Goal: Task Accomplishment & Management: Complete application form

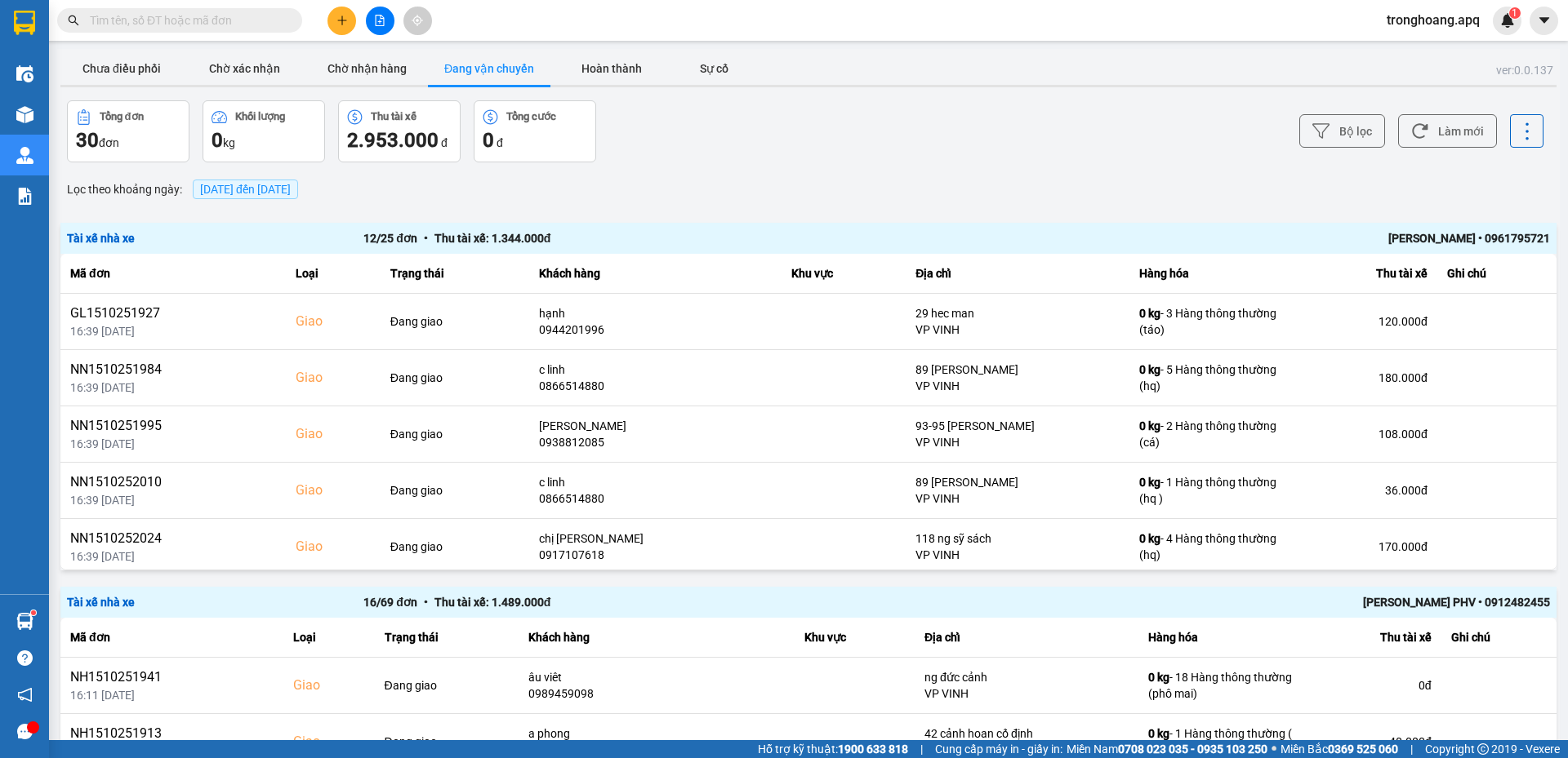
click at [875, 141] on div "Bộ lọc Làm mới" at bounding box center [1174, 131] width 738 height 62
click at [1407, 17] on span "tronghoang.apq" at bounding box center [1433, 19] width 119 height 20
click at [1420, 60] on li "Đăng xuất" at bounding box center [1432, 51] width 122 height 26
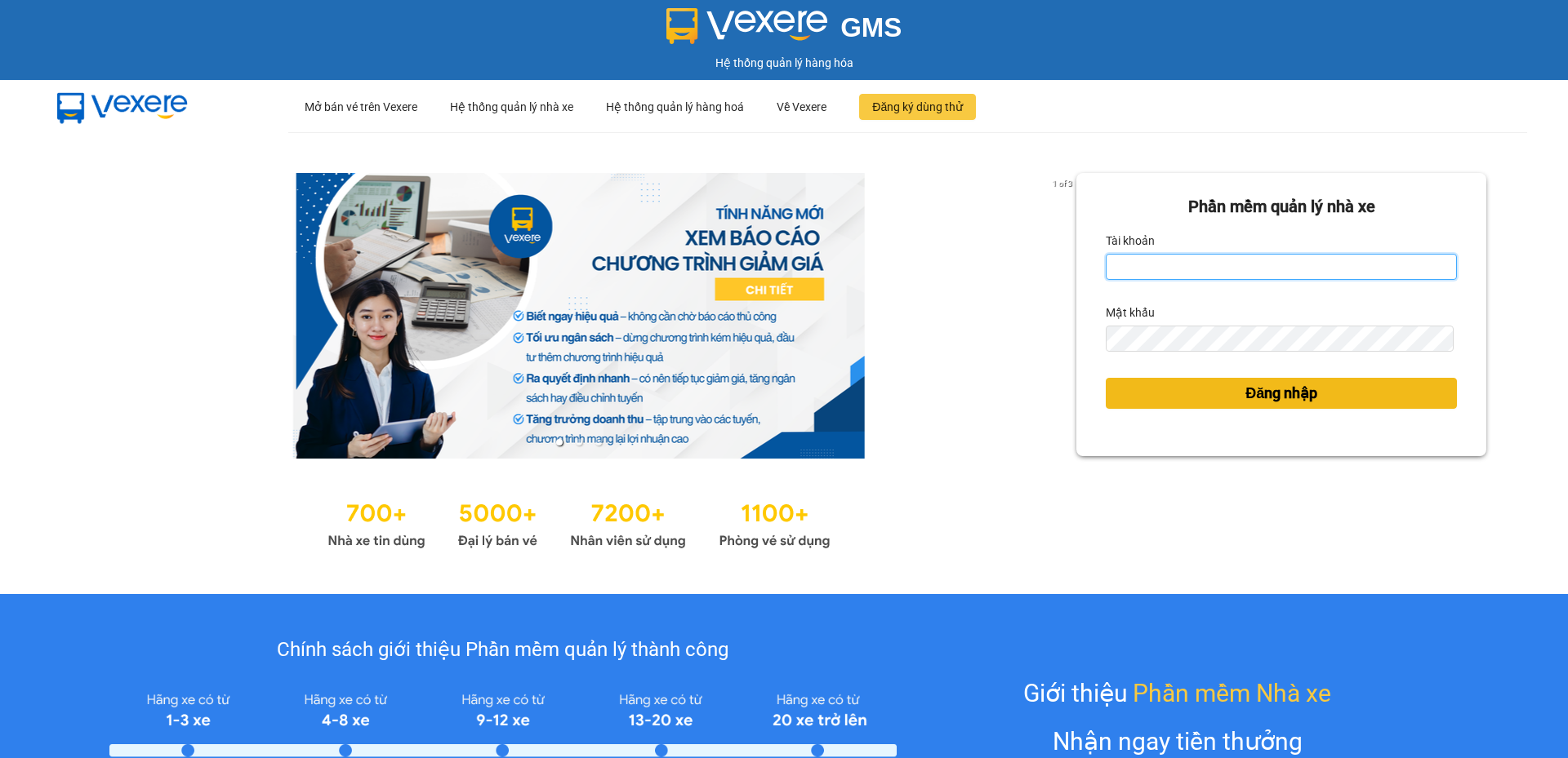
type input "cdtuan.apq"
click at [1173, 392] on button "Đăng nhập" at bounding box center [1281, 394] width 351 height 31
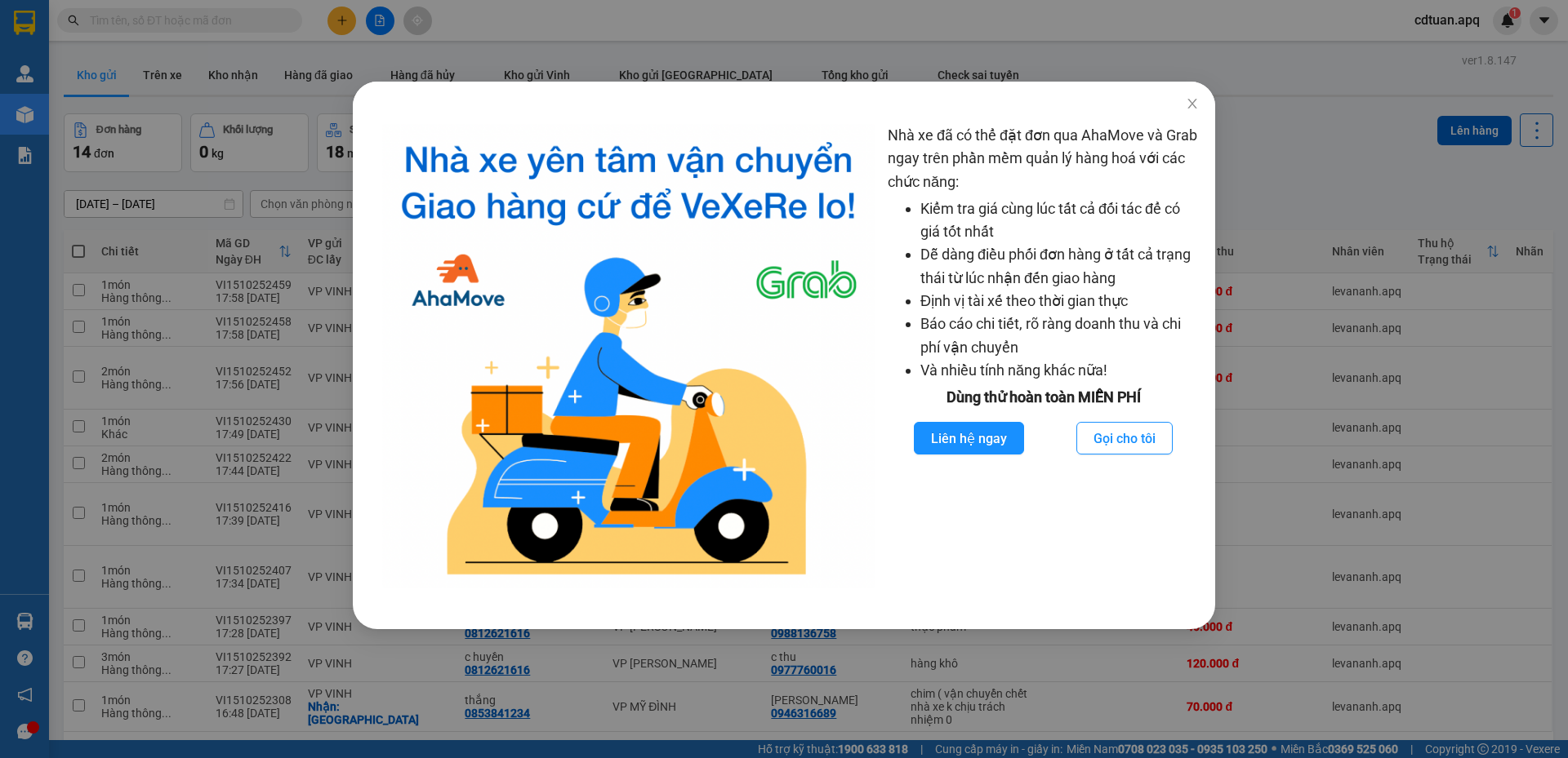
click at [1193, 107] on div "Nhà xe đã có thể đặt đơn qua AhaMove và Grab ngay trên phần mềm quản lý hàng ho…" at bounding box center [784, 379] width 1568 height 758
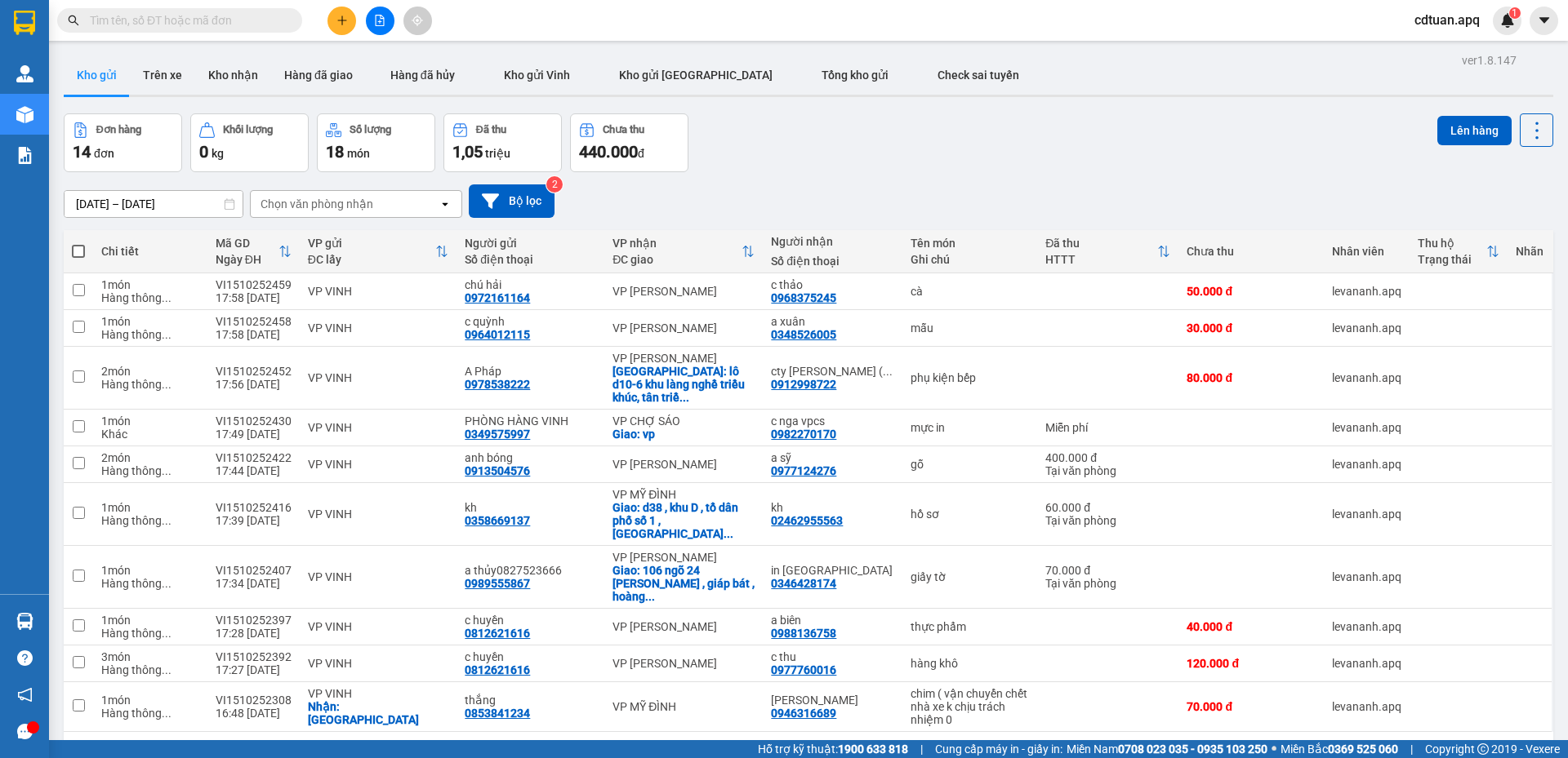
click at [1193, 107] on div "ver 1.8.147 Kho gửi Trên xe Kho nhận Hàng đã giao Hàng đã hủy Kho gửi Vinh Kho …" at bounding box center [808, 428] width 1502 height 758
click at [344, 23] on icon "plus" at bounding box center [342, 20] width 11 height 11
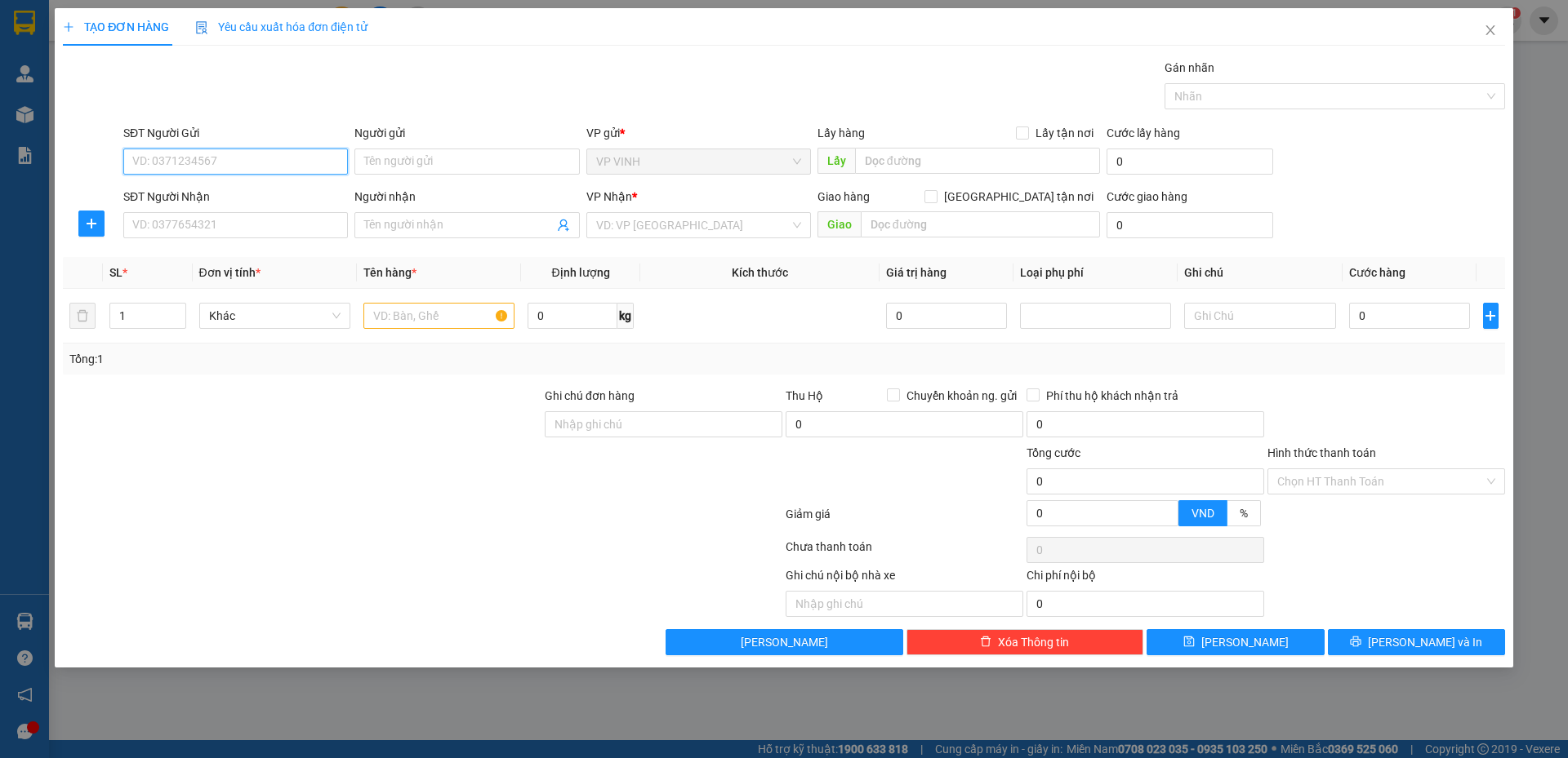
click at [251, 159] on input "SĐT Người Gửi" at bounding box center [235, 162] width 224 height 26
type input "0326118654"
click at [493, 171] on input "Người gửi" at bounding box center [466, 162] width 224 height 26
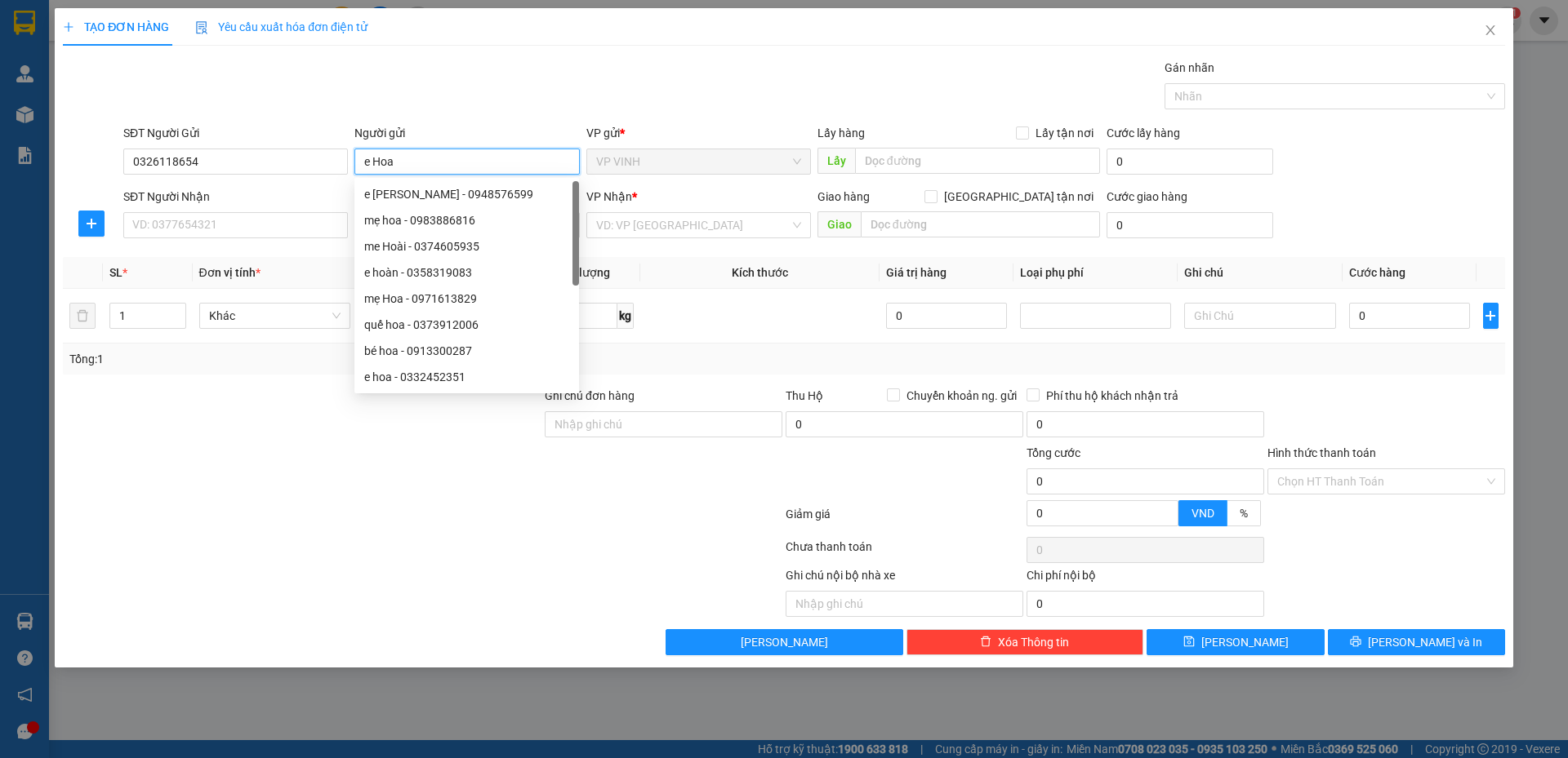
type input "e Hoa"
click at [486, 75] on div "Gói vận chuyển * Tiêu chuẩn Gán nhãn Nhãn" at bounding box center [813, 86] width 1388 height 57
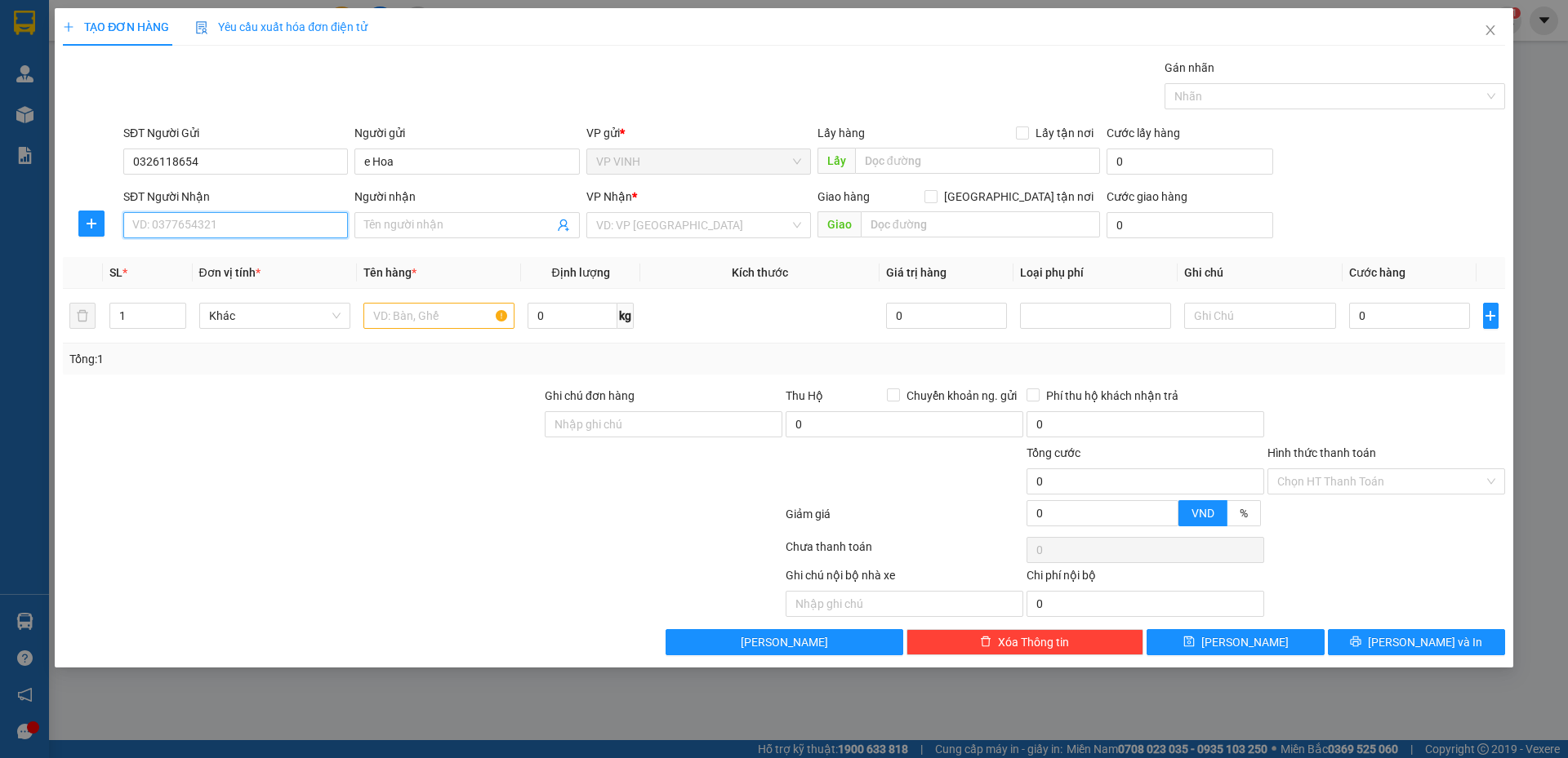
click at [257, 233] on input "SĐT Người Nhận" at bounding box center [235, 225] width 224 height 26
click at [935, 150] on input "text" at bounding box center [977, 161] width 245 height 26
type input "nhận bxm"
click at [289, 224] on input "SĐT Người Nhận" at bounding box center [235, 225] width 224 height 26
type input "0366677273"
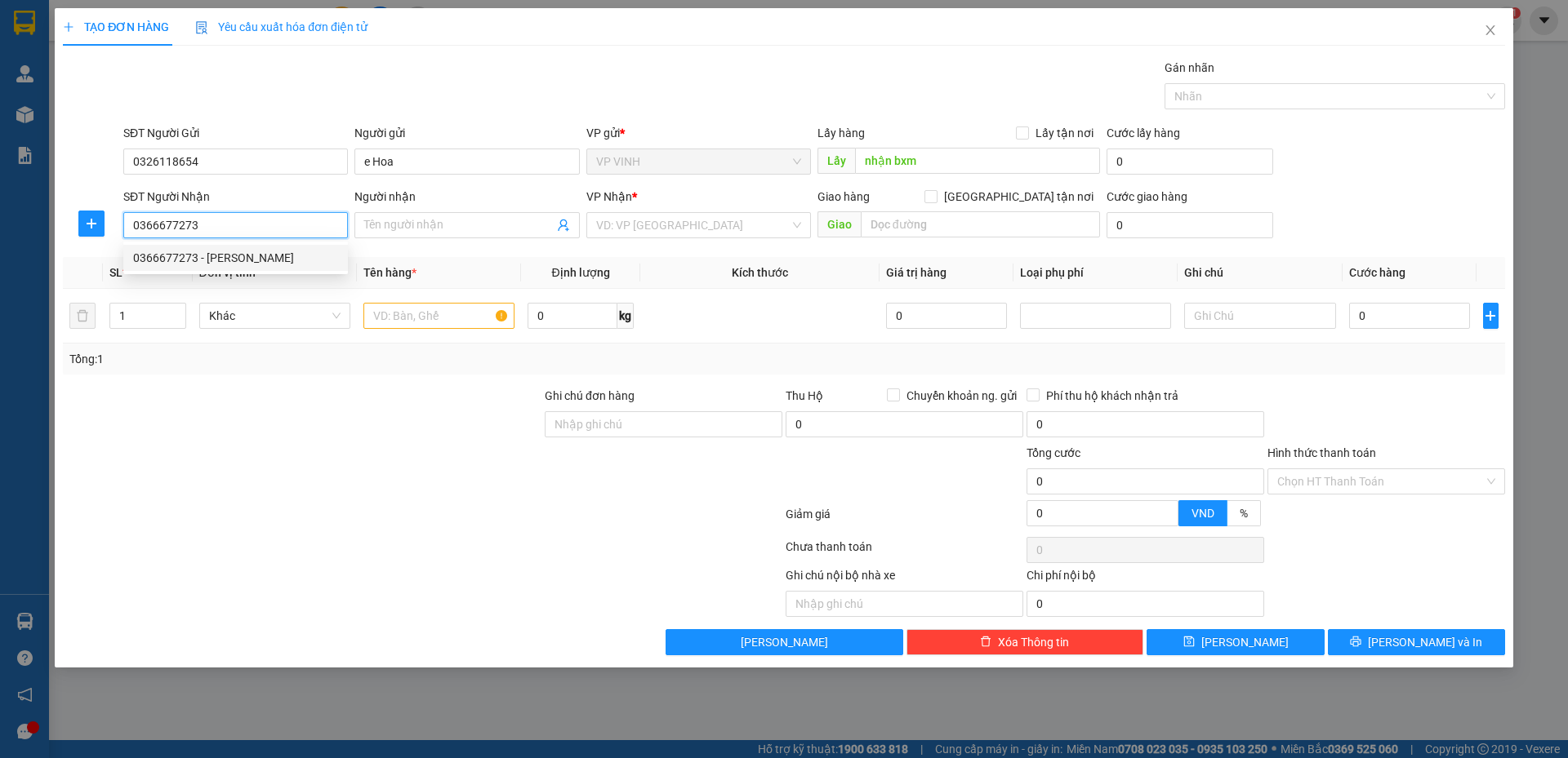
click at [218, 256] on div "0366677273 - anh kiệm" at bounding box center [235, 258] width 205 height 18
type input "anh kiệm"
checkbox input "true"
type input "vp"
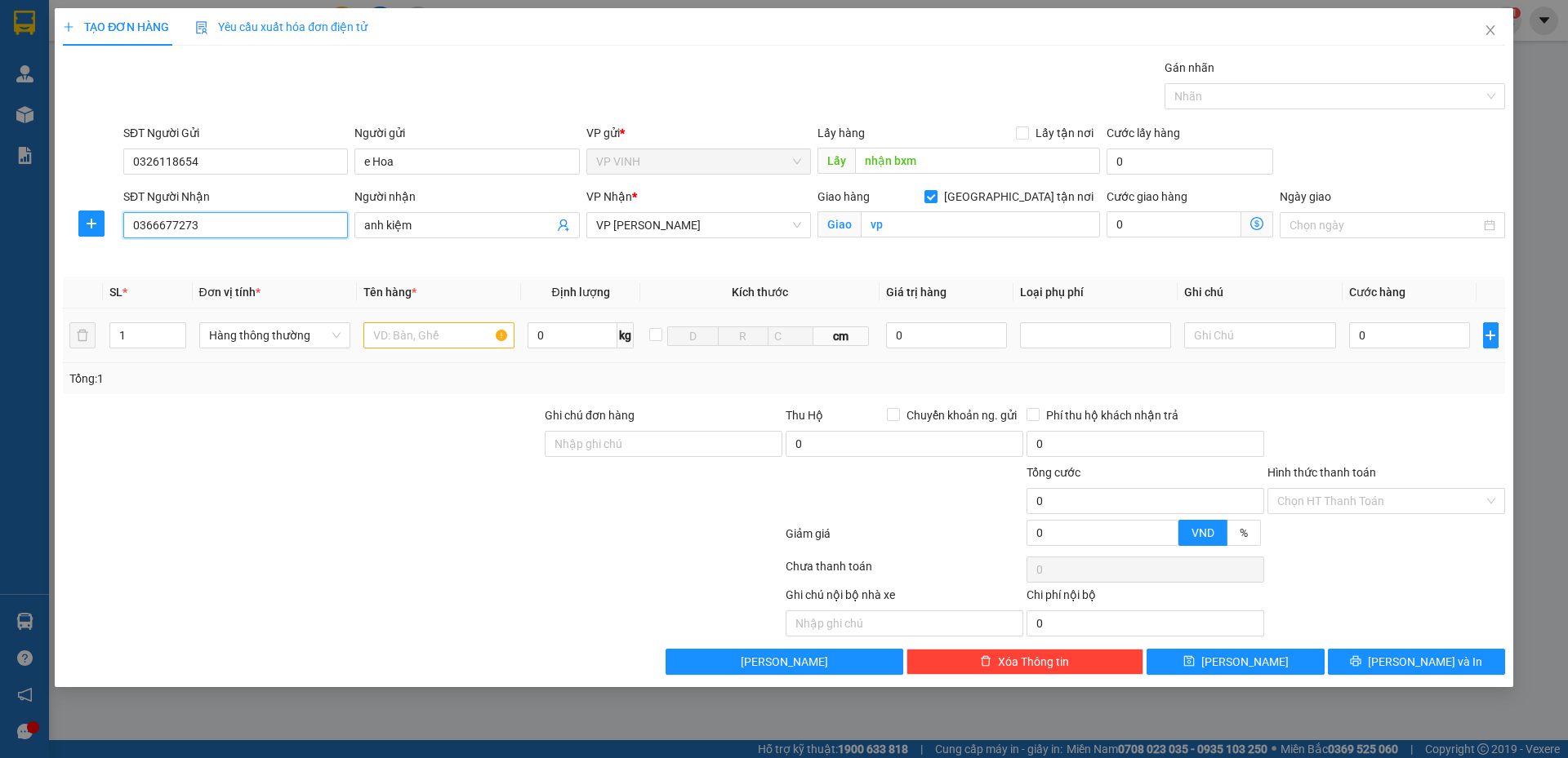
type input "0366677273"
click at [426, 340] on input "text" at bounding box center [439, 335] width 151 height 26
type input "tp"
click at [1376, 329] on input "0" at bounding box center [1409, 335] width 121 height 26
type input "4"
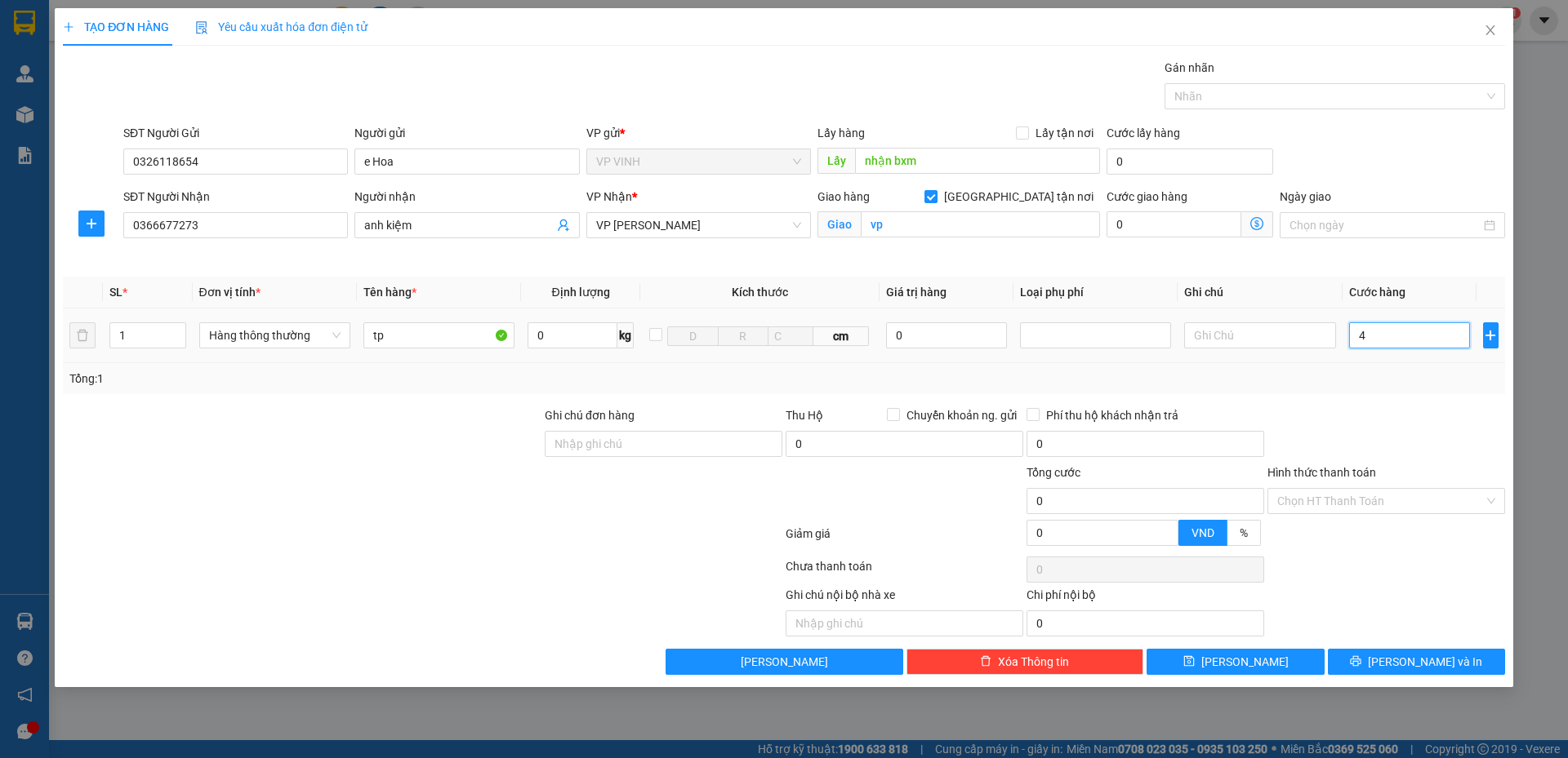
type input "4"
type input "40"
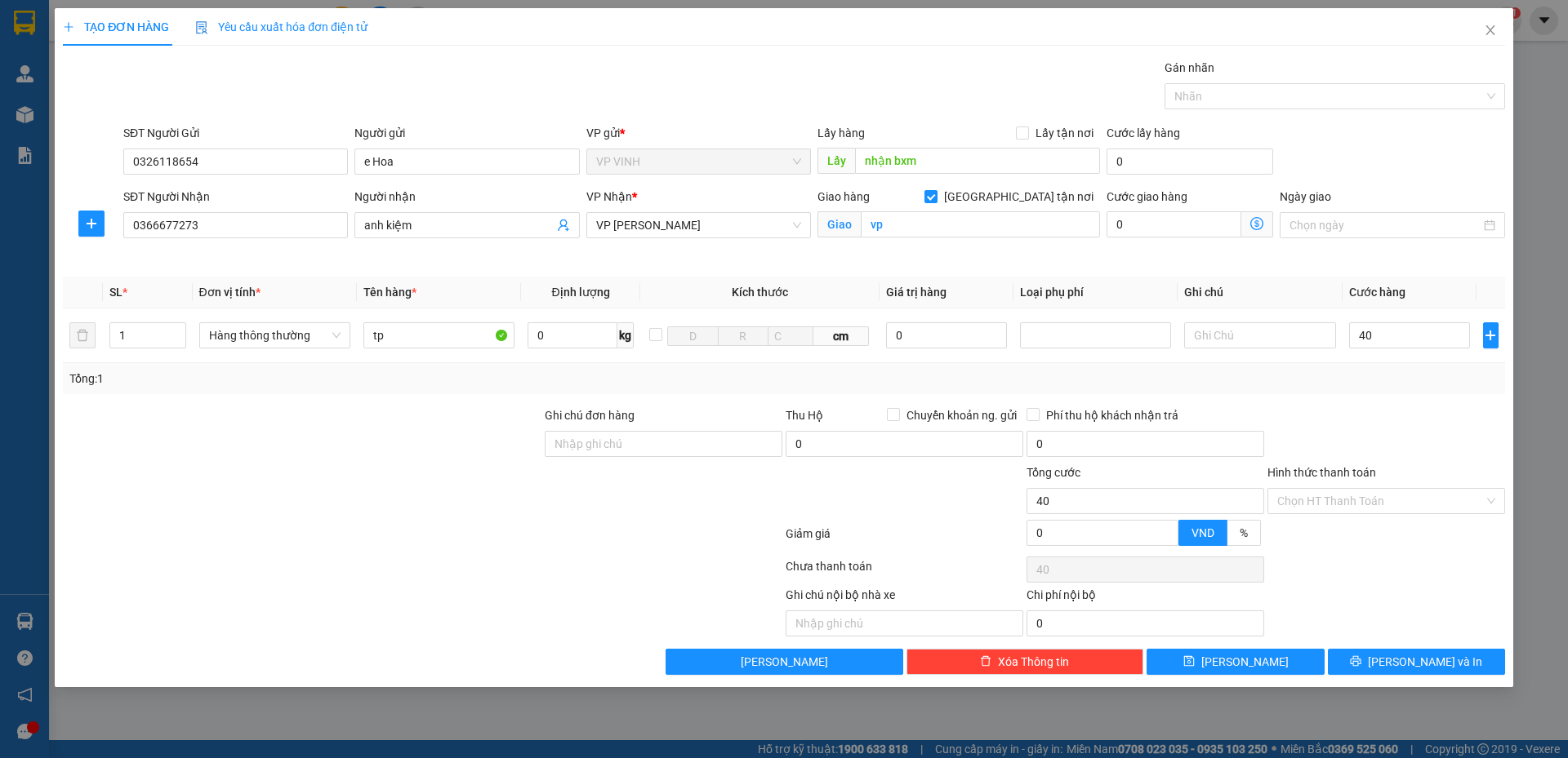
type input "40.000"
click at [1373, 392] on div "Tổng: 1" at bounding box center [784, 379] width 1442 height 31
click at [1380, 665] on button "[PERSON_NAME] và In" at bounding box center [1416, 662] width 177 height 26
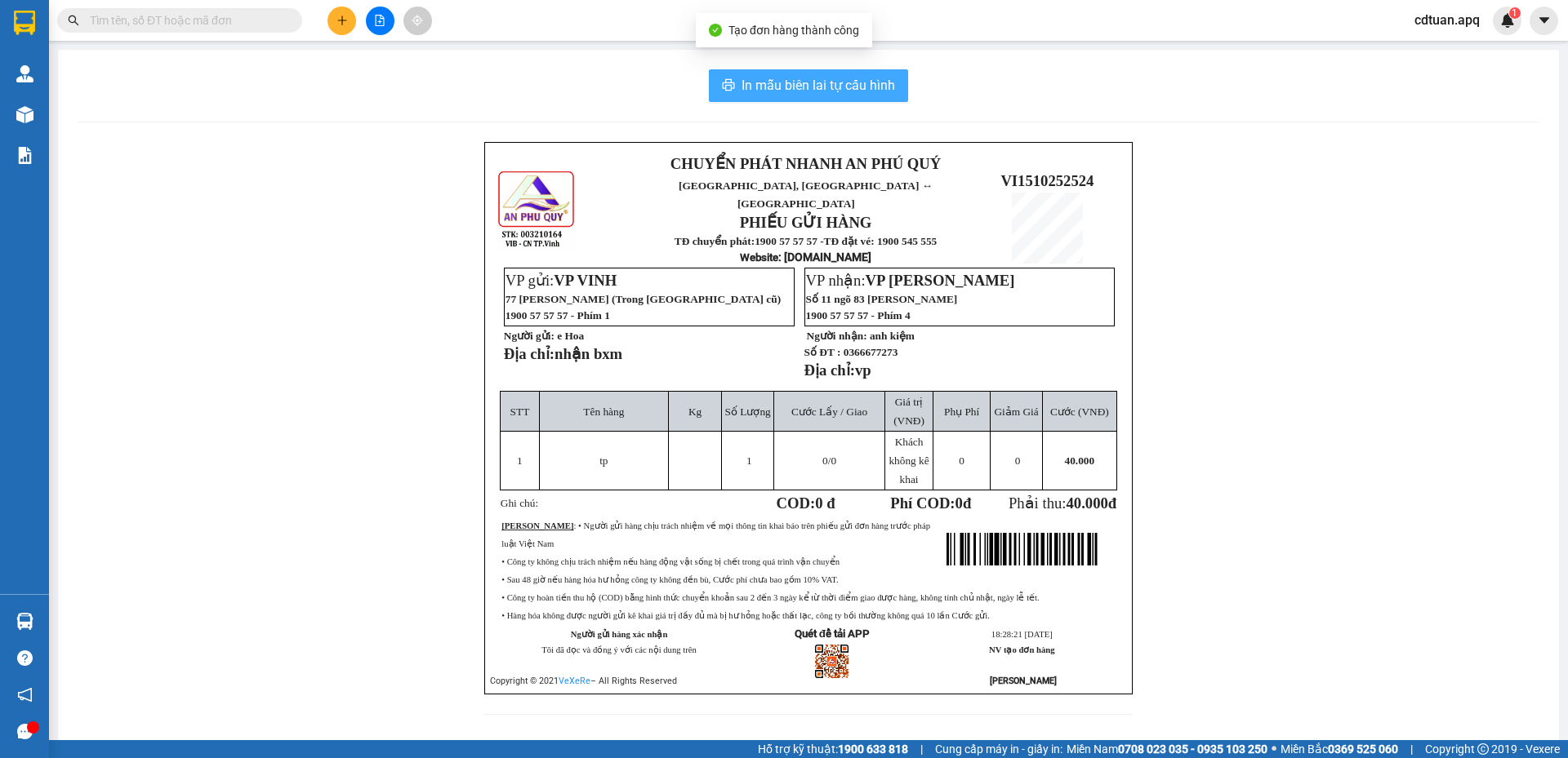
click at [817, 81] on span "In mẫu biên lai tự cấu hình" at bounding box center [819, 85] width 154 height 20
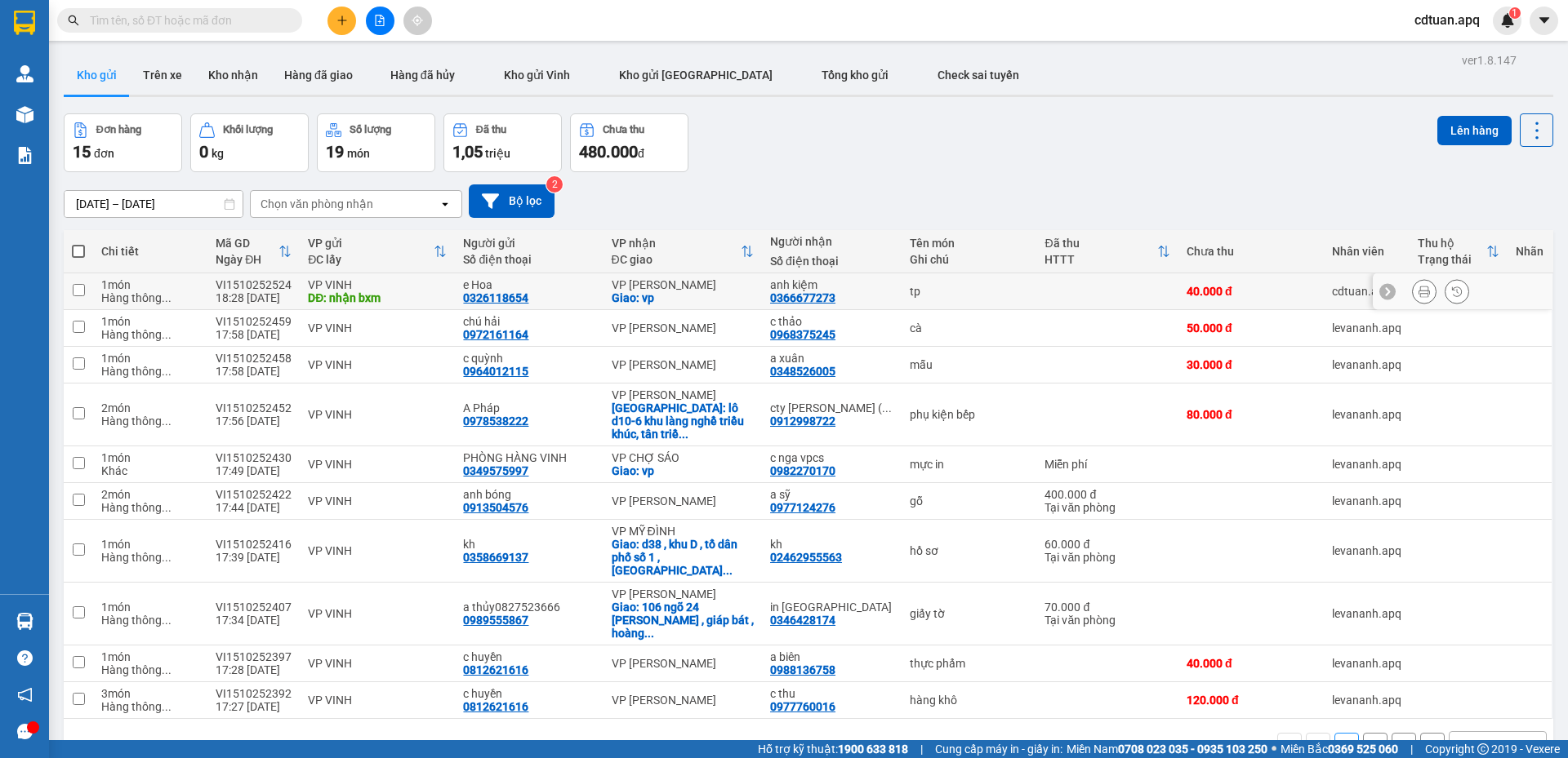
drag, startPoint x: 725, startPoint y: 291, endPoint x: 747, endPoint y: 286, distance: 22.6
click at [725, 292] on div "Giao: vp" at bounding box center [682, 298] width 142 height 13
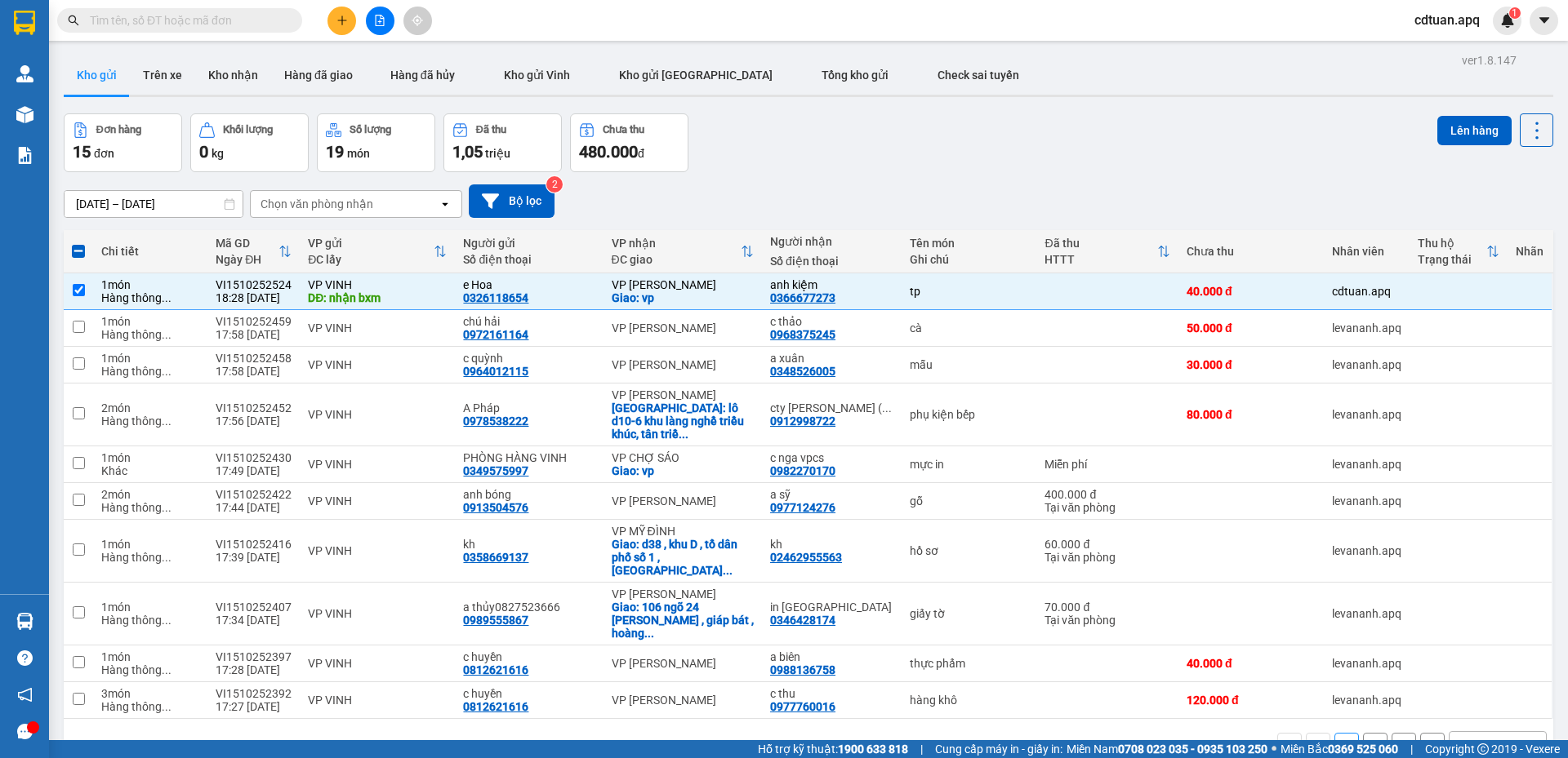
click at [974, 183] on div "[DATE] – [DATE] Press the down arrow key to interact with the calendar and sele…" at bounding box center [808, 201] width 1489 height 58
click at [964, 173] on div "[DATE] – [DATE] Press the down arrow key to interact with the calendar and sele…" at bounding box center [808, 201] width 1489 height 58
click at [1272, 177] on div "[DATE] – [DATE] Press the down arrow key to interact with the calendar and sele…" at bounding box center [808, 201] width 1489 height 58
click at [432, 283] on div "VP VINH" at bounding box center [376, 285] width 139 height 13
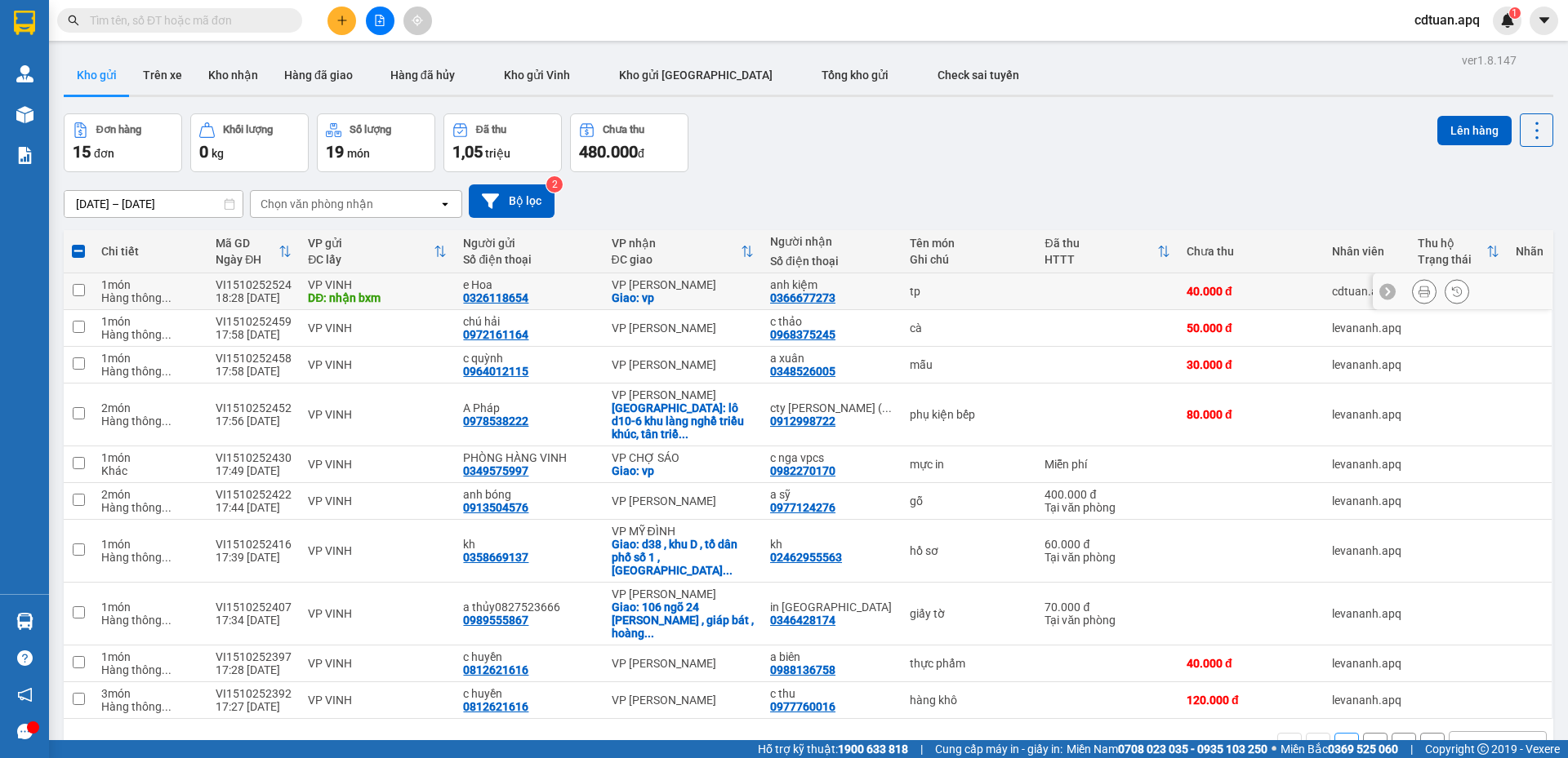
click at [432, 283] on div "VP VINH" at bounding box center [376, 285] width 139 height 13
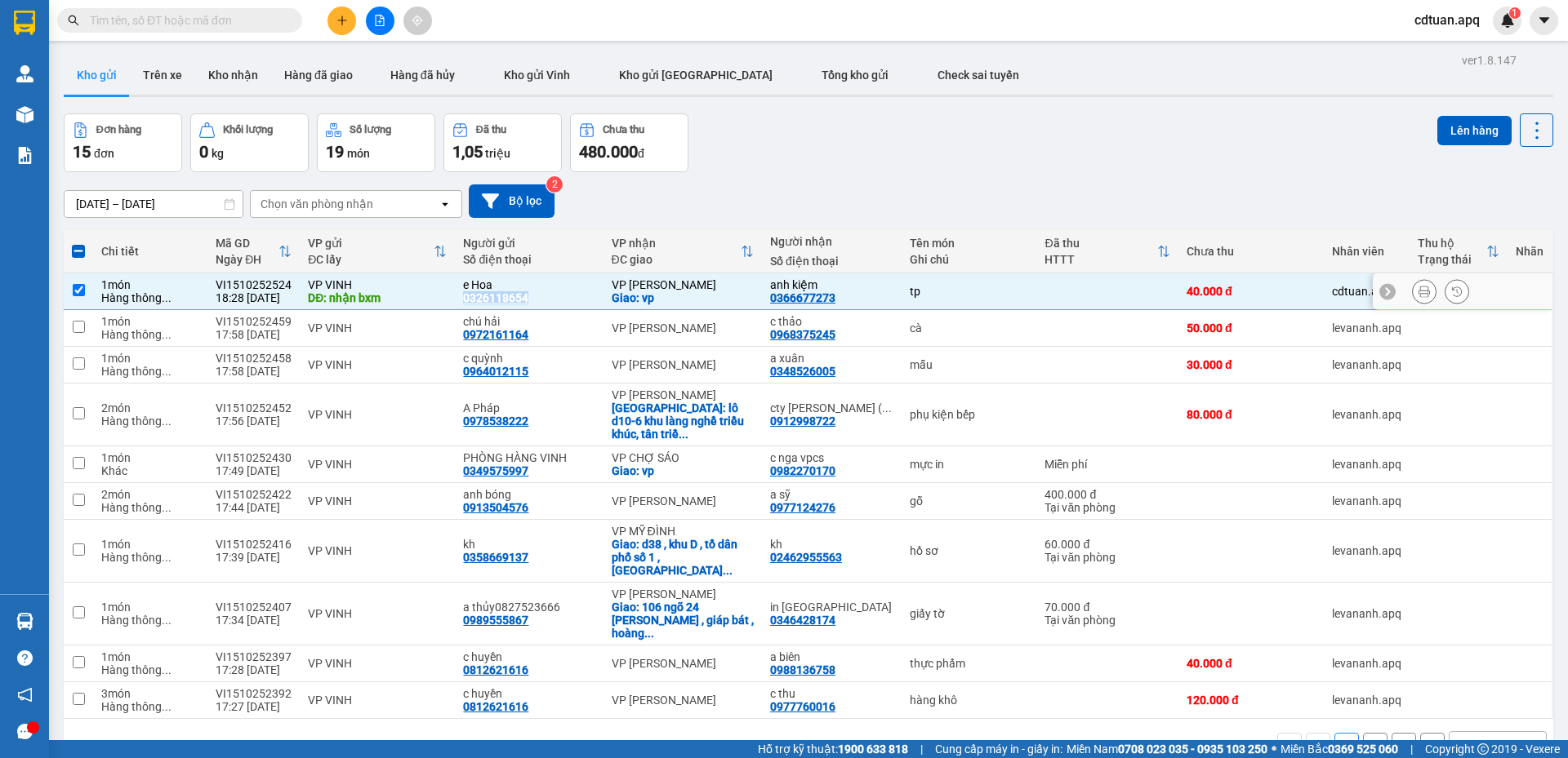
drag, startPoint x: 535, startPoint y: 297, endPoint x: 456, endPoint y: 297, distance: 79.0
click at [456, 297] on td "e Hoa 0326118654" at bounding box center [528, 292] width 148 height 37
checkbox input "false"
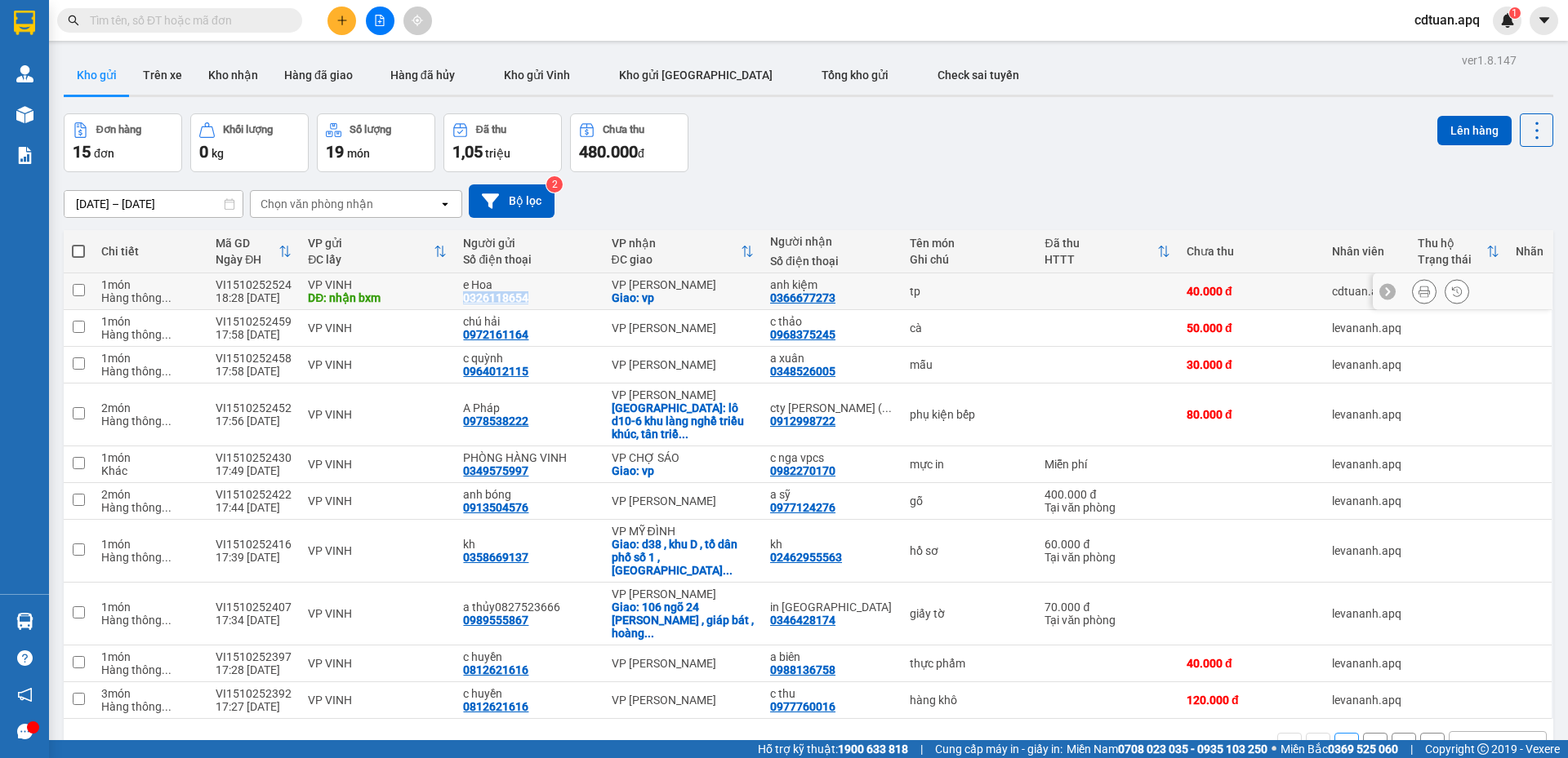
copy div "0326118654"
click at [218, 25] on input "text" at bounding box center [186, 20] width 193 height 18
paste input "0326118654"
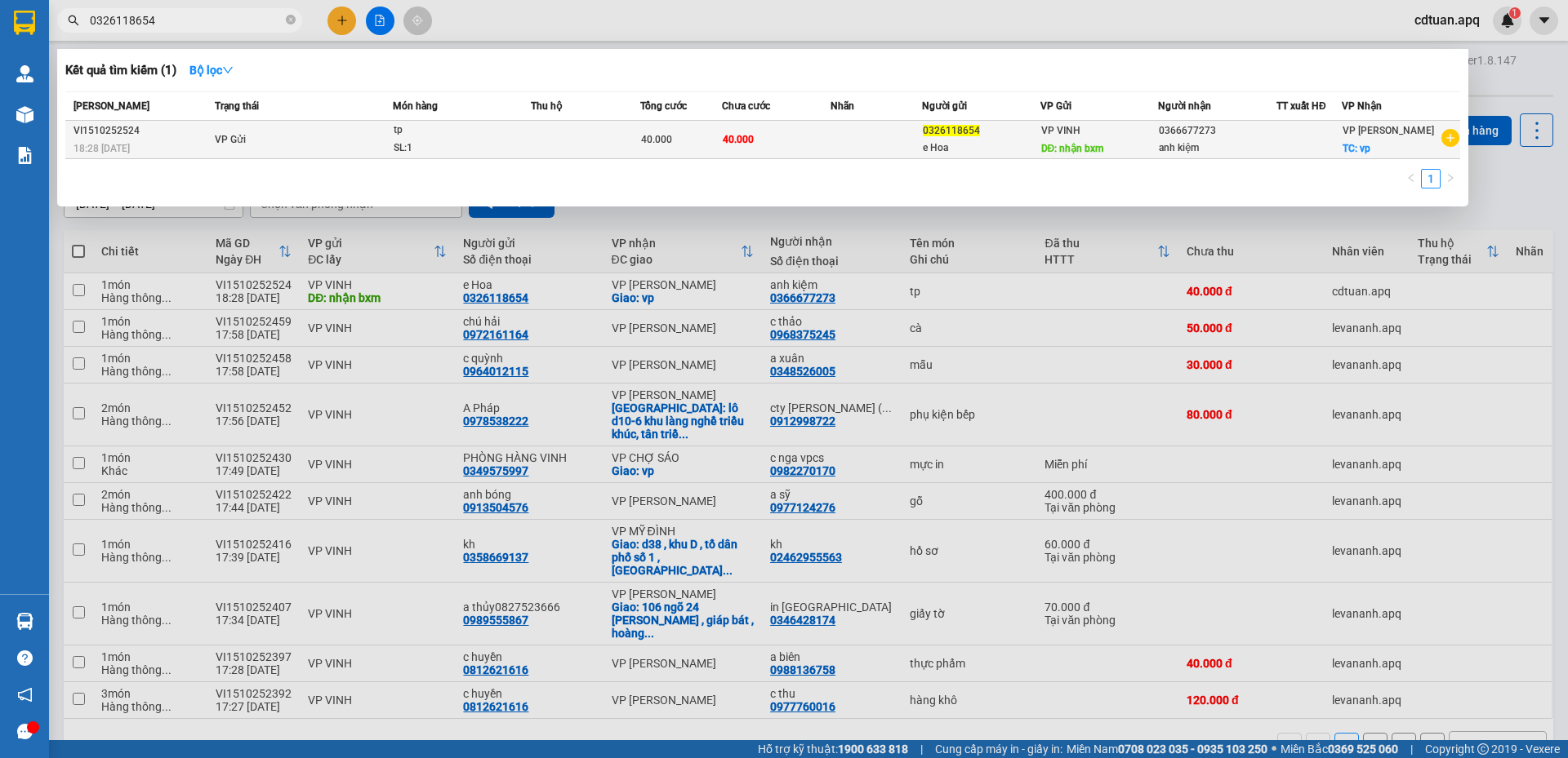
type input "0326118654"
click at [561, 141] on td at bounding box center [585, 140] width 109 height 38
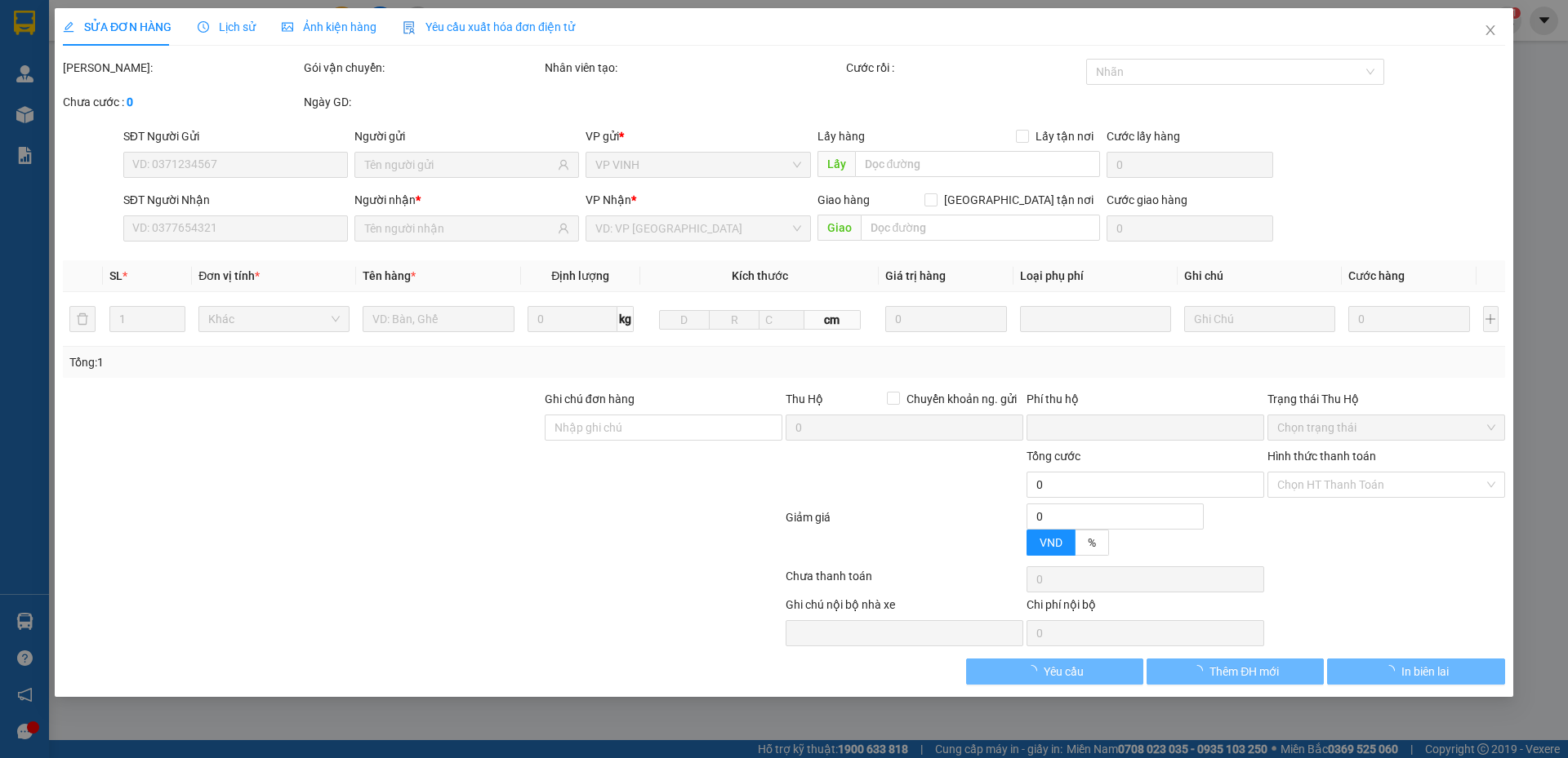
type input "0326118654"
type input "e Hoa"
type input "nhận bxm"
type input "0366677273"
type input "anh kiệm"
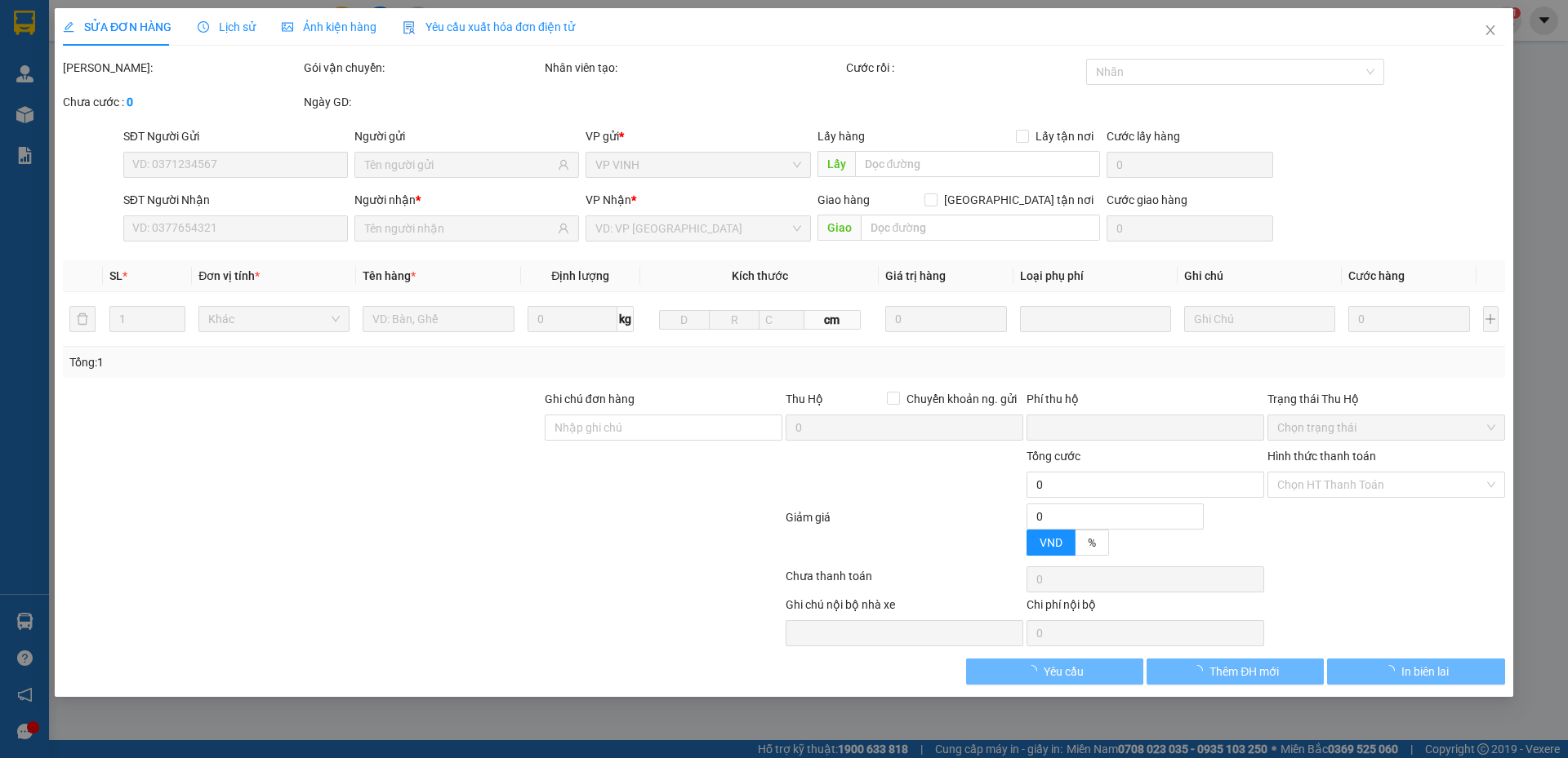
checkbox input "true"
type input "vp"
type input "0"
type input "40.000"
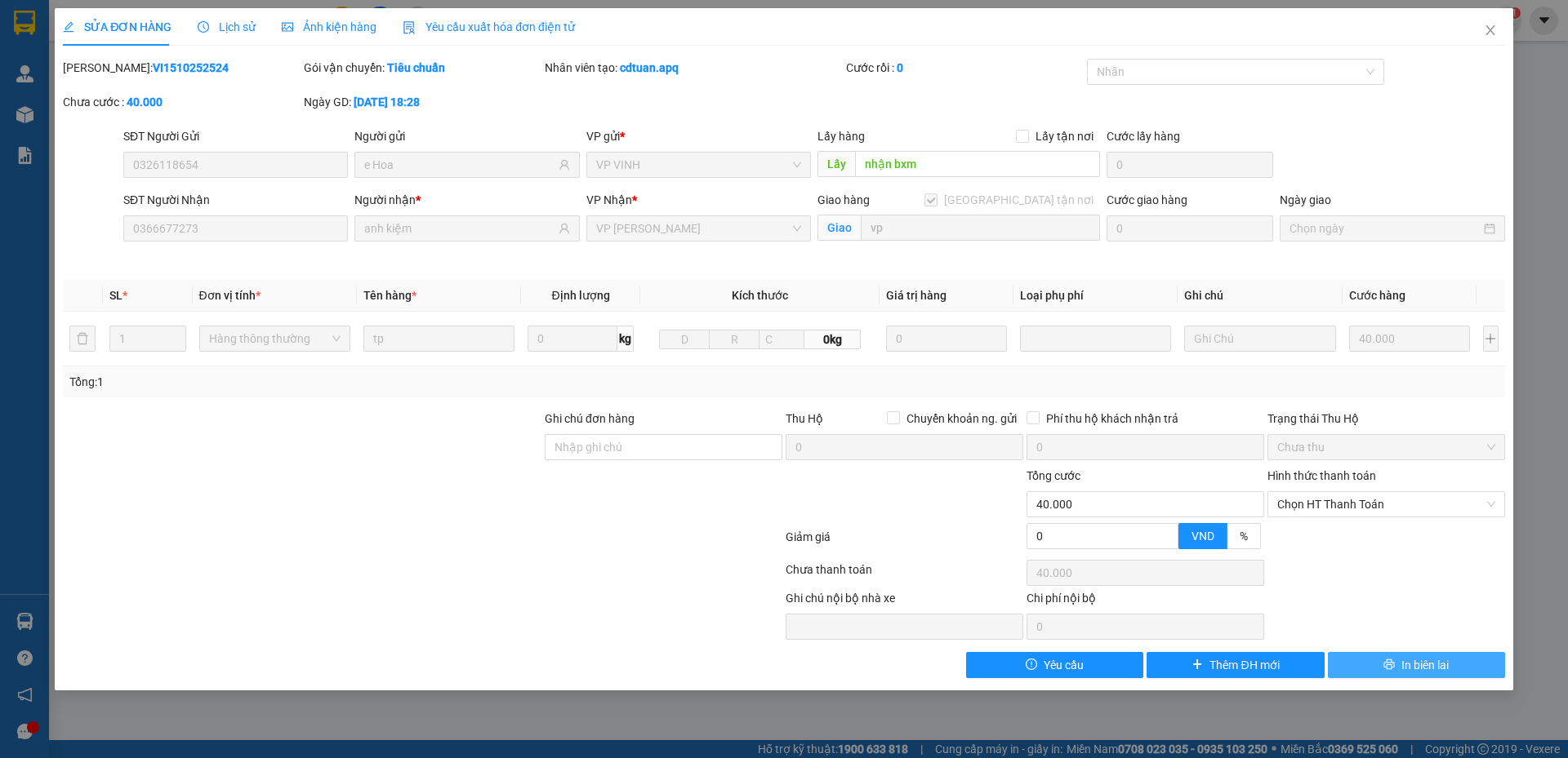
click at [1378, 662] on button "In biên lai" at bounding box center [1416, 665] width 177 height 26
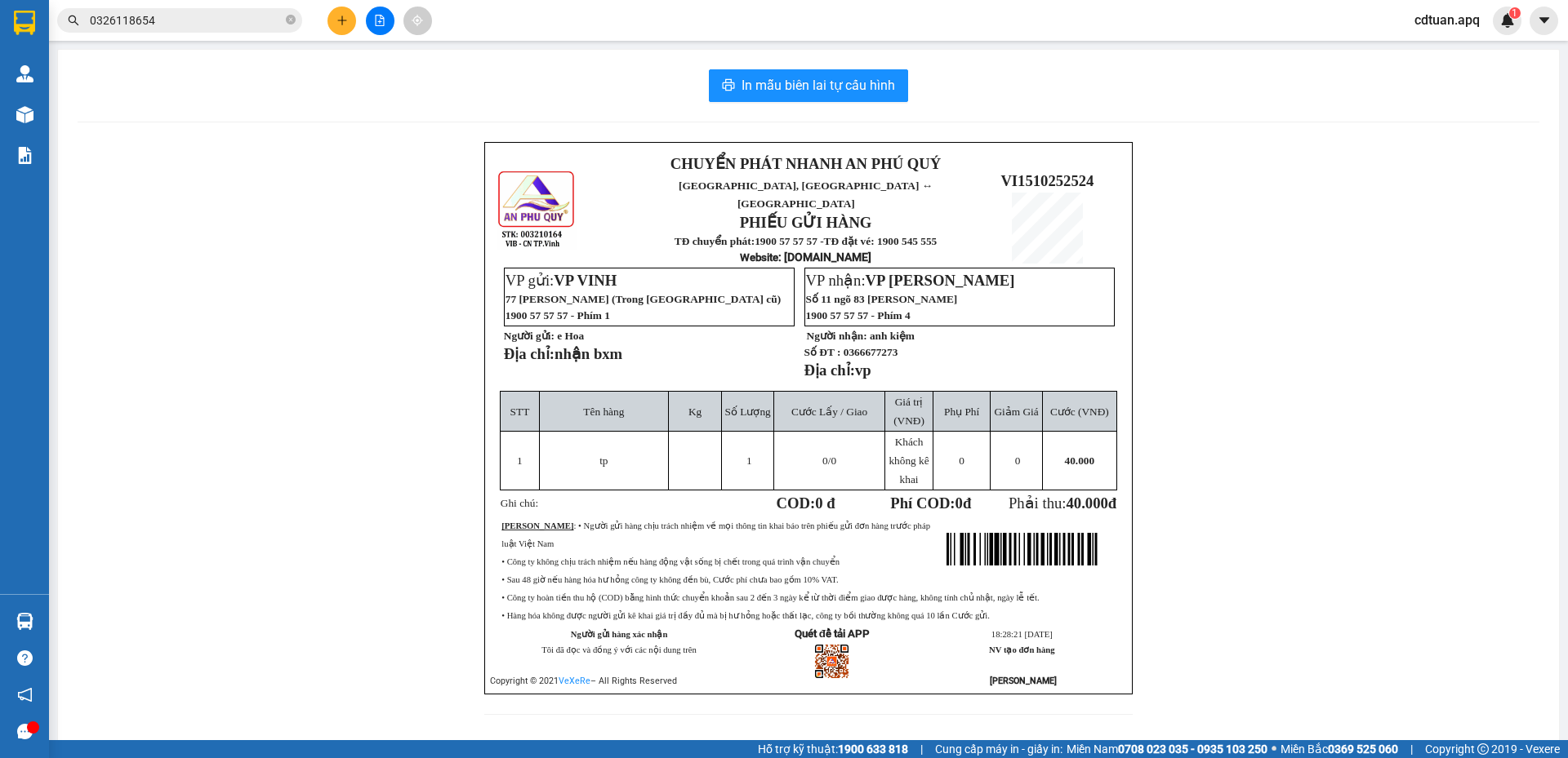
drag, startPoint x: 512, startPoint y: 95, endPoint x: 385, endPoint y: 44, distance: 136.9
click at [509, 93] on div "In mẫu biên lai tự cấu hình" at bounding box center [808, 85] width 1461 height 32
click at [344, 16] on icon "plus" at bounding box center [342, 20] width 11 height 11
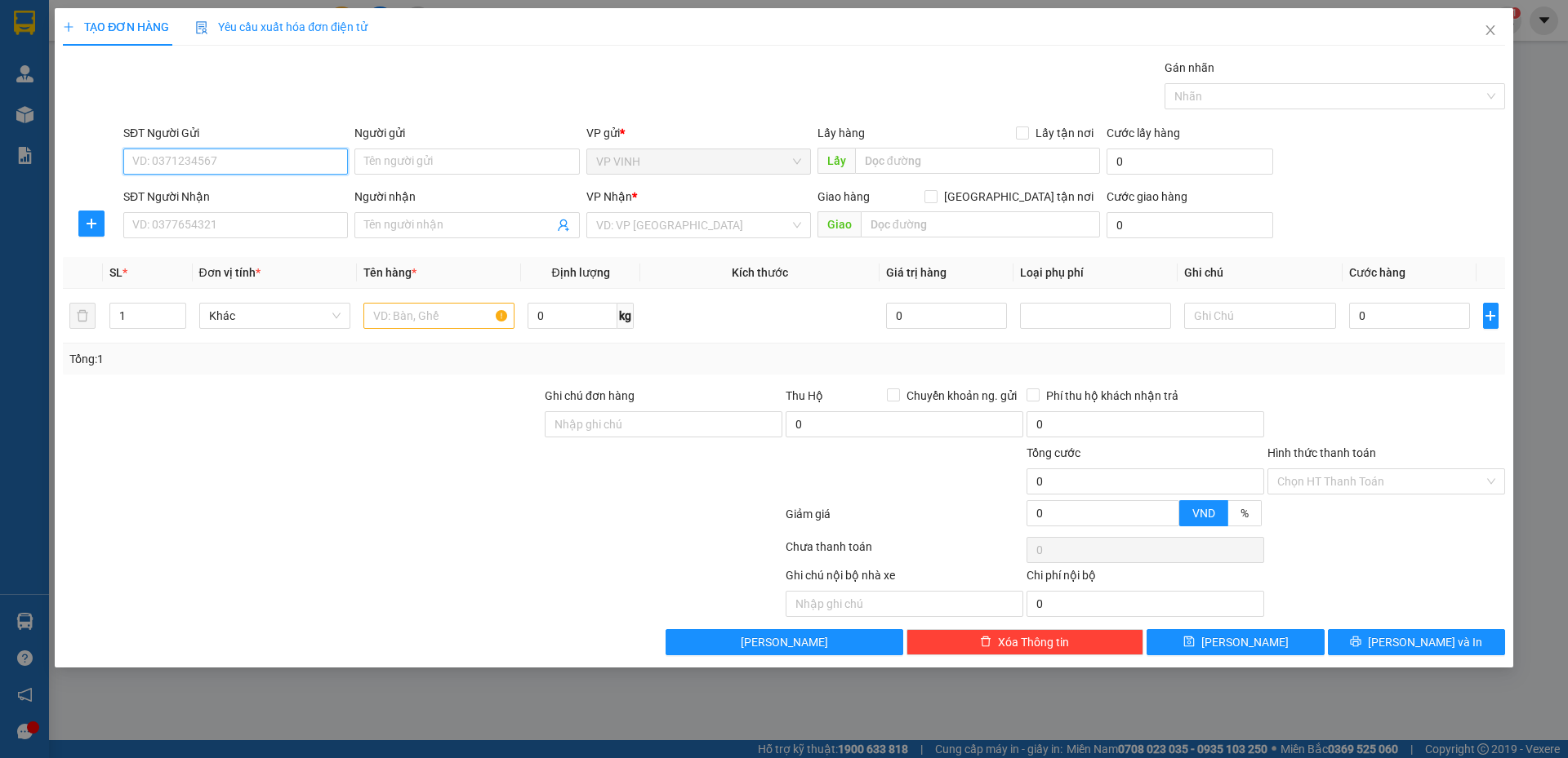
click at [236, 162] on input "SĐT Người Gửi" at bounding box center [235, 162] width 224 height 26
type input "0936188019"
click at [261, 196] on div "0936188019 - c hoài" at bounding box center [235, 194] width 205 height 18
type input "[PERSON_NAME]"
checkbox input "true"
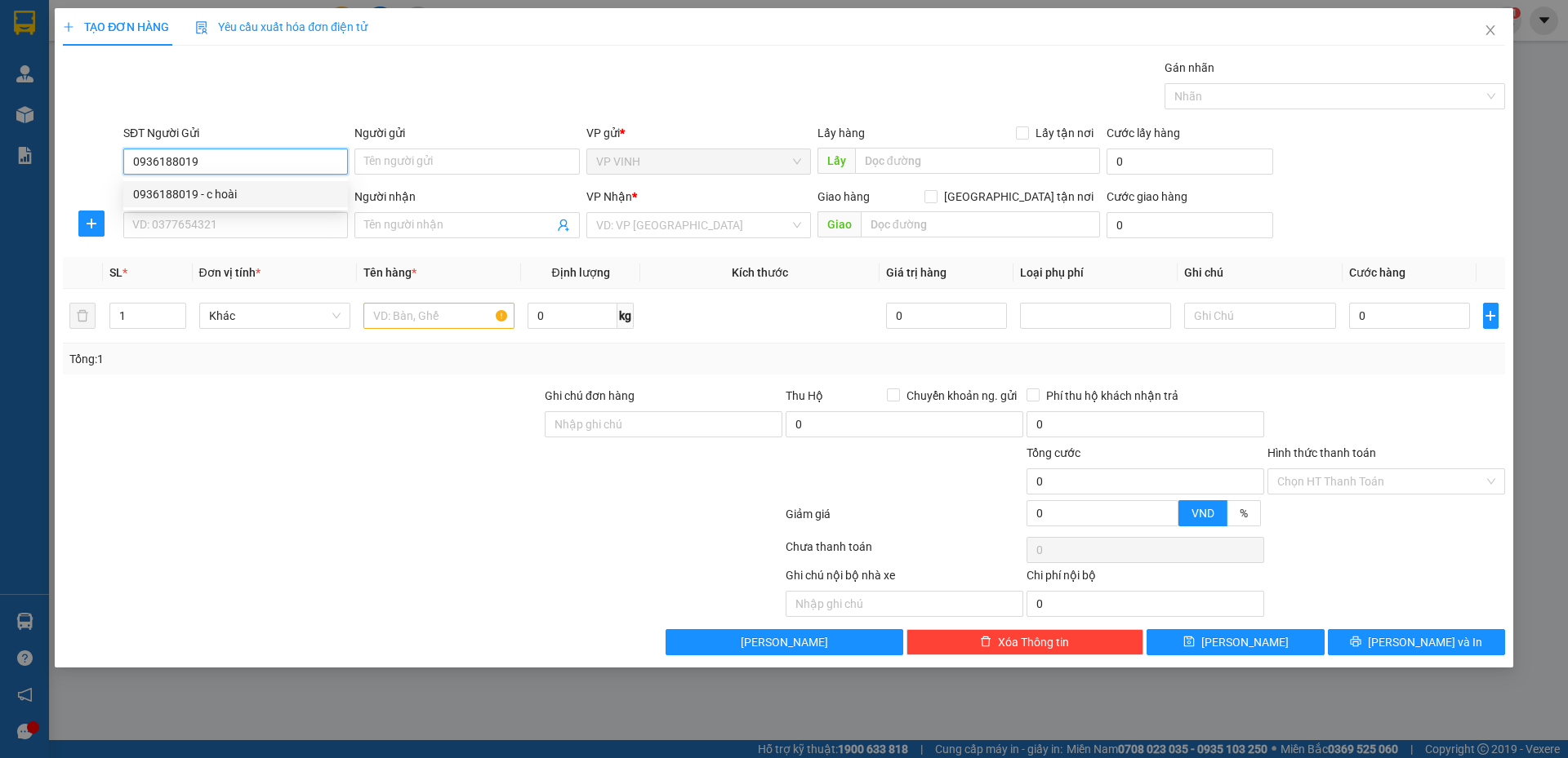
type input "VP Vinh"
type input "0936188019"
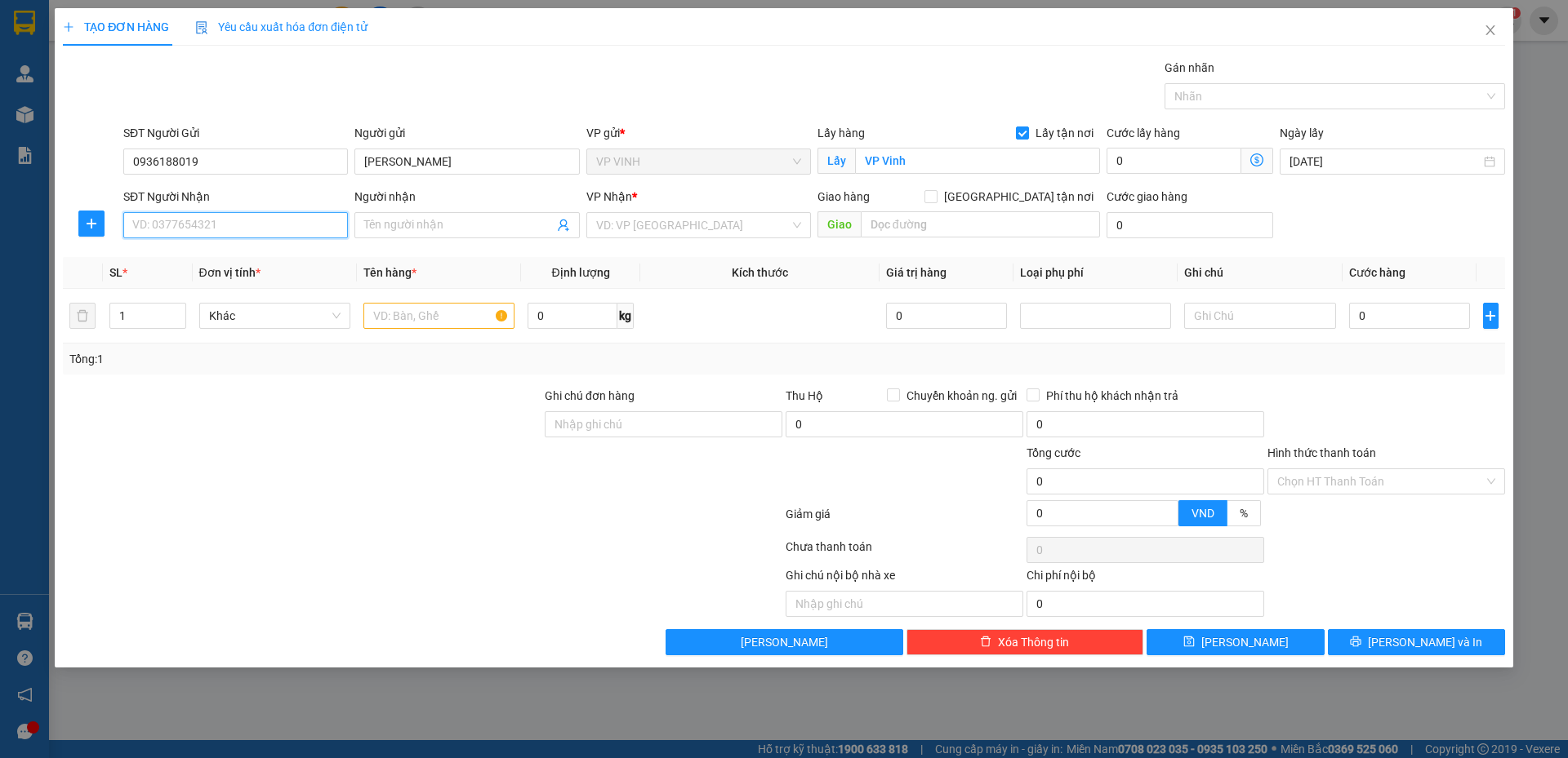
click at [262, 231] on input "SĐT Người Nhận" at bounding box center [235, 225] width 224 height 26
click at [238, 295] on div "0912805100 - anh dũng" at bounding box center [235, 284] width 224 height 26
type input "0912805100"
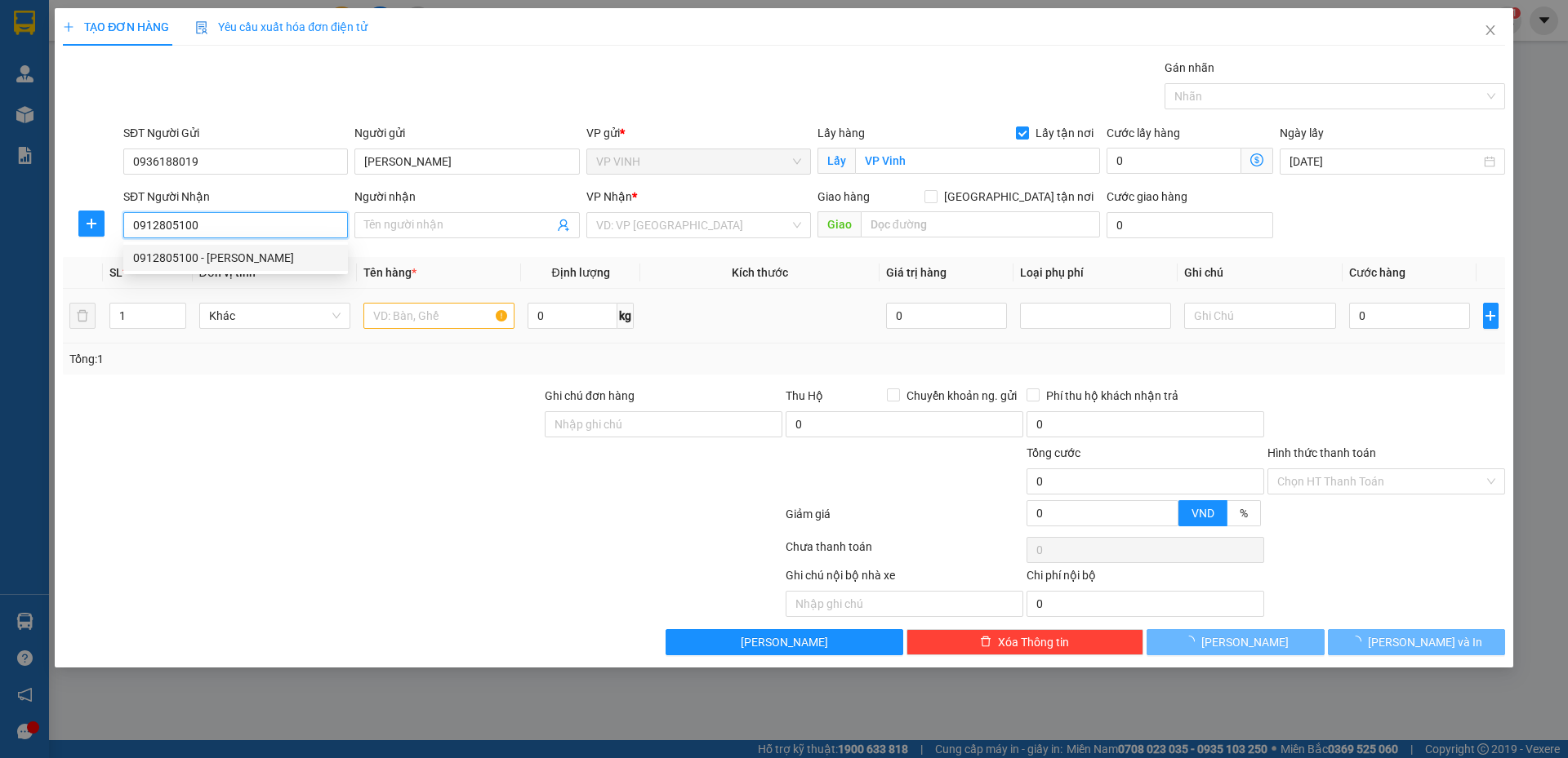
type input "[PERSON_NAME]"
type input "VP Mỹ Đình"
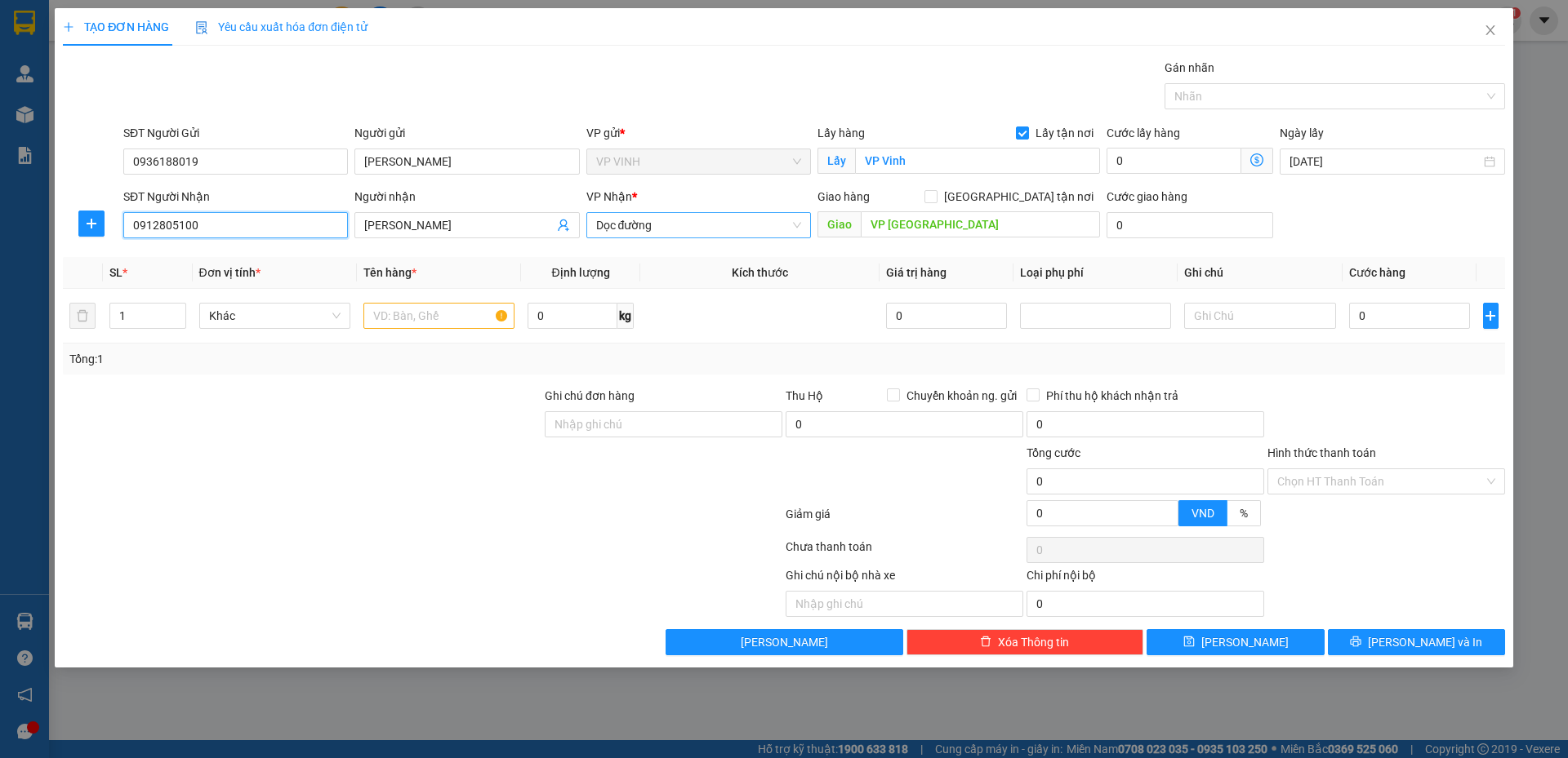
click at [792, 222] on span "Dọc đường" at bounding box center [698, 225] width 205 height 24
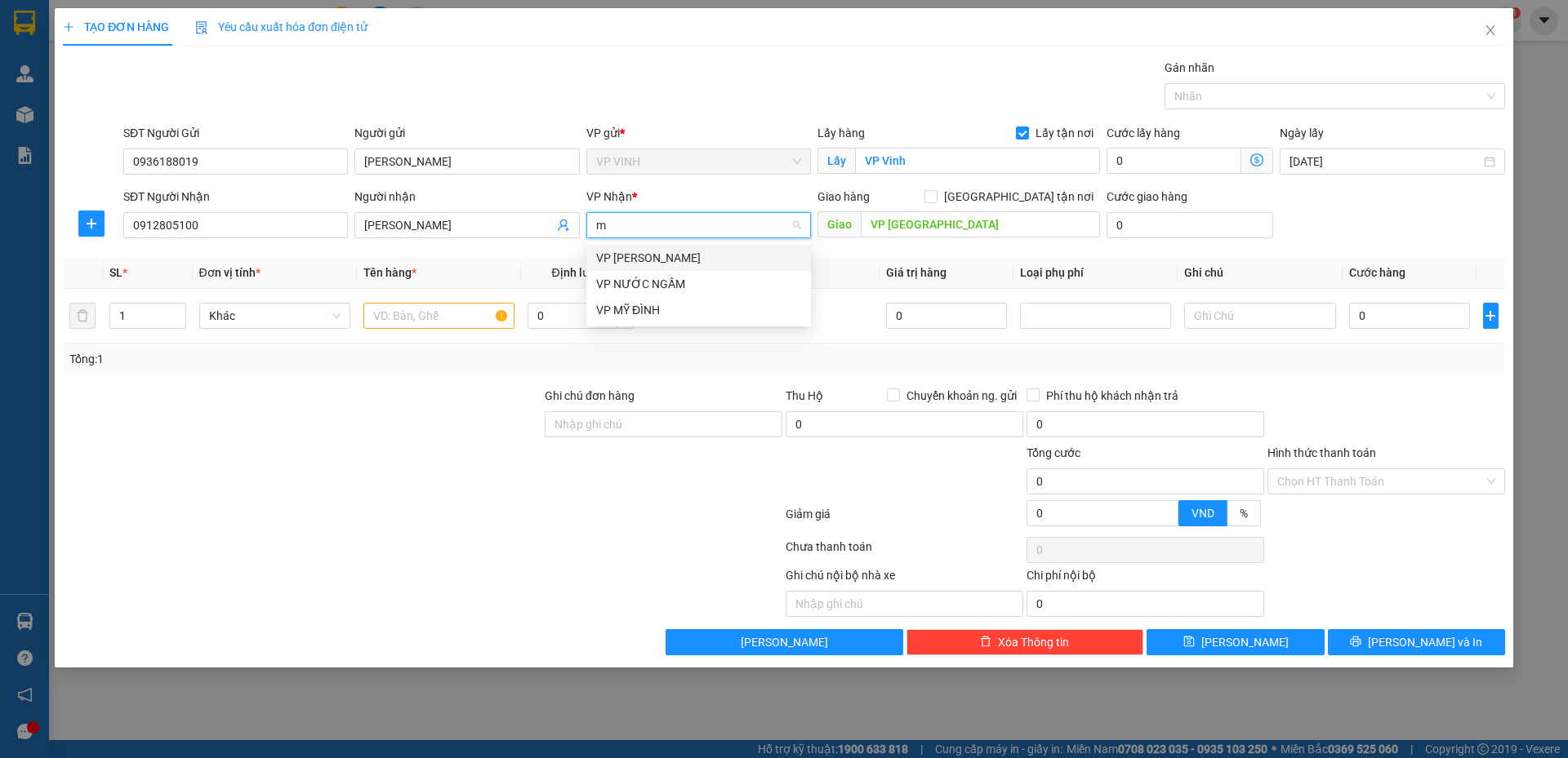
type input "my"
click at [714, 256] on div "VP MỸ ĐÌNH" at bounding box center [698, 258] width 205 height 18
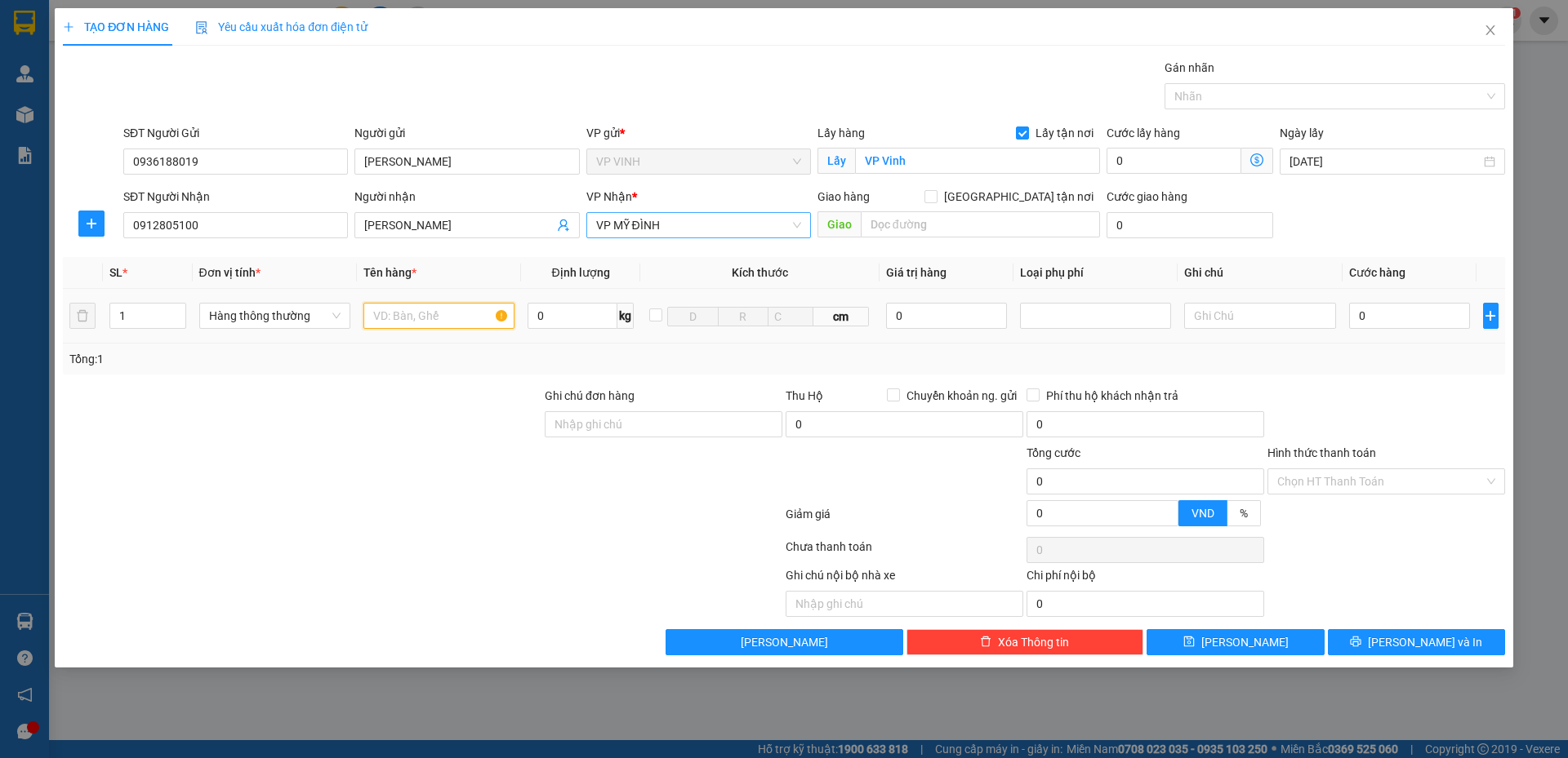
click at [424, 322] on input "text" at bounding box center [439, 316] width 151 height 26
type input "bánh trung thu"
click at [418, 355] on div "Tổng: 1" at bounding box center [336, 359] width 535 height 18
click at [1388, 315] on input "0" at bounding box center [1409, 316] width 121 height 26
type input "4"
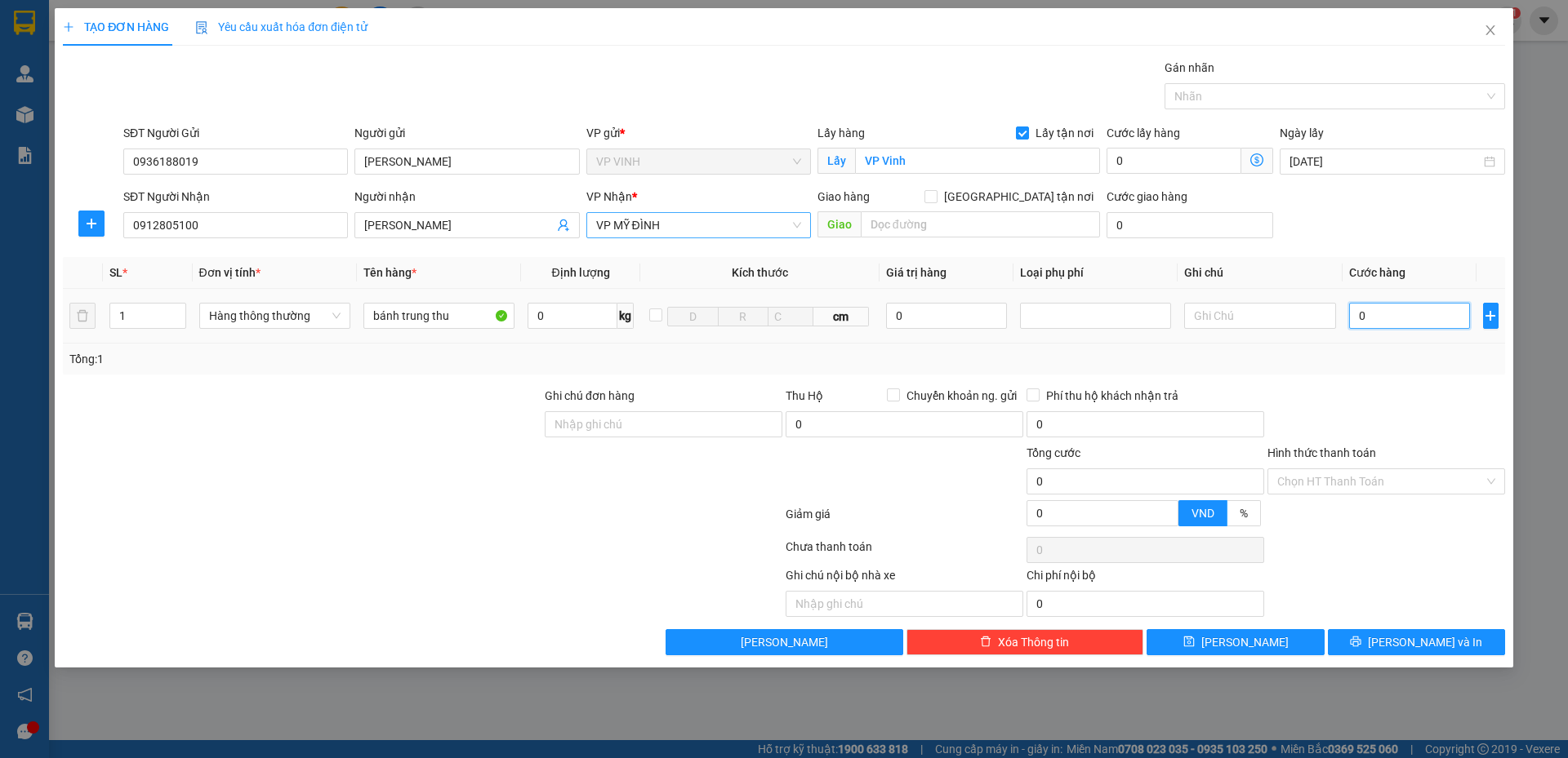
type input "4"
type input "40"
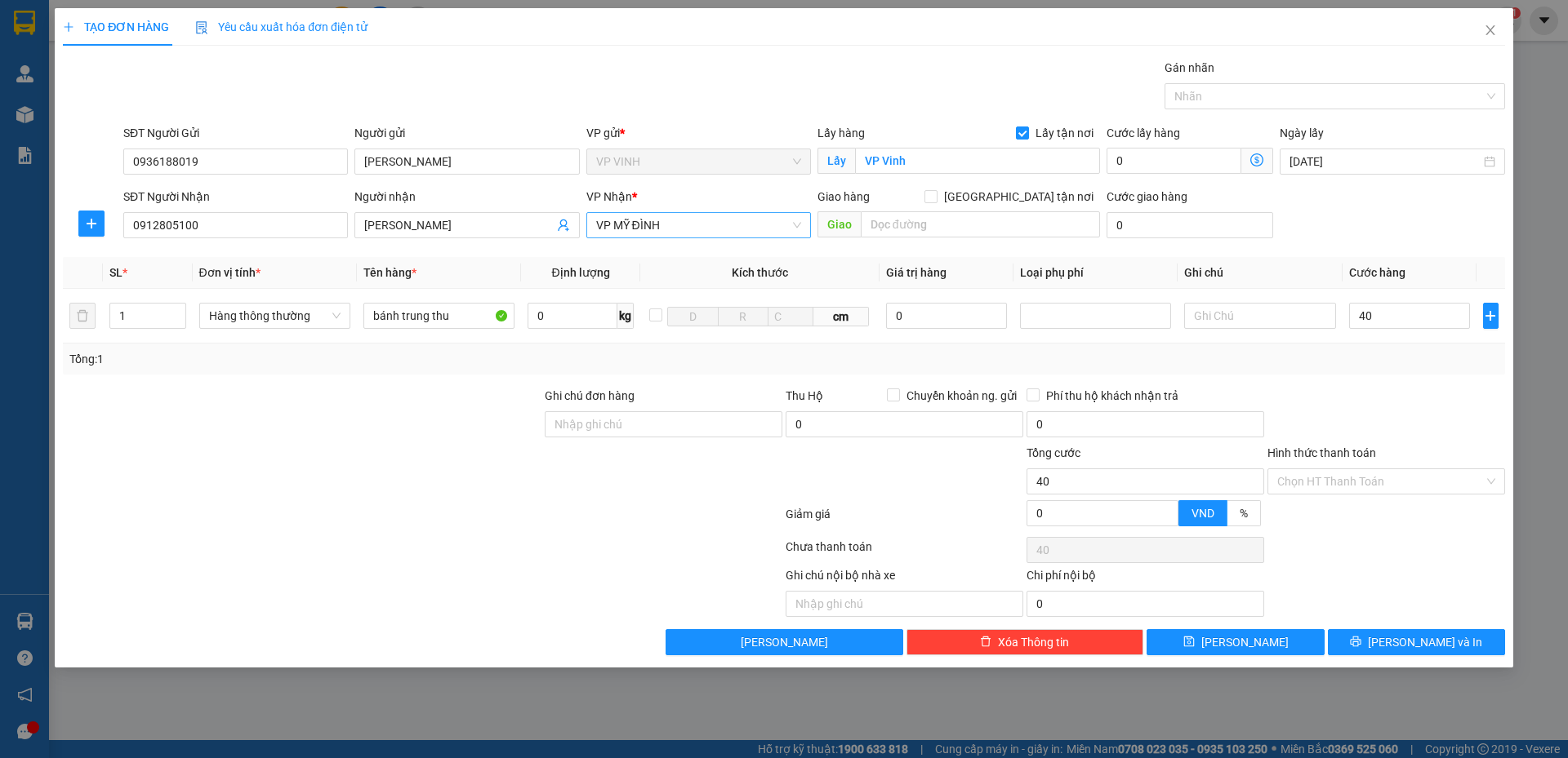
type input "40.000"
click at [1369, 385] on div "Transit Pickup Surcharge Ids Transit Deliver Surcharge Ids Transit Deliver Surc…" at bounding box center [784, 356] width 1442 height 596
click at [1380, 482] on input "Hình thức thanh toán" at bounding box center [1380, 481] width 206 height 24
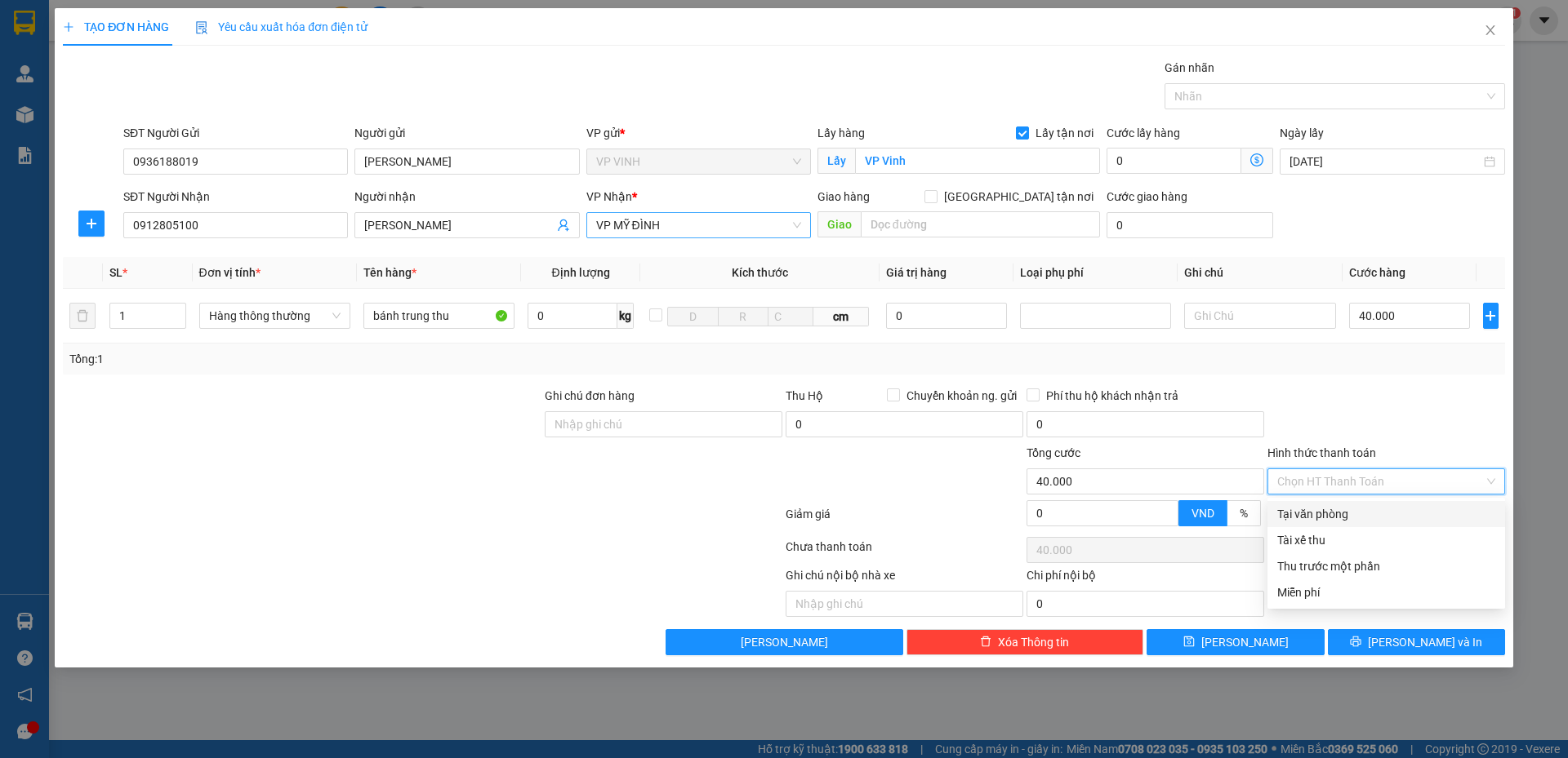
click at [1360, 518] on div "Tại văn phòng" at bounding box center [1386, 514] width 218 height 18
type input "0"
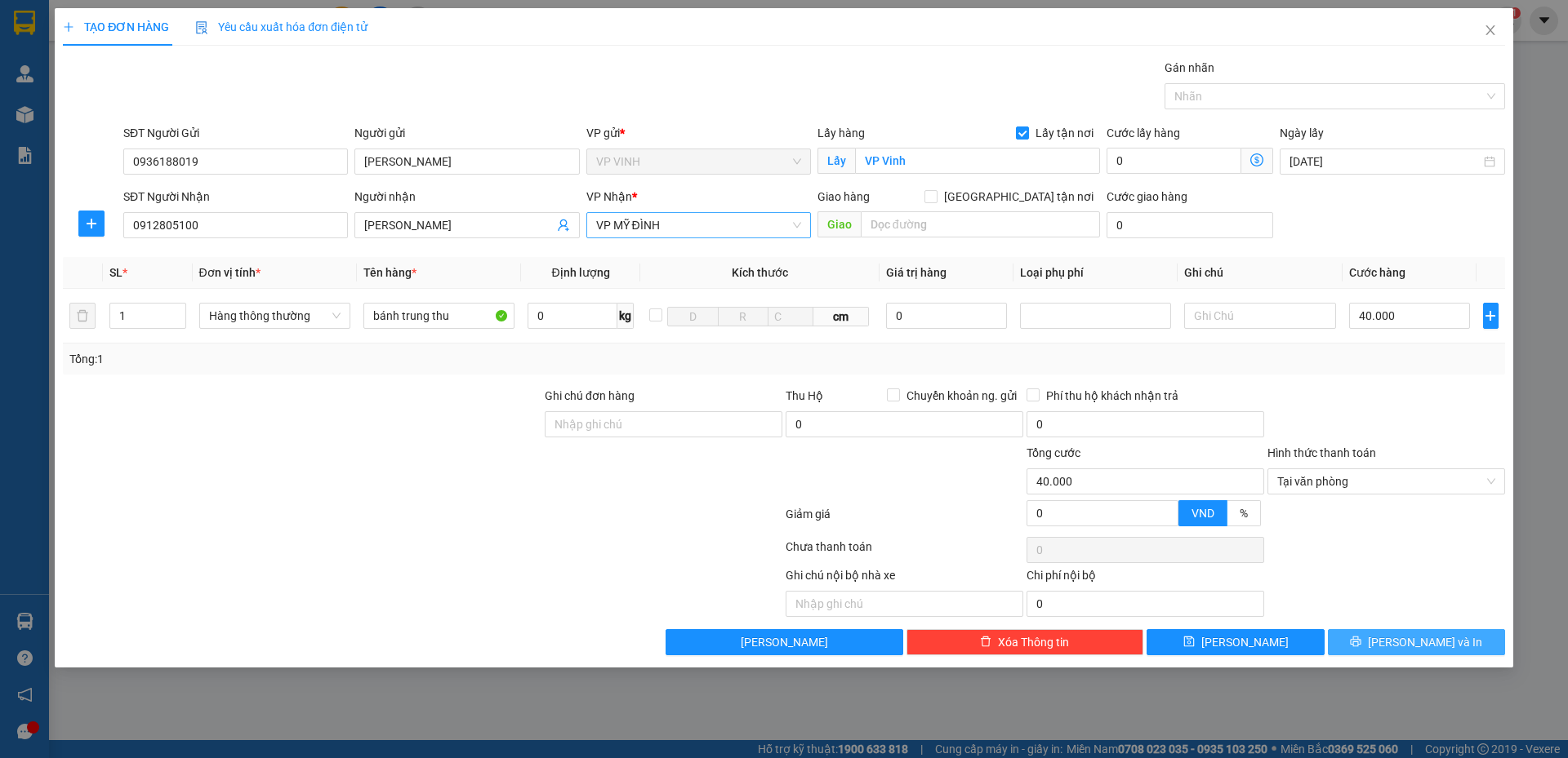
click at [1370, 641] on button "[PERSON_NAME] và In" at bounding box center [1416, 643] width 177 height 26
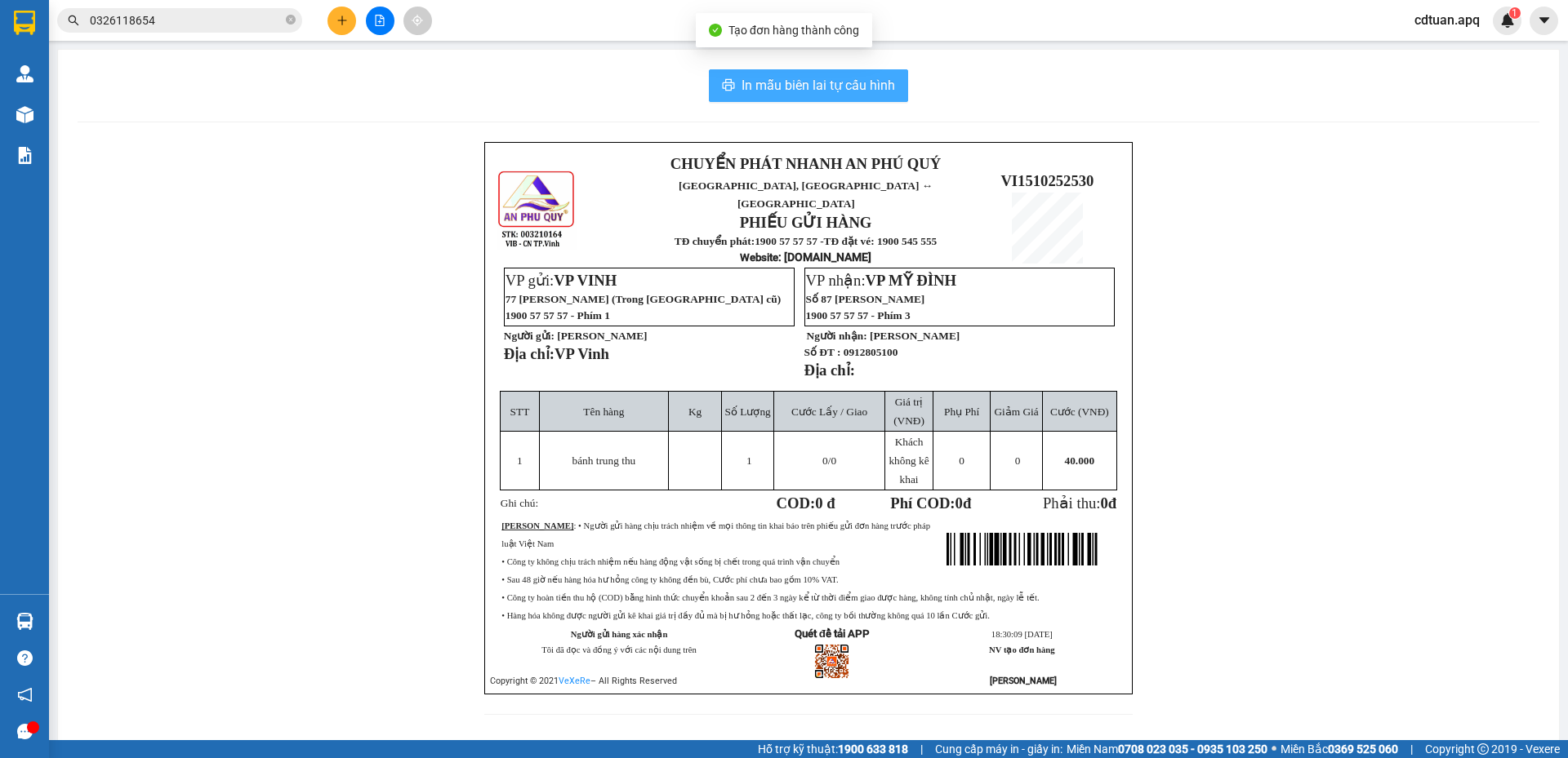
click at [841, 79] on span "In mẫu biên lai tự cấu hình" at bounding box center [819, 85] width 154 height 20
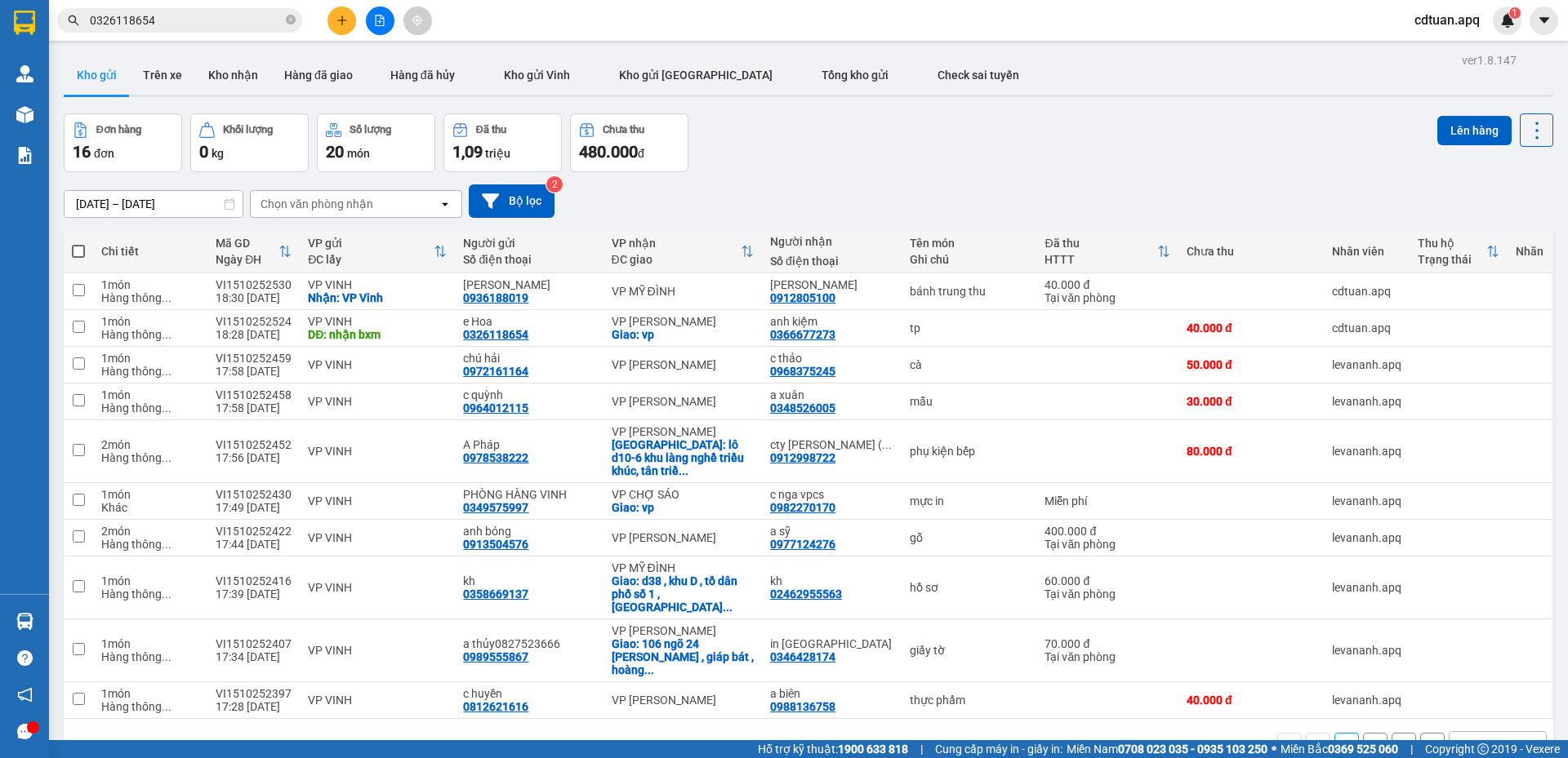
click at [346, 24] on icon "plus" at bounding box center [342, 20] width 11 height 11
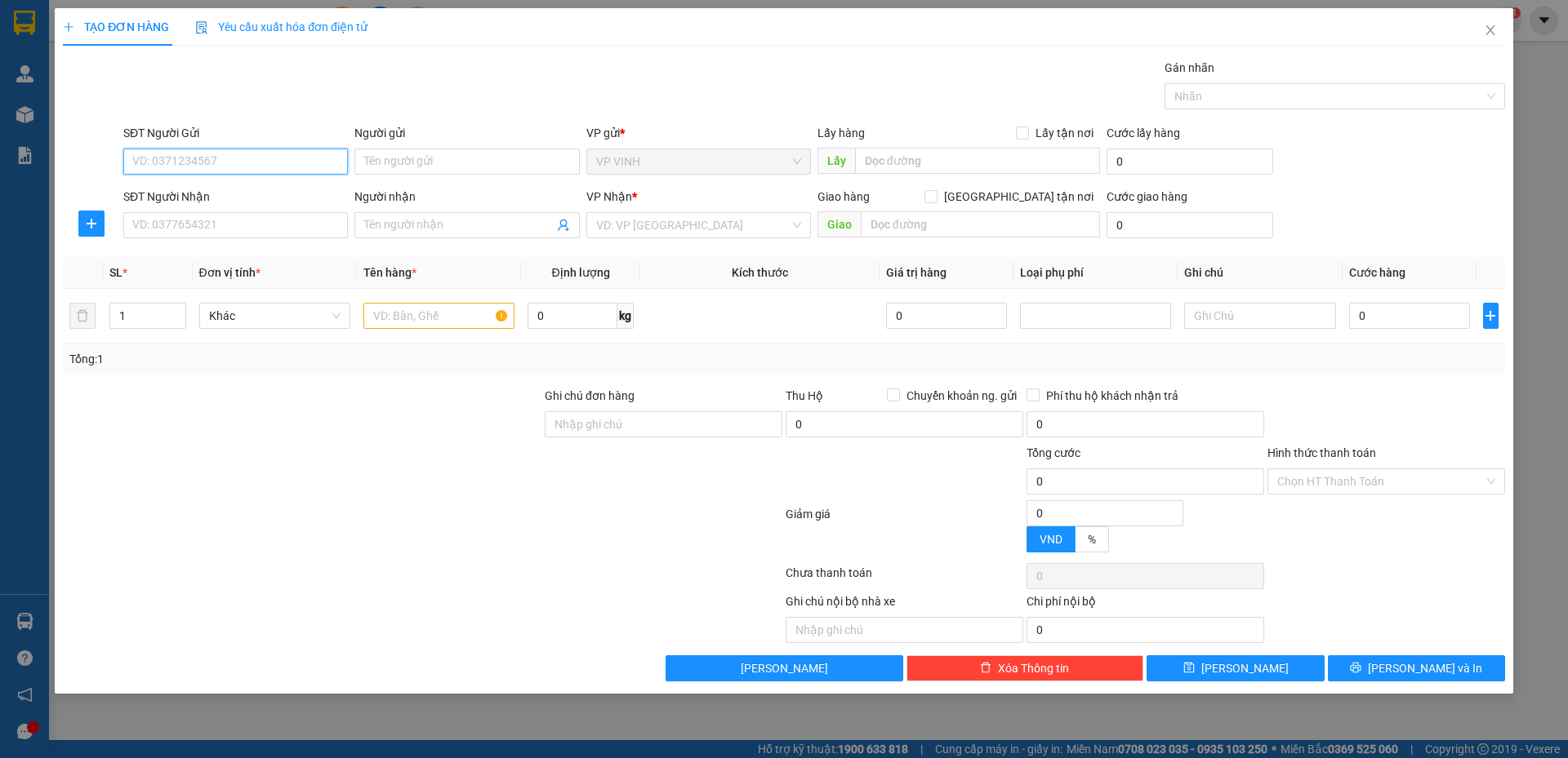
click at [325, 169] on input "SĐT Người Gửi" at bounding box center [235, 162] width 224 height 26
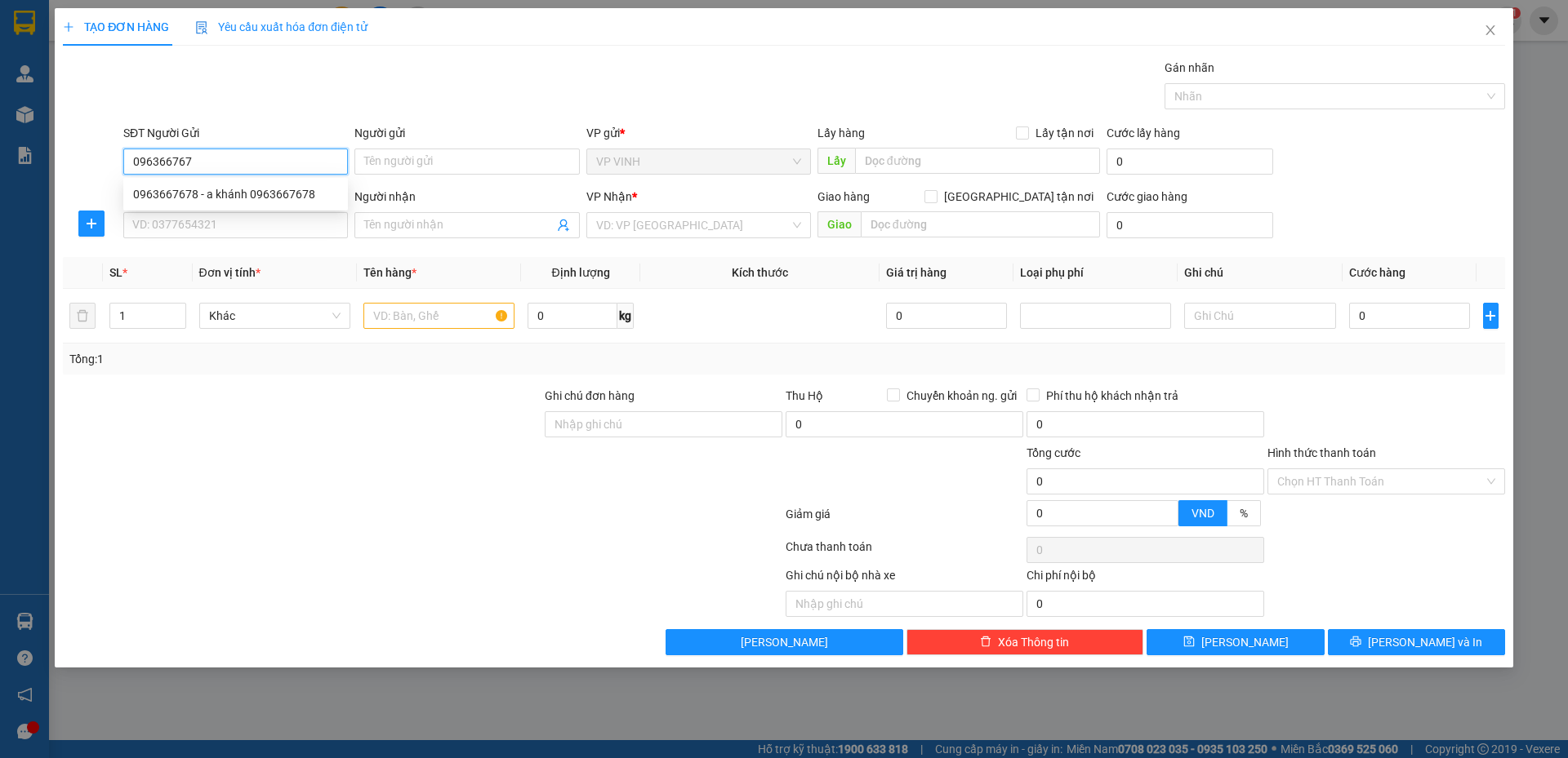
type input "0963667678"
click at [310, 187] on div "0963667678 - a khánh 0963667678" at bounding box center [235, 194] width 205 height 18
type input "a khánh 0963667678"
type input "0963667678"
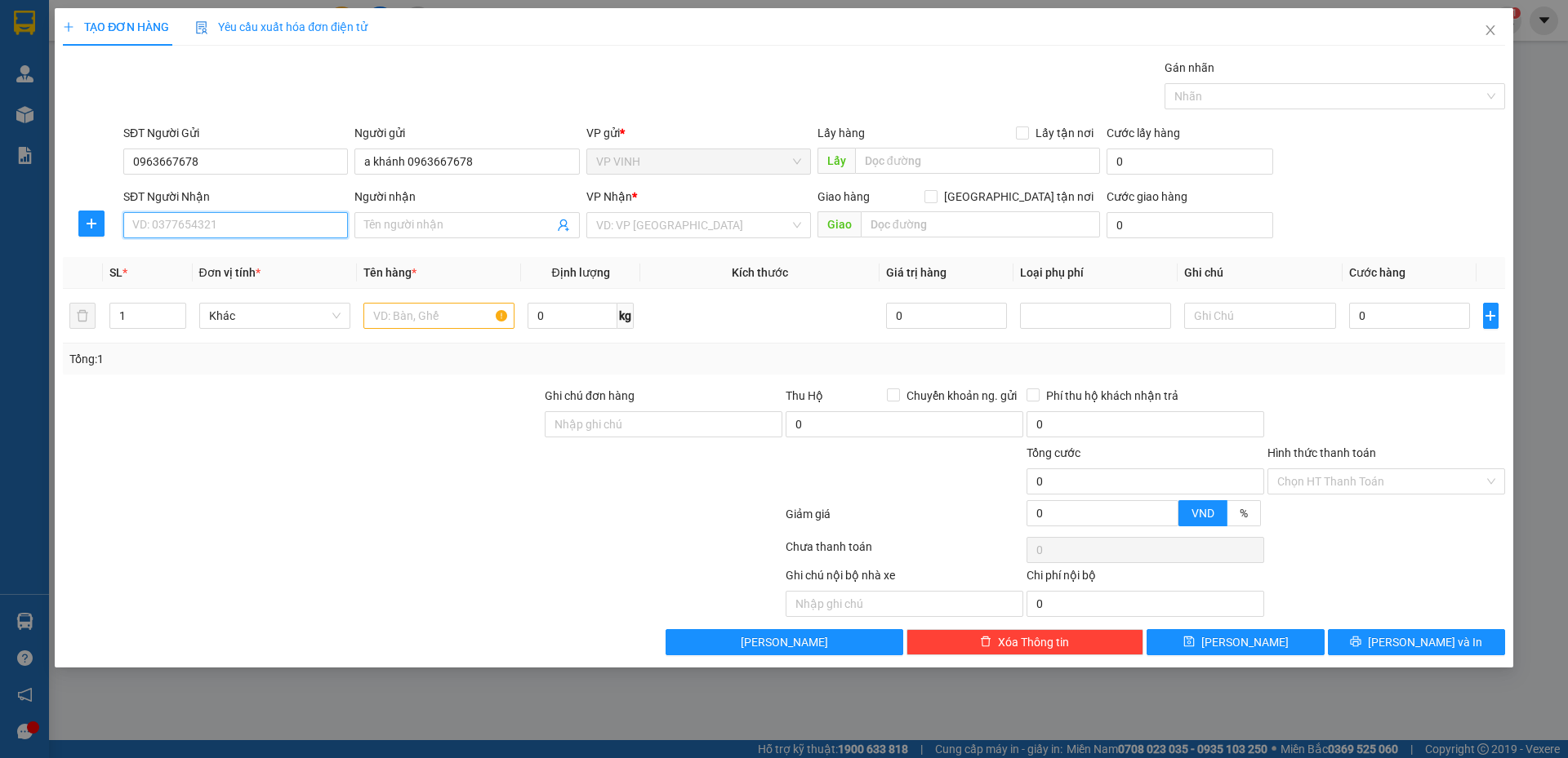
click at [307, 218] on input "SĐT Người Nhận" at bounding box center [235, 225] width 224 height 26
click at [238, 309] on div "0985375686 - huân" at bounding box center [235, 310] width 205 height 18
type input "0985375686"
type input "huân"
click at [401, 311] on input "text" at bounding box center [439, 316] width 151 height 26
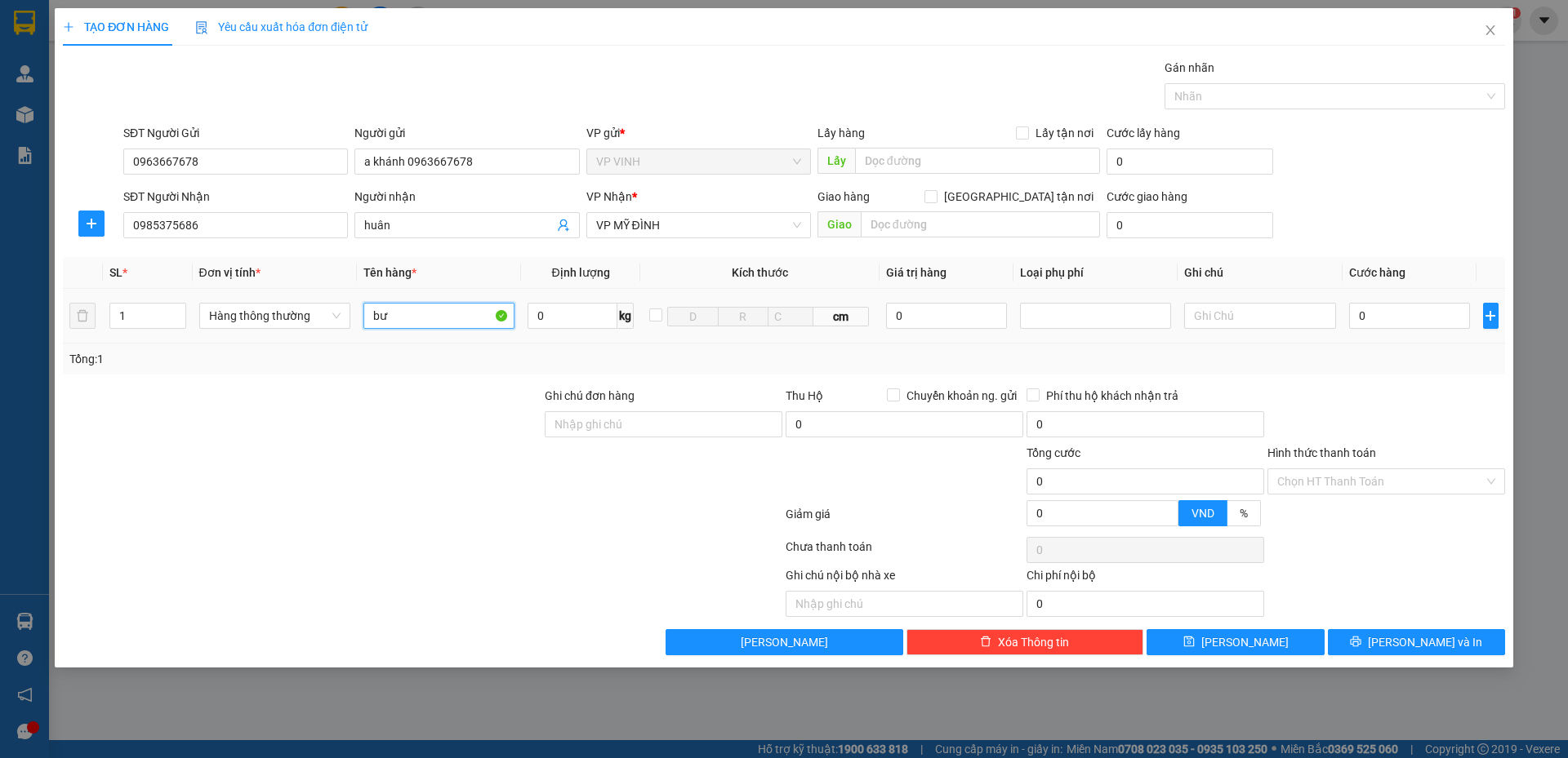
type input "b"
click at [375, 416] on div at bounding box center [302, 415] width 482 height 57
click at [430, 320] on input "thư bái" at bounding box center [439, 316] width 151 height 26
type input "thư báo"
click at [432, 363] on div "Tổng: 1" at bounding box center [336, 359] width 535 height 18
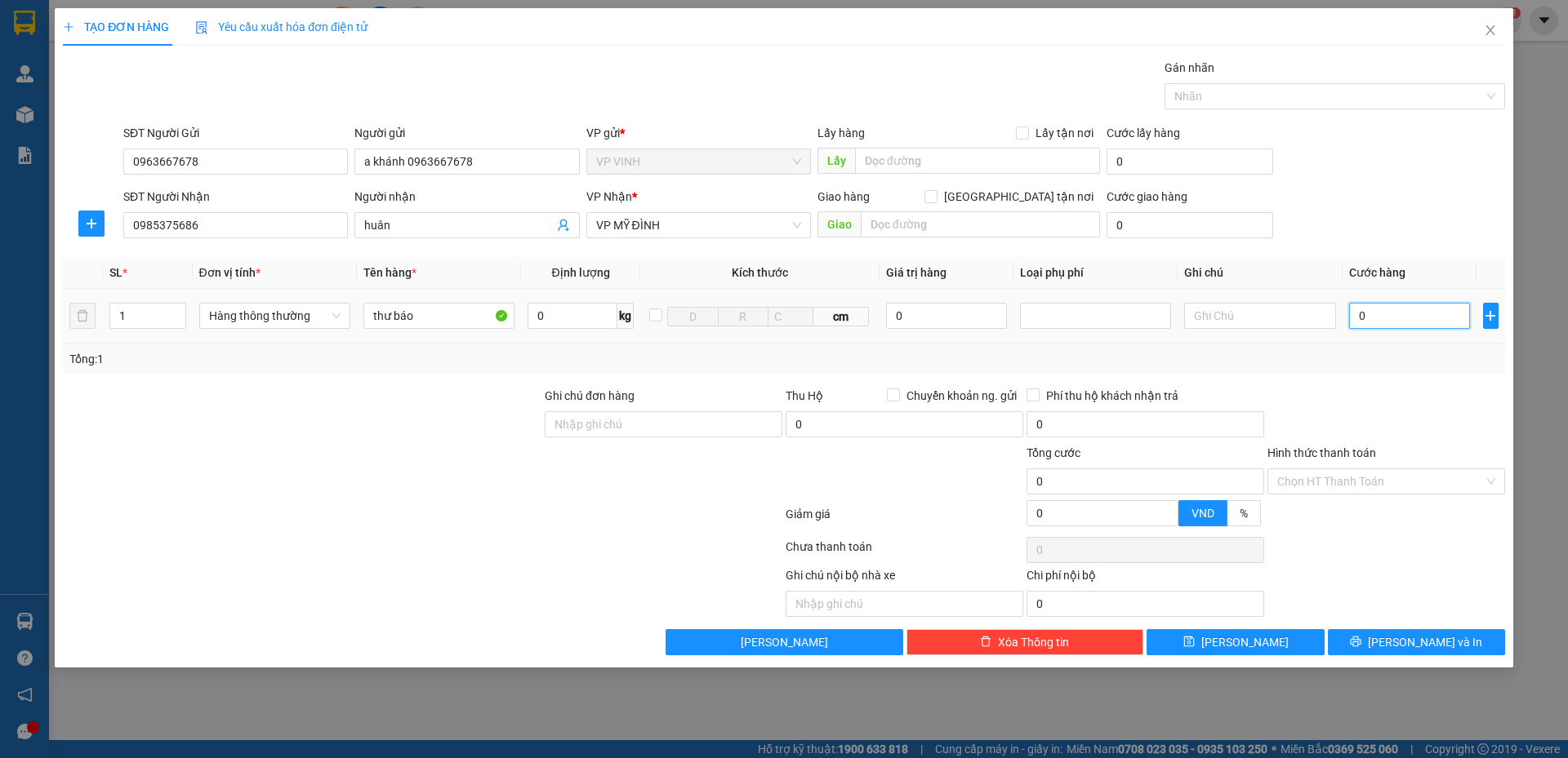
click at [1421, 321] on input "0" at bounding box center [1409, 316] width 121 height 26
type input "3"
type input "30"
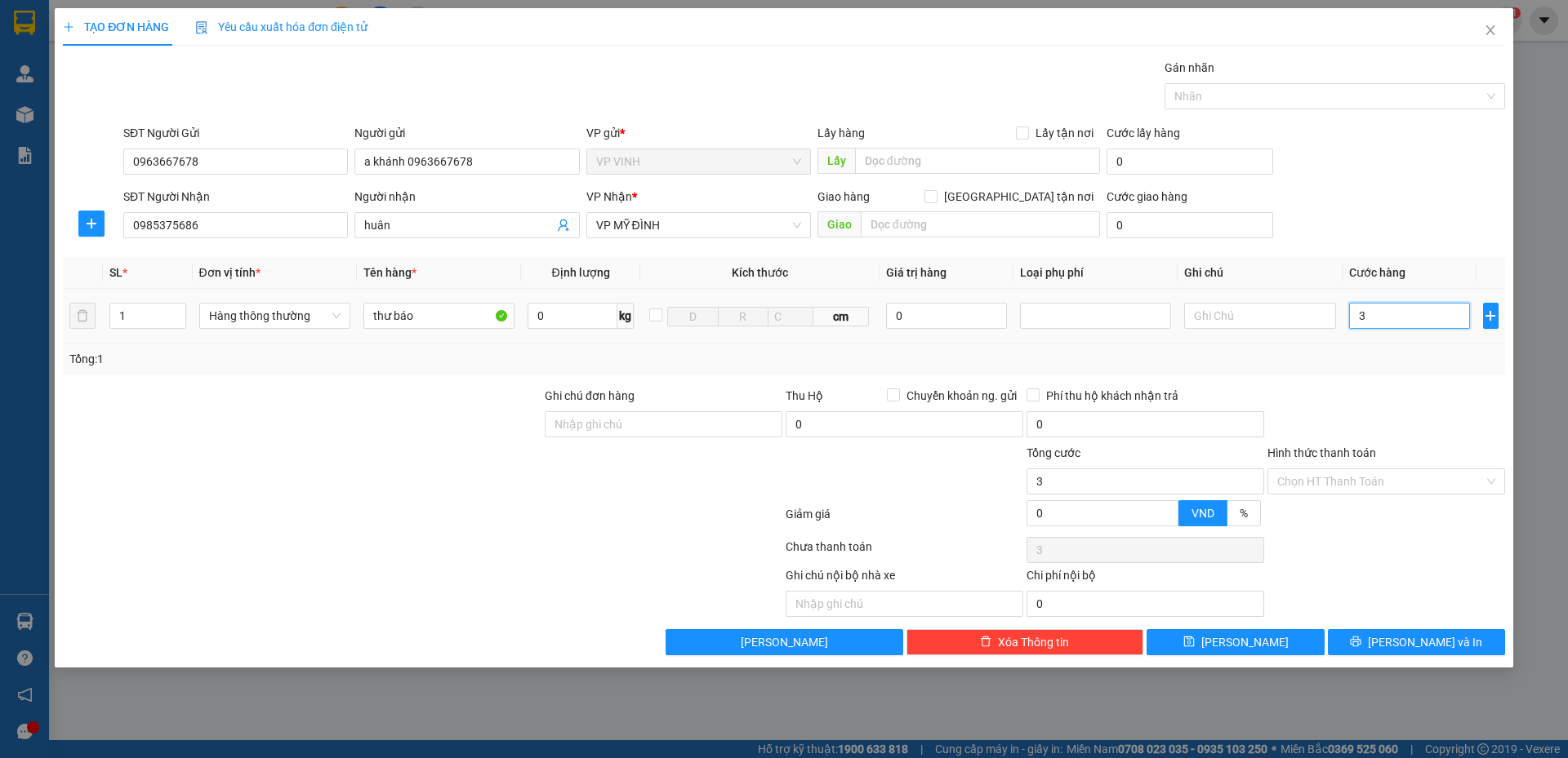
type input "30"
click at [1405, 377] on div "Transit Pickup Surcharge Ids Transit Deliver Surcharge Ids Transit Deliver Surc…" at bounding box center [784, 356] width 1442 height 596
type input "30.000"
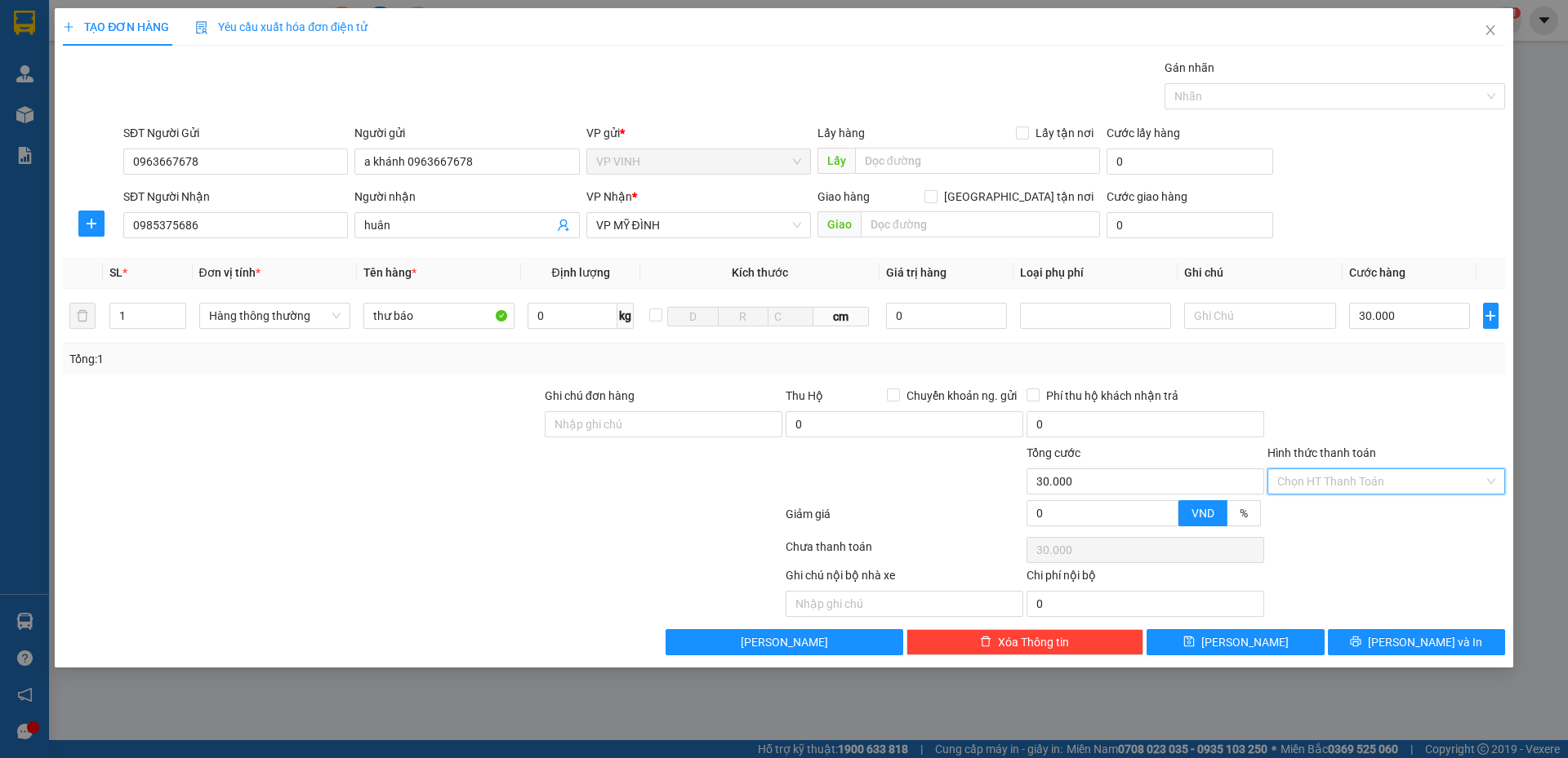
click at [1371, 477] on input "Hình thức thanh toán" at bounding box center [1380, 481] width 206 height 24
click at [1362, 517] on div "Tại văn phòng" at bounding box center [1386, 514] width 218 height 18
type input "0"
click at [1376, 636] on button "[PERSON_NAME] và In" at bounding box center [1416, 643] width 177 height 26
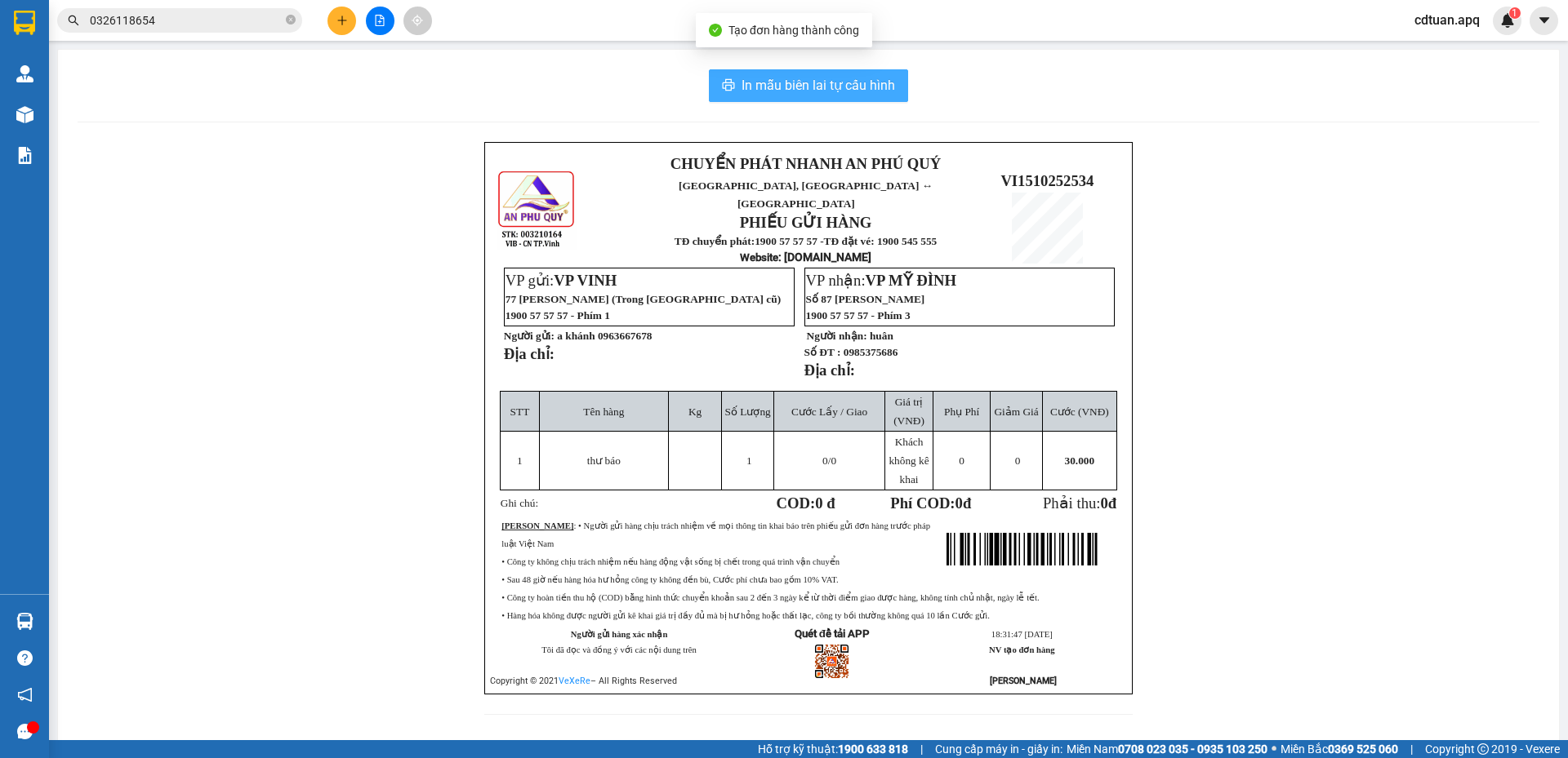
click at [818, 86] on span "In mẫu biên lai tự cấu hình" at bounding box center [819, 85] width 154 height 20
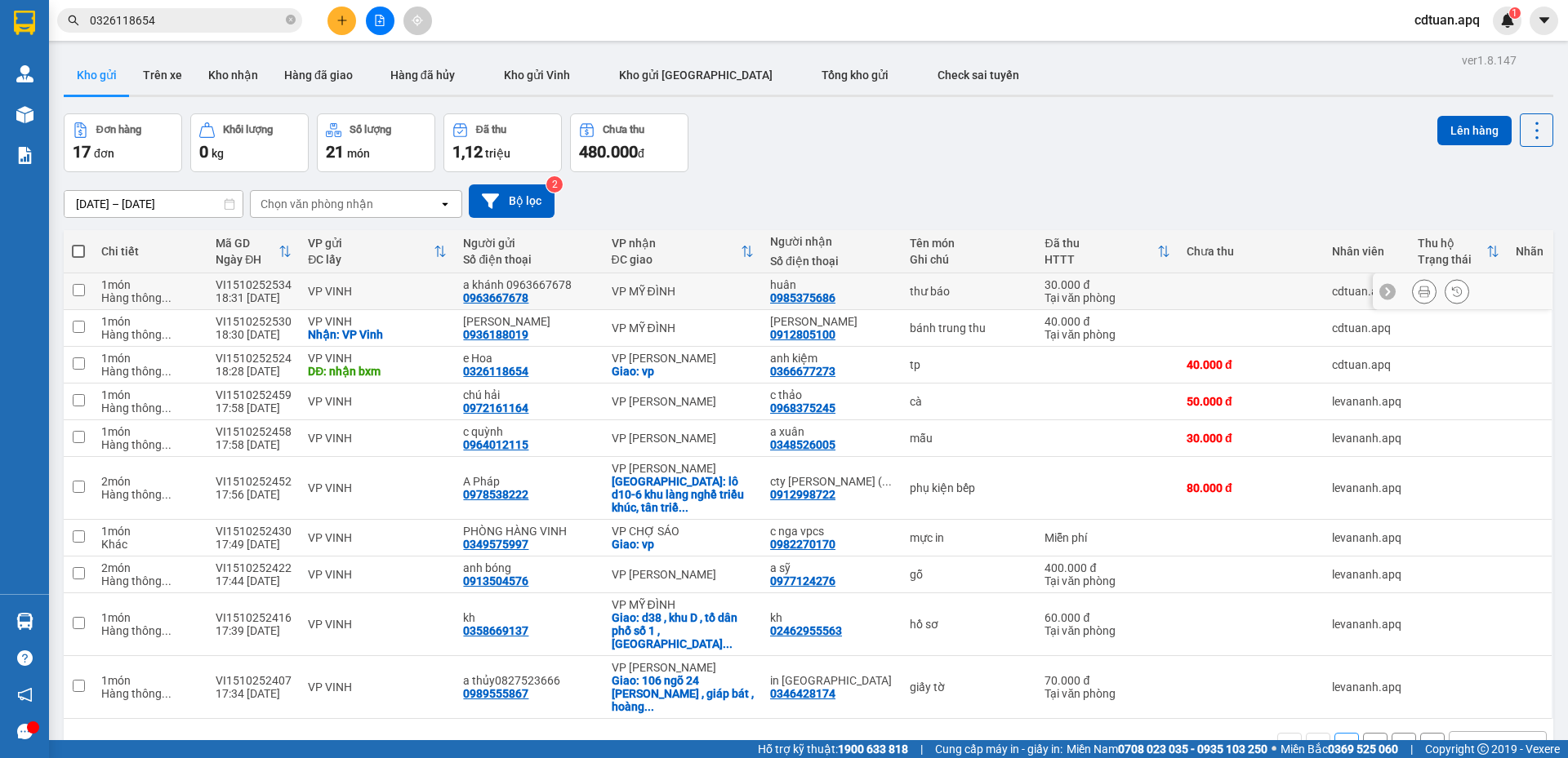
click at [1419, 291] on icon at bounding box center [1424, 291] width 11 height 11
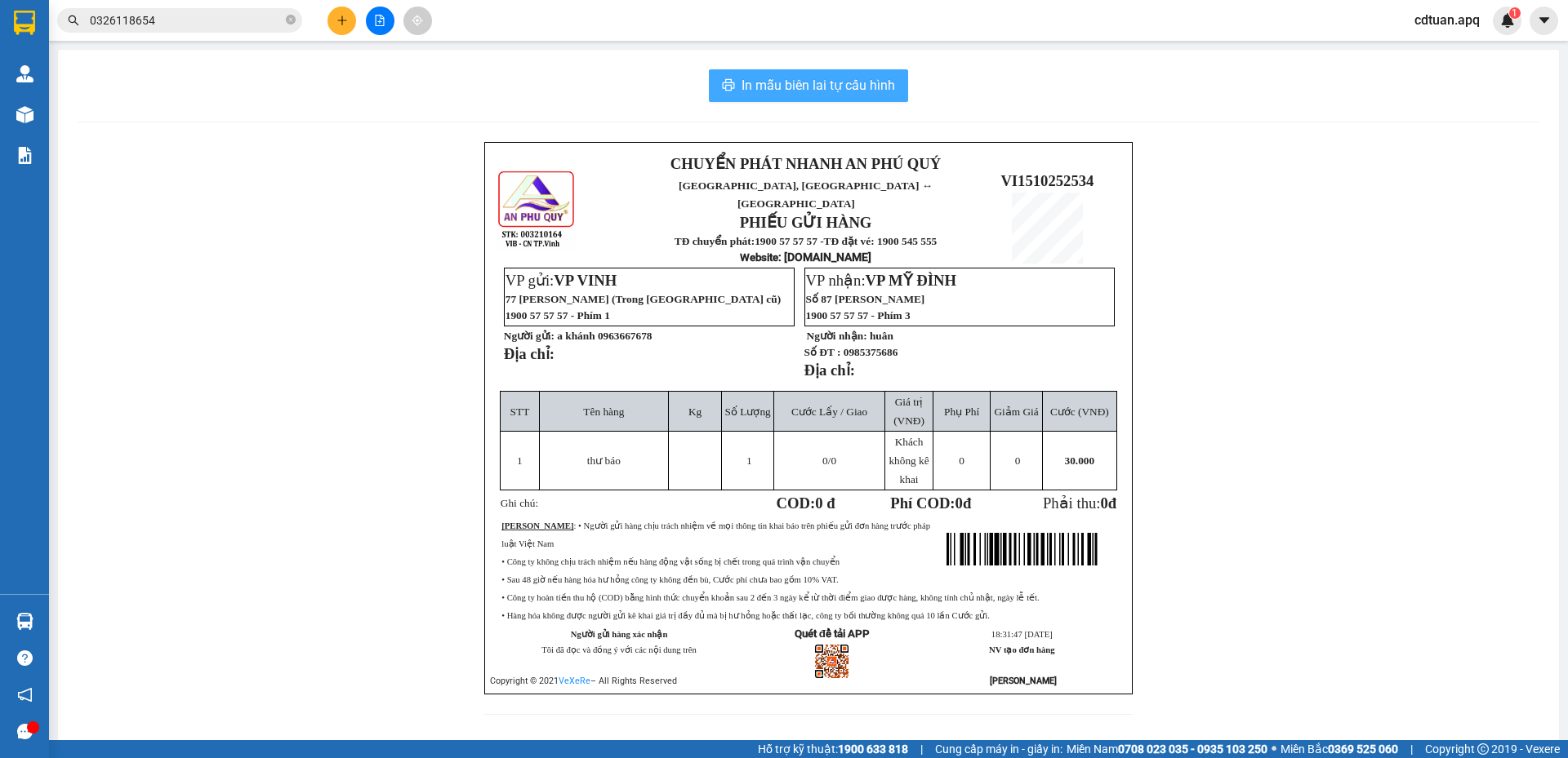
click at [855, 86] on span "In mẫu biên lai tự cấu hình" at bounding box center [819, 85] width 154 height 20
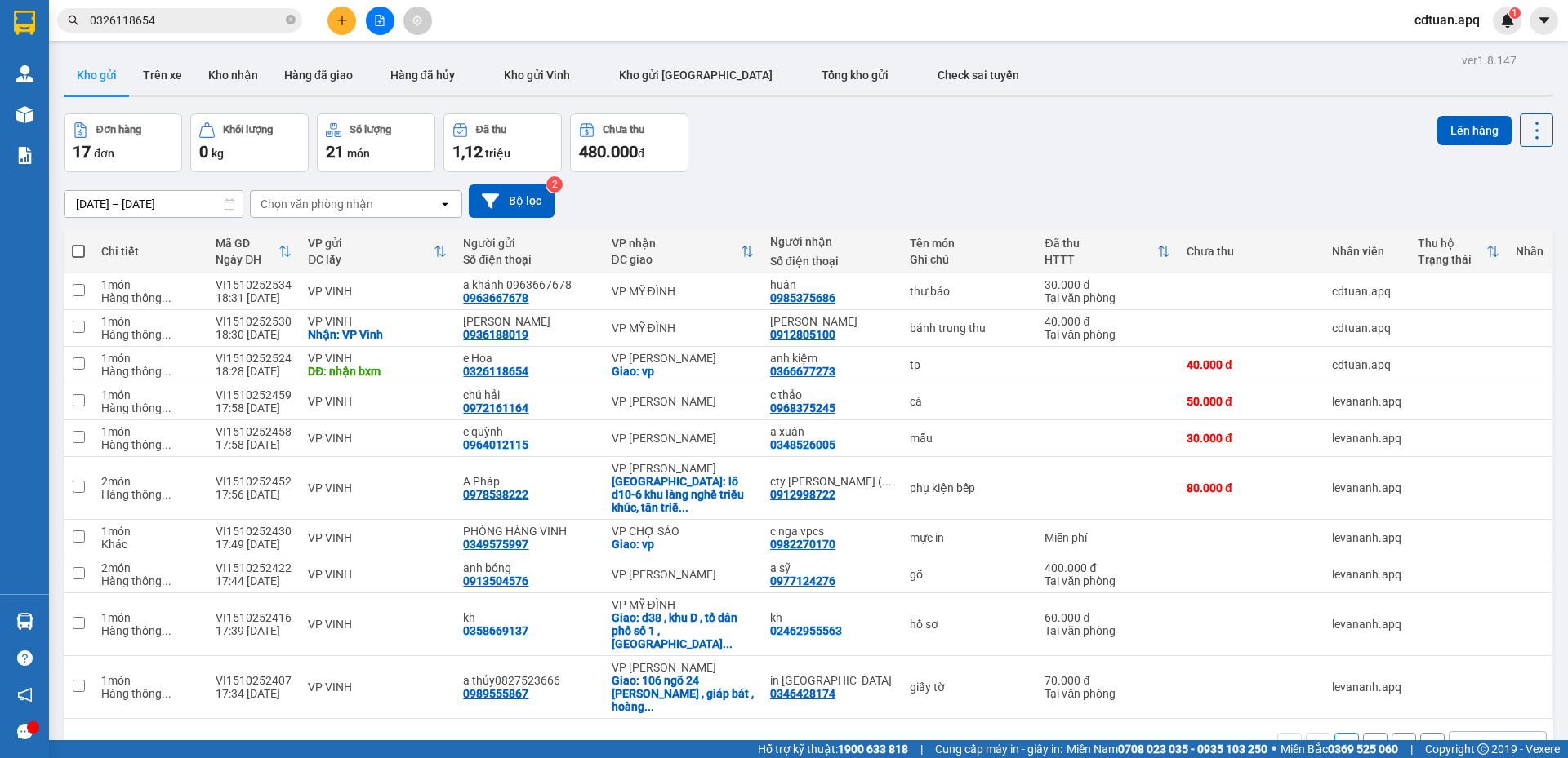
drag, startPoint x: 294, startPoint y: 18, endPoint x: 269, endPoint y: 18, distance: 25.0
click at [293, 18] on icon "close-circle" at bounding box center [290, 19] width 10 height 10
click at [211, 24] on input "text" at bounding box center [186, 20] width 193 height 18
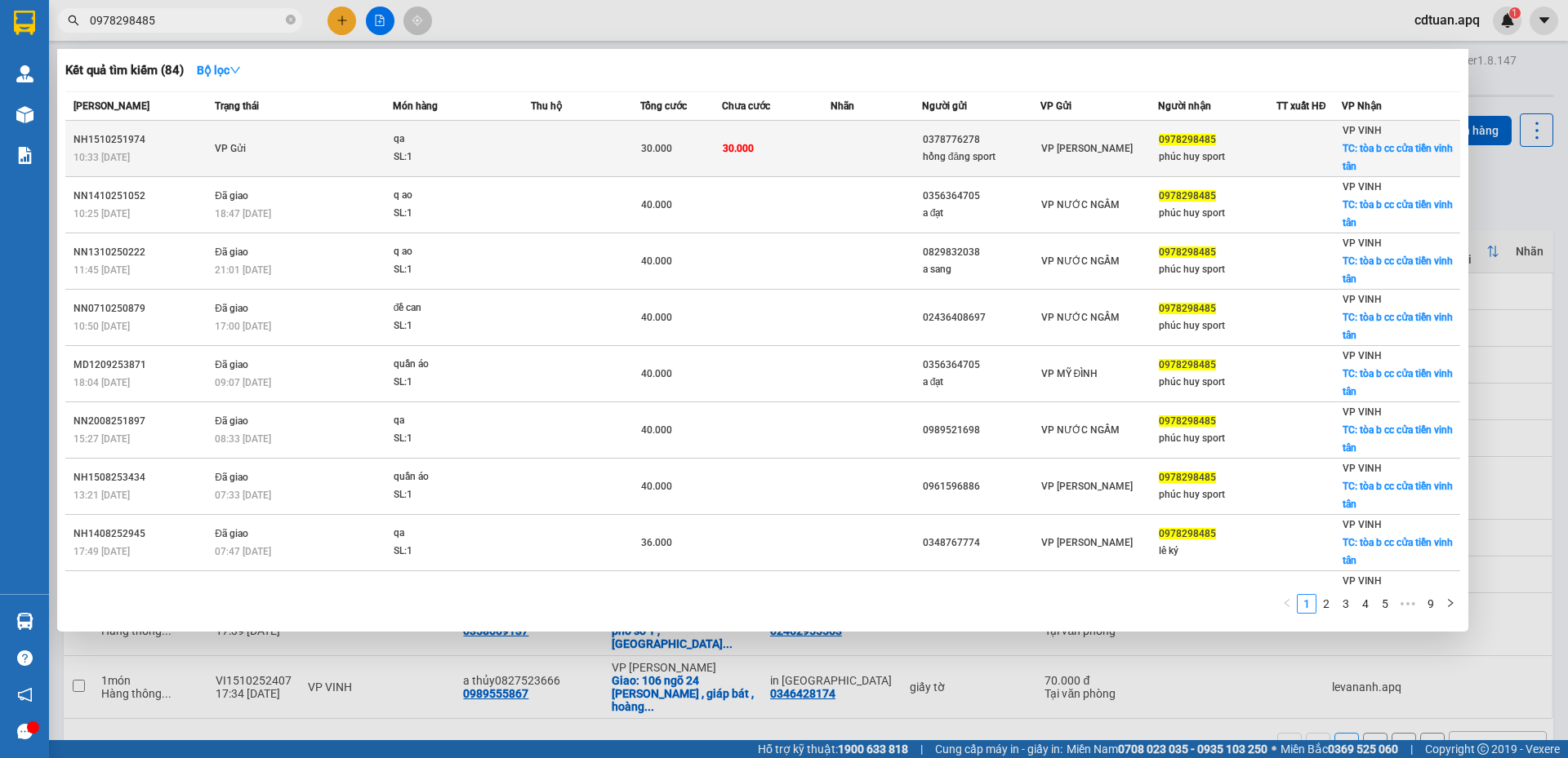
type input "0978298485"
click at [293, 148] on td "VP Gửi" at bounding box center [301, 148] width 182 height 56
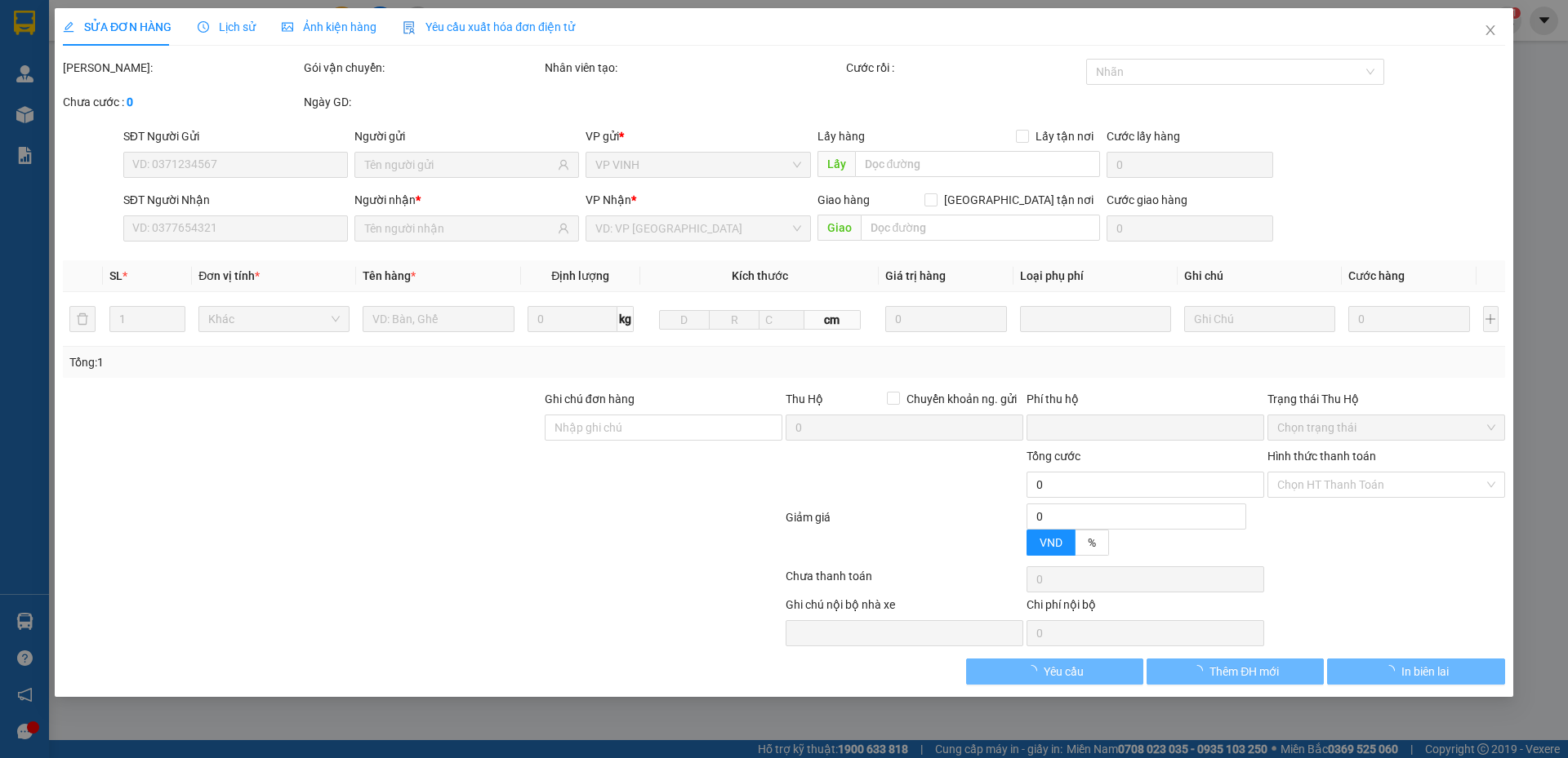
type input "0378776278"
type input "hồng đăng sport"
type input "0978298485"
type input "phúc huy sport"
checkbox input "true"
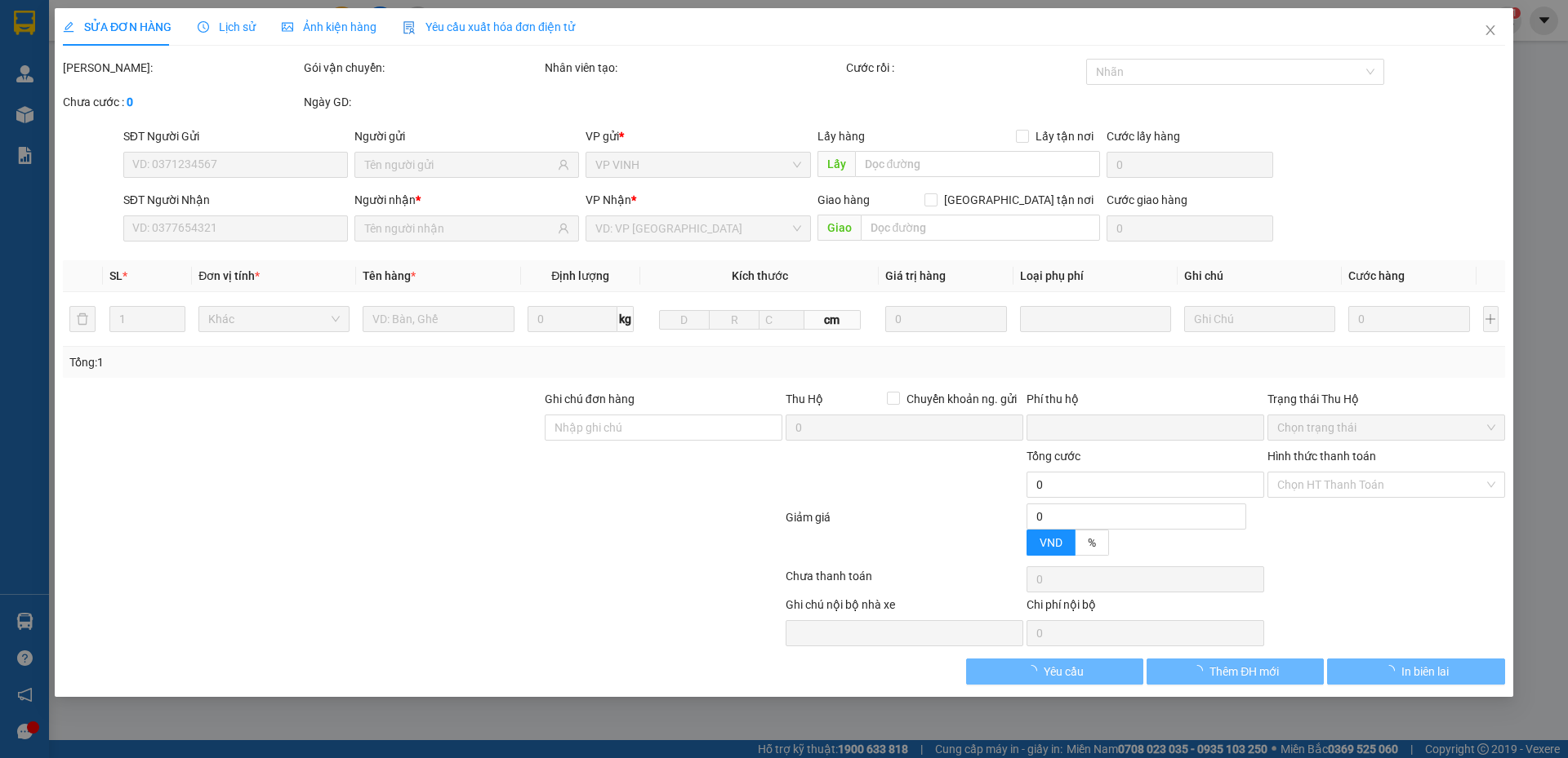
type input "tòa b cc cửa tiền vinh tân"
type input "0"
type input "30.000"
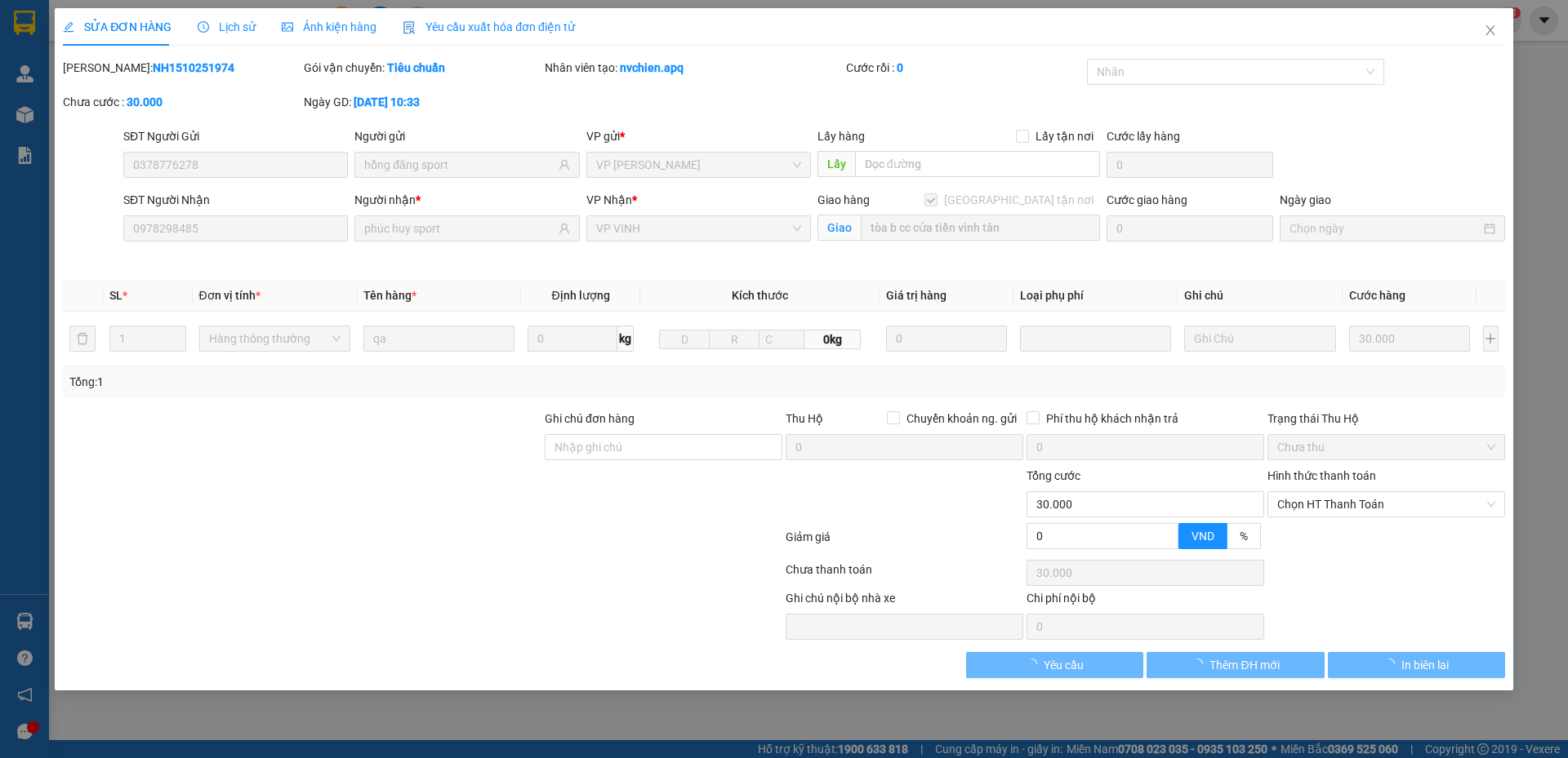
click at [226, 22] on span "Lịch sử" at bounding box center [226, 26] width 58 height 13
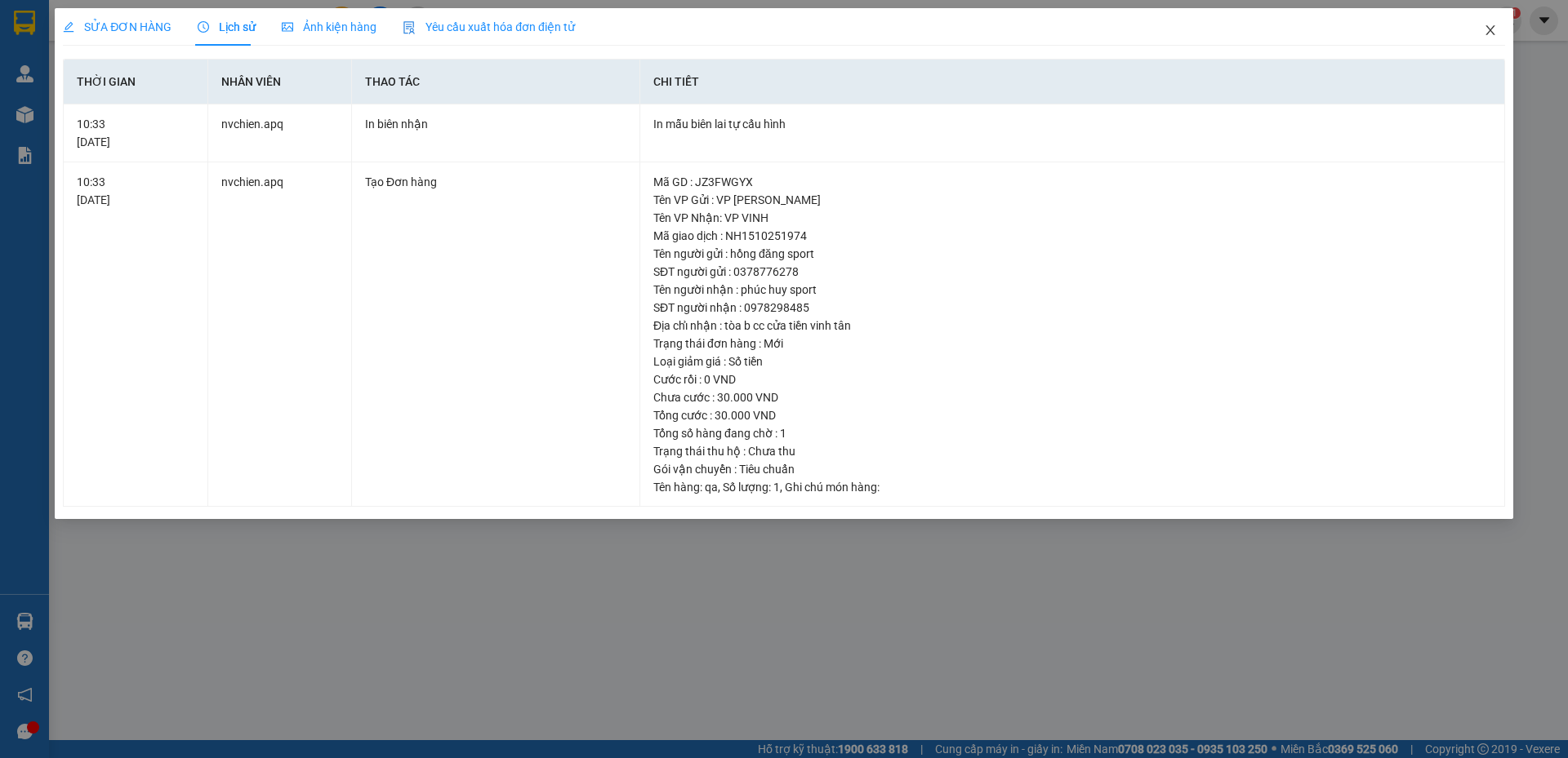
click at [1489, 26] on icon "close" at bounding box center [1489, 30] width 13 height 13
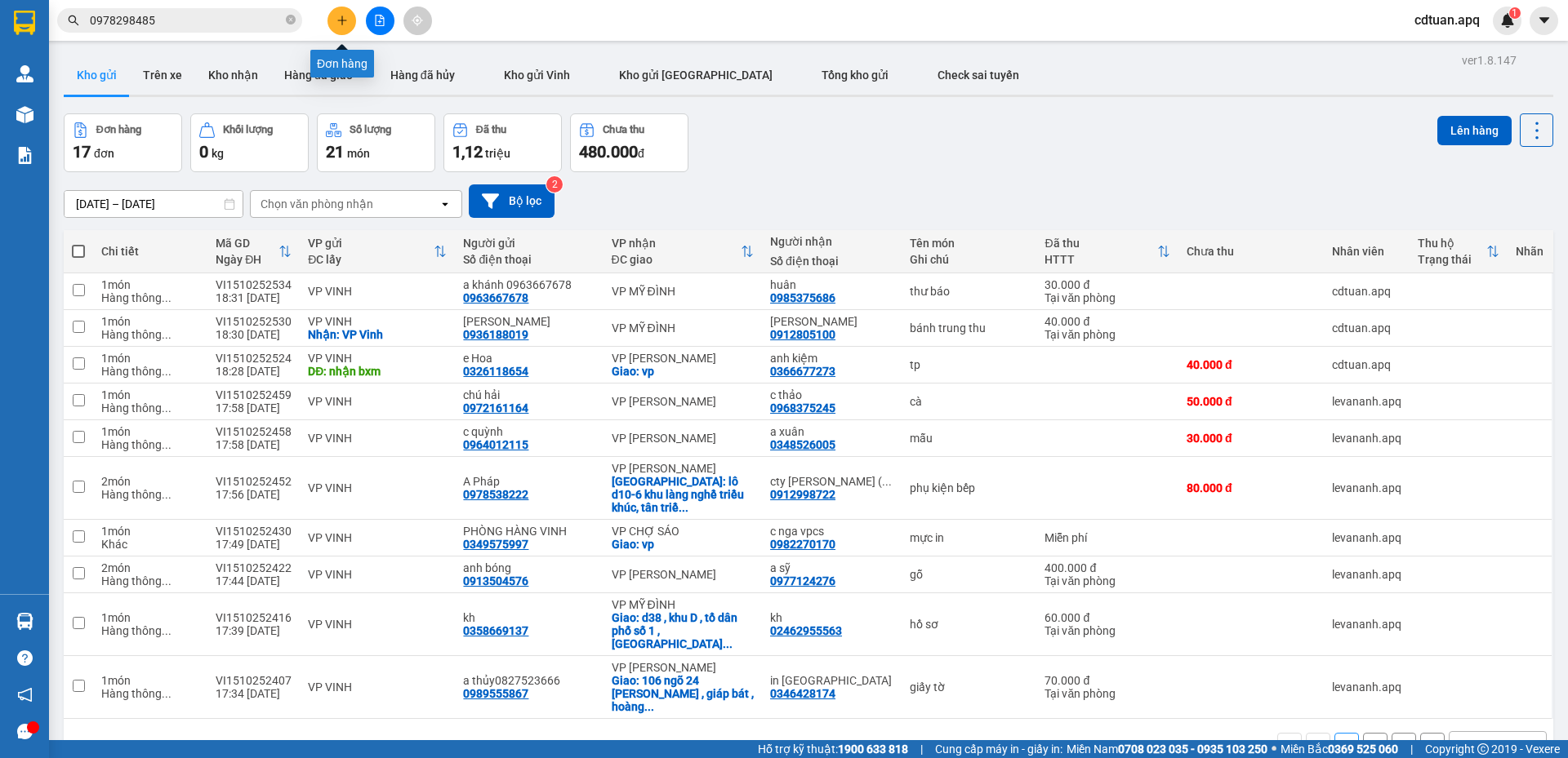
click at [340, 24] on icon "plus" at bounding box center [342, 20] width 11 height 11
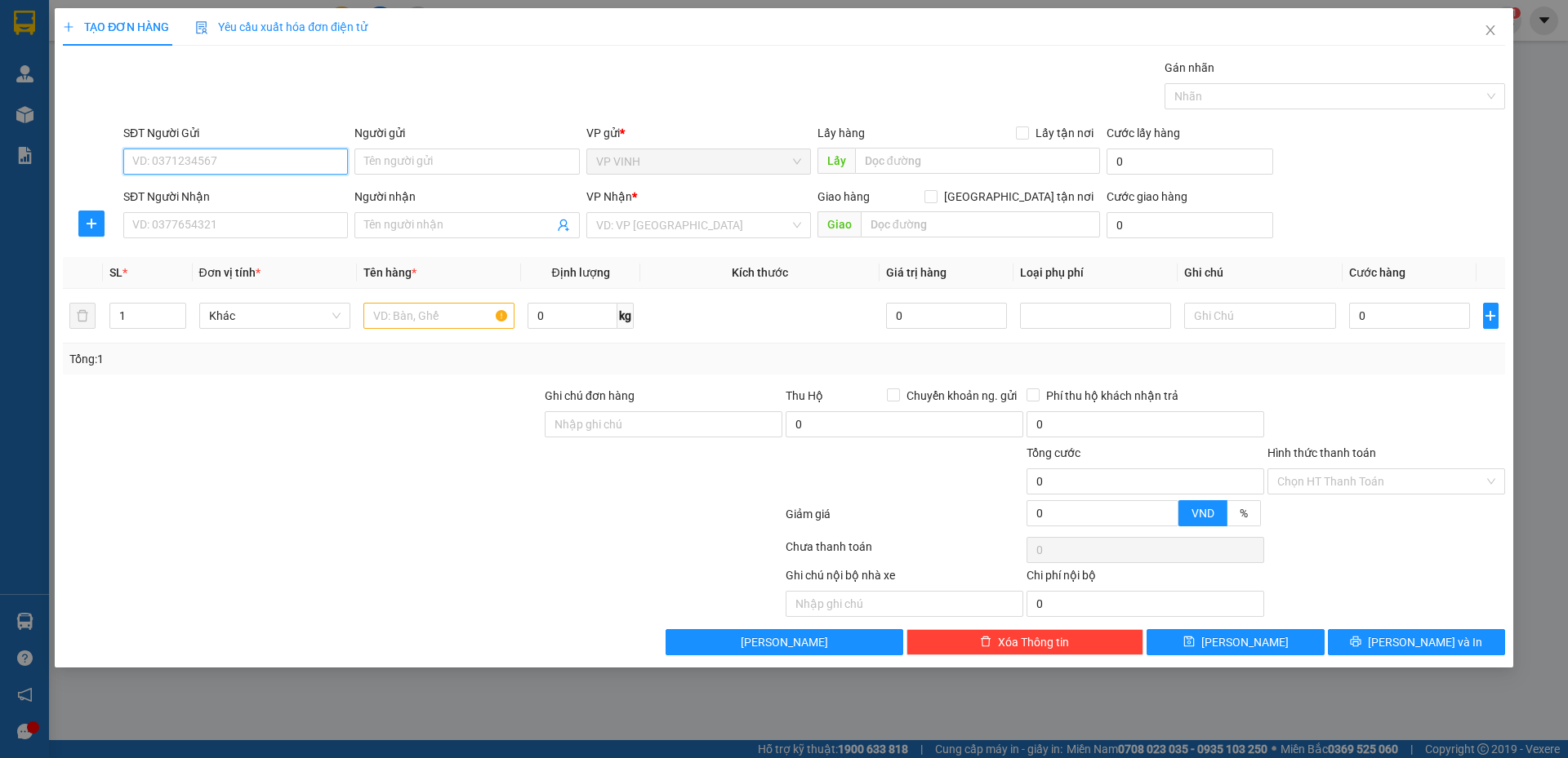
click at [244, 157] on input "SĐT Người Gửi" at bounding box center [235, 162] width 224 height 26
type input "0963667678"
click at [269, 192] on div "0963667678 - a khánh 0963667678" at bounding box center [235, 194] width 205 height 18
type input "a khánh 0963667678"
type input "0963667678"
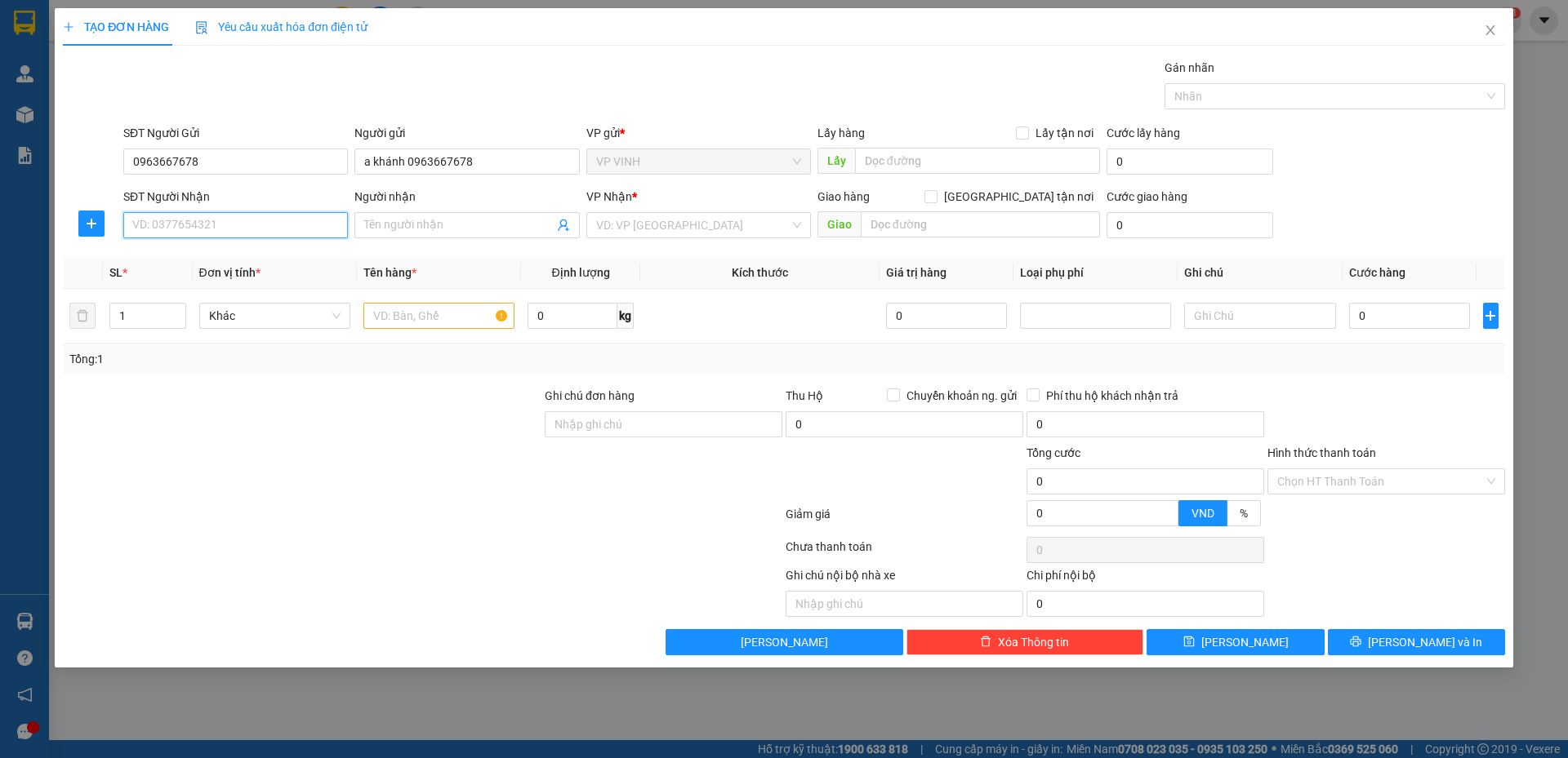
click at [264, 218] on input "SĐT Người Nhận" at bounding box center [235, 225] width 224 height 26
click at [234, 281] on div "0963883708 - a thi 0963883709" at bounding box center [235, 284] width 205 height 18
type input "0963883708"
type input "a thi 0963883709"
click at [439, 308] on input "text" at bounding box center [439, 316] width 151 height 26
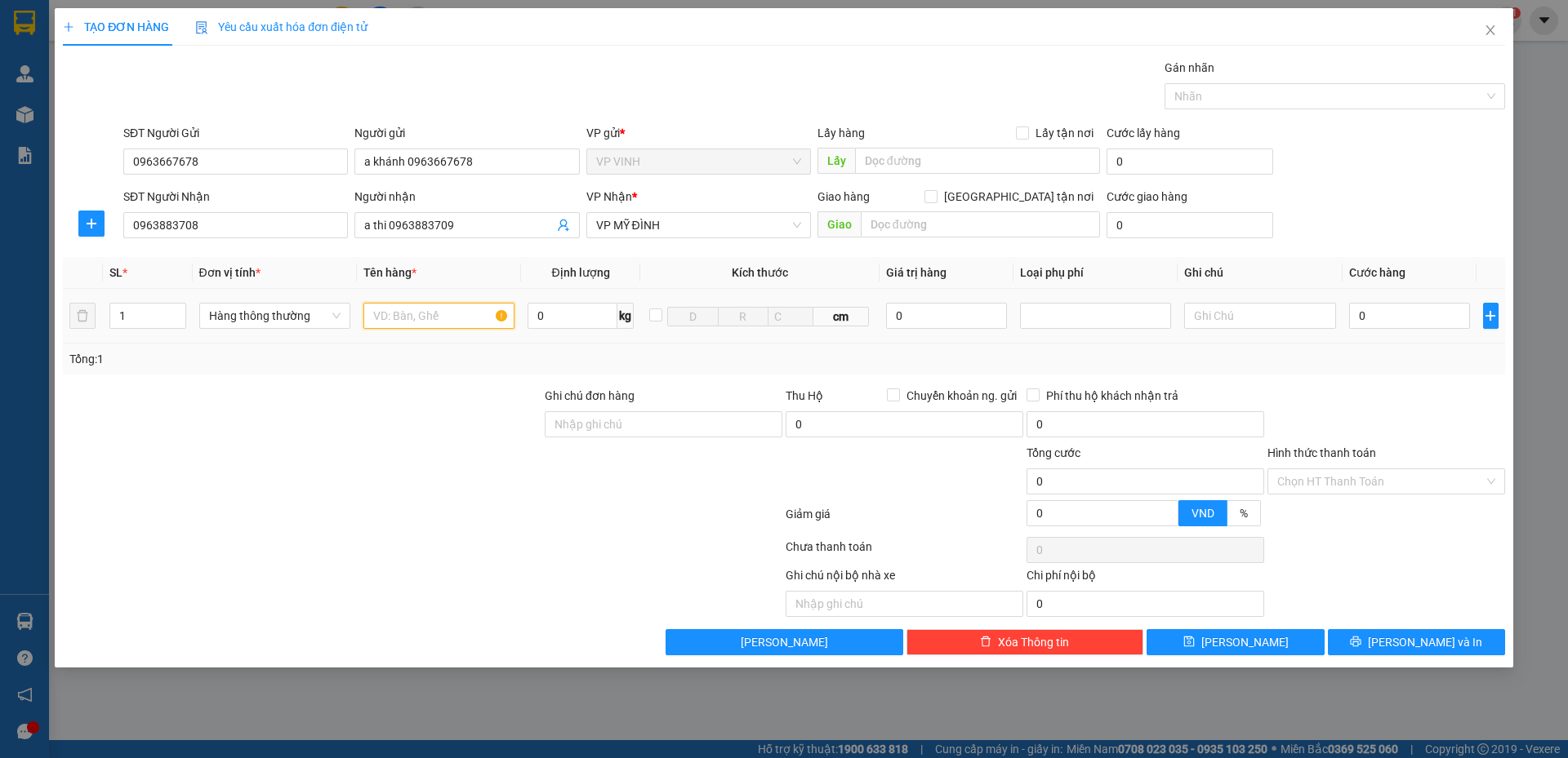
click at [425, 316] on input "text" at bounding box center [439, 316] width 151 height 26
type input "thư báo"
click at [1403, 325] on input "0" at bounding box center [1409, 316] width 121 height 26
type input "7"
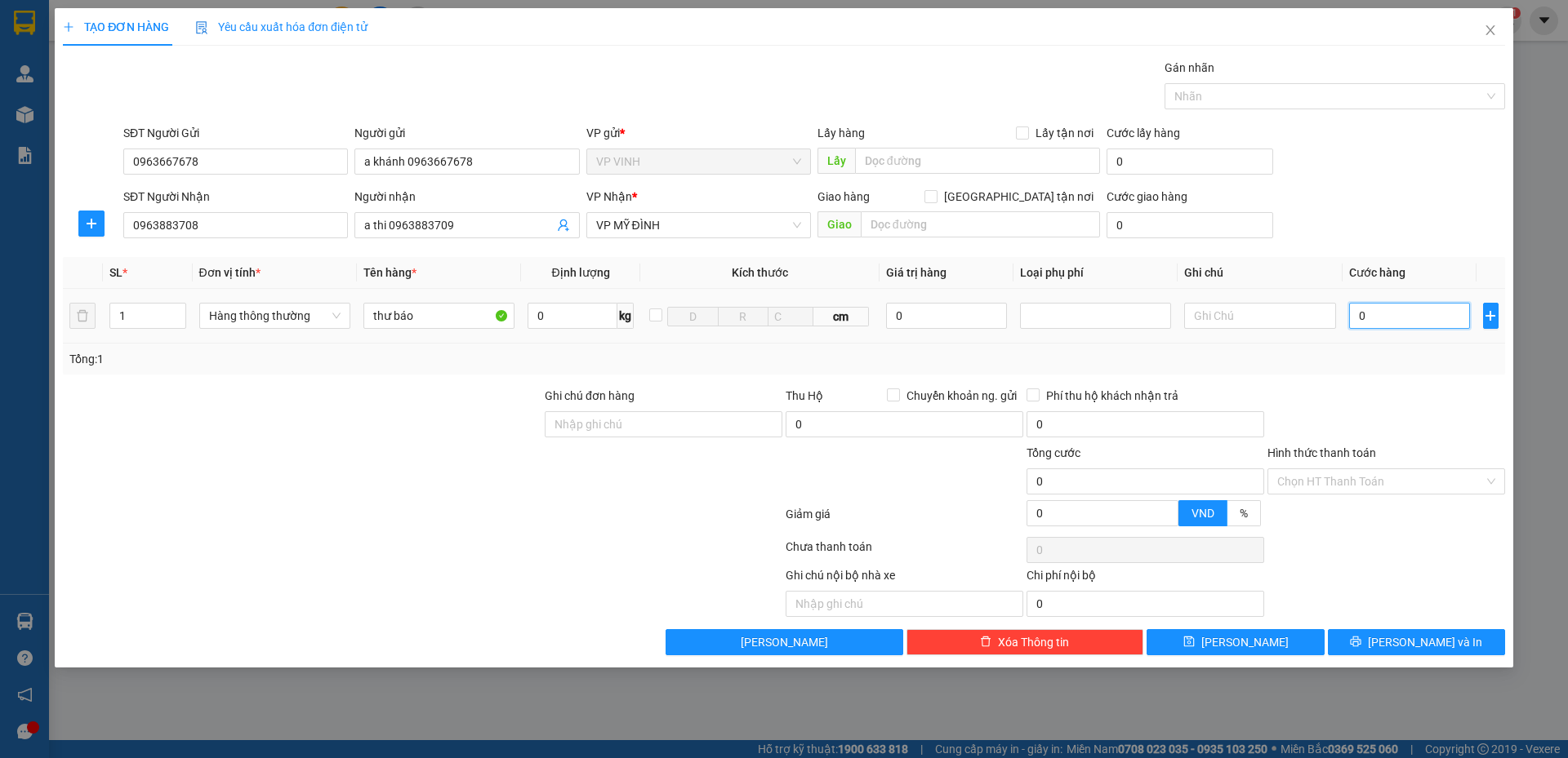
type input "7"
type input "70"
click at [1398, 356] on div "Tổng: 1" at bounding box center [784, 359] width 1429 height 18
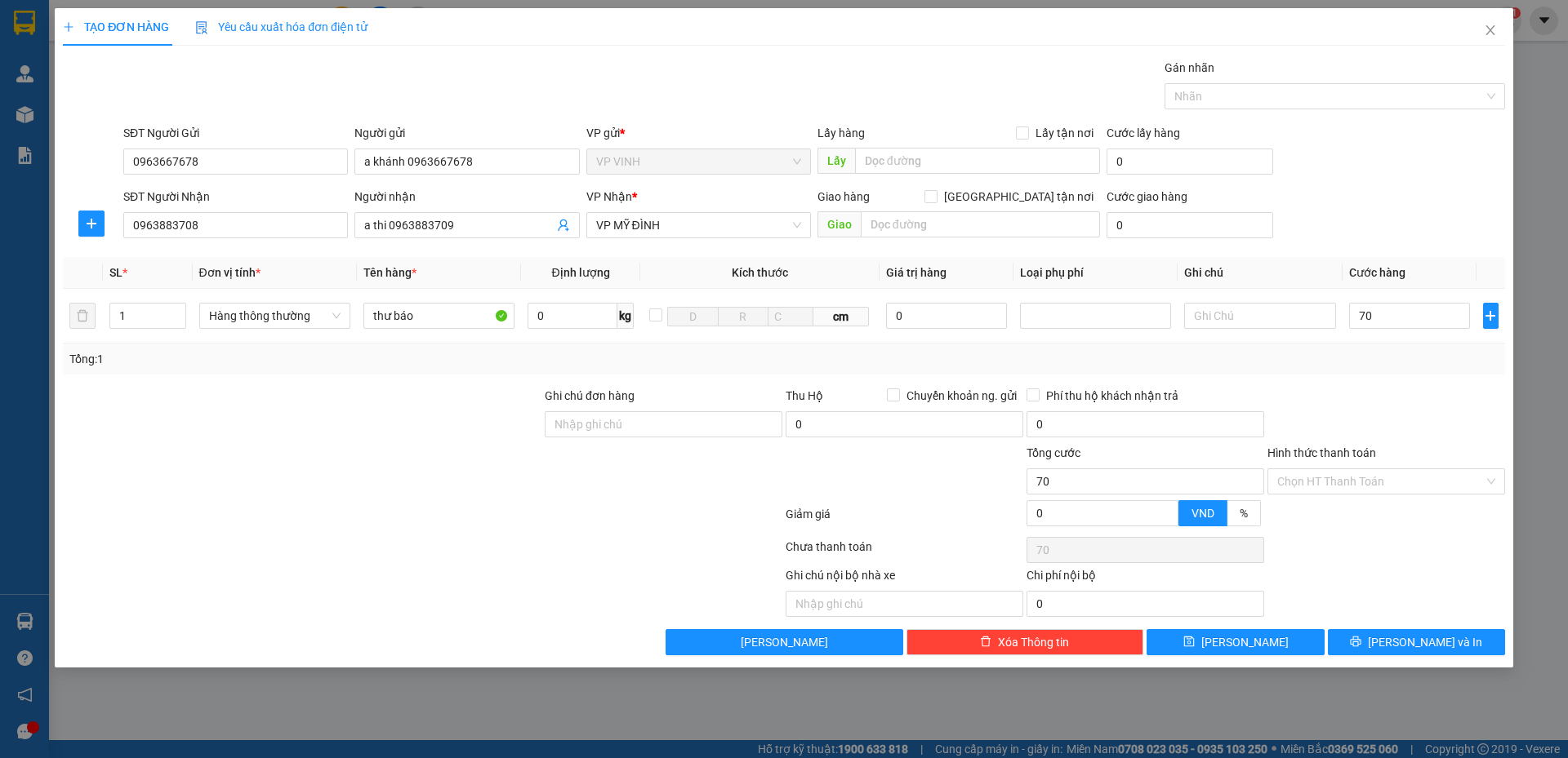
type input "70.000"
click at [1346, 479] on input "Hình thức thanh toán" at bounding box center [1380, 481] width 206 height 24
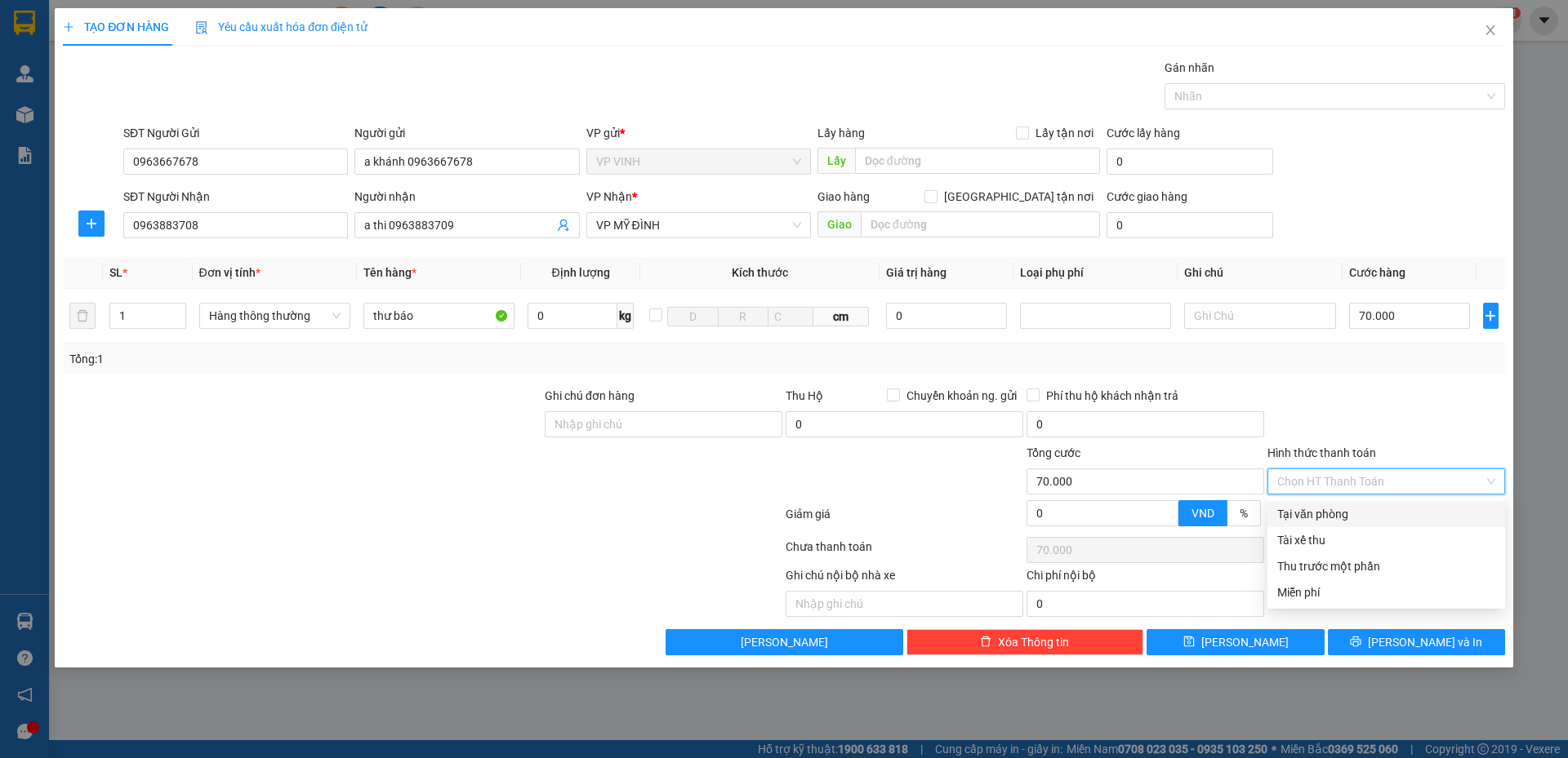
click at [1337, 520] on div "Tại văn phòng" at bounding box center [1386, 514] width 218 height 18
type input "0"
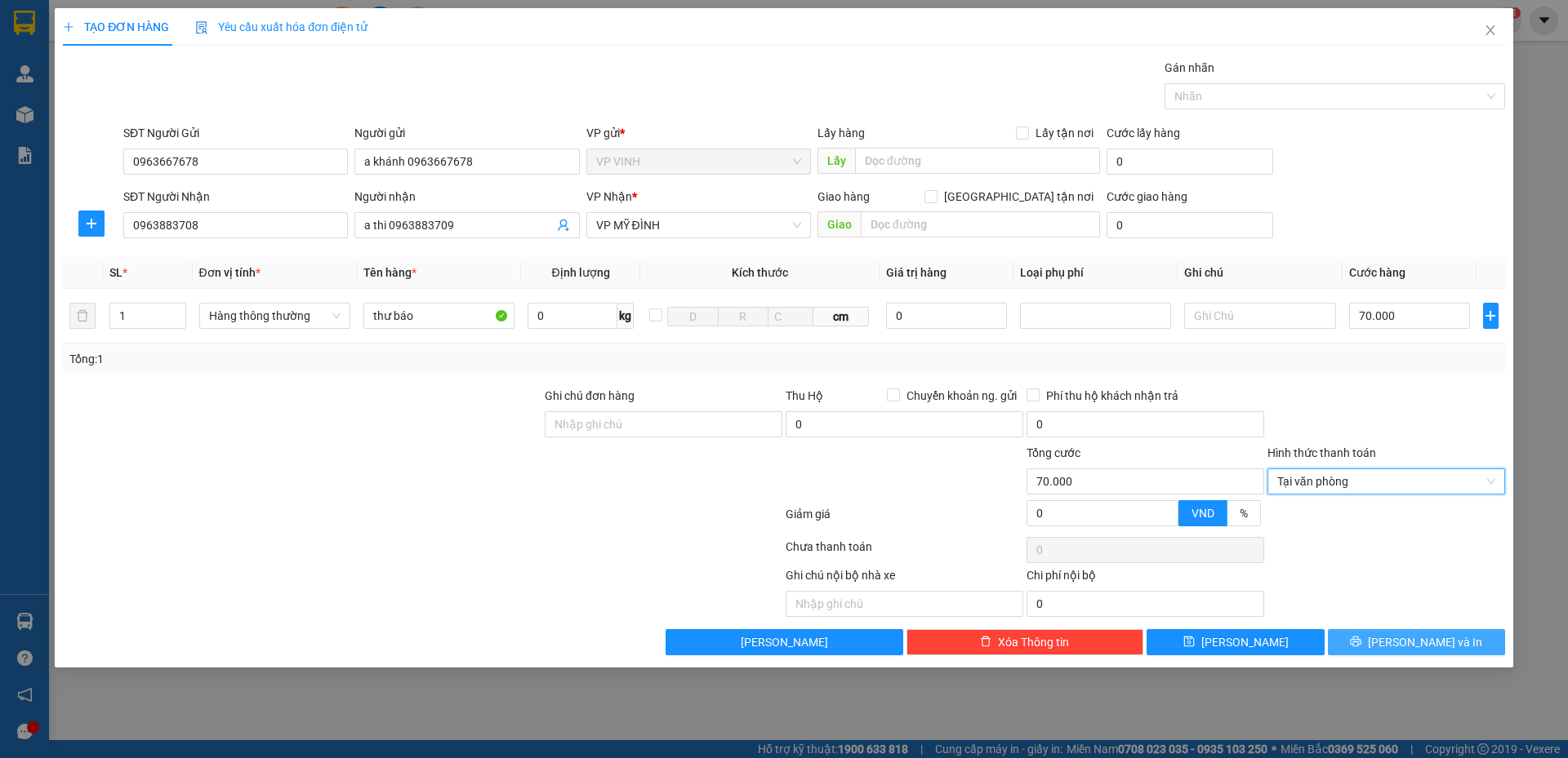
click at [1364, 634] on button "[PERSON_NAME] và In" at bounding box center [1416, 643] width 177 height 26
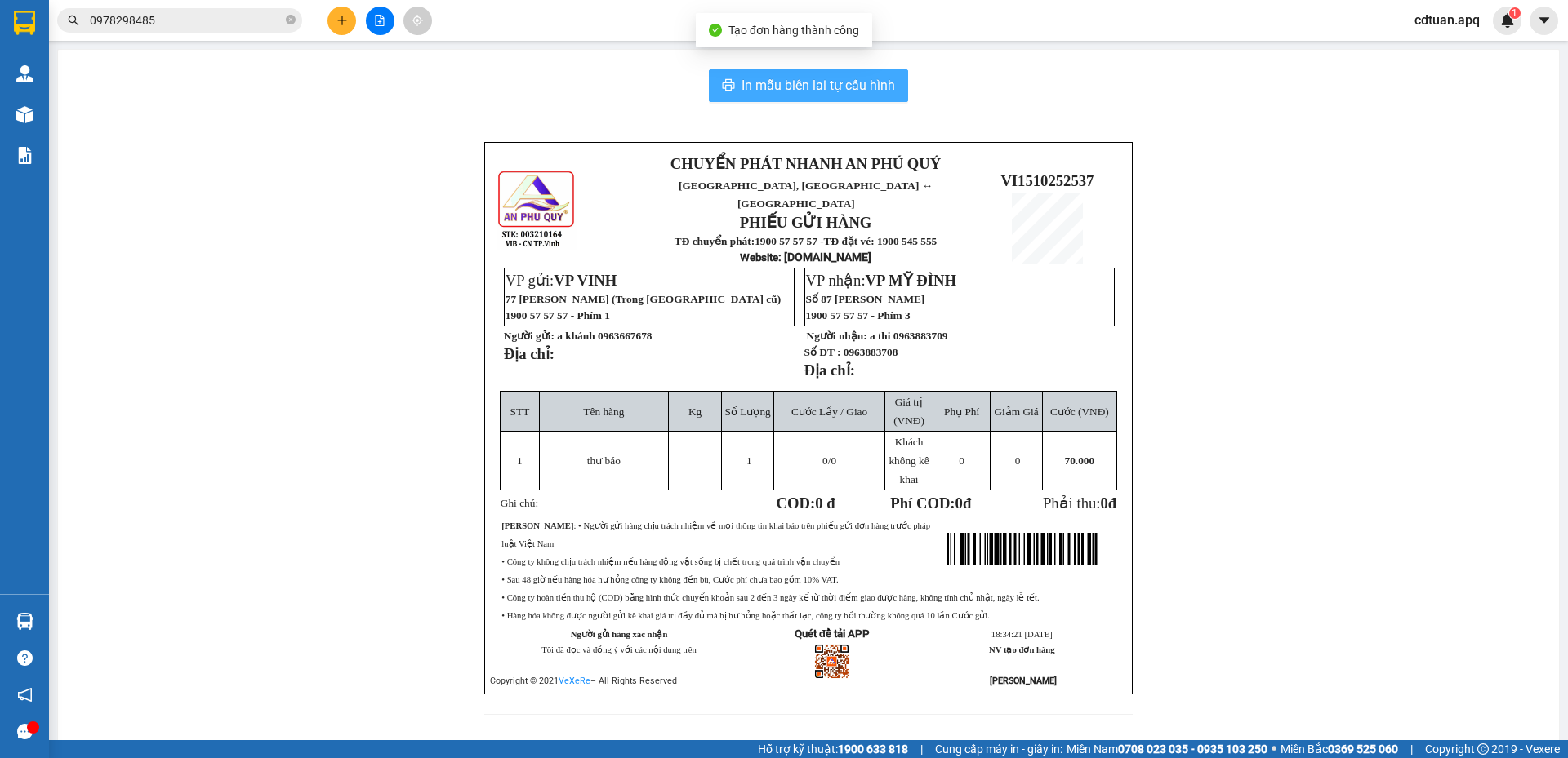
click at [791, 94] on span "In mẫu biên lai tự cấu hình" at bounding box center [819, 85] width 154 height 20
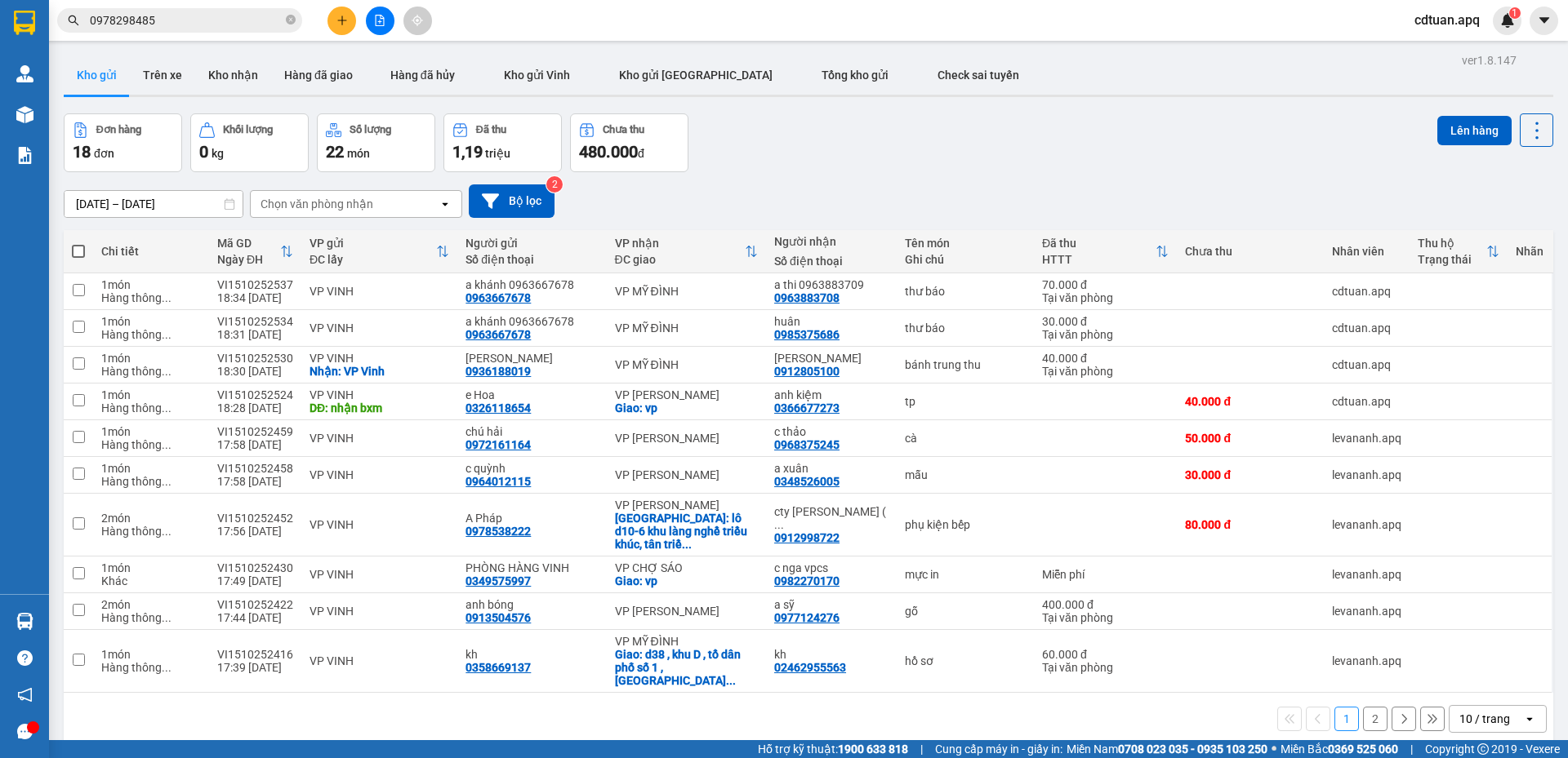
click at [893, 174] on div "[DATE] – [DATE] Press the down arrow key to interact with the calendar and sele…" at bounding box center [808, 201] width 1489 height 58
click at [336, 19] on icon "plus" at bounding box center [342, 20] width 11 height 11
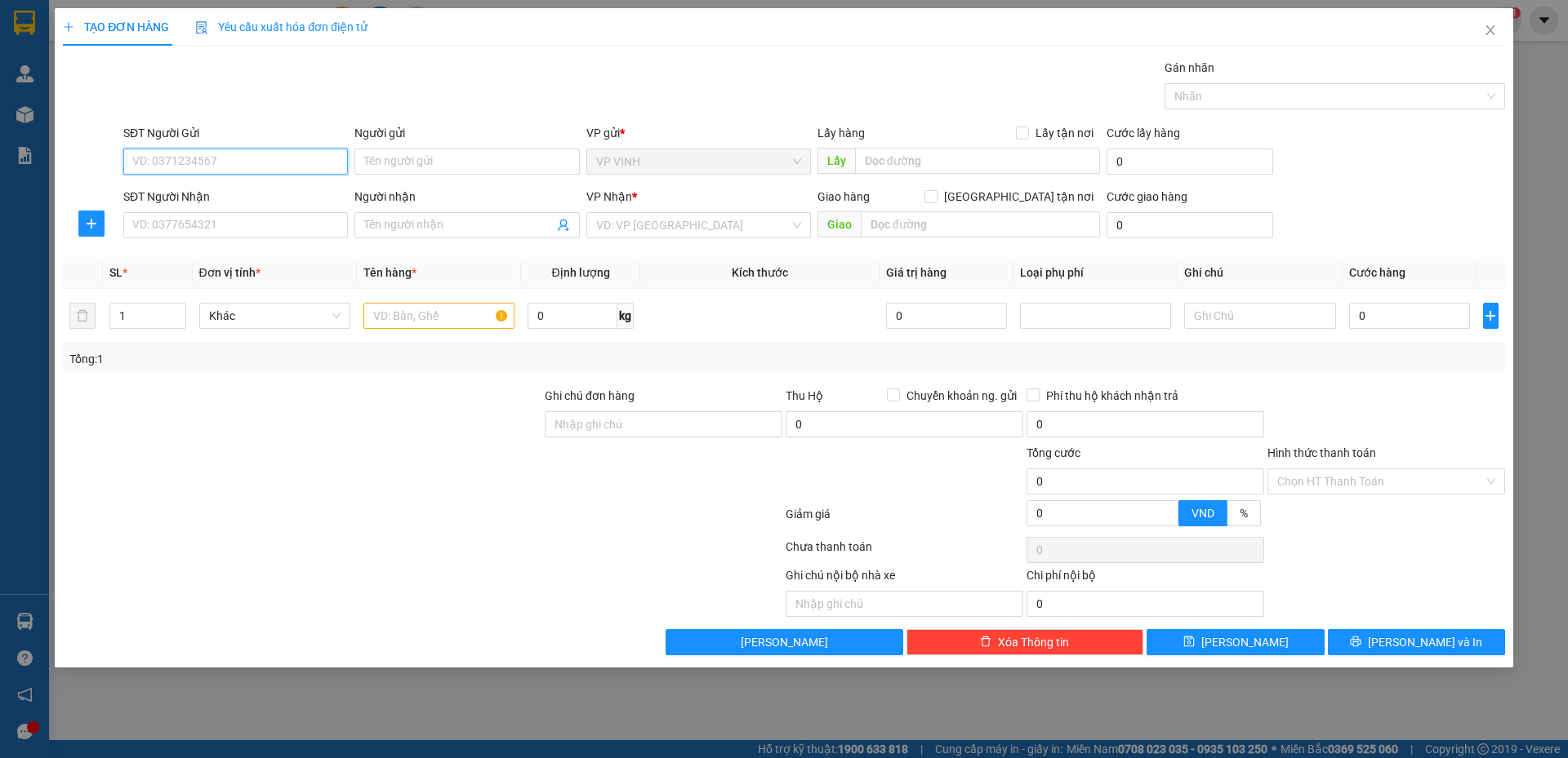
click at [259, 162] on input "SĐT Người Gửi" at bounding box center [235, 162] width 224 height 26
click at [237, 225] on input "SĐT Người Nhận" at bounding box center [235, 225] width 224 height 26
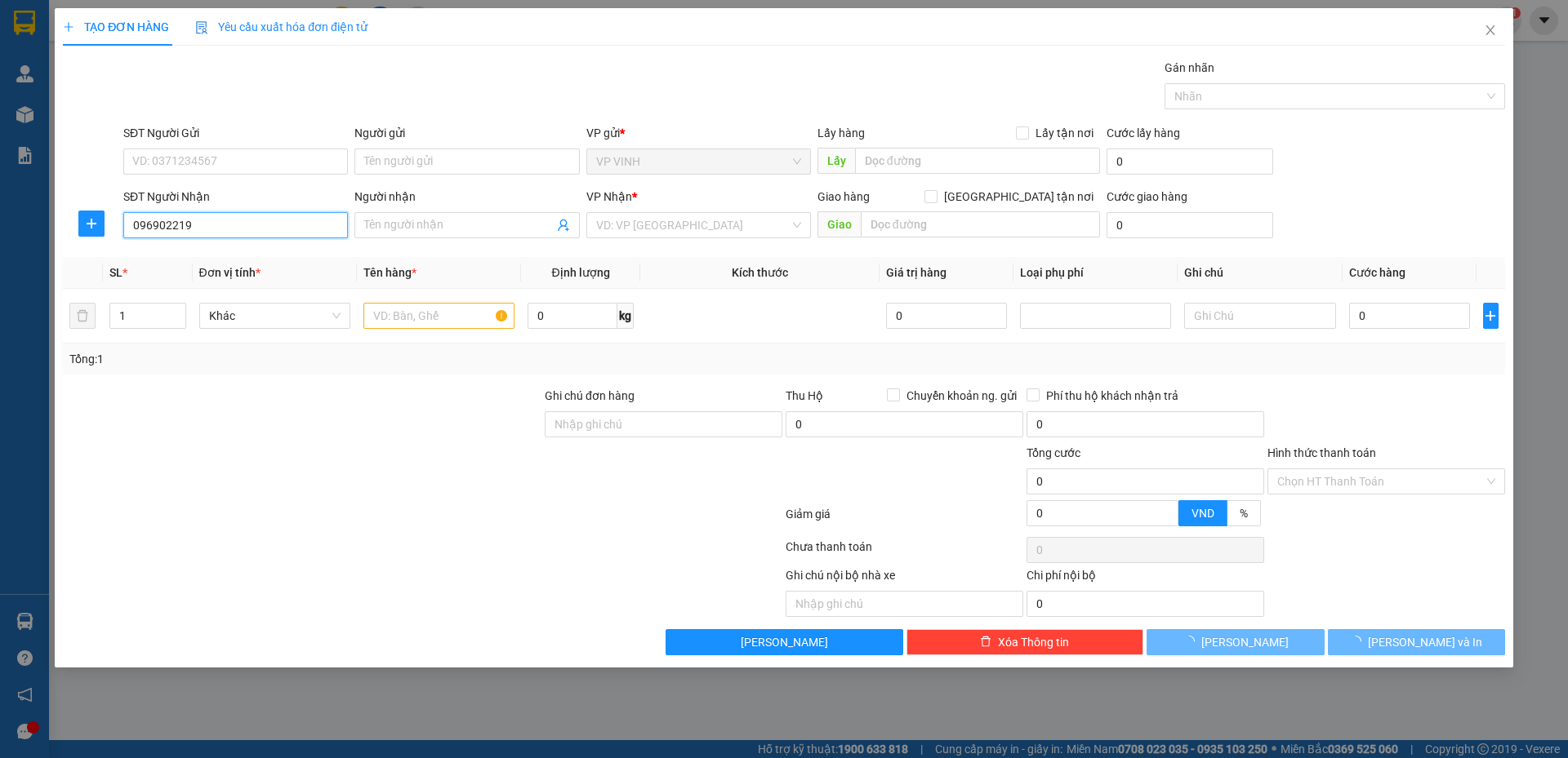
type input "0969022194"
drag, startPoint x: 231, startPoint y: 262, endPoint x: 231, endPoint y: 245, distance: 17.0
click at [231, 262] on div "0969022194 - kh" at bounding box center [235, 258] width 205 height 18
type input "kh"
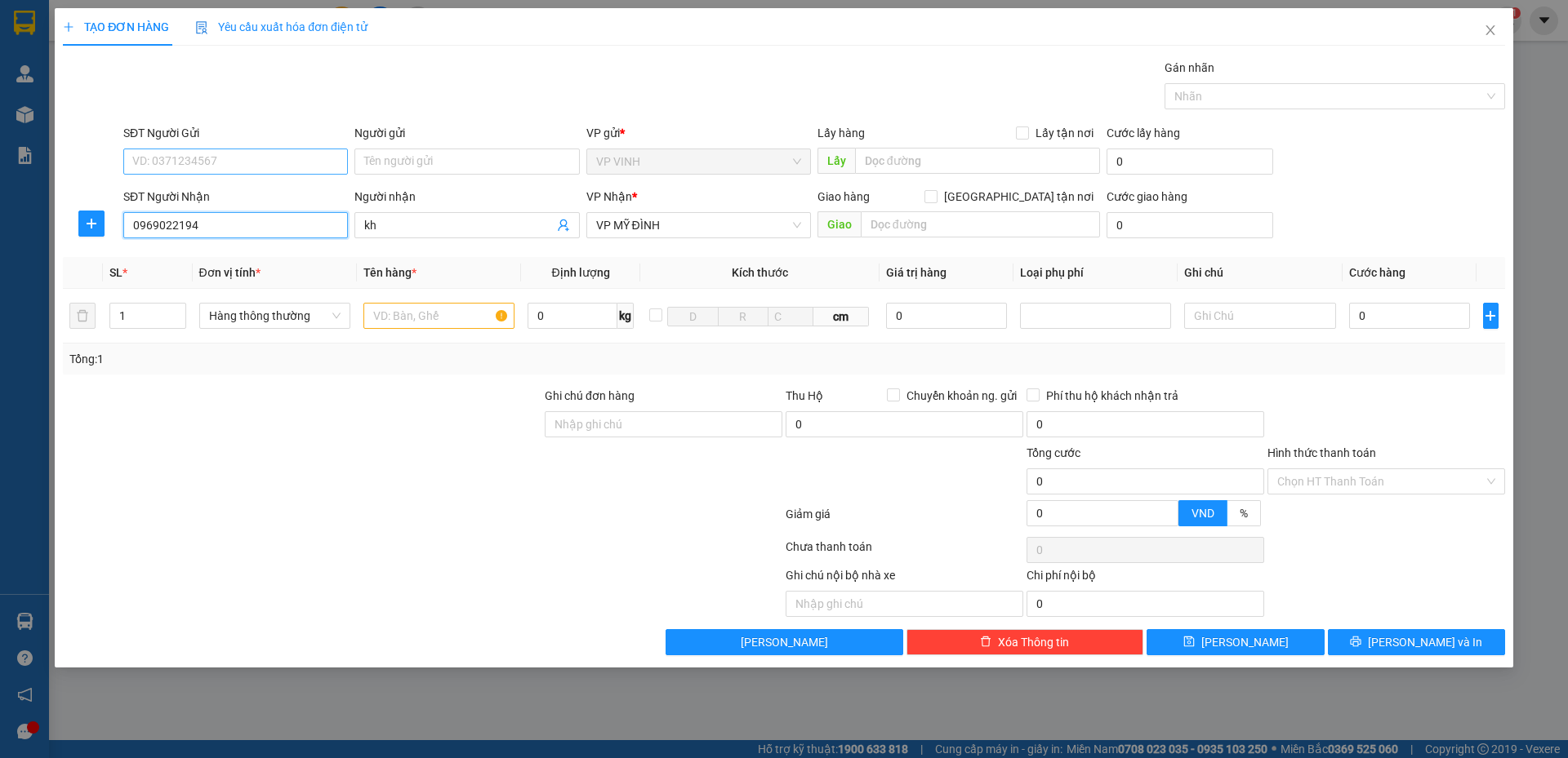
type input "0969022194"
click at [228, 167] on input "SĐT Người Gửi" at bounding box center [235, 162] width 224 height 26
paste input "0866514880"
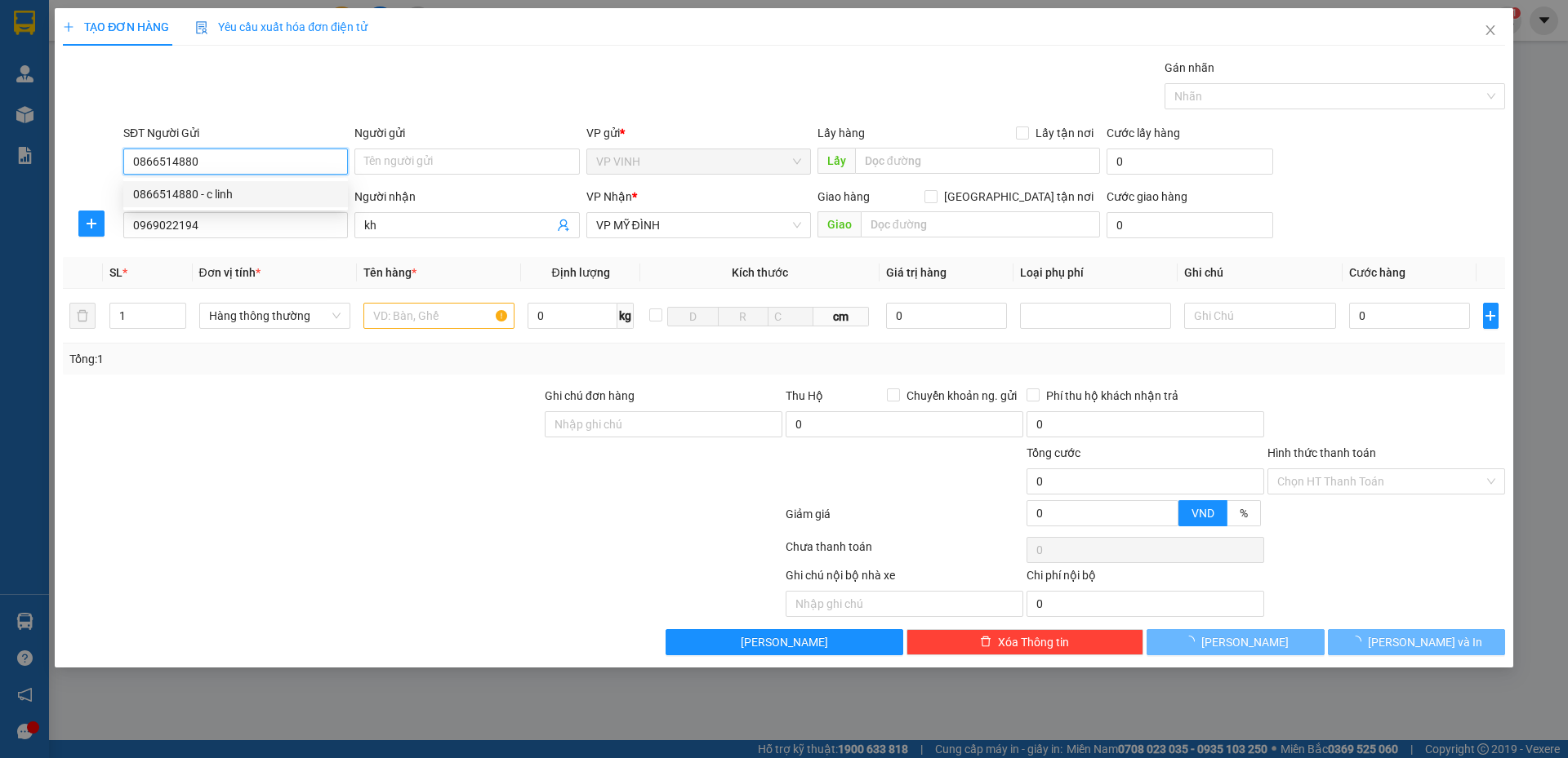
type input "0866514880"
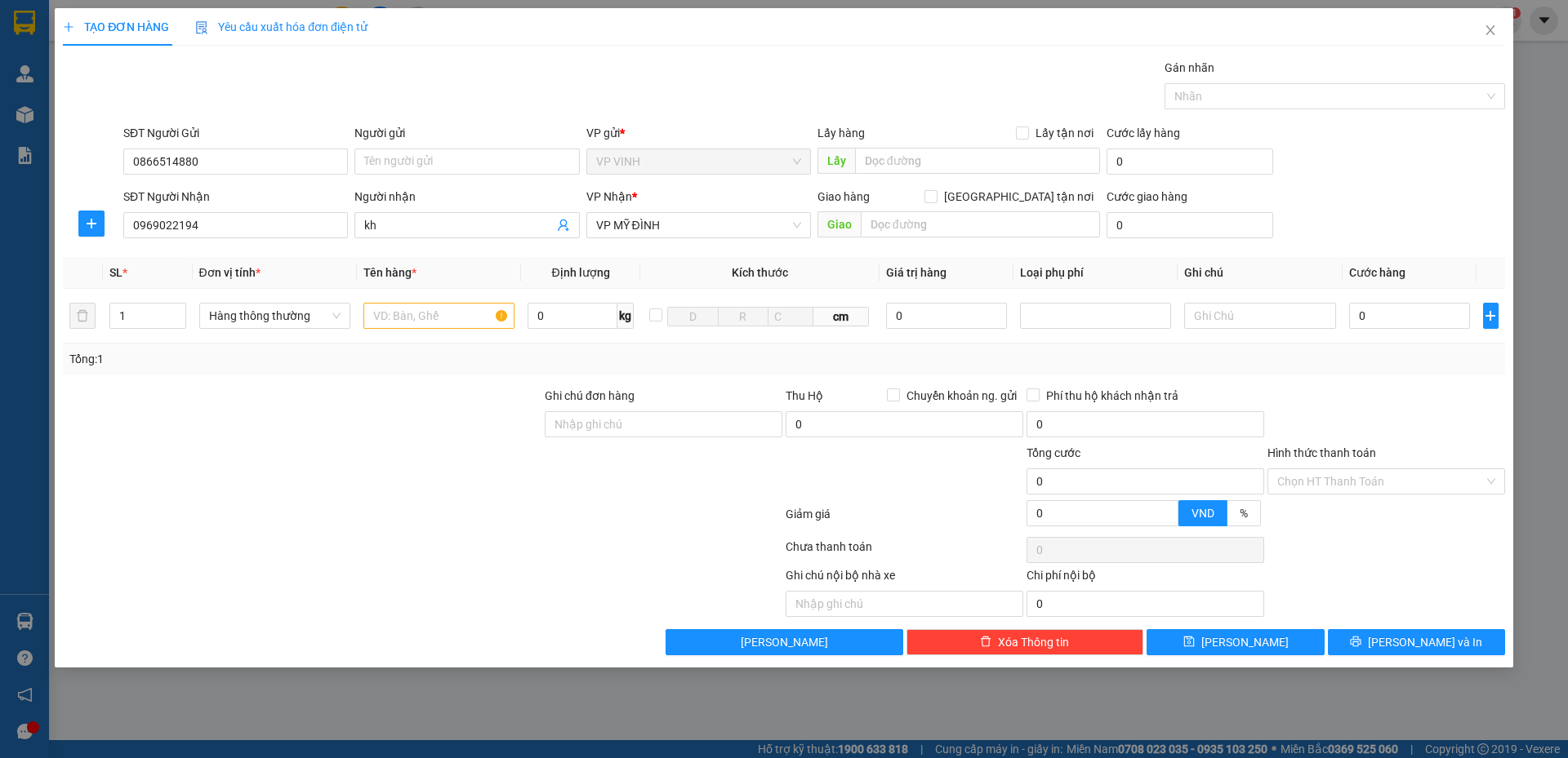
click at [263, 192] on div "SĐT Người Nhận" at bounding box center [235, 196] width 224 height 18
click at [263, 212] on input "0969022194" at bounding box center [235, 225] width 224 height 26
click at [395, 160] on input "Người gửi" at bounding box center [466, 162] width 224 height 26
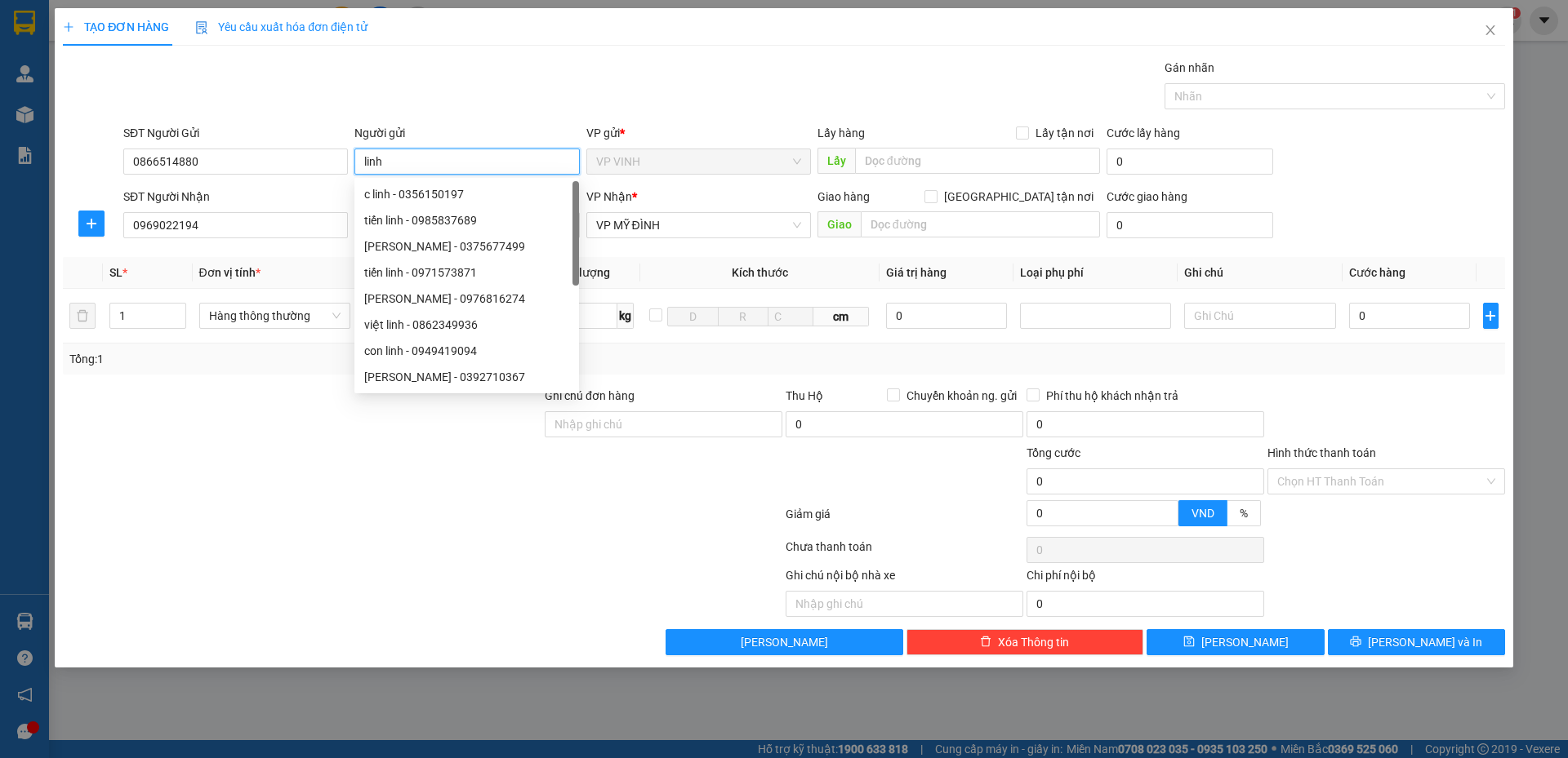
type input "linh"
click at [422, 72] on div "Gói vận chuyển * Tiêu chuẩn Gán nhãn Nhãn" at bounding box center [813, 86] width 1388 height 57
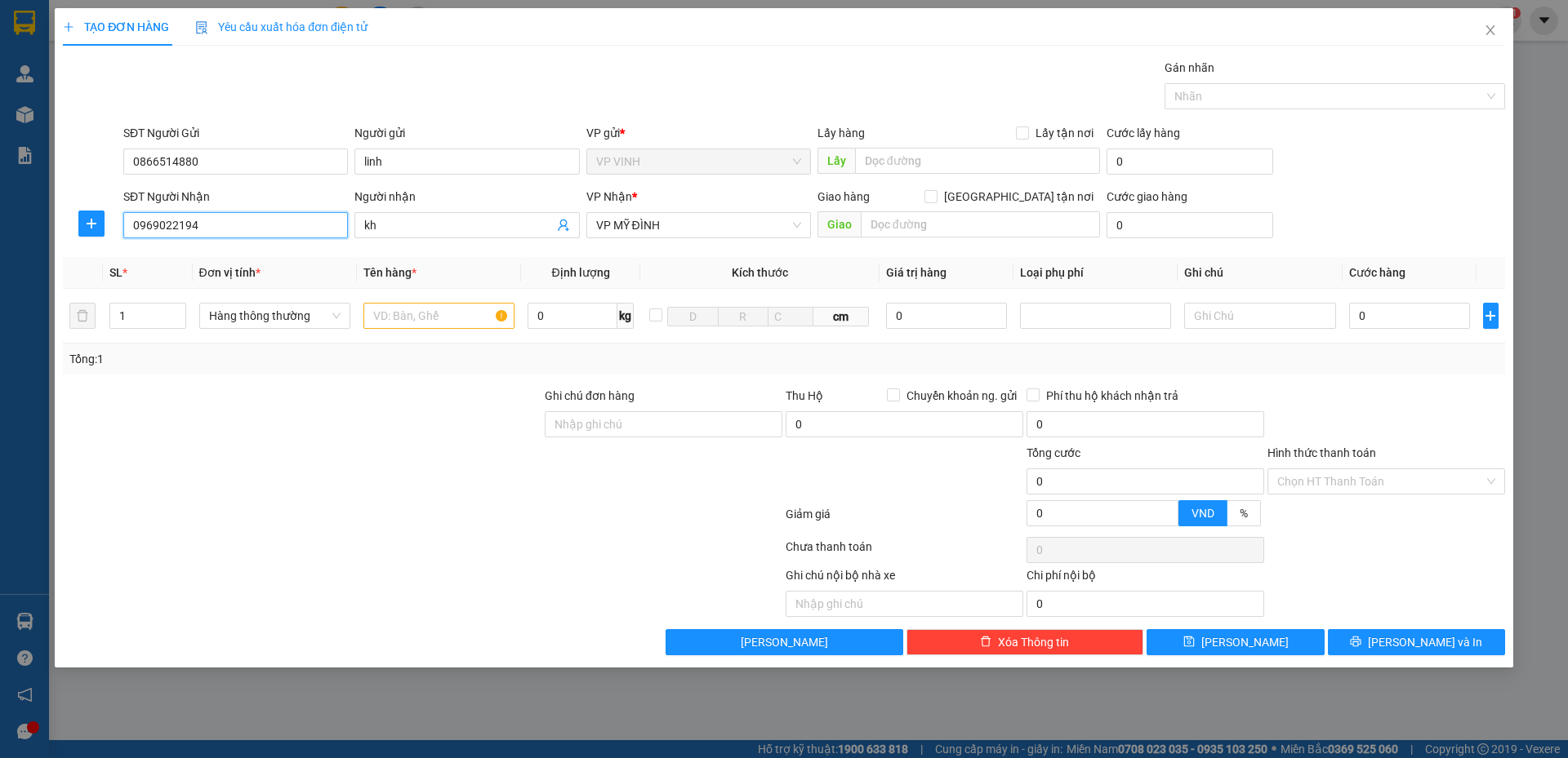
drag, startPoint x: 200, startPoint y: 226, endPoint x: 129, endPoint y: 223, distance: 71.1
click at [129, 223] on input "0969022194" at bounding box center [235, 225] width 224 height 26
click at [497, 105] on div "Gói vận chuyển * Tiêu chuẩn Gán nhãn Nhãn" at bounding box center [813, 86] width 1388 height 57
click at [457, 320] on input "text" at bounding box center [439, 316] width 151 height 26
type input "hq"
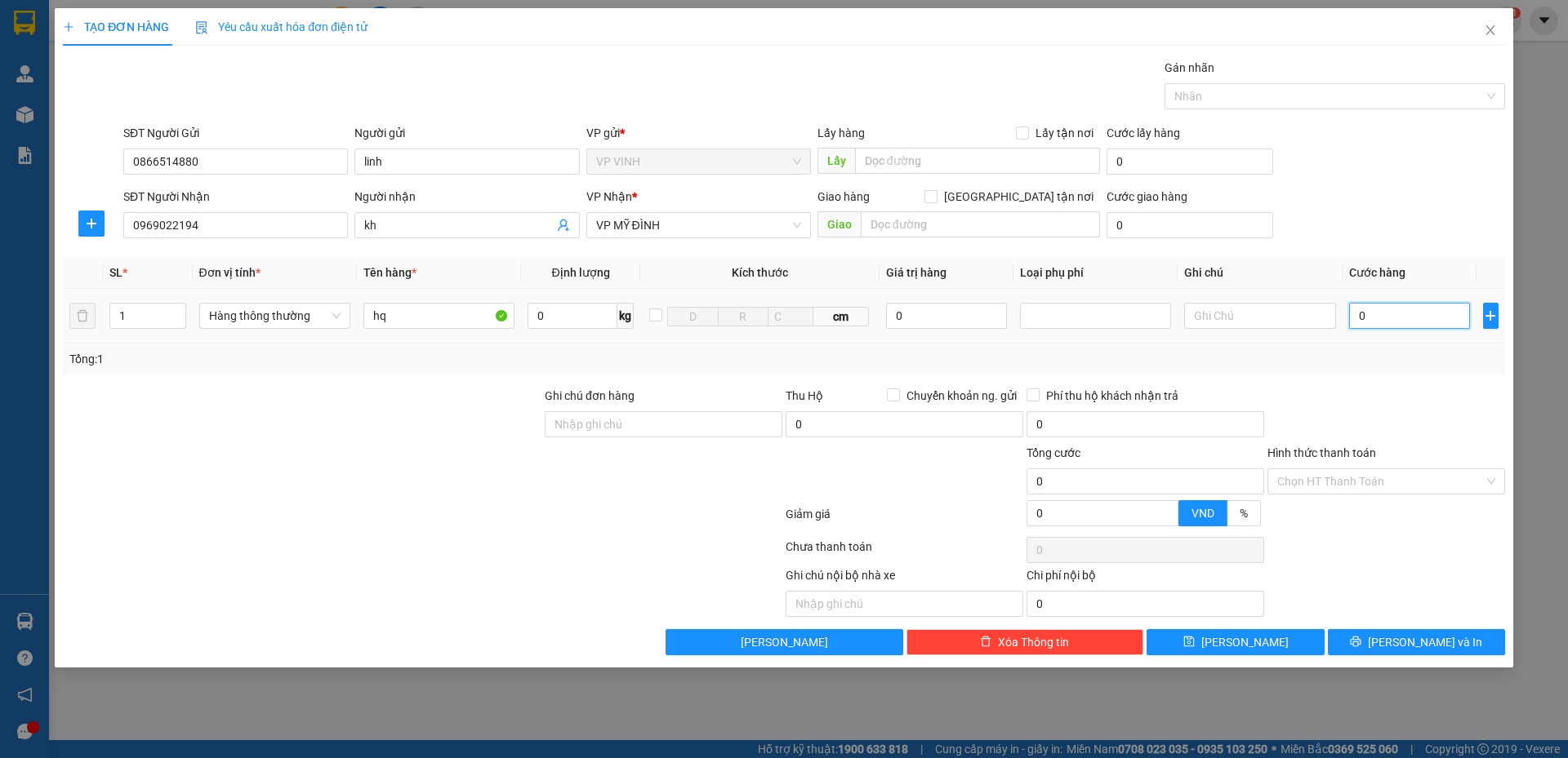
click at [1444, 319] on input "0" at bounding box center [1409, 316] width 121 height 26
type input "4"
type input "40"
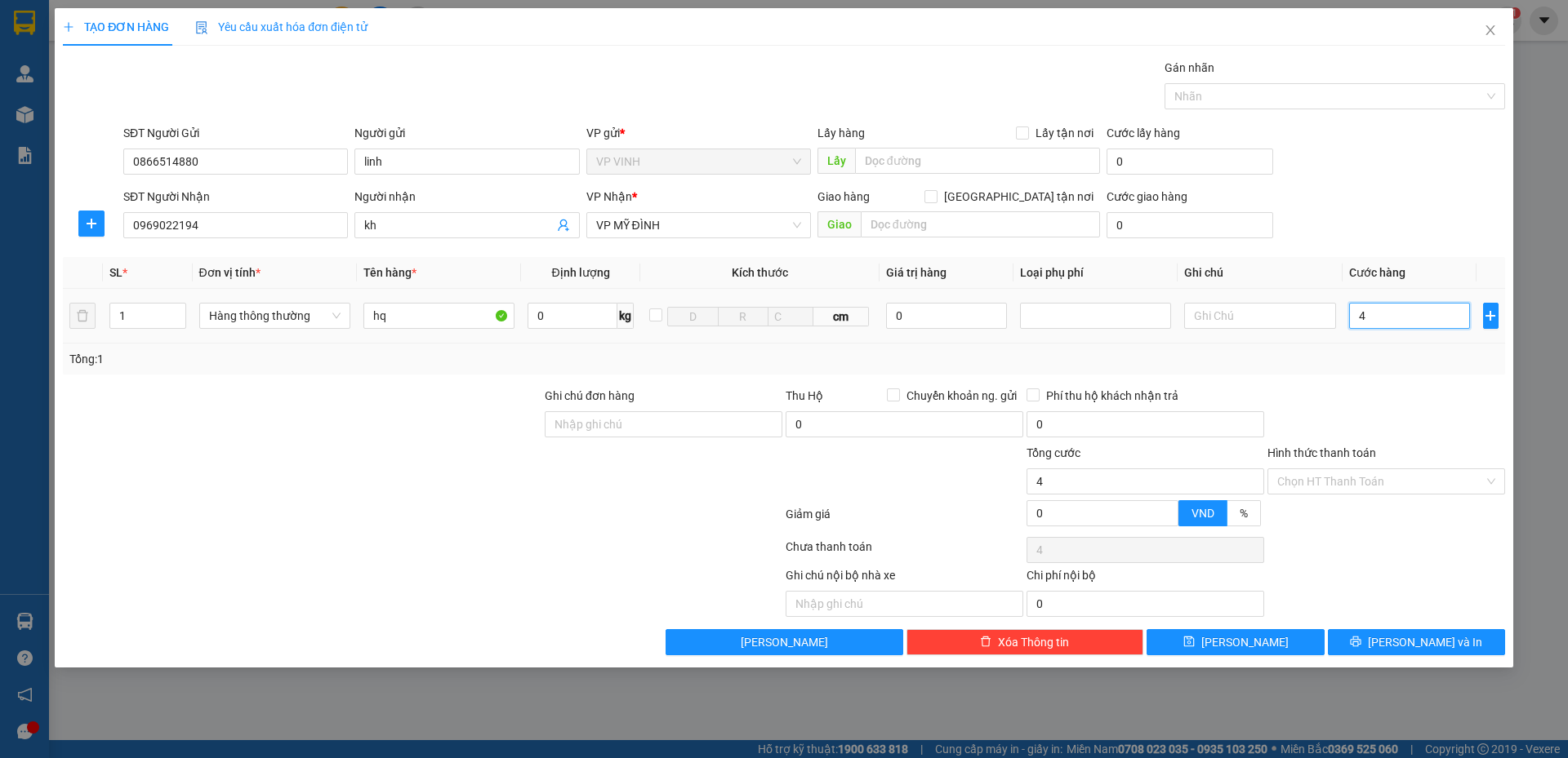
type input "40"
type input "40.000"
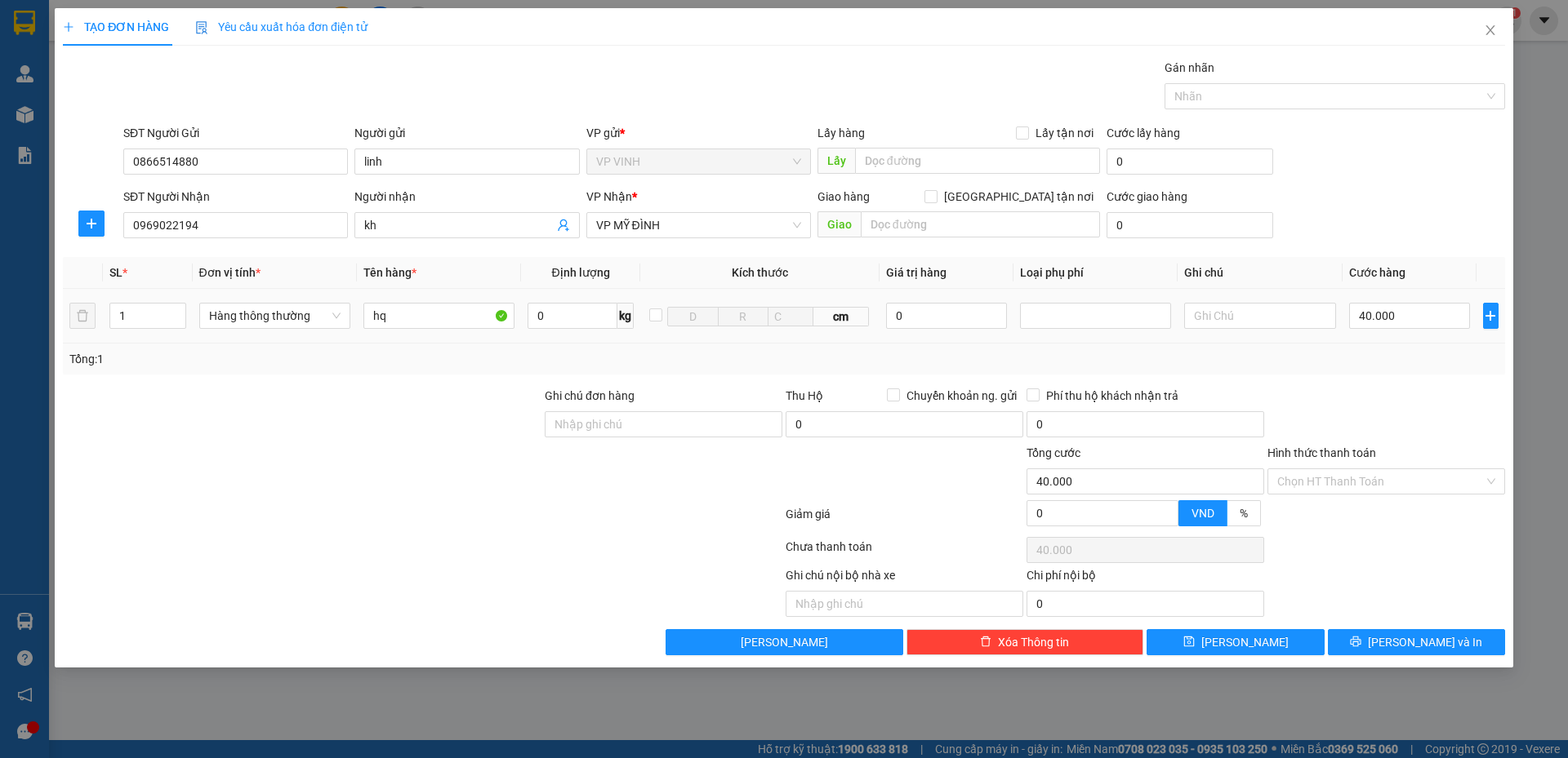
click at [1384, 364] on div "Tổng: 1" at bounding box center [784, 359] width 1429 height 18
type input "36.000"
type input "10"
type input "36.000"
click at [1158, 475] on input "36.000" at bounding box center [1145, 482] width 238 height 26
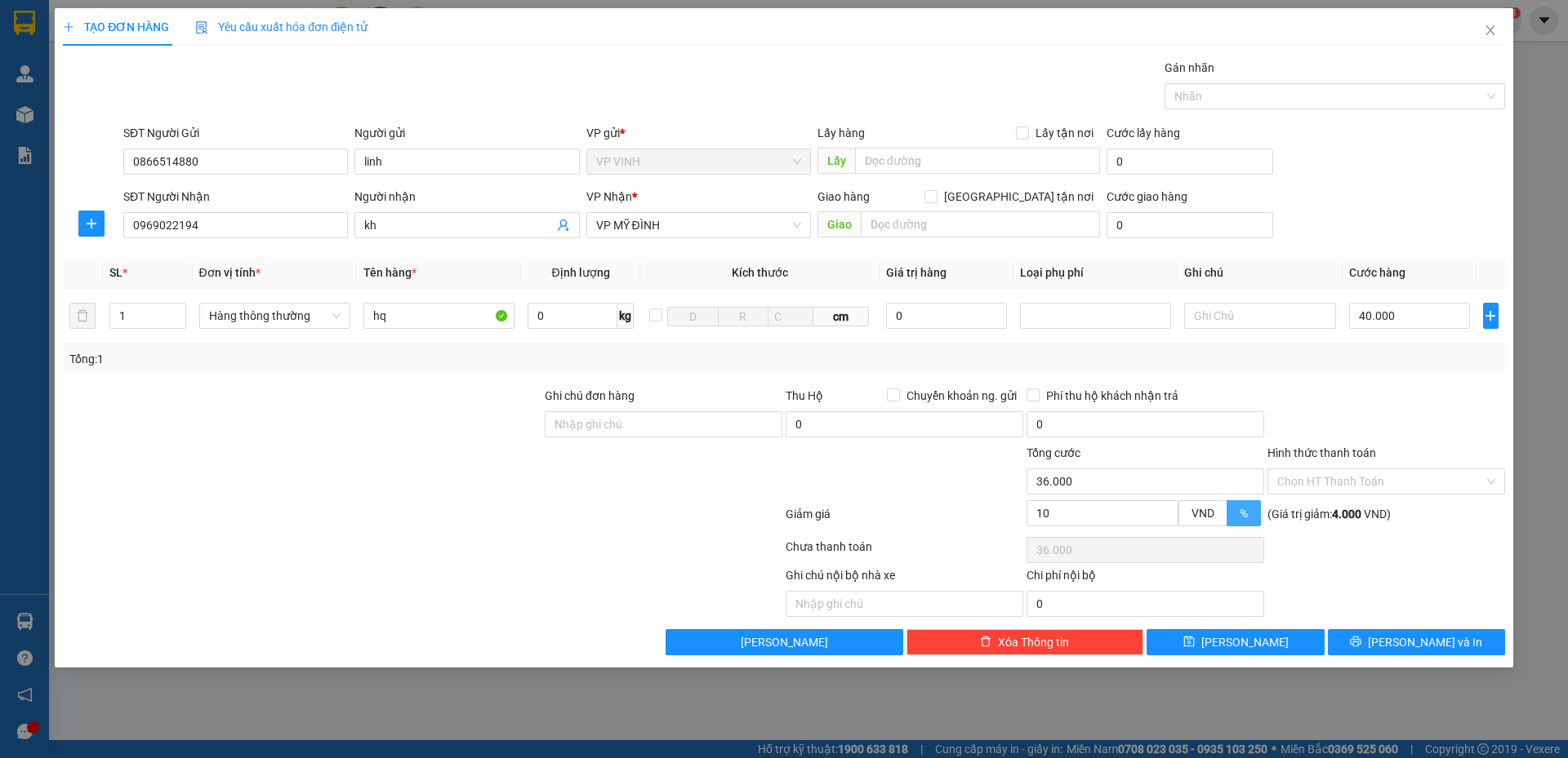
click at [1246, 514] on span "%" at bounding box center [1243, 513] width 8 height 13
click at [1227, 518] on input "%" at bounding box center [1227, 518] width 0 height 0
type input "9"
click at [1168, 513] on span "down" at bounding box center [1169, 518] width 10 height 10
click at [1167, 516] on icon "down" at bounding box center [1169, 519] width 6 height 6
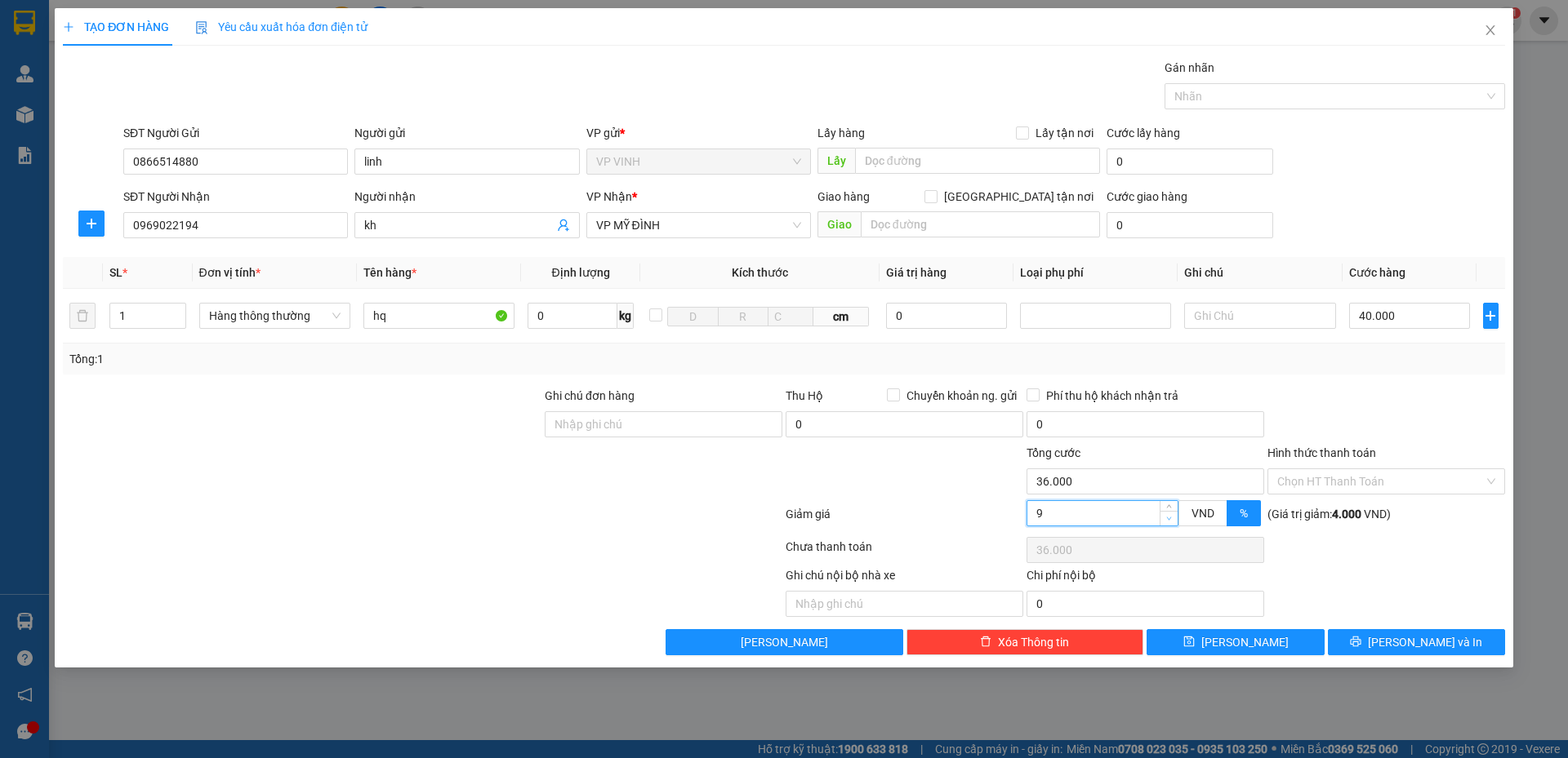
type input "37.000"
type input "8"
type input "37.000"
click at [1167, 516] on icon "down" at bounding box center [1169, 519] width 6 height 6
type input "7"
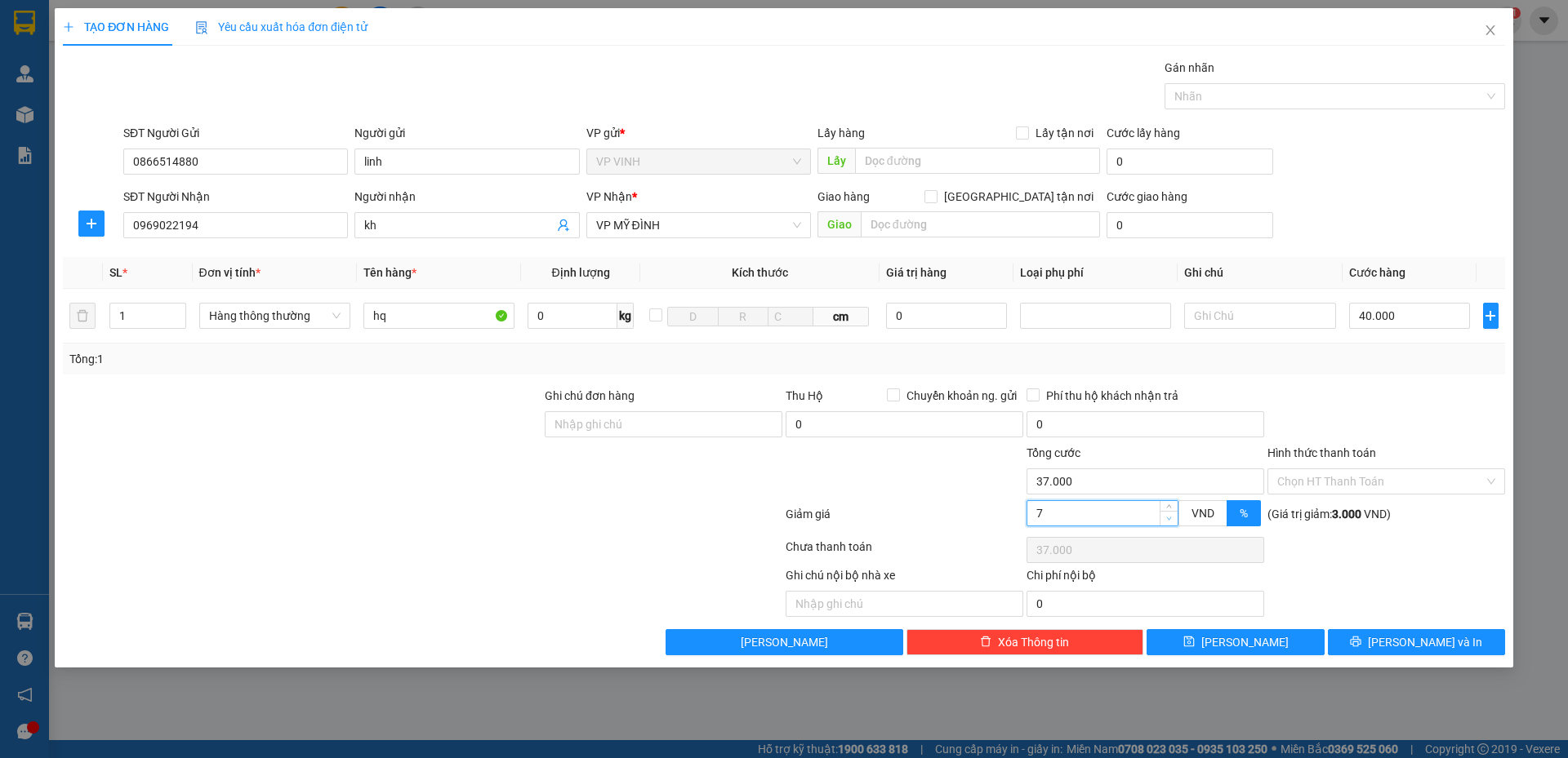
type input "38.000"
type input "6"
type input "38.000"
click at [1167, 516] on icon "down" at bounding box center [1169, 519] width 6 height 6
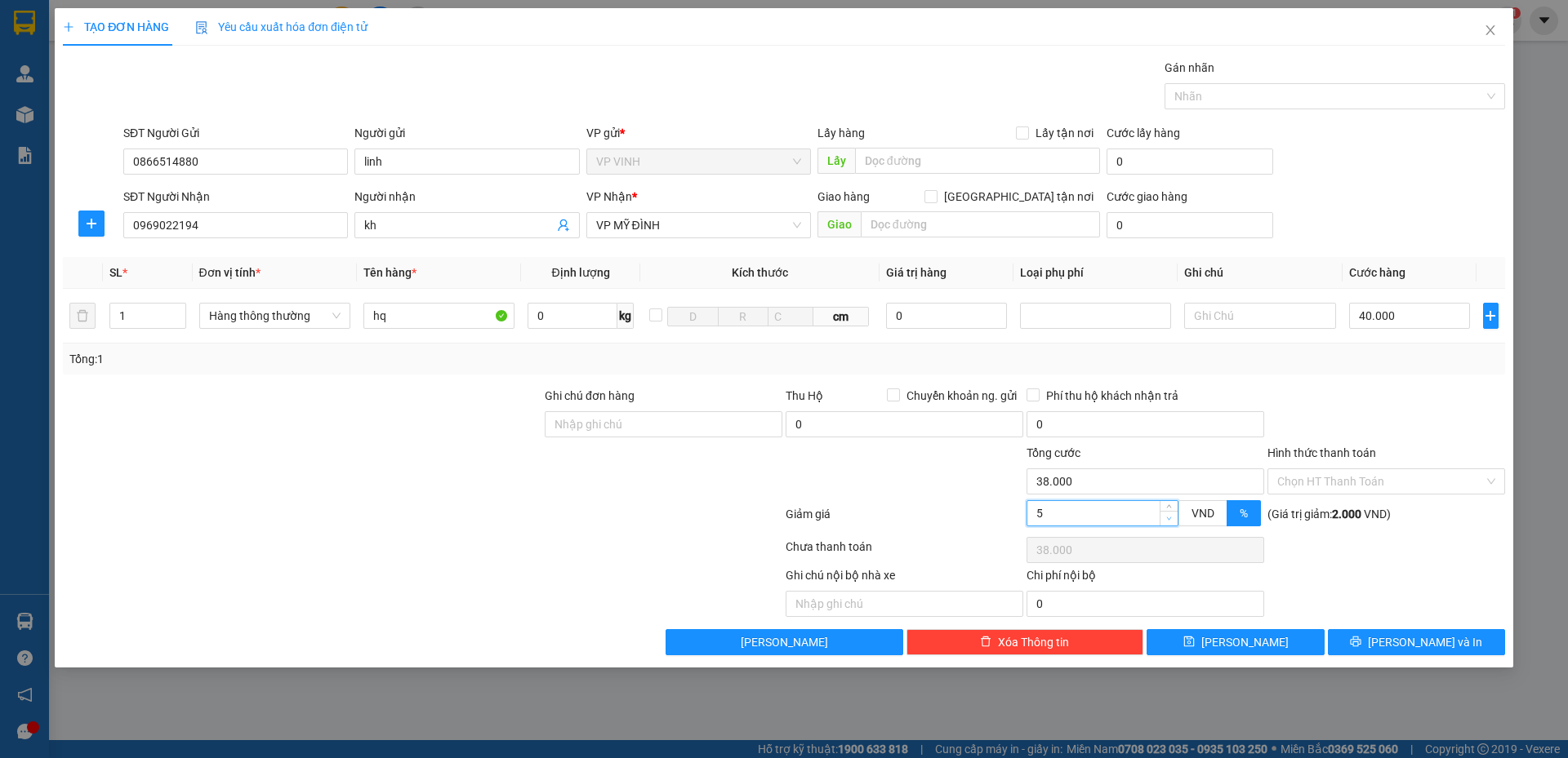
type input "4"
click at [1167, 516] on icon "down" at bounding box center [1169, 519] width 6 height 6
type input "39.000"
type input "3"
type input "39.000"
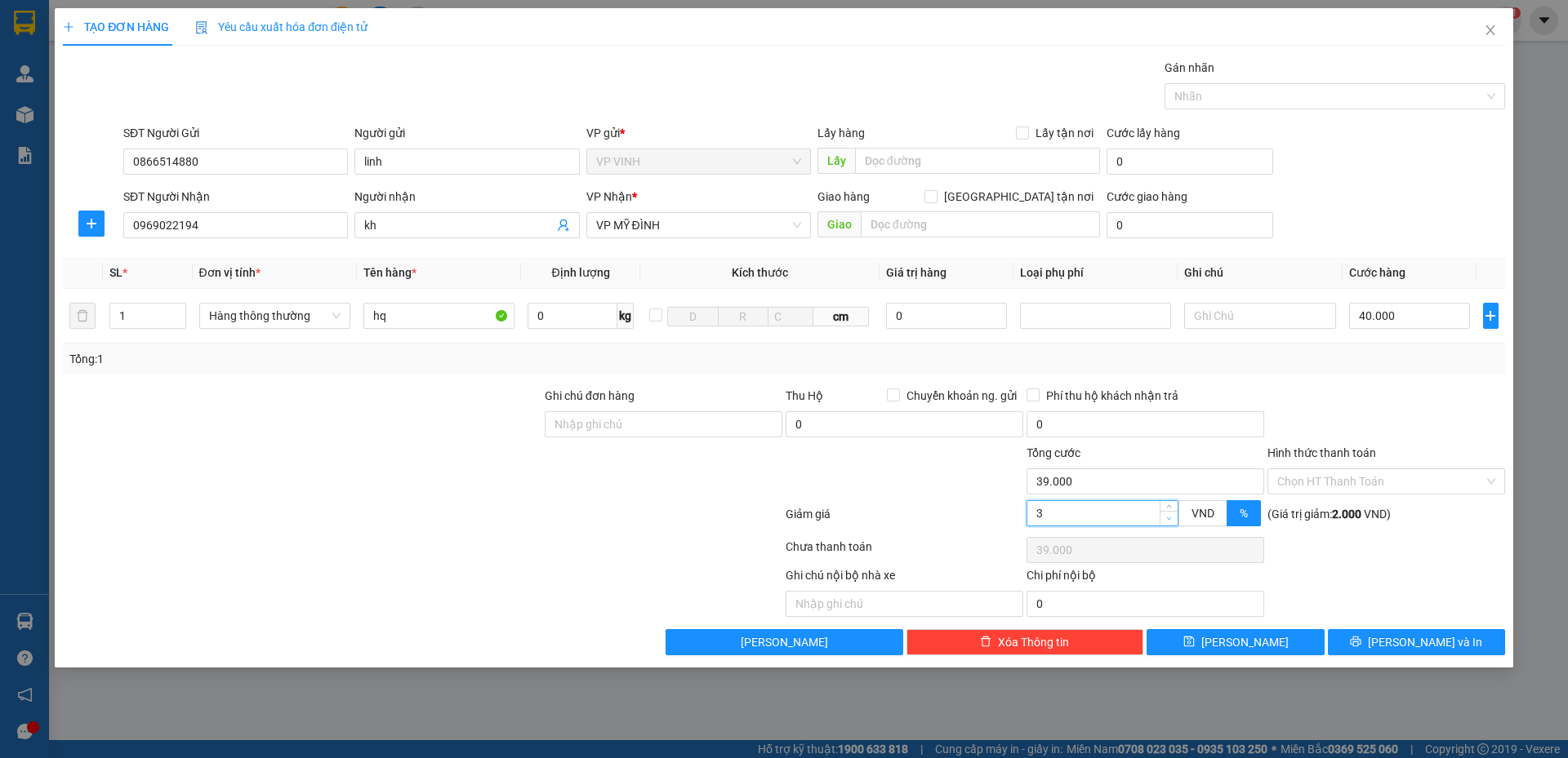
click at [1167, 516] on icon "down" at bounding box center [1169, 519] width 6 height 6
type input "2"
type input "40.000"
type input "1"
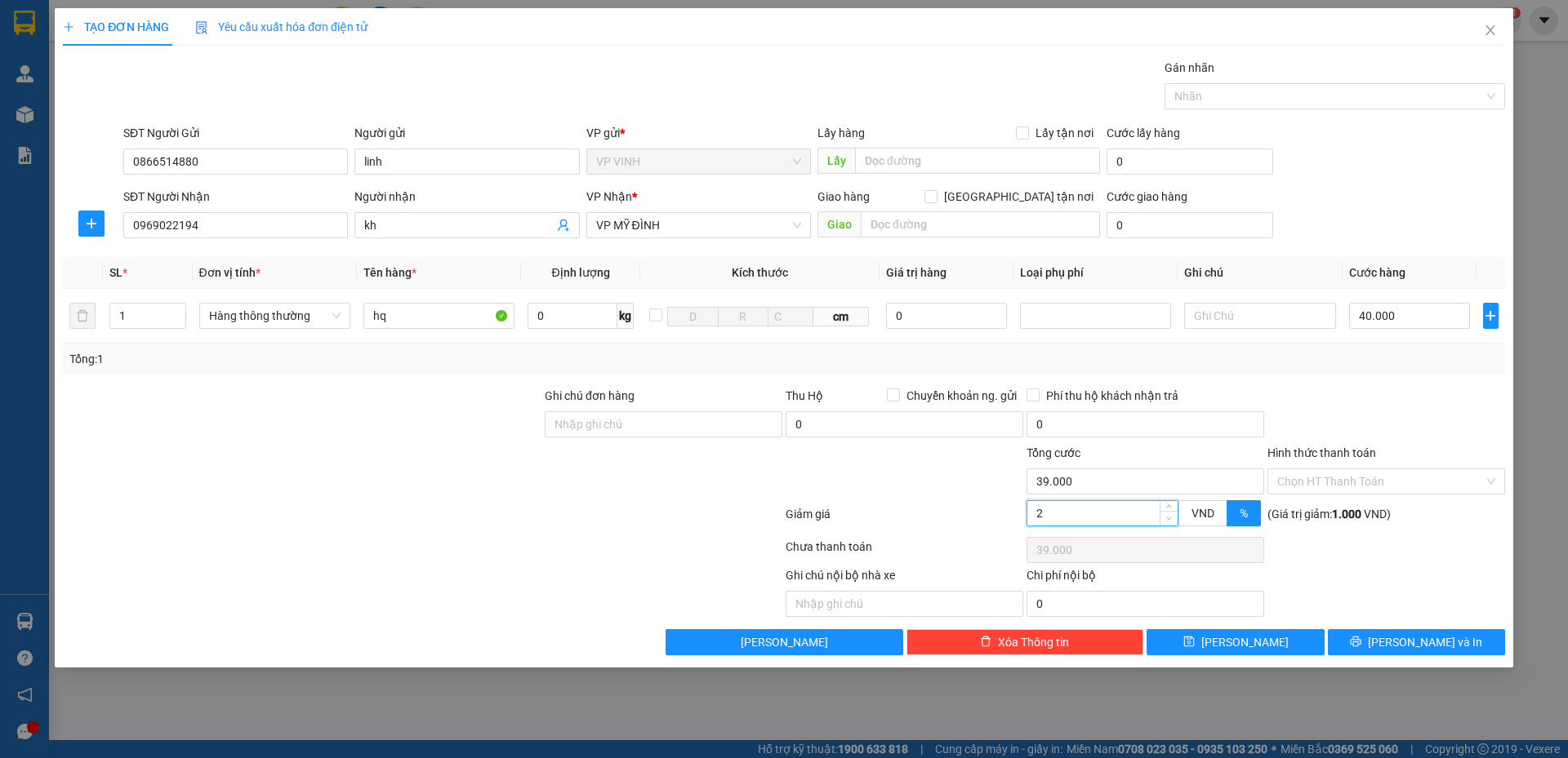
type input "40.000"
click at [1167, 516] on icon "down" at bounding box center [1169, 519] width 6 height 6
type input "0"
click at [1167, 516] on icon "down" at bounding box center [1169, 519] width 6 height 6
click at [1284, 553] on div "Chọn HT Thanh Toán" at bounding box center [1386, 549] width 241 height 32
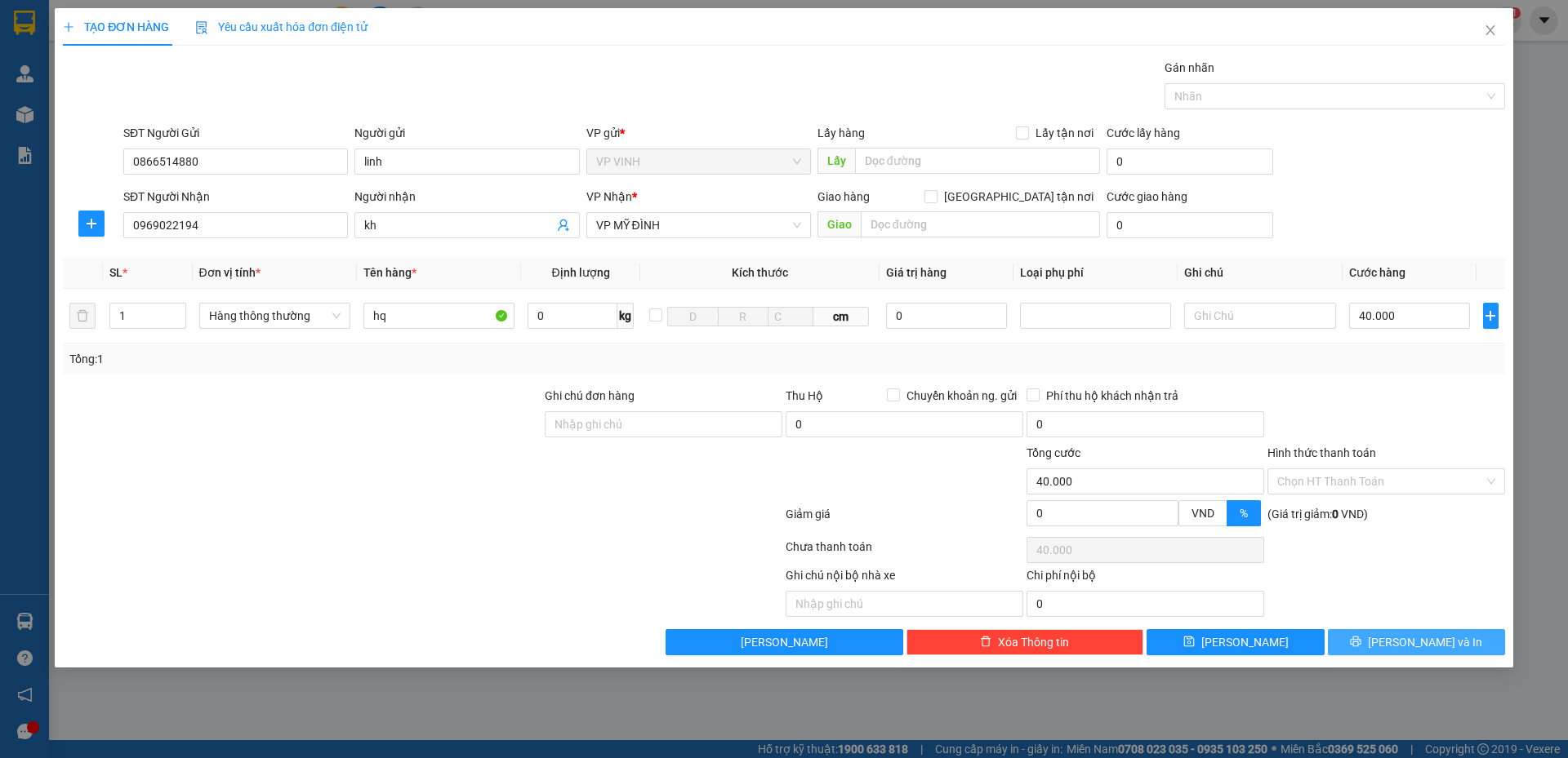
click at [1407, 636] on span "[PERSON_NAME] và In" at bounding box center [1425, 642] width 114 height 18
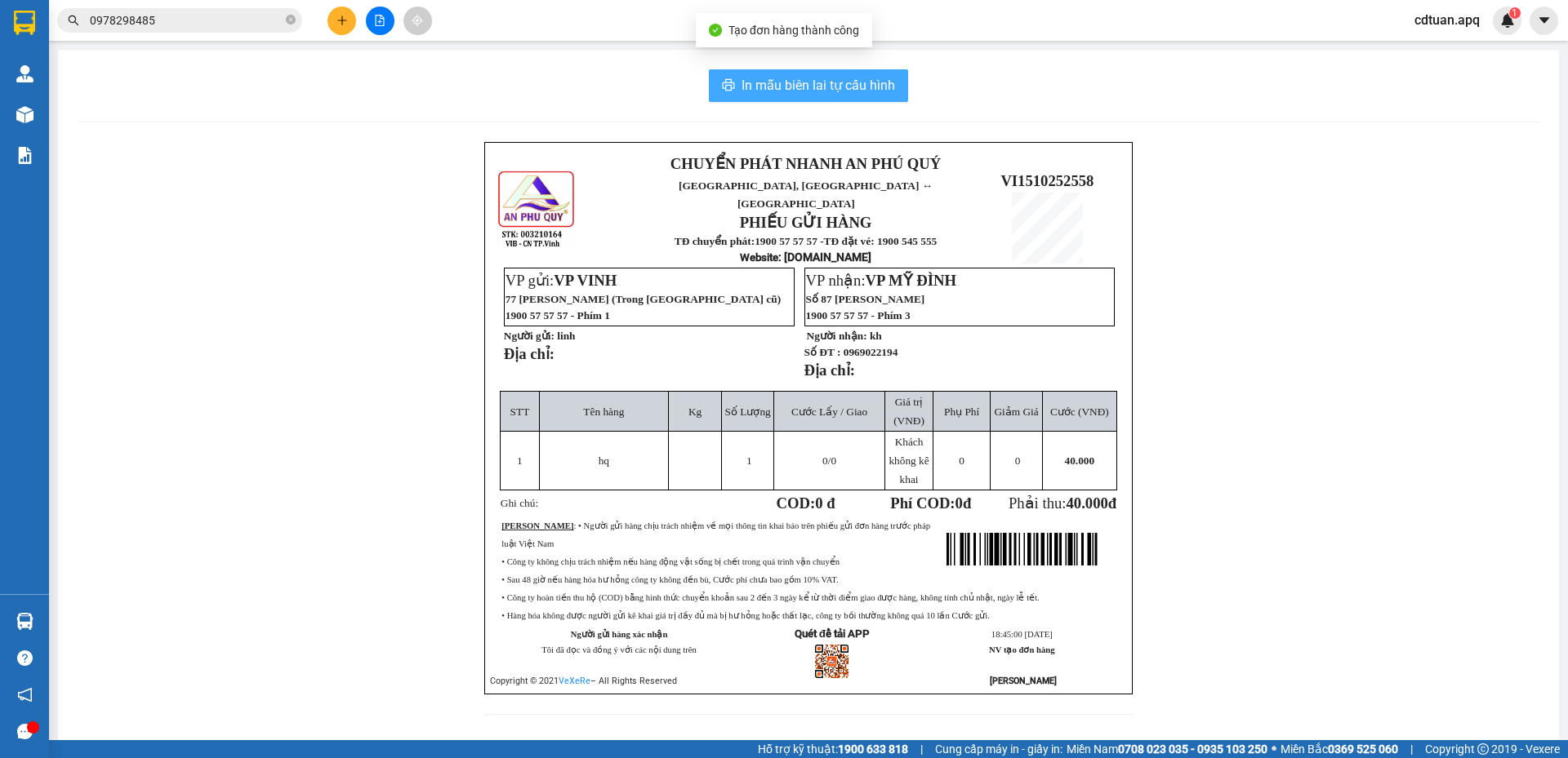
click at [805, 83] on span "In mẫu biên lai tự cấu hình" at bounding box center [819, 85] width 154 height 20
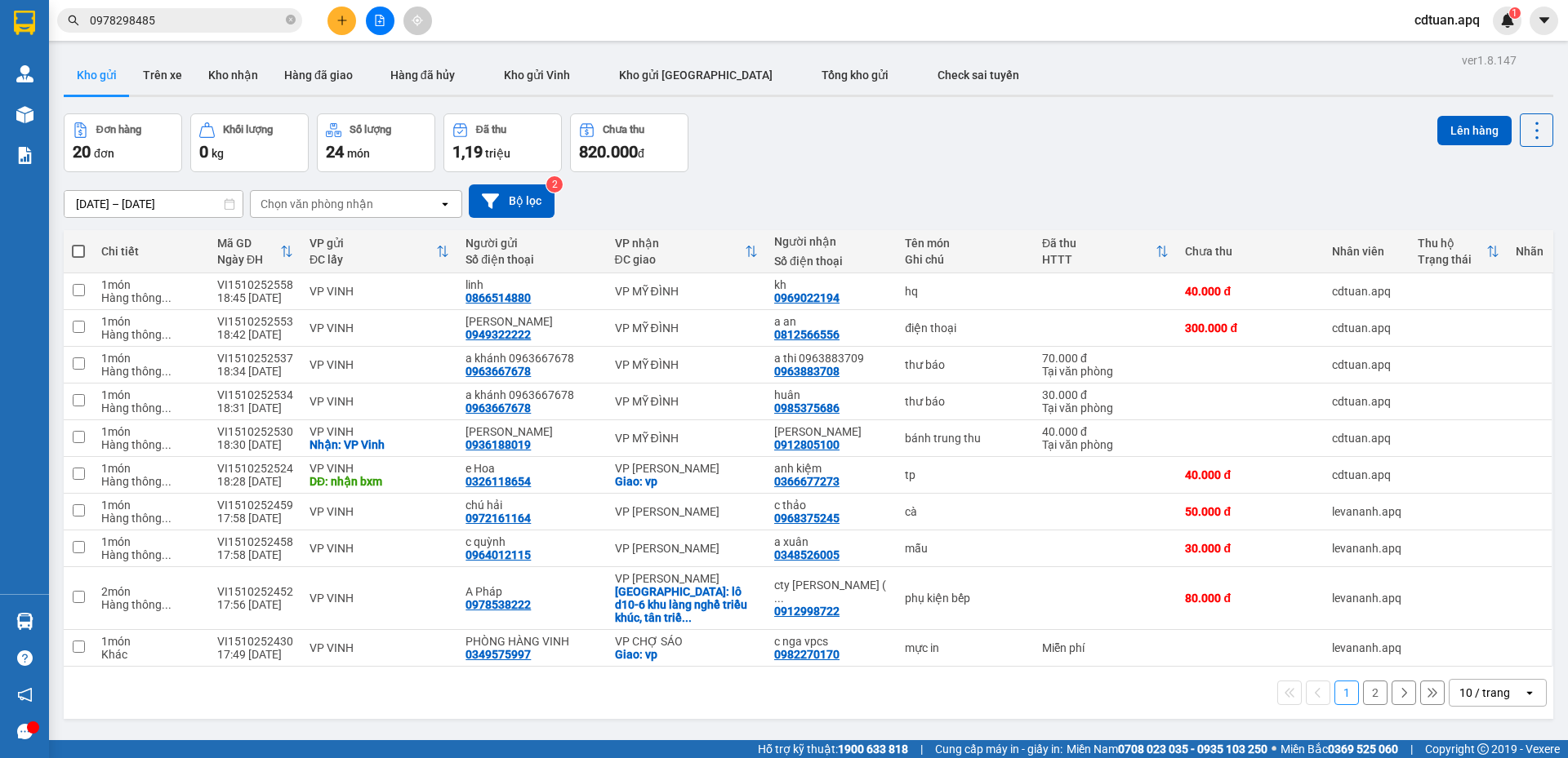
click at [1080, 163] on div "Đơn hàng 20 đơn Khối lượng 0 kg Số lượng 24 món Đã thu 1,19 triệu Chưa thu 820.…" at bounding box center [808, 142] width 1489 height 59
click at [1419, 286] on icon at bounding box center [1424, 291] width 11 height 11
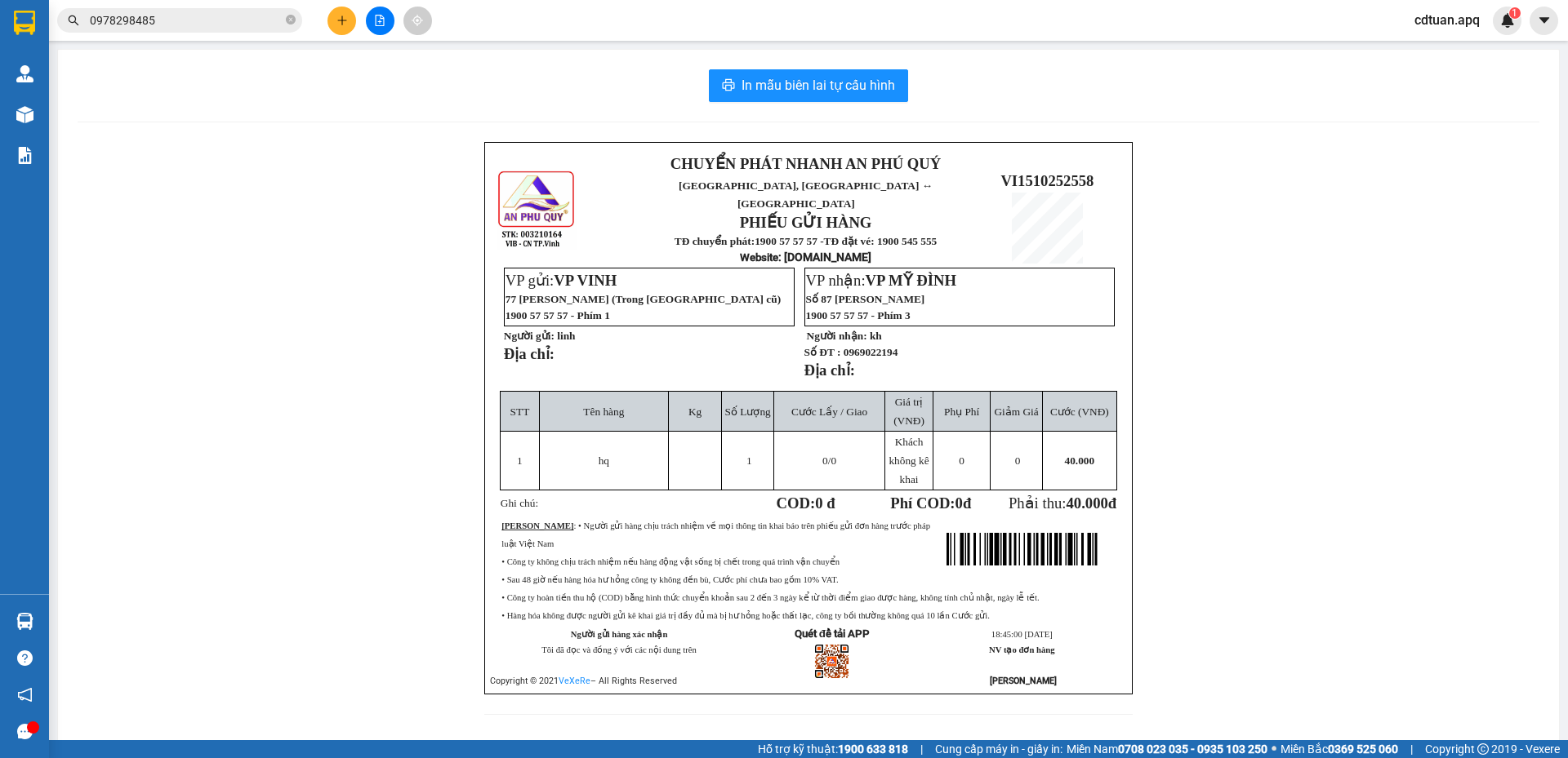
click at [593, 72] on div "In mẫu biên lai tự cấu hình" at bounding box center [808, 85] width 1461 height 32
click at [292, 23] on icon "close-circle" at bounding box center [290, 19] width 10 height 10
click at [532, 17] on div "Kết quả tìm kiếm ( 84 ) Bộ lọc Mã ĐH Trạng thái Món hàng Thu hộ Tổng cước Chưa …" at bounding box center [784, 20] width 1568 height 41
click at [579, 28] on div "Kết quả tìm kiếm ( 84 ) Bộ lọc Mã ĐH Trạng thái Món hàng Thu hộ Tổng cước Chưa …" at bounding box center [784, 20] width 1568 height 41
click at [274, 19] on input "text" at bounding box center [186, 20] width 193 height 18
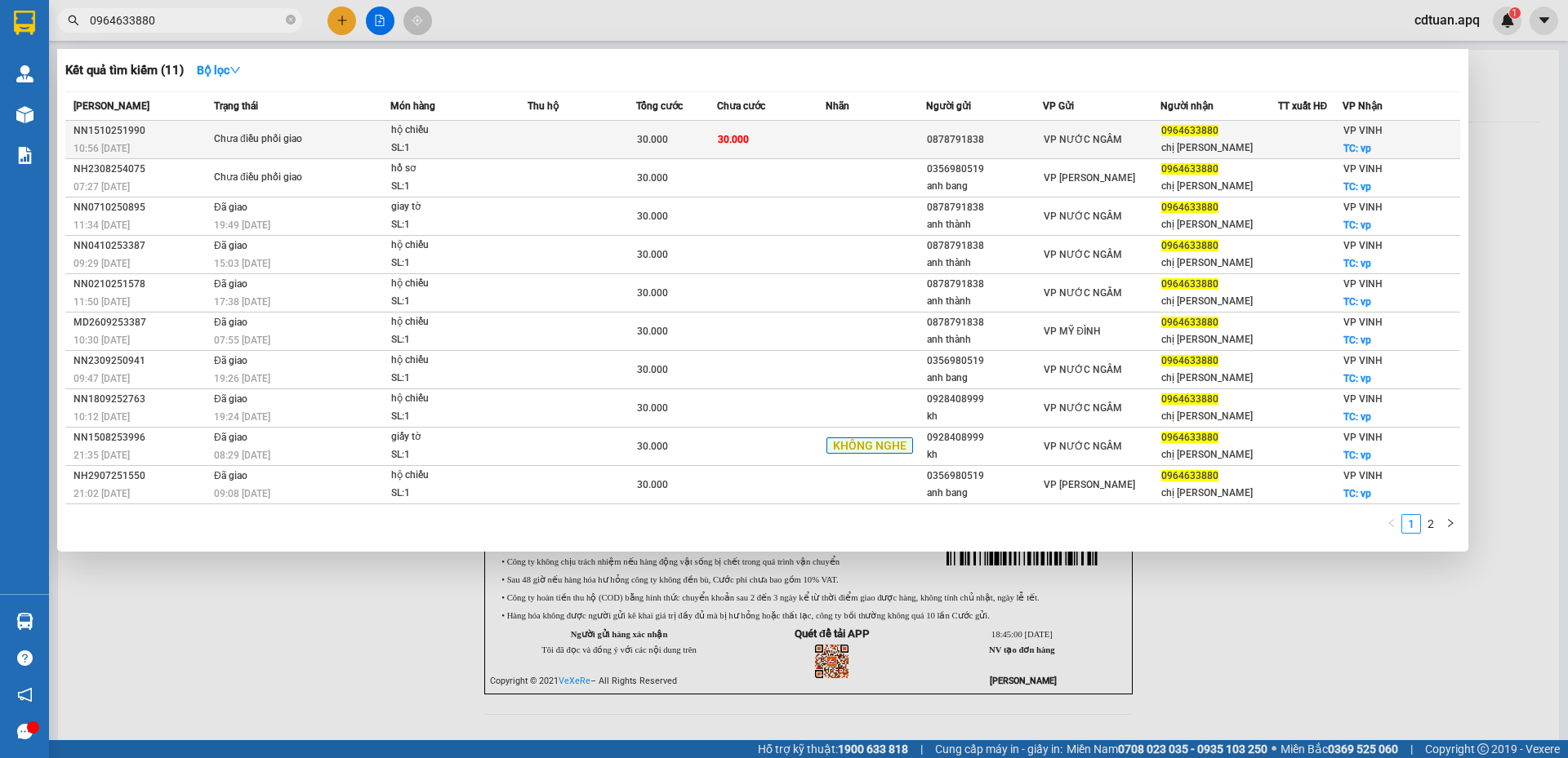
type input "0964633880"
click at [753, 130] on td "30.000" at bounding box center [771, 140] width 108 height 38
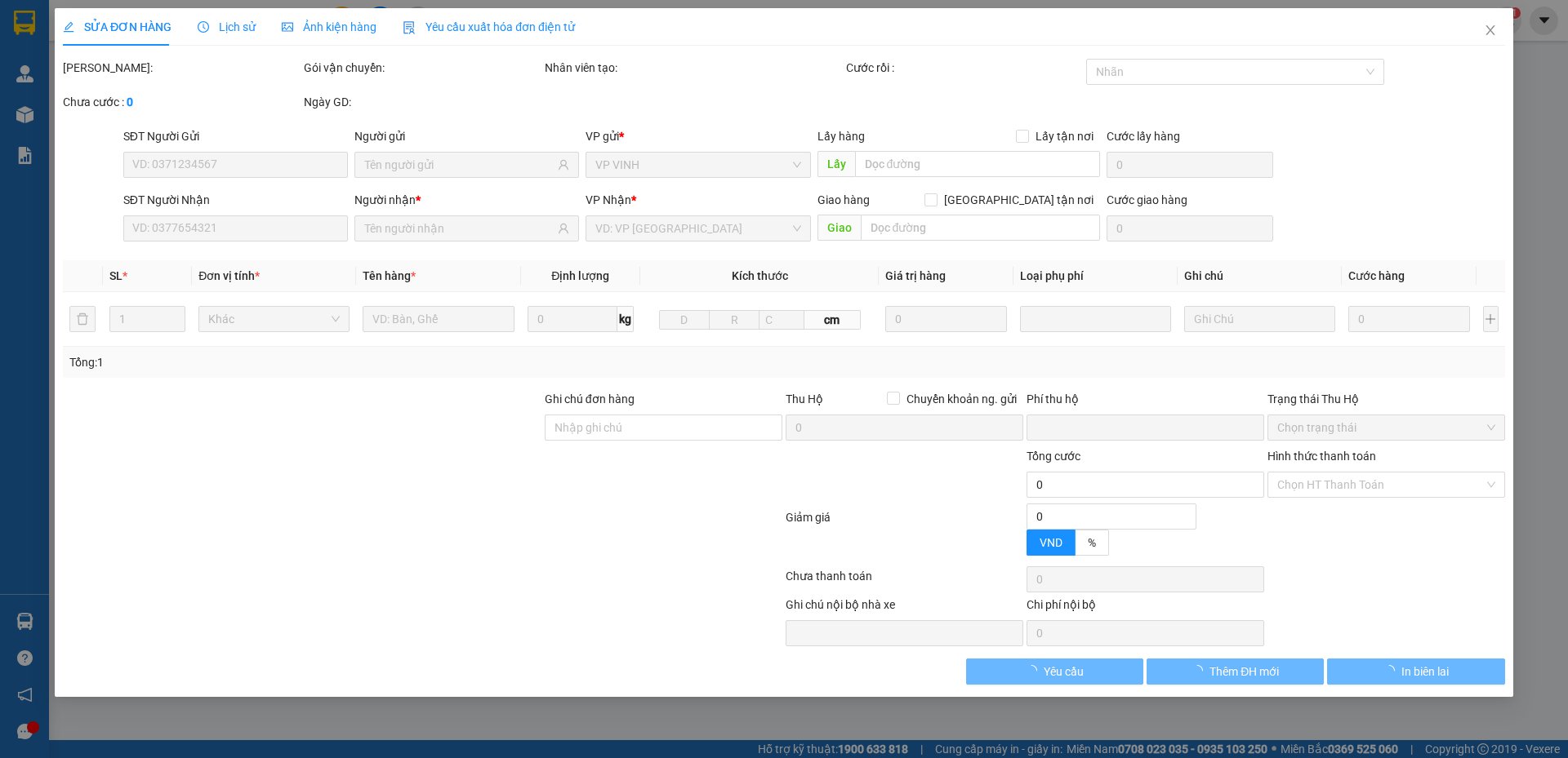
type input "0878791838"
type input "0964633880"
type input "chị hồng"
checkbox input "true"
type input "vp"
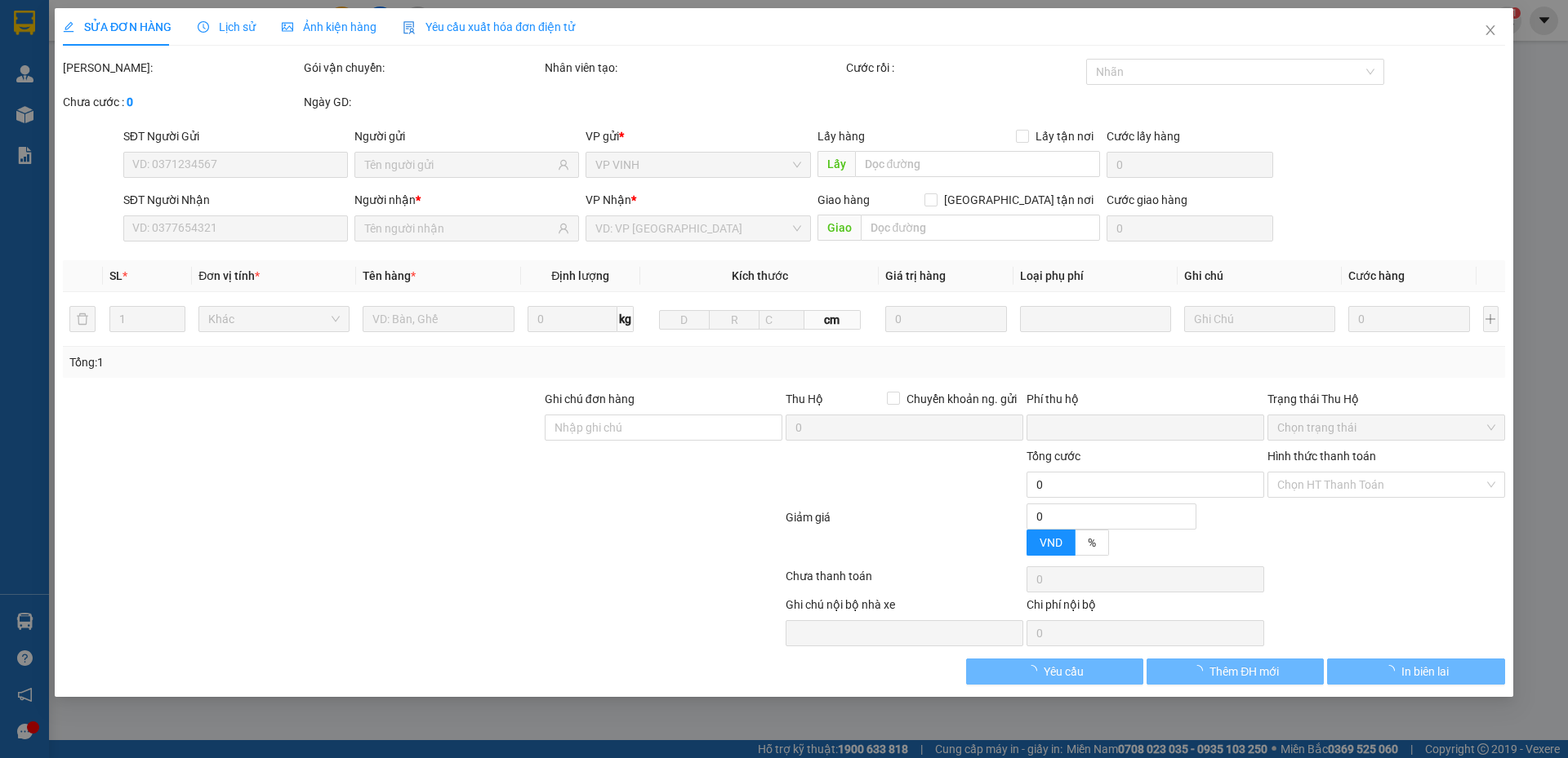
type input "0"
type input "30.000"
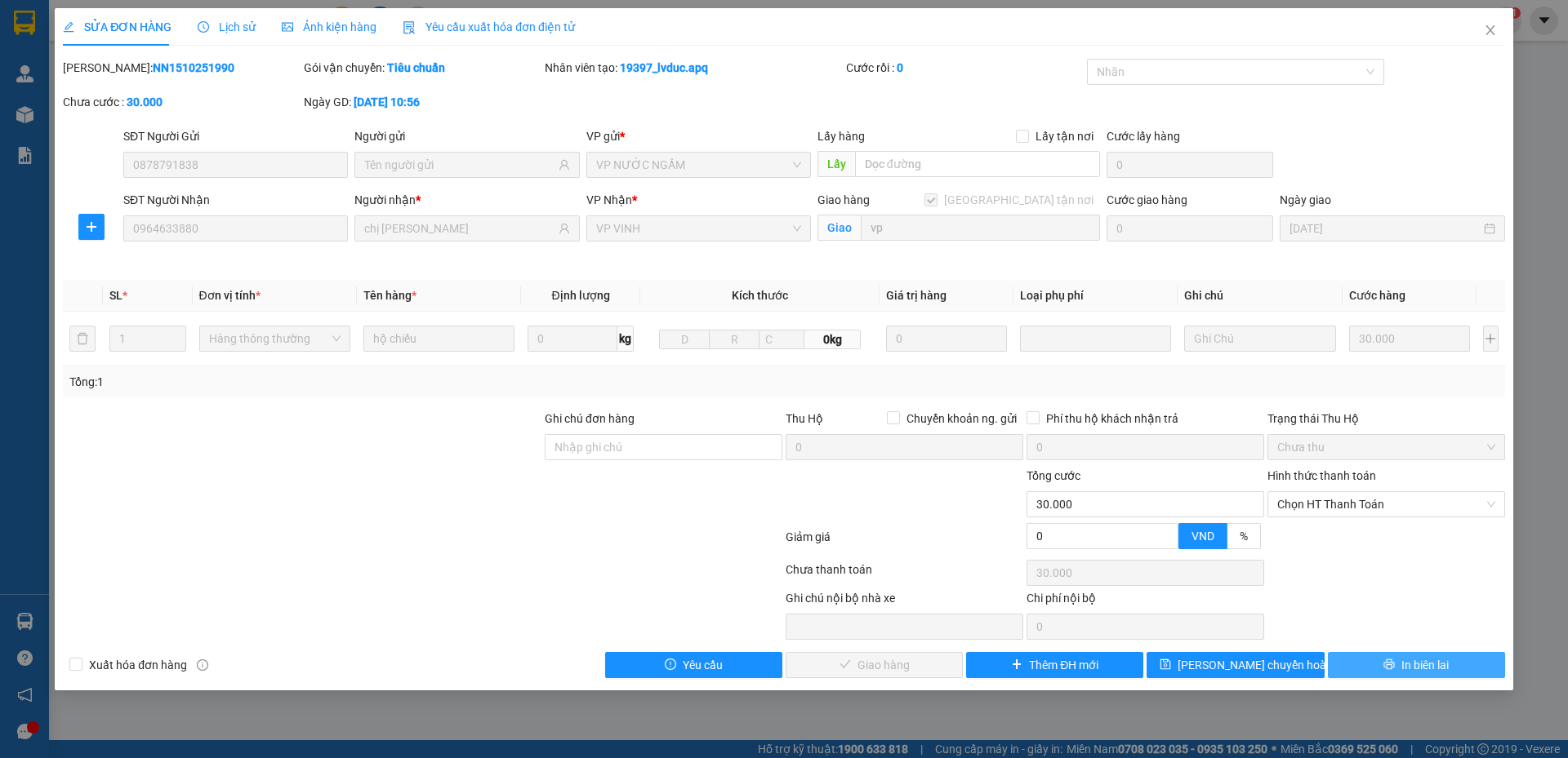
click at [1374, 669] on button "In biên lai" at bounding box center [1416, 665] width 177 height 26
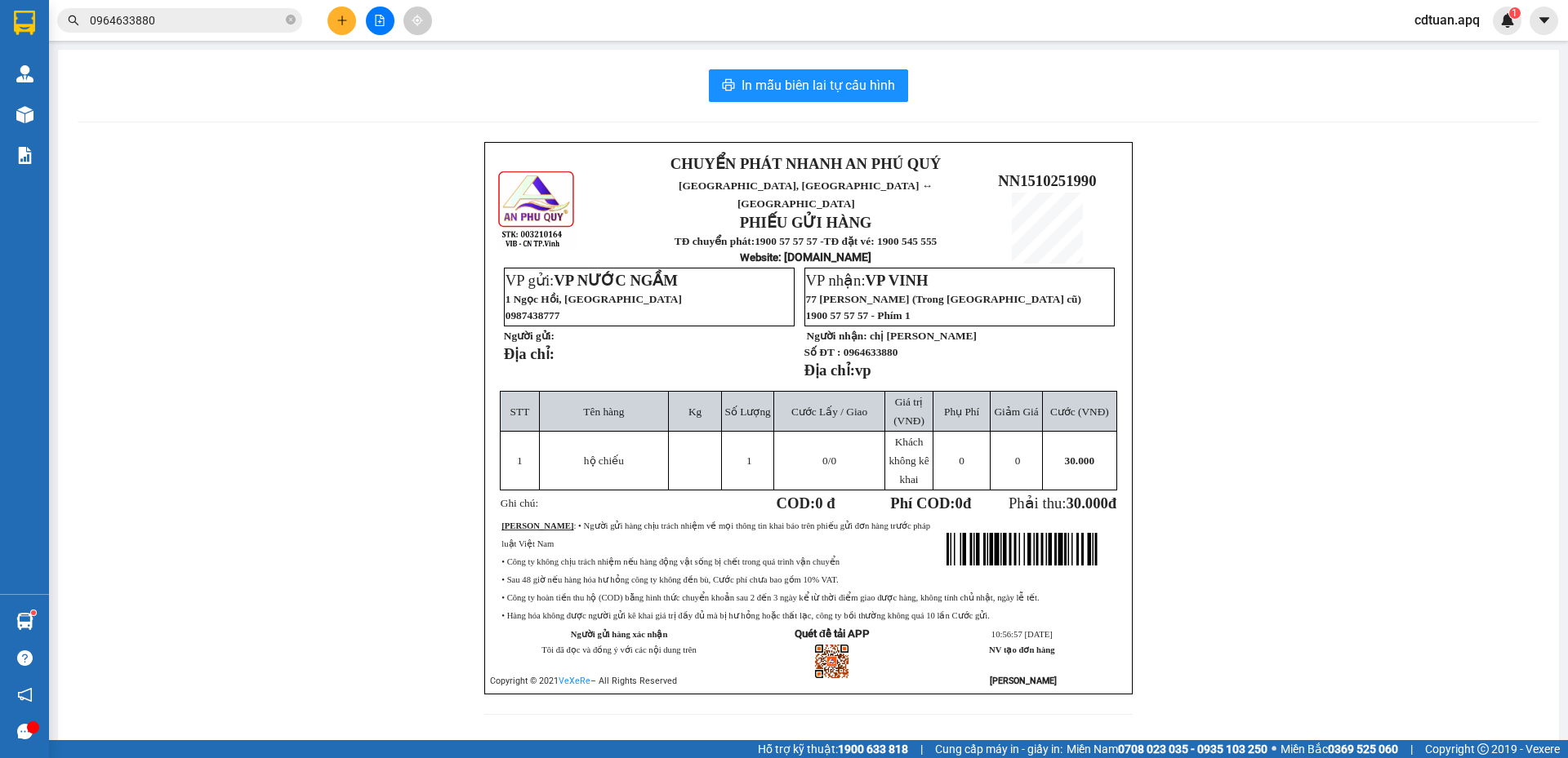
click at [330, 125] on div "In mẫu biên lai tự cấu hình CHUYỂN PHÁT NHANH AN PHÚ QUÝ NGHỆ AN, HÀ TĨNH ↔ HÀ …" at bounding box center [808, 402] width 1501 height 705
click at [354, 17] on button at bounding box center [342, 20] width 29 height 29
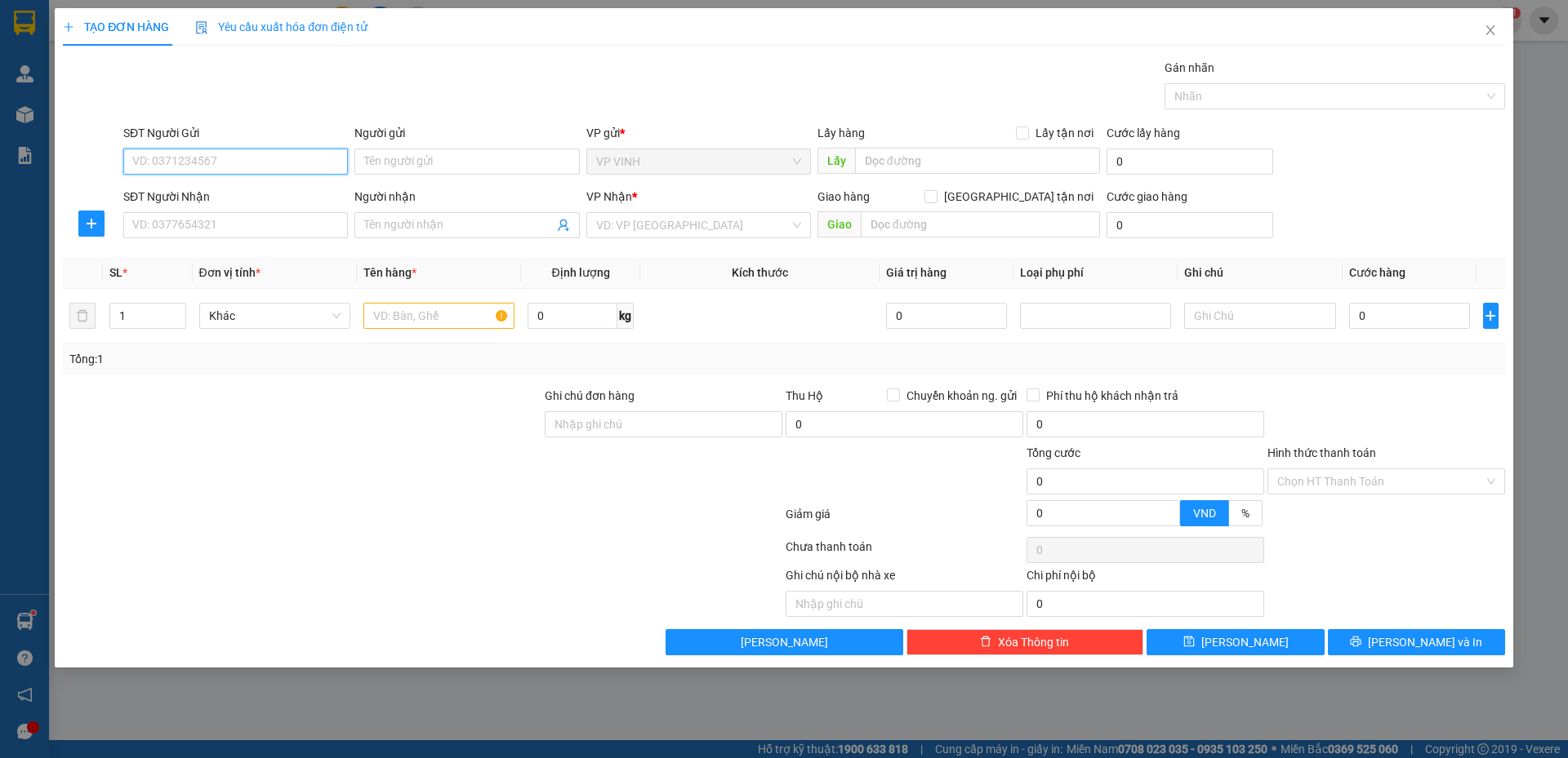
click at [291, 164] on input "SĐT Người Gửi" at bounding box center [235, 162] width 224 height 26
type input "0913593616"
click at [288, 191] on div "0913593616 - a hạnh" at bounding box center [235, 194] width 205 height 18
type input "a hạnh"
type input "0913593616"
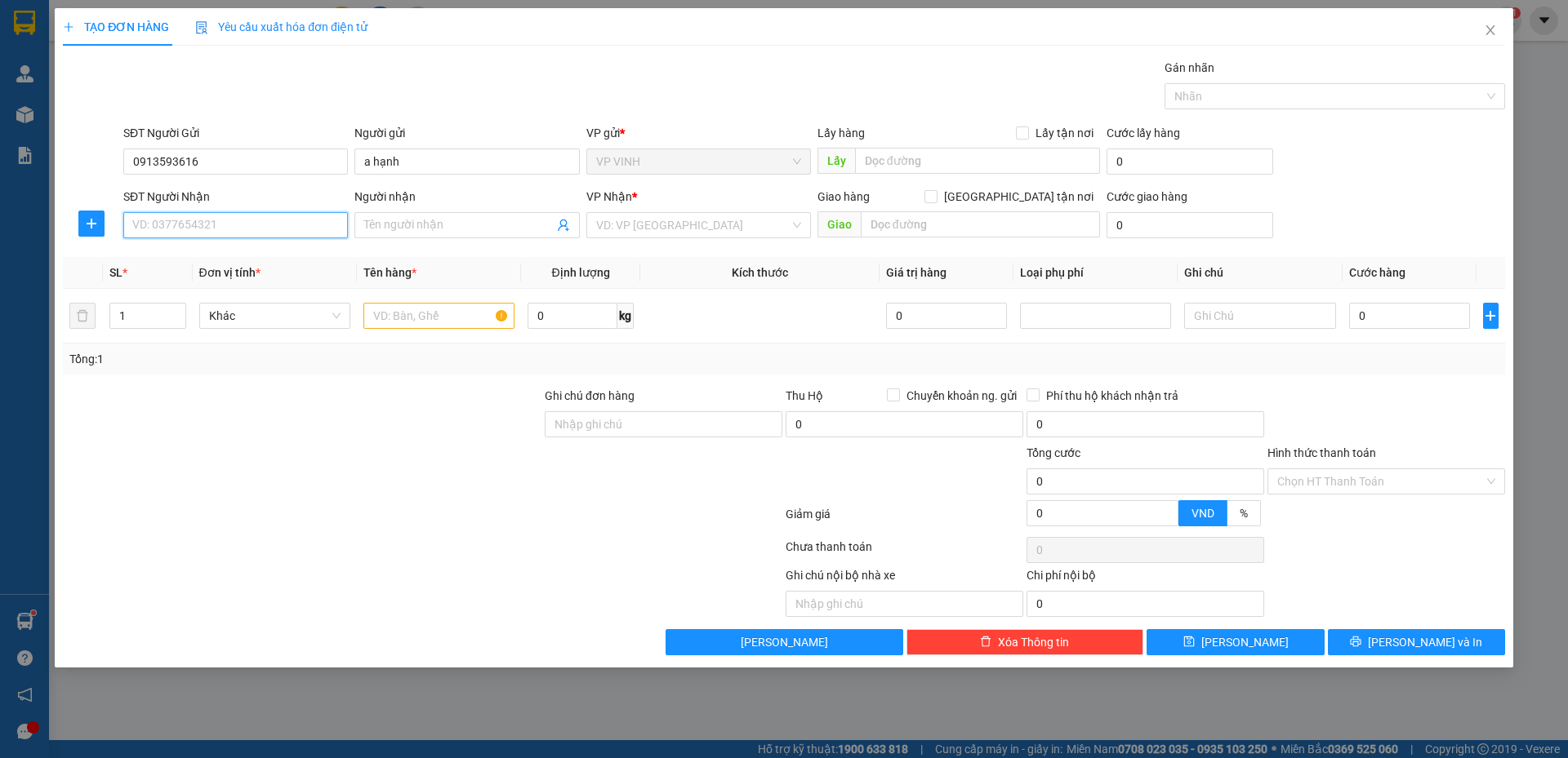
click at [275, 227] on input "SĐT Người Nhận" at bounding box center [235, 225] width 224 height 26
click at [240, 288] on div "0948695516 - c linh" at bounding box center [235, 284] width 205 height 18
type input "0948695516"
type input "c linh"
checkbox input "true"
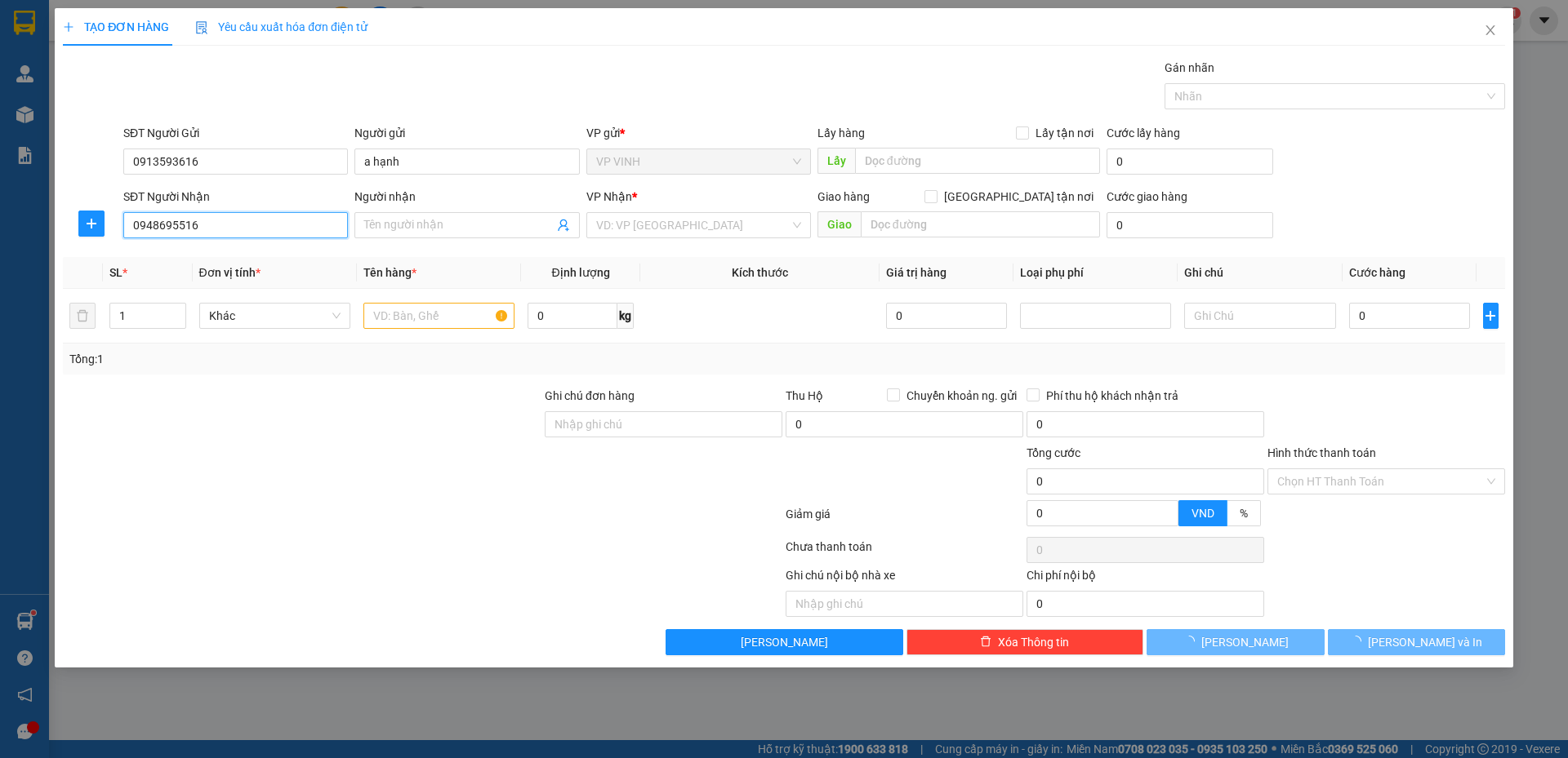
type input "số 12 ngõ 18 định công, hoàng mai, hà nội"
type input "60.000"
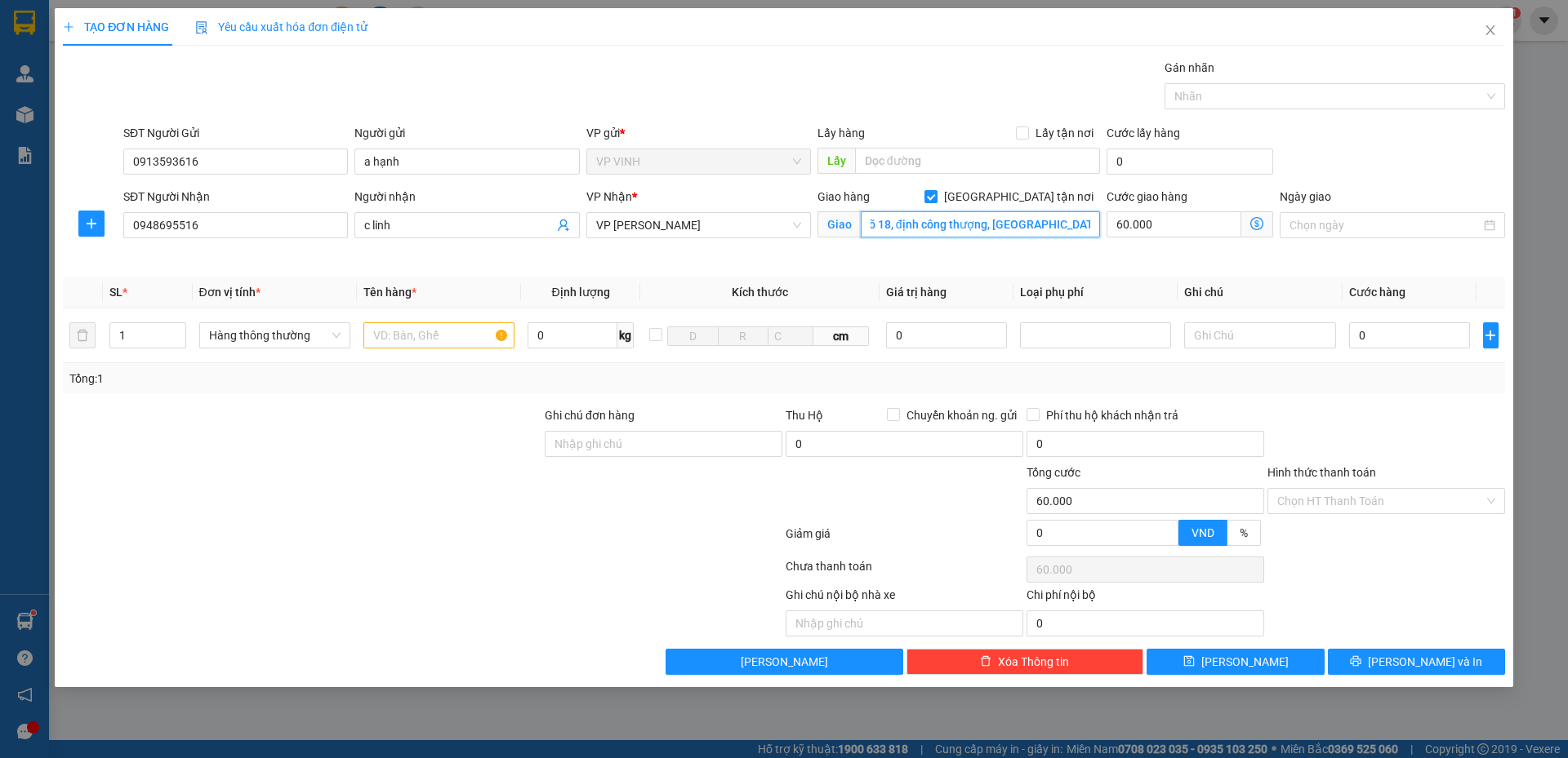
scroll to position [0, 31]
type input "35 ngõ 18, định công thượng, hoàng mai, hà nội"
click at [1258, 228] on icon "dollar-circle" at bounding box center [1256, 224] width 13 height 13
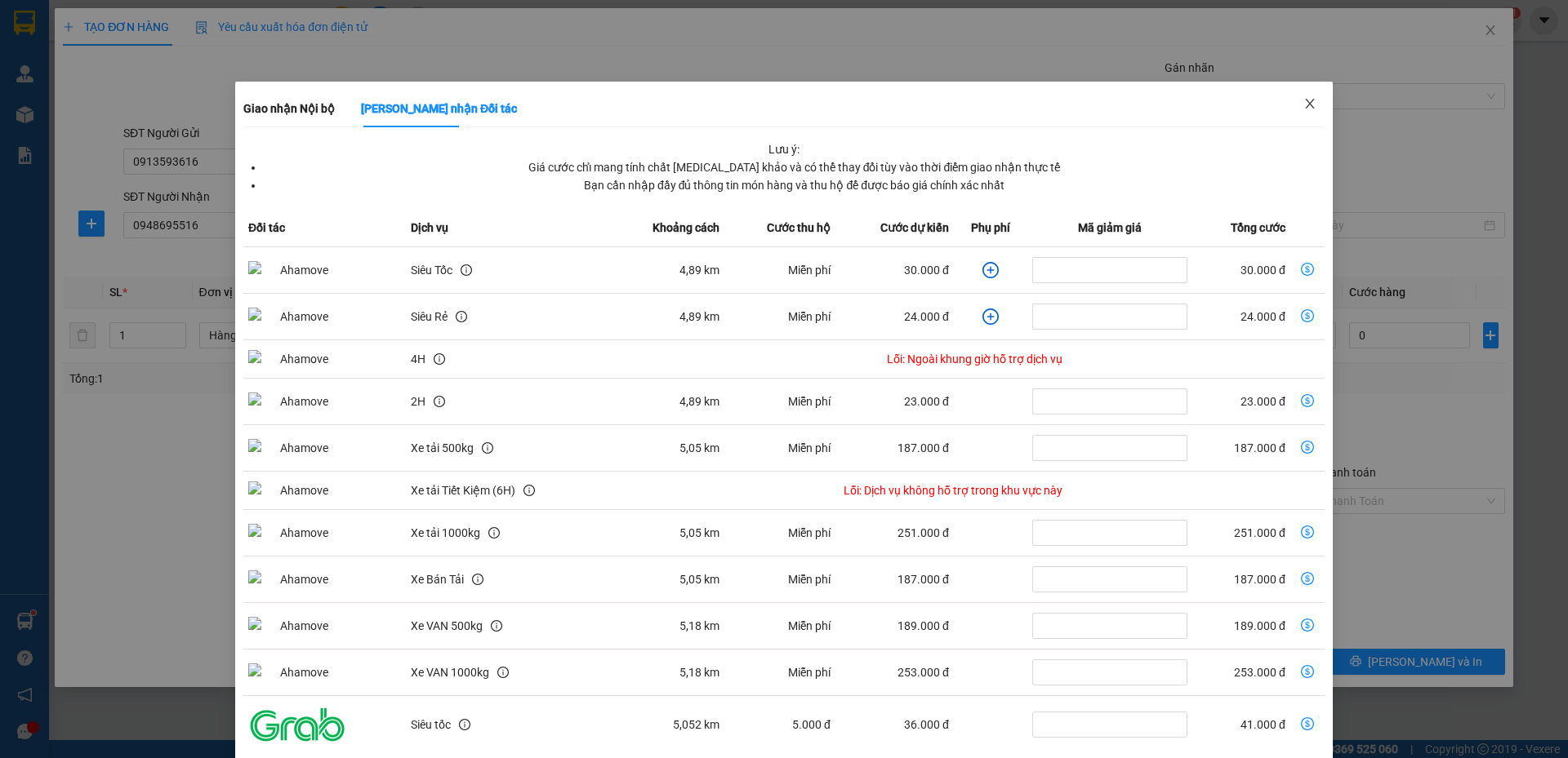
click at [1305, 102] on icon "close" at bounding box center [1309, 103] width 13 height 13
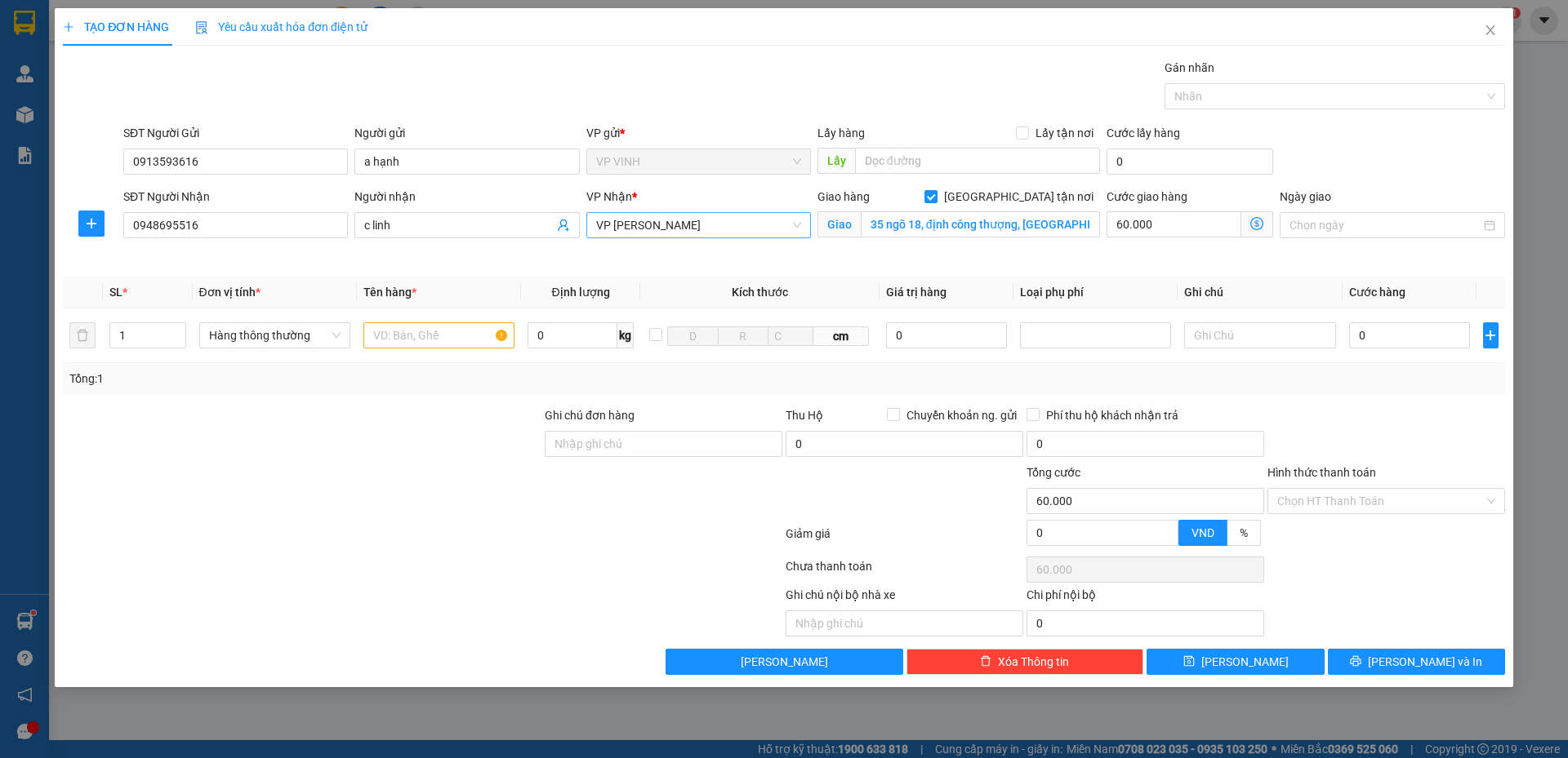
click at [753, 231] on span "VP [PERSON_NAME]" at bounding box center [698, 225] width 205 height 24
type input "my"
click at [720, 256] on div "VP MỸ ĐÌNH" at bounding box center [698, 258] width 205 height 18
click at [1254, 224] on icon "dollar-circle" at bounding box center [1256, 224] width 13 height 13
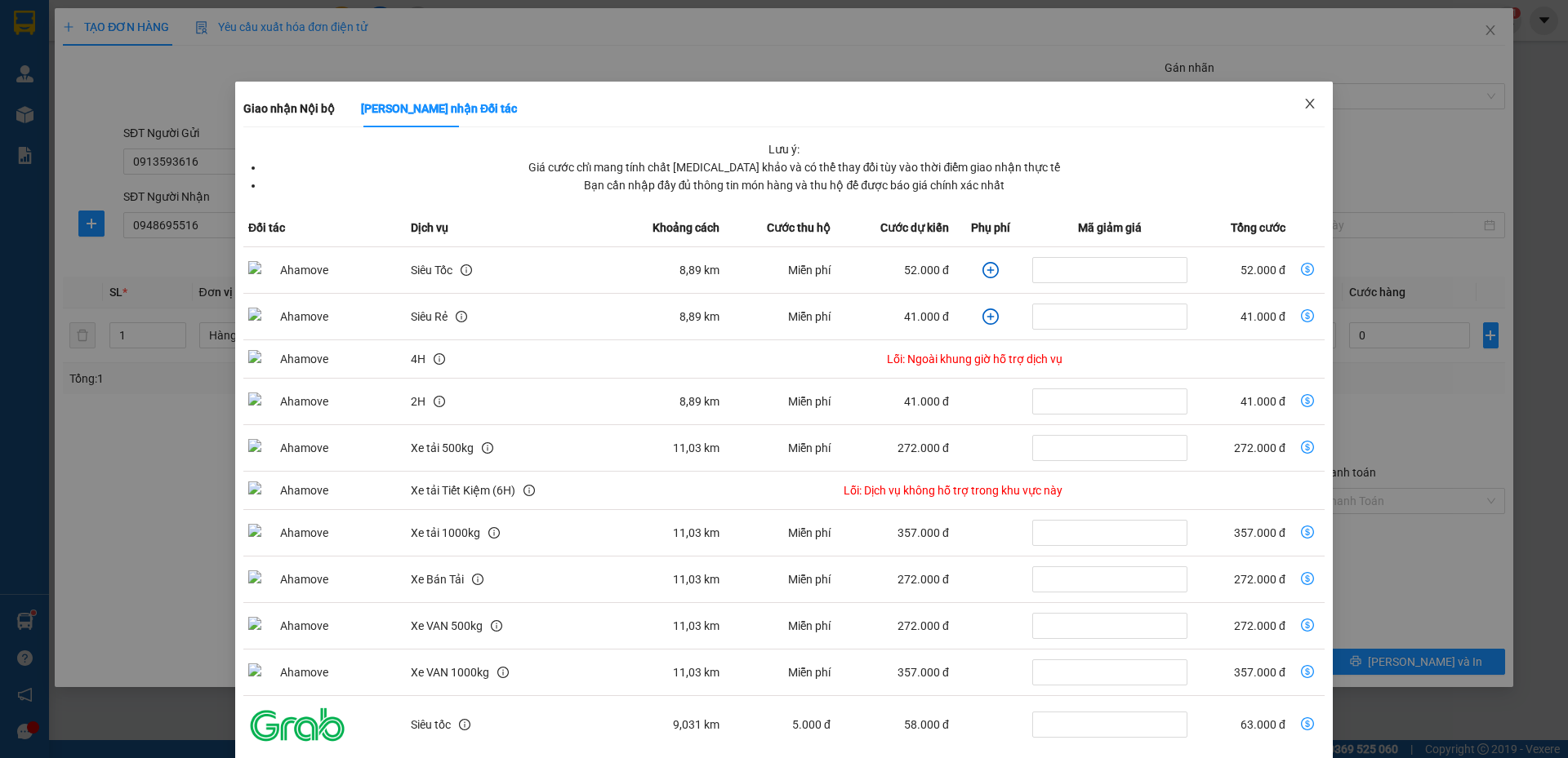
click at [1305, 103] on icon "close" at bounding box center [1309, 103] width 9 height 10
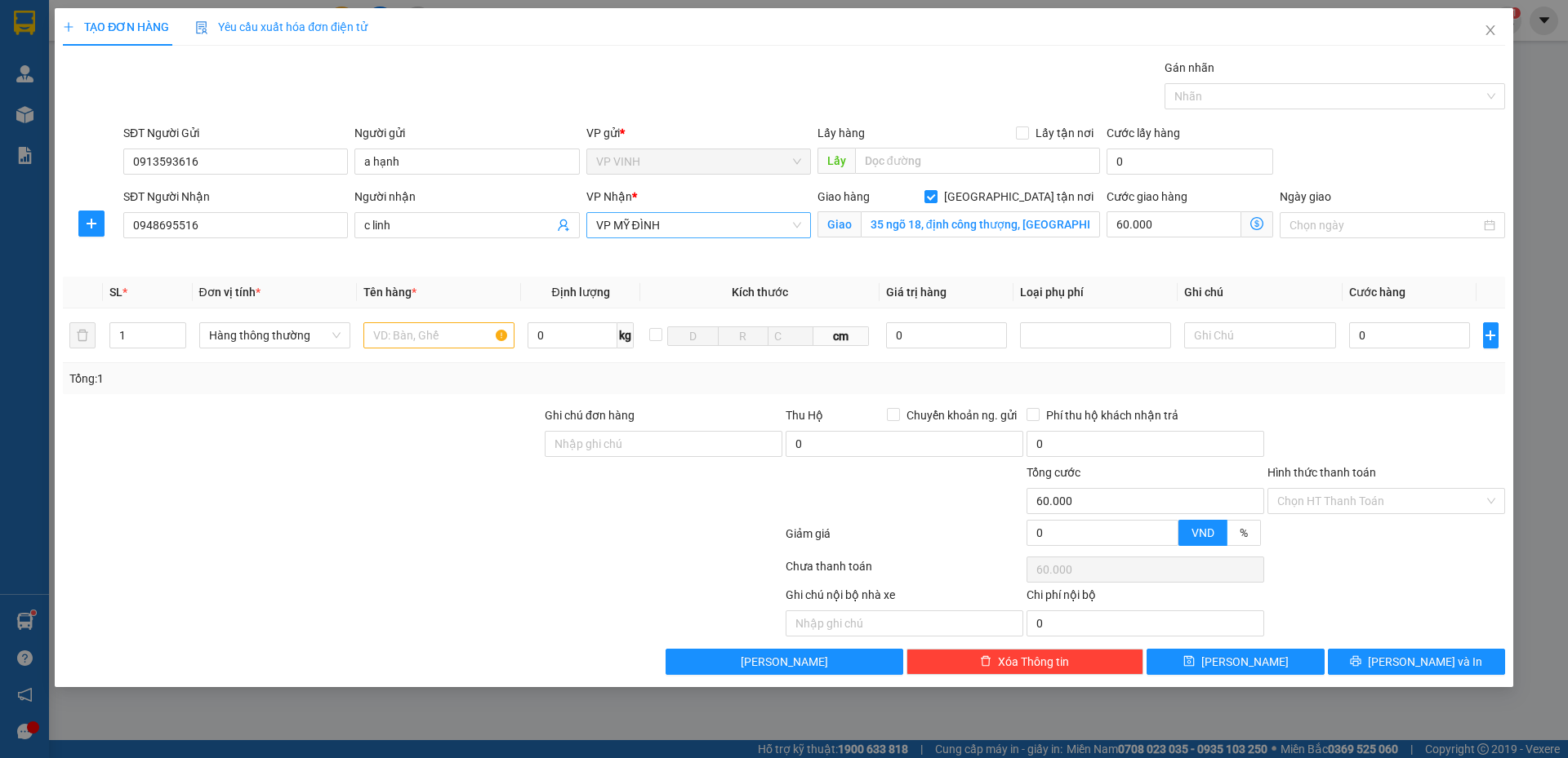
click at [754, 235] on span "VP MỸ ĐÌNH" at bounding box center [698, 225] width 205 height 24
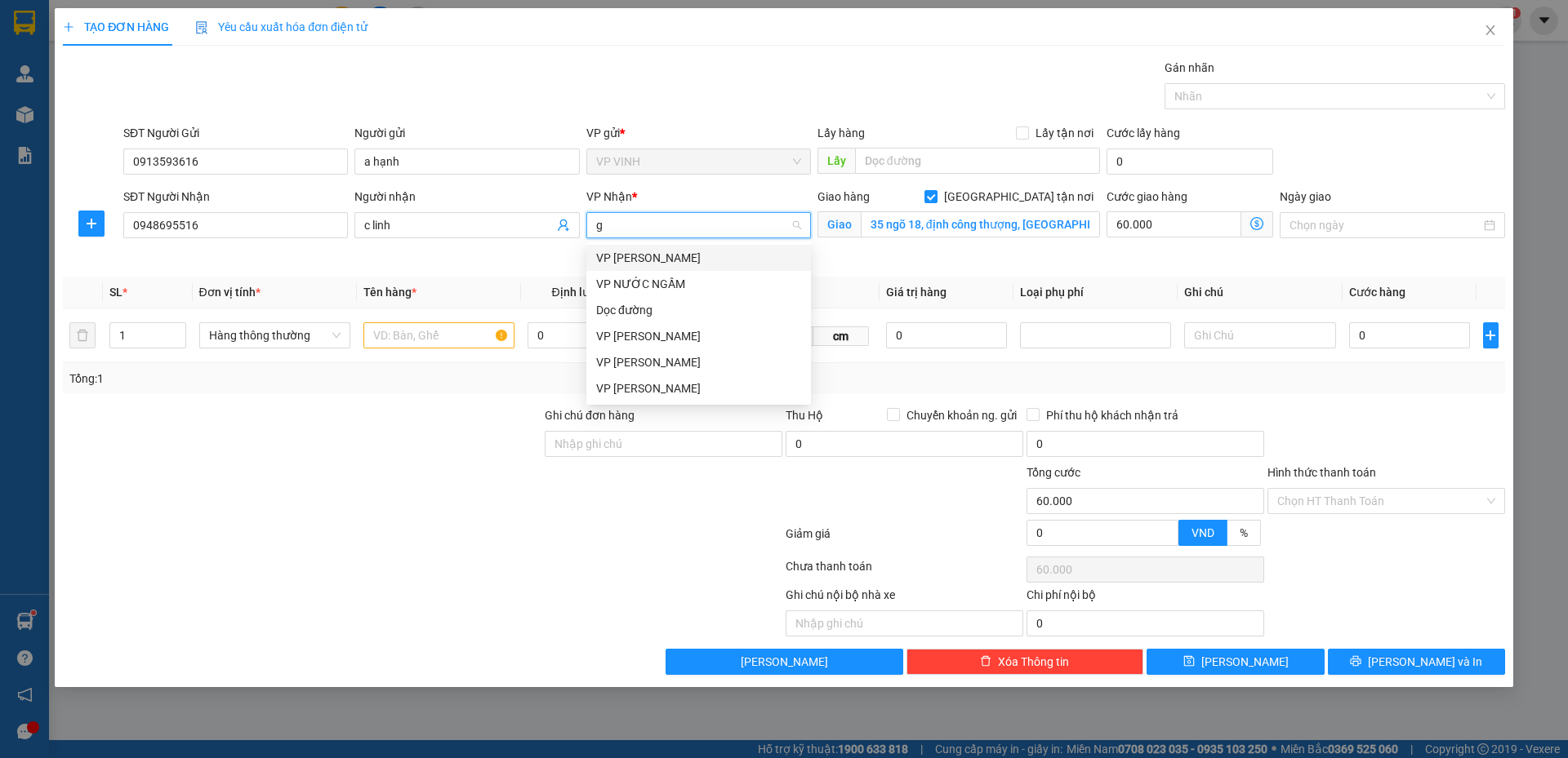
type input "gl"
click at [746, 257] on div "VP GIA LÂM" at bounding box center [698, 258] width 205 height 18
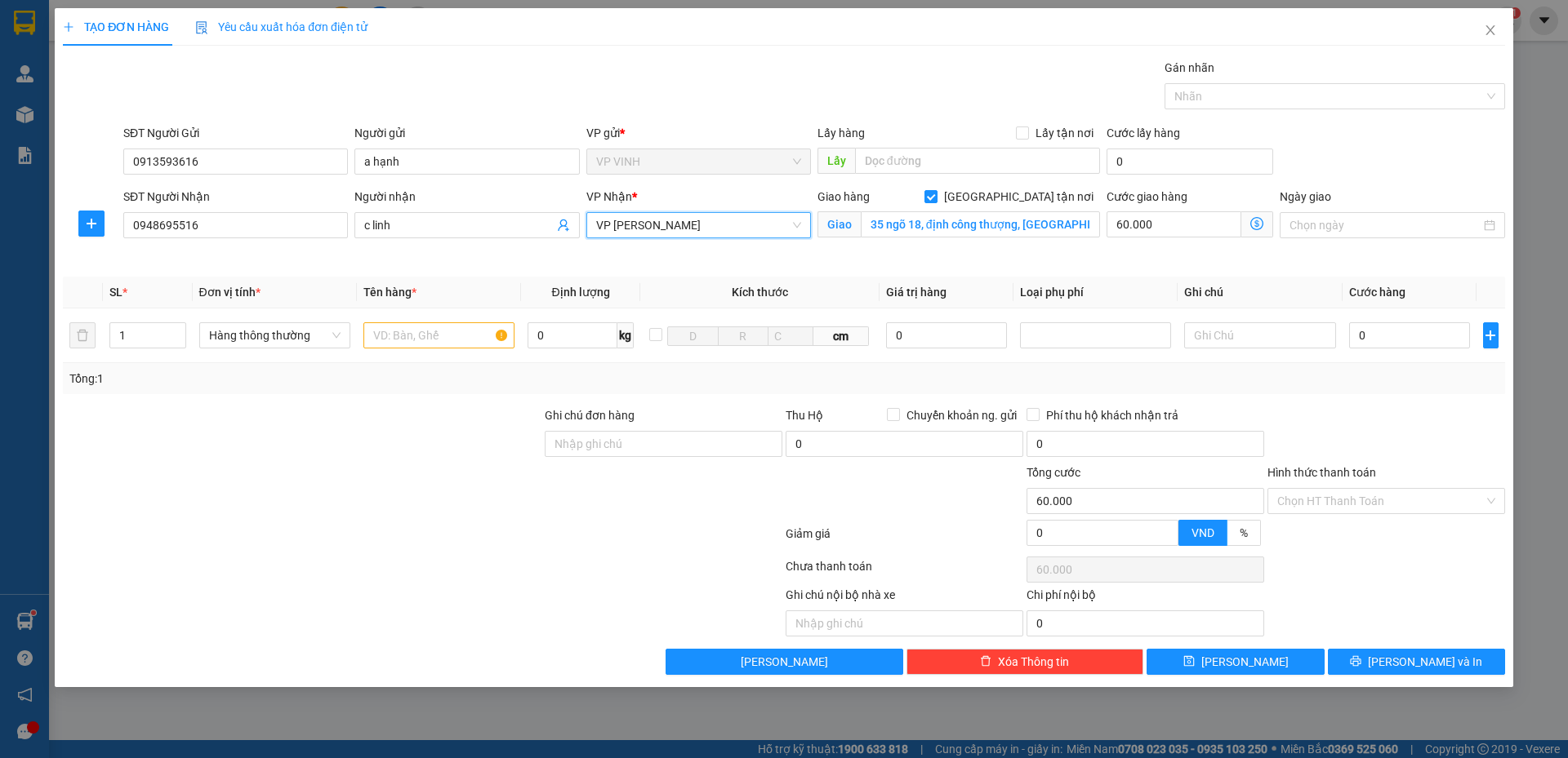
click at [1260, 225] on icon "dollar-circle" at bounding box center [1256, 224] width 13 height 13
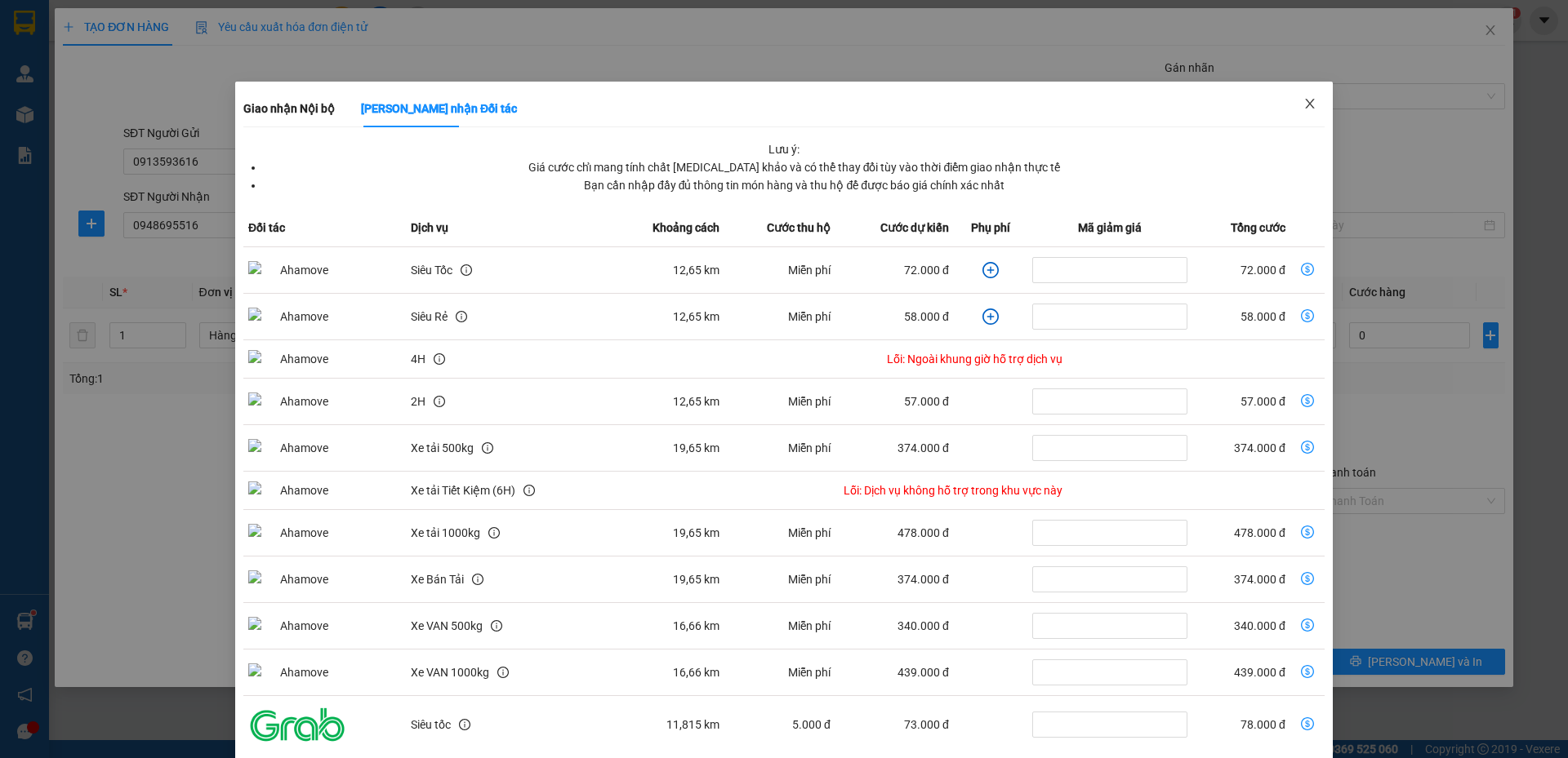
click at [1303, 107] on icon "close" at bounding box center [1309, 103] width 13 height 13
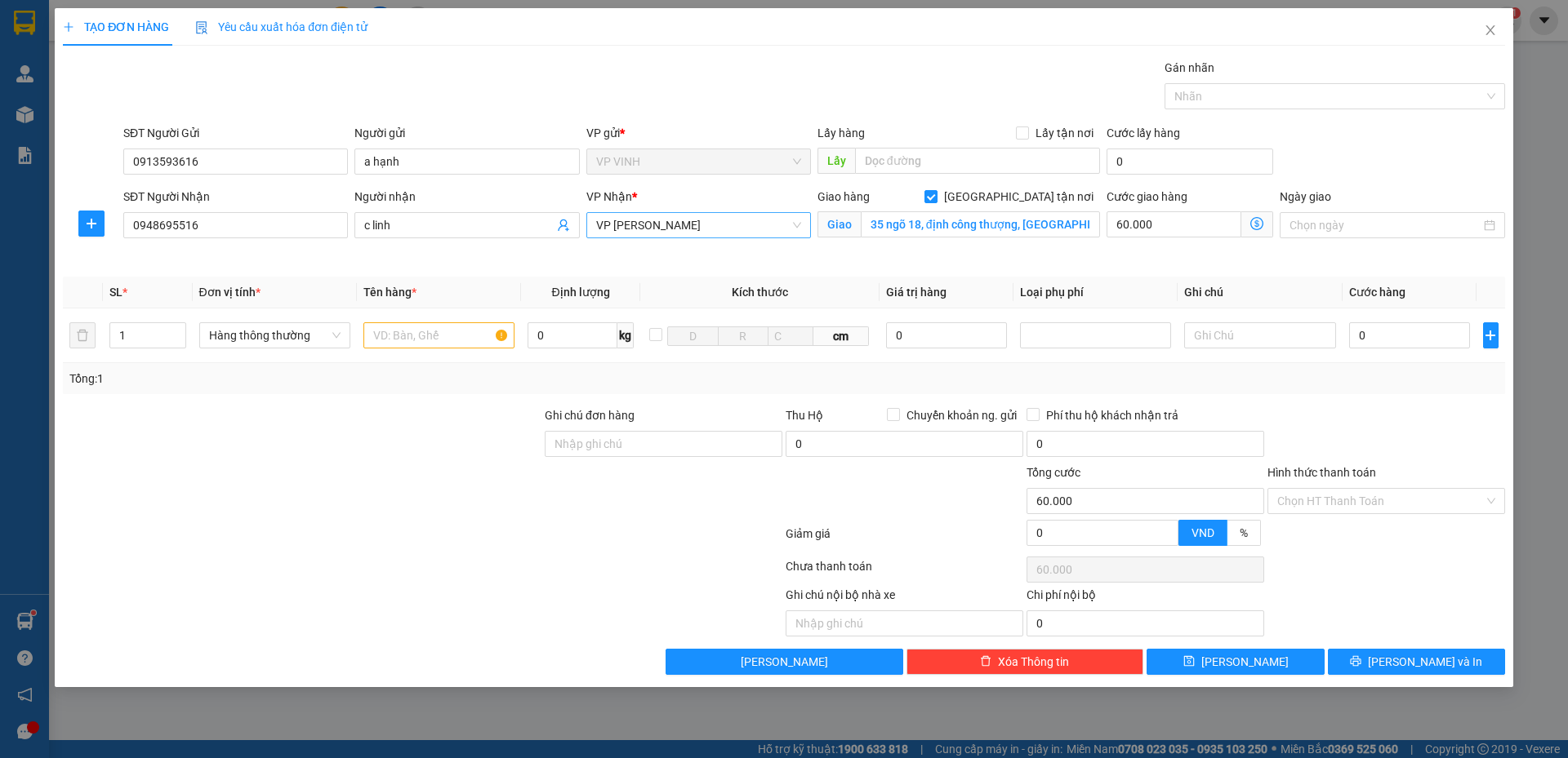
click at [745, 231] on span "VP GIA LÂM" at bounding box center [698, 225] width 205 height 24
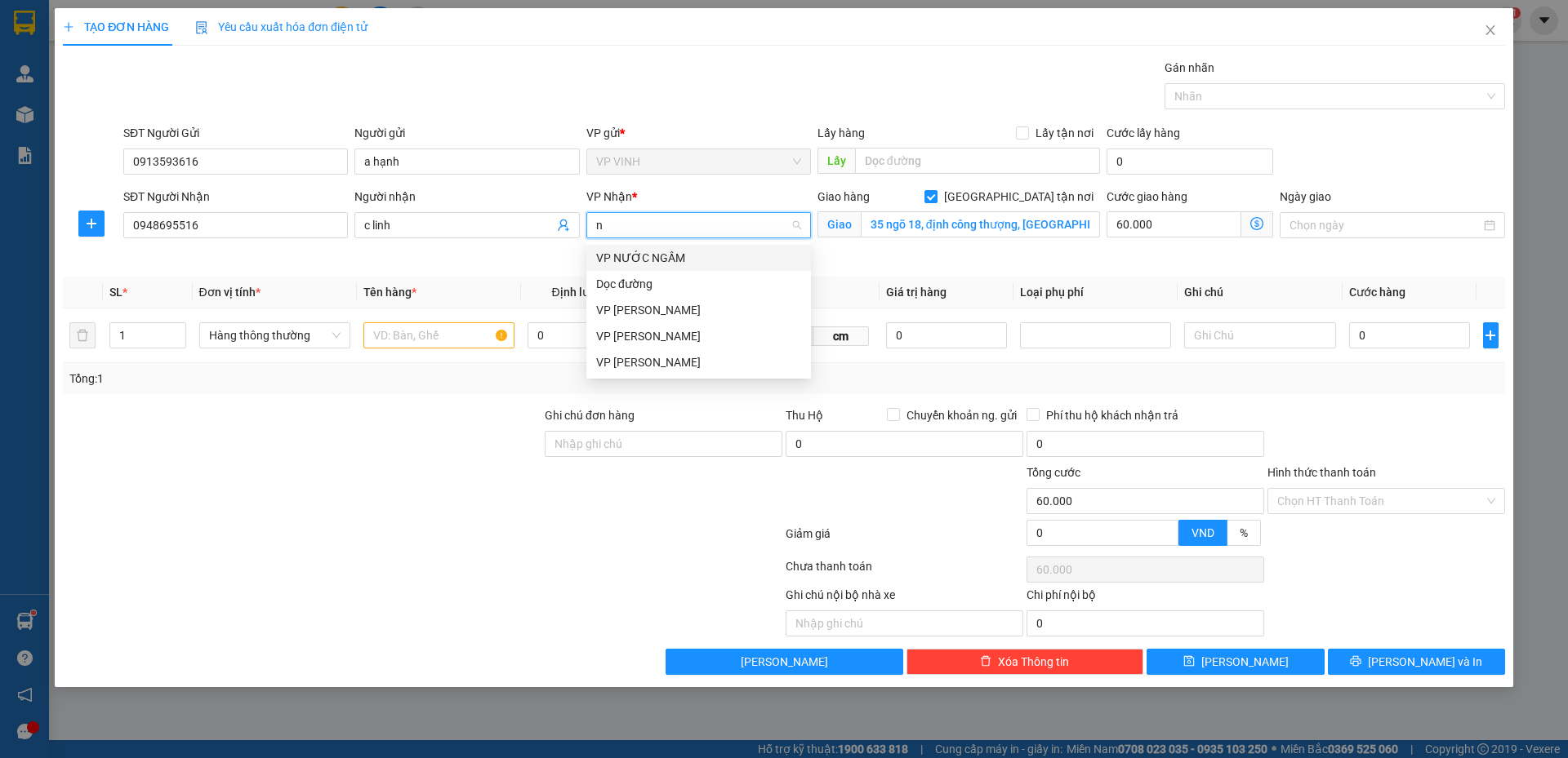
type input "ng"
click at [660, 332] on div "VP [PERSON_NAME]" at bounding box center [698, 336] width 205 height 18
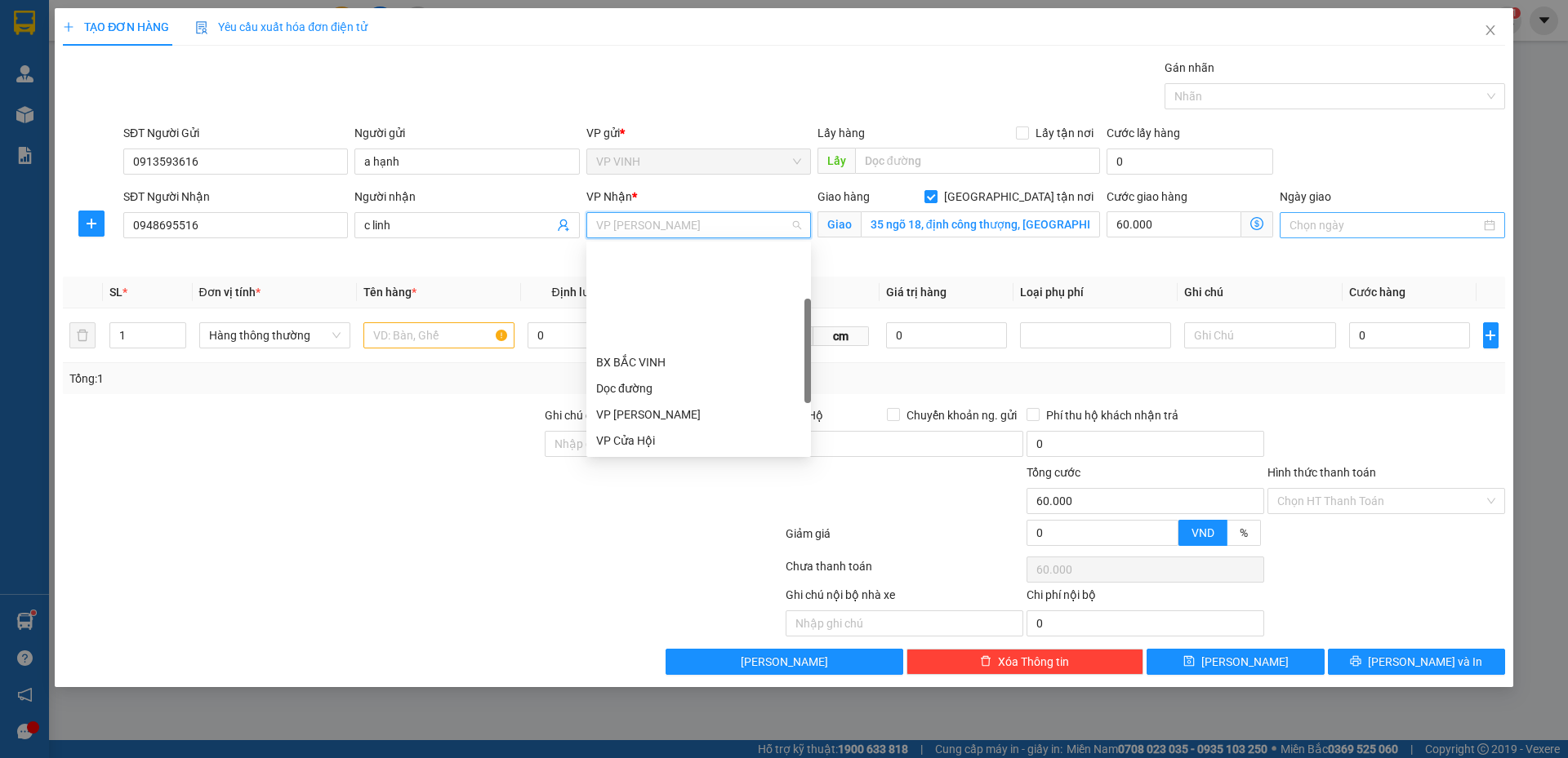
scroll to position [131, 0]
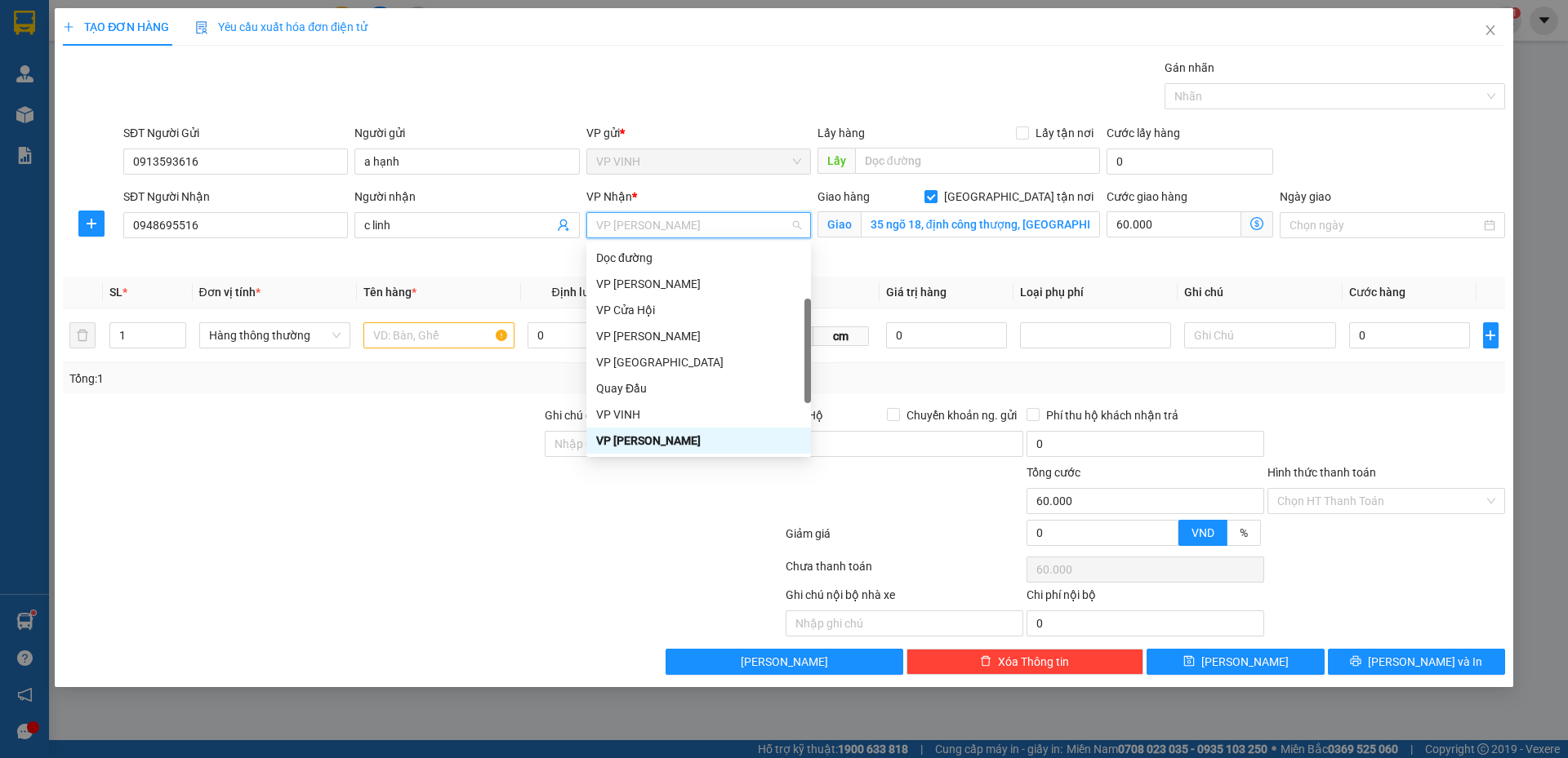
click at [1159, 263] on div "Cước giao hàng 60.000 Giao nhận Nội bộ Giao nhận Đối tác Lưu ý: Giá cước chỉ ma…" at bounding box center [1190, 226] width 173 height 77
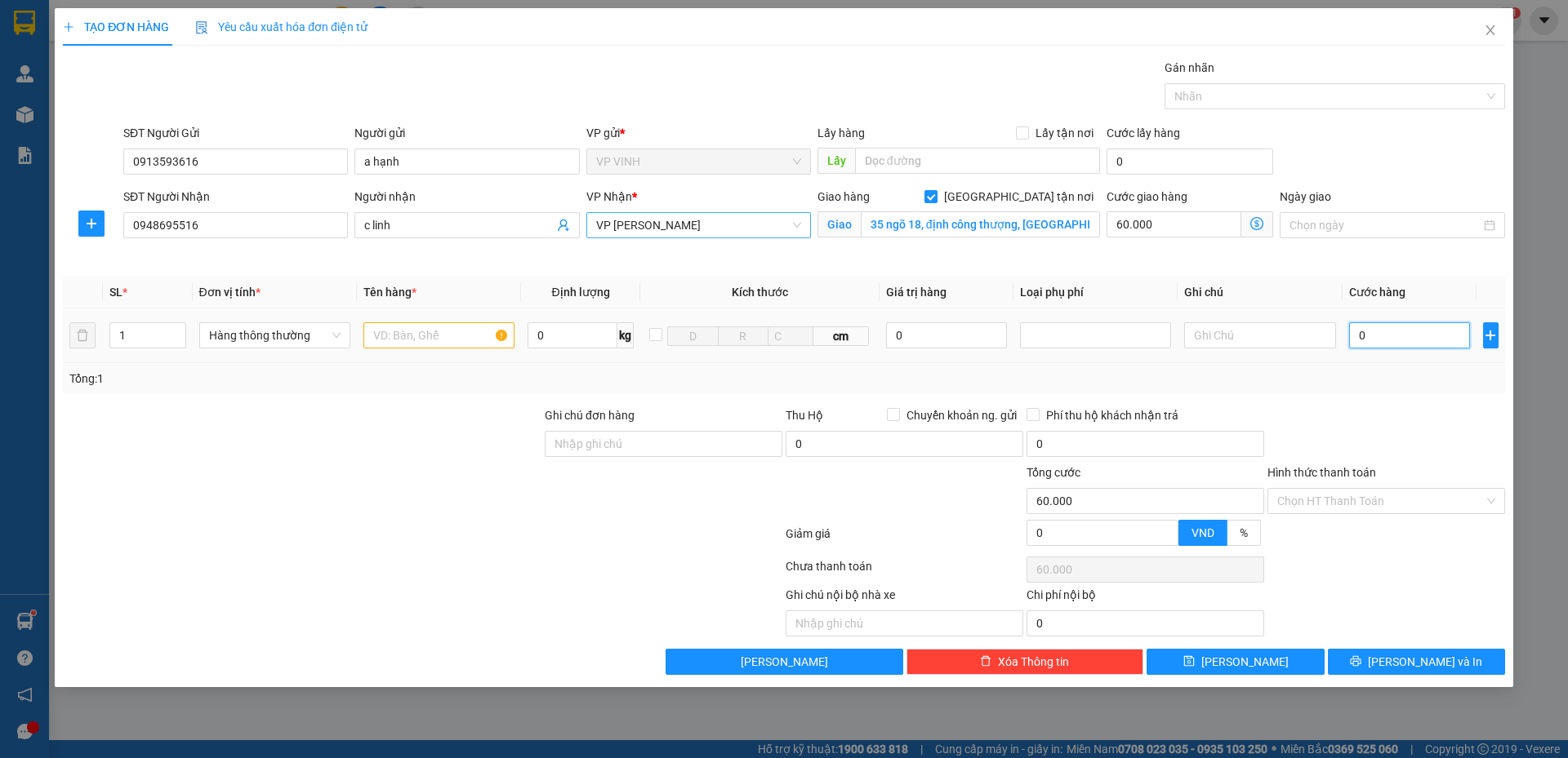
click at [1388, 335] on input "0" at bounding box center [1409, 335] width 121 height 26
type input "4"
type input "60.004"
type input "40"
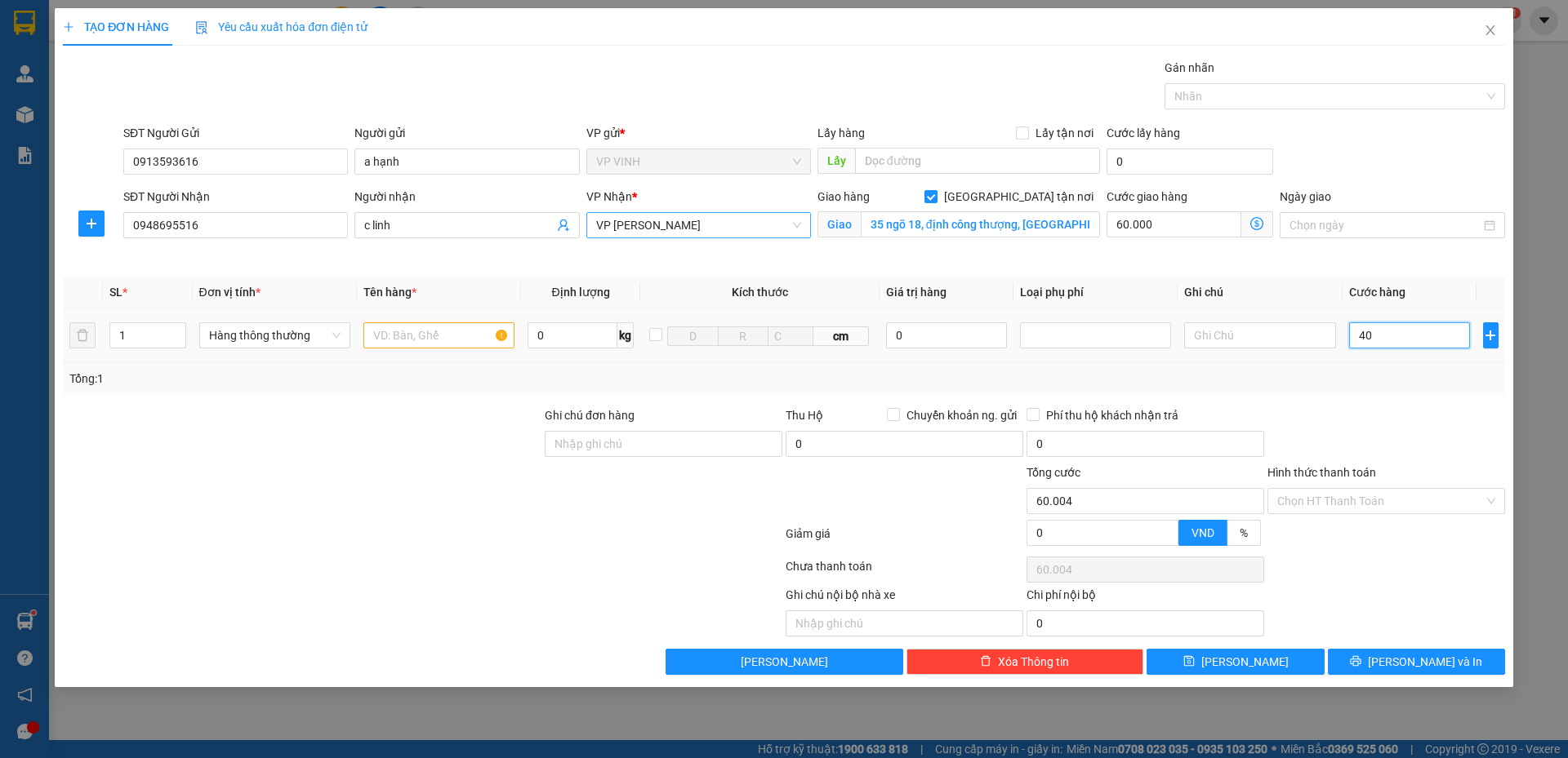
type input "60.040"
type input "40.000"
type input "100.000"
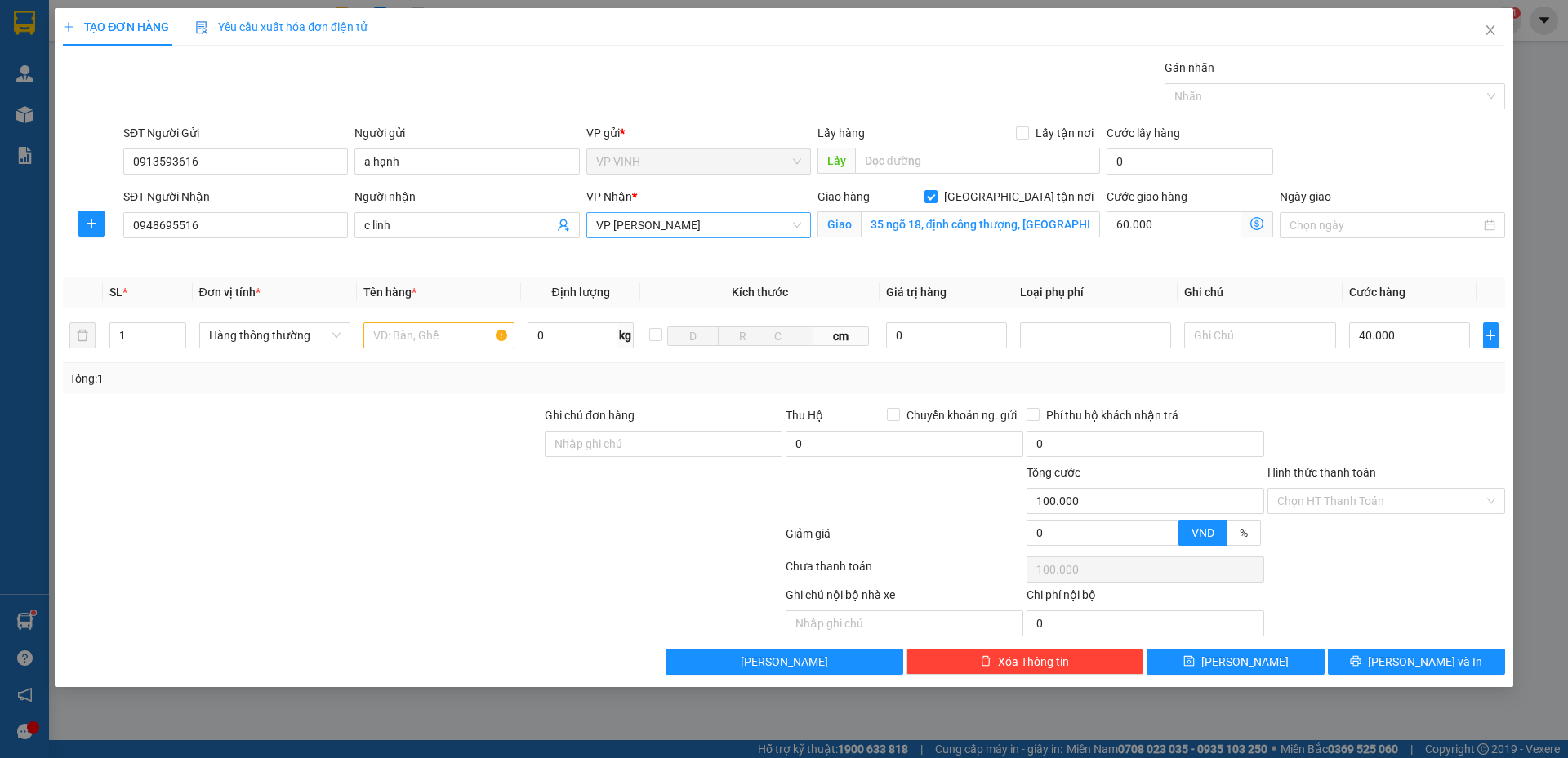
click at [1373, 363] on div "Tổng: 1" at bounding box center [784, 379] width 1442 height 31
click at [468, 340] on input "text" at bounding box center [439, 335] width 151 height 26
type input "thực phẩm"
click at [515, 295] on th "Tên hàng *" at bounding box center [439, 293] width 164 height 31
click at [1308, 501] on input "Hình thức thanh toán" at bounding box center [1380, 501] width 206 height 24
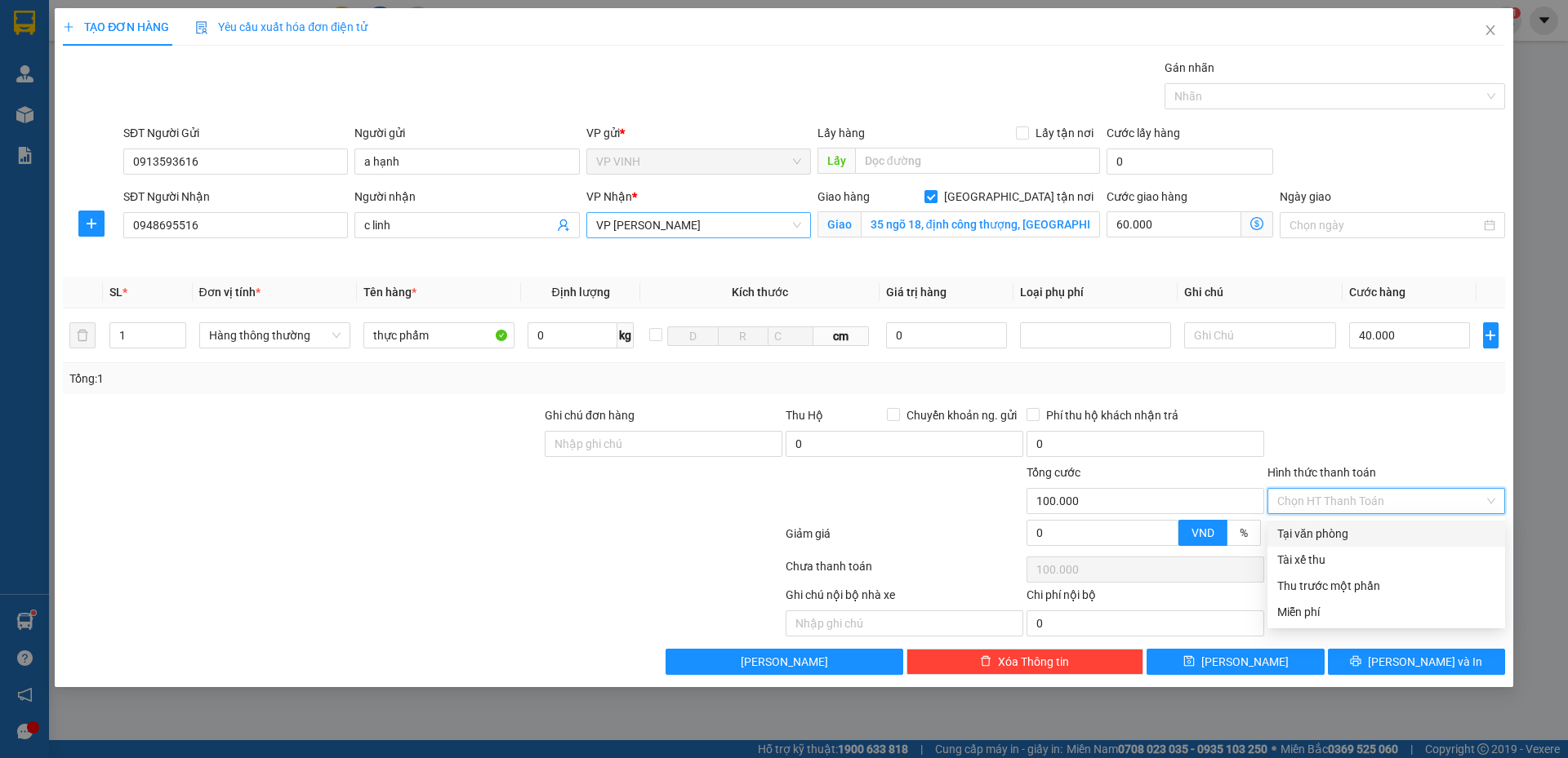
click at [1329, 534] on div "Tại văn phòng" at bounding box center [1386, 534] width 218 height 18
type input "0"
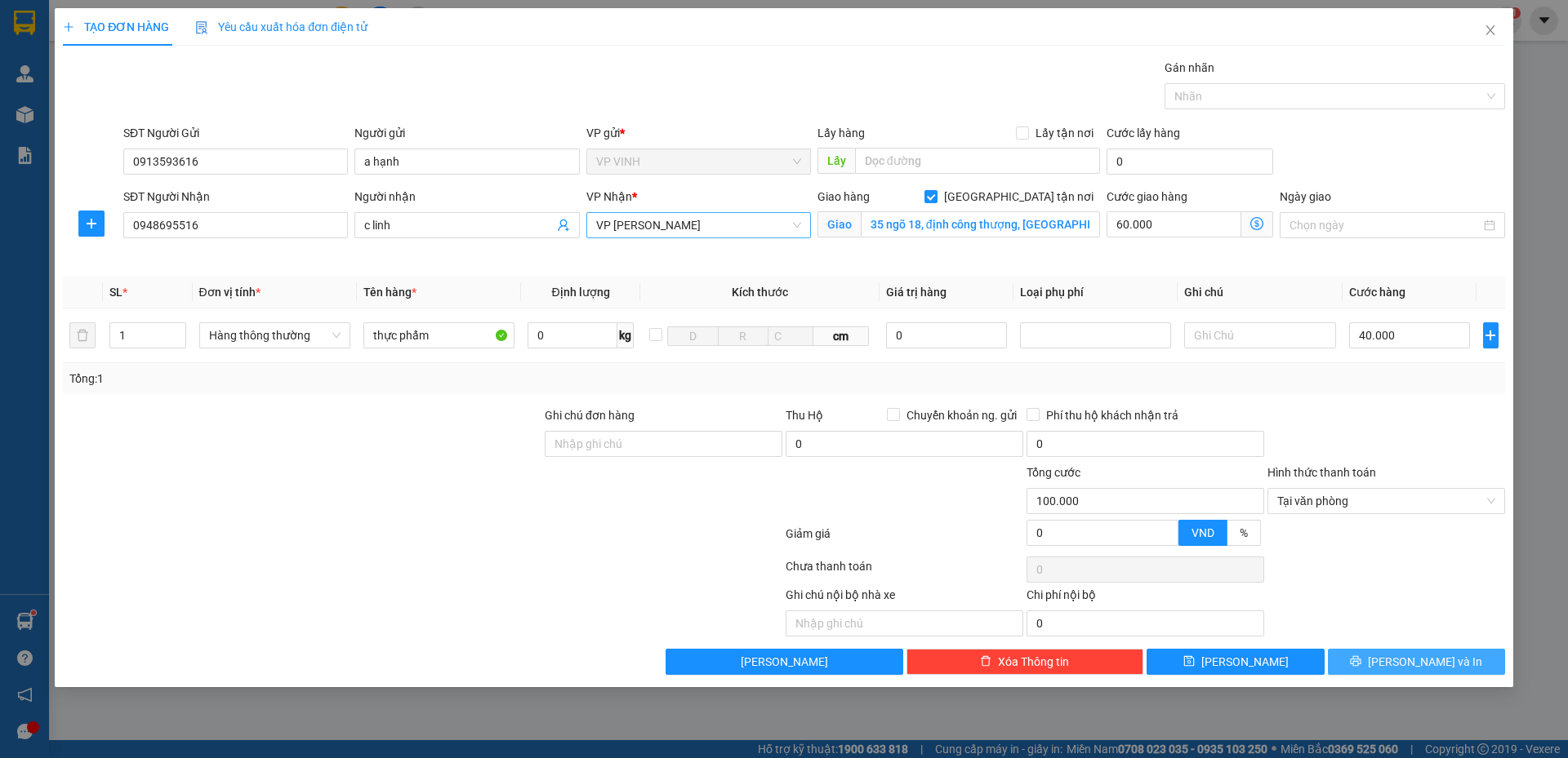
click at [1358, 664] on button "[PERSON_NAME] và In" at bounding box center [1416, 662] width 177 height 26
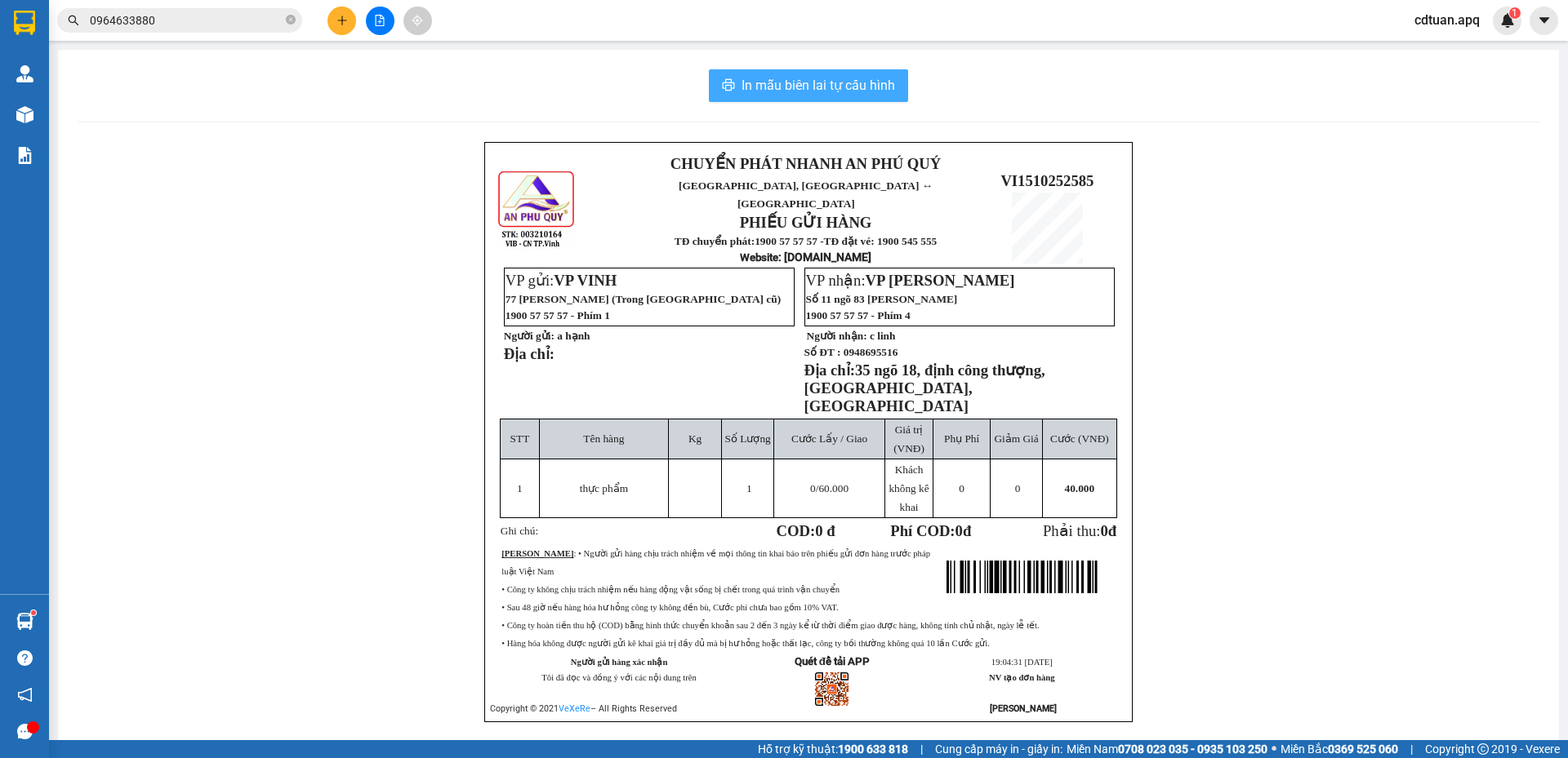
click at [835, 84] on span "In mẫu biên lai tự cấu hình" at bounding box center [819, 85] width 154 height 20
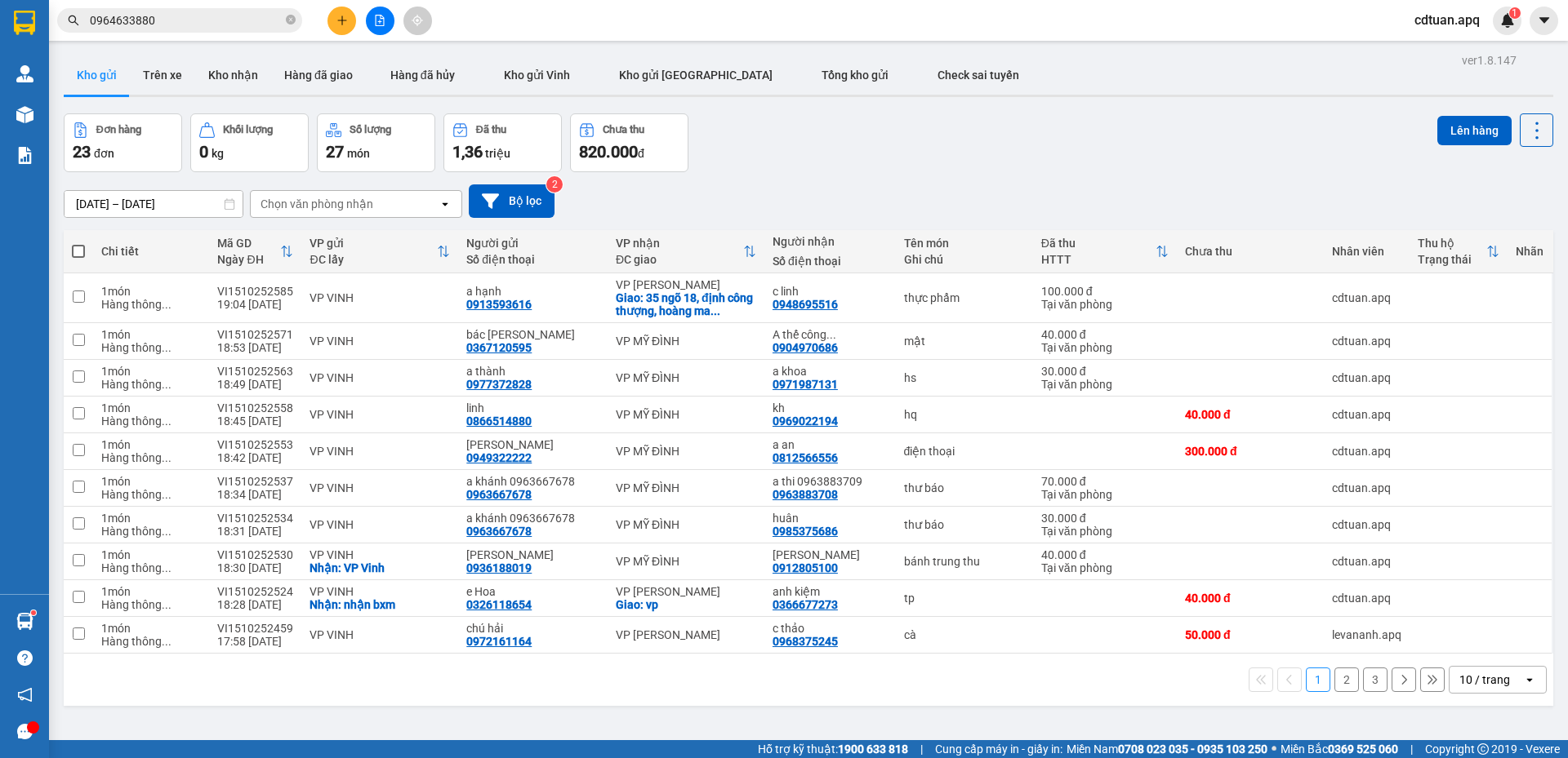
click at [1034, 155] on div "Đơn hàng 23 đơn Khối lượng 0 kg Số lượng 27 món Đã thu 1,36 triệu Chưa thu 820.…" at bounding box center [808, 142] width 1489 height 59
click at [886, 184] on div "[DATE] – [DATE] Press the down arrow key to interact with the calendar and sele…" at bounding box center [808, 201] width 1489 height 33
click at [343, 20] on icon "plus" at bounding box center [342, 19] width 9 height 1
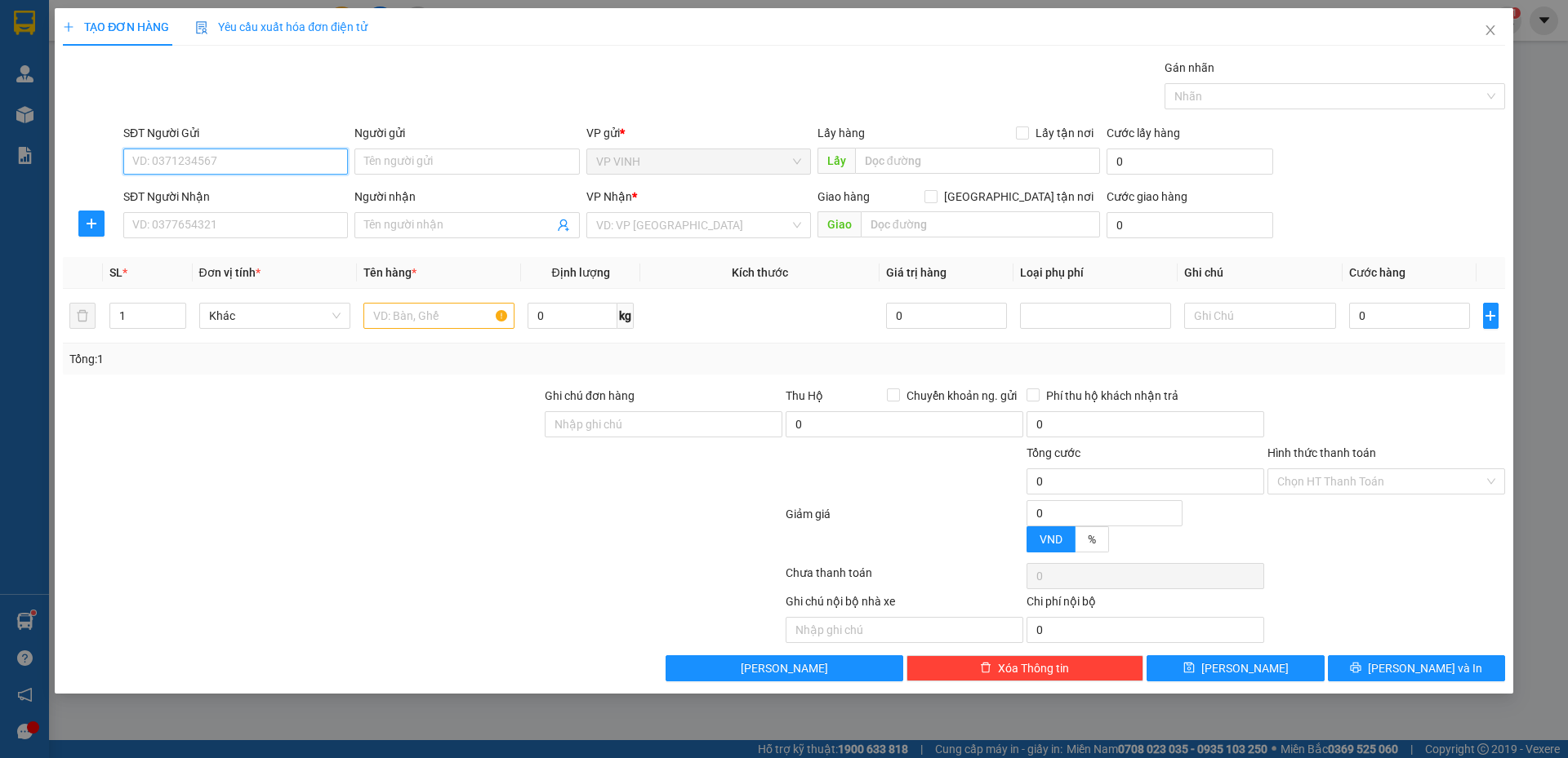
click at [300, 156] on input "SĐT Người Gửi" at bounding box center [235, 162] width 224 height 26
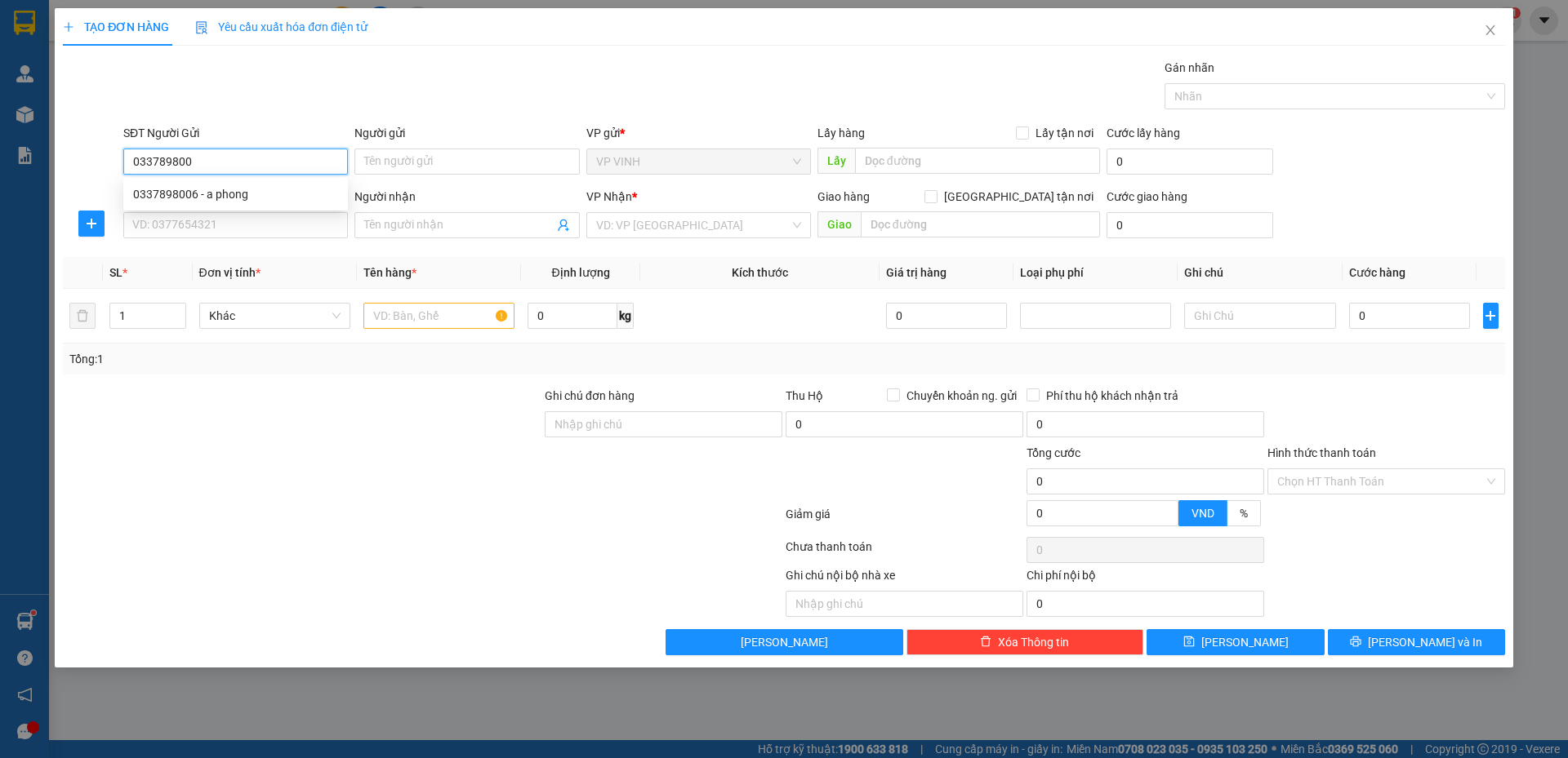
type input "0337898006"
click at [294, 199] on div "0337898006 - a phong" at bounding box center [235, 194] width 205 height 18
type input "a phong"
checkbox input "true"
type input "nvh tân phượng"
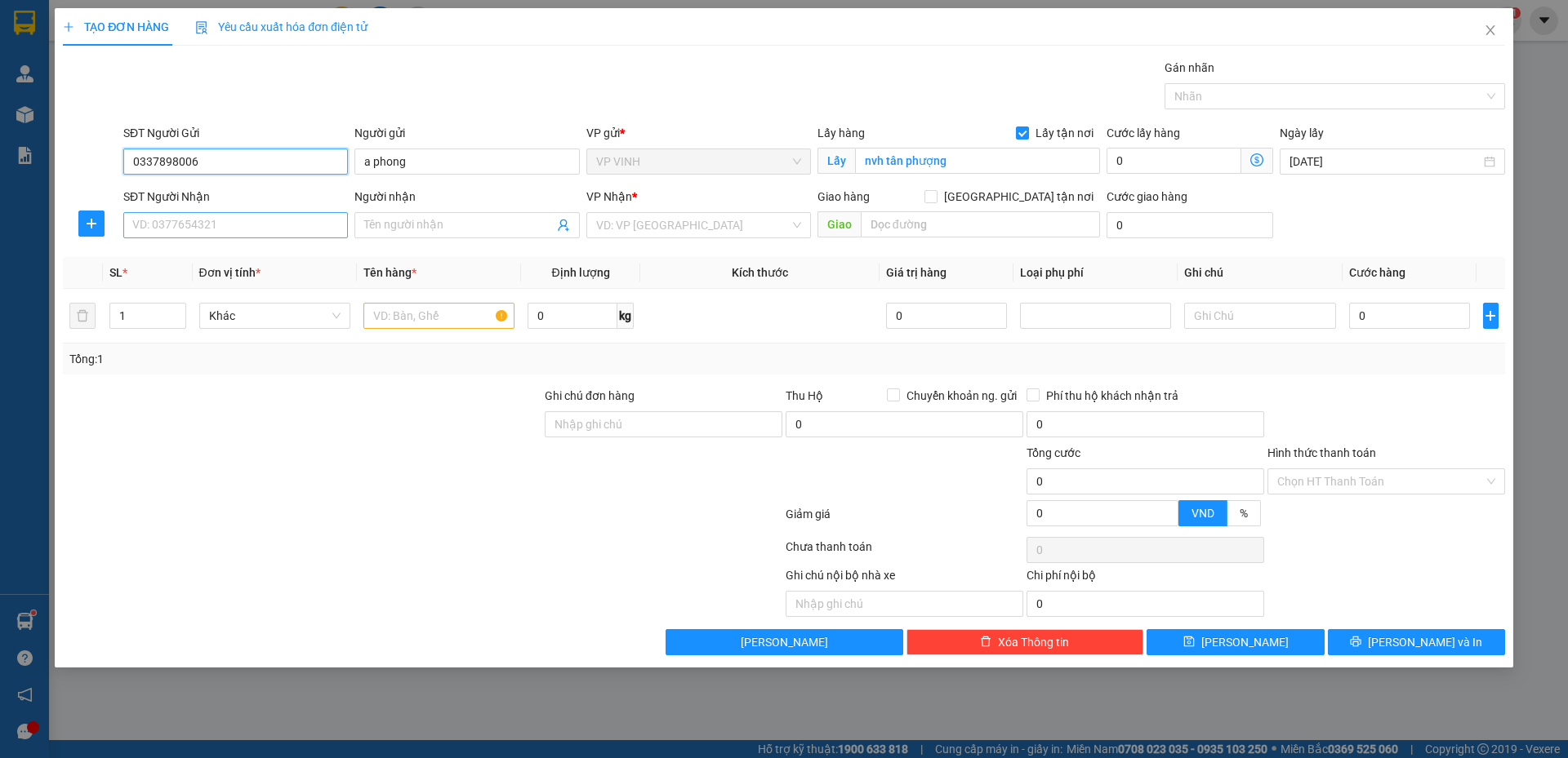
type input "0337898006"
click at [286, 217] on input "SĐT Người Nhận" at bounding box center [235, 225] width 224 height 26
click at [244, 261] on div "0913342121 - a tú" at bounding box center [235, 258] width 205 height 18
type input "0913342121"
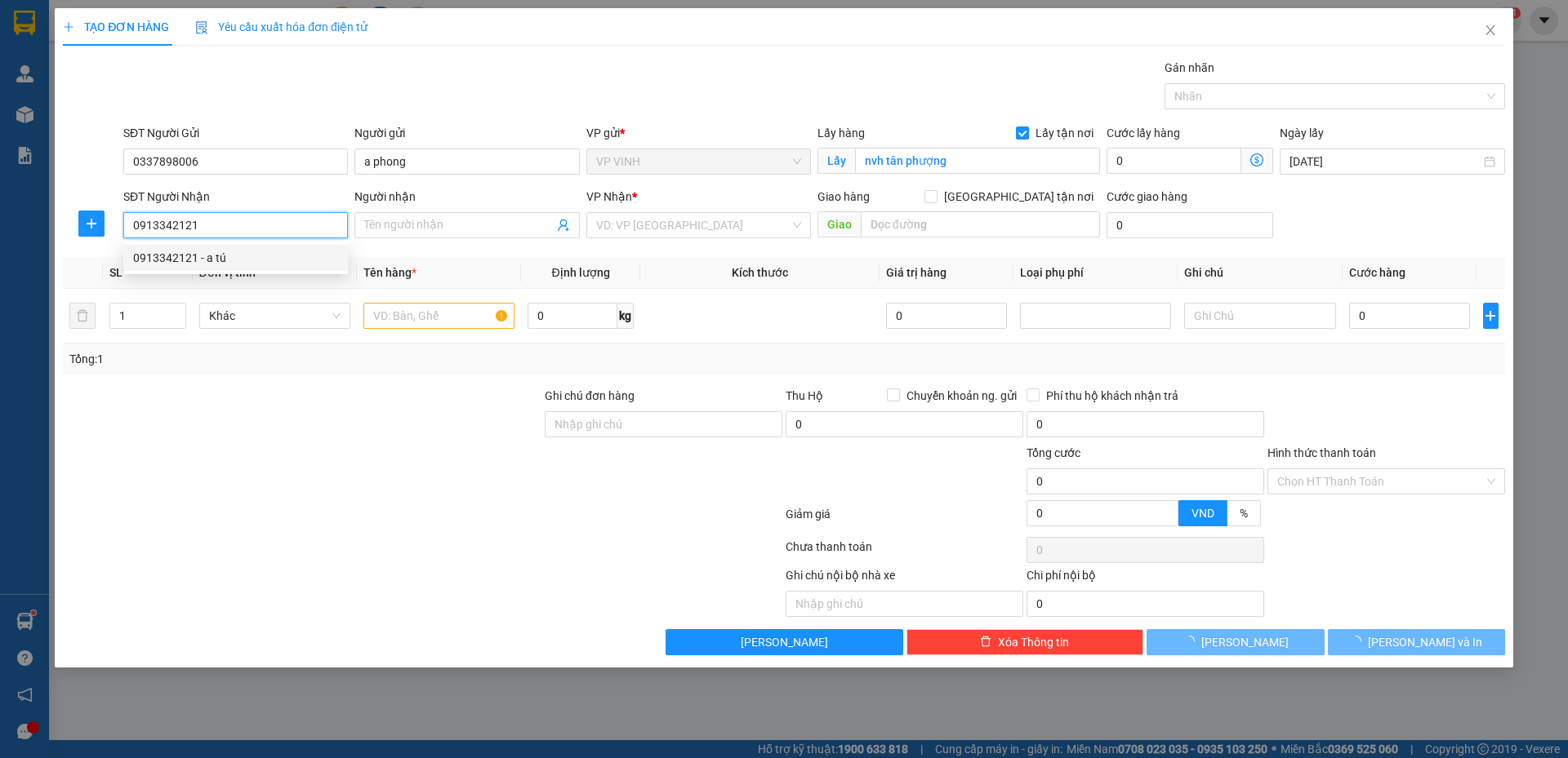
type input "a tú"
checkbox input "true"
type input "vp"
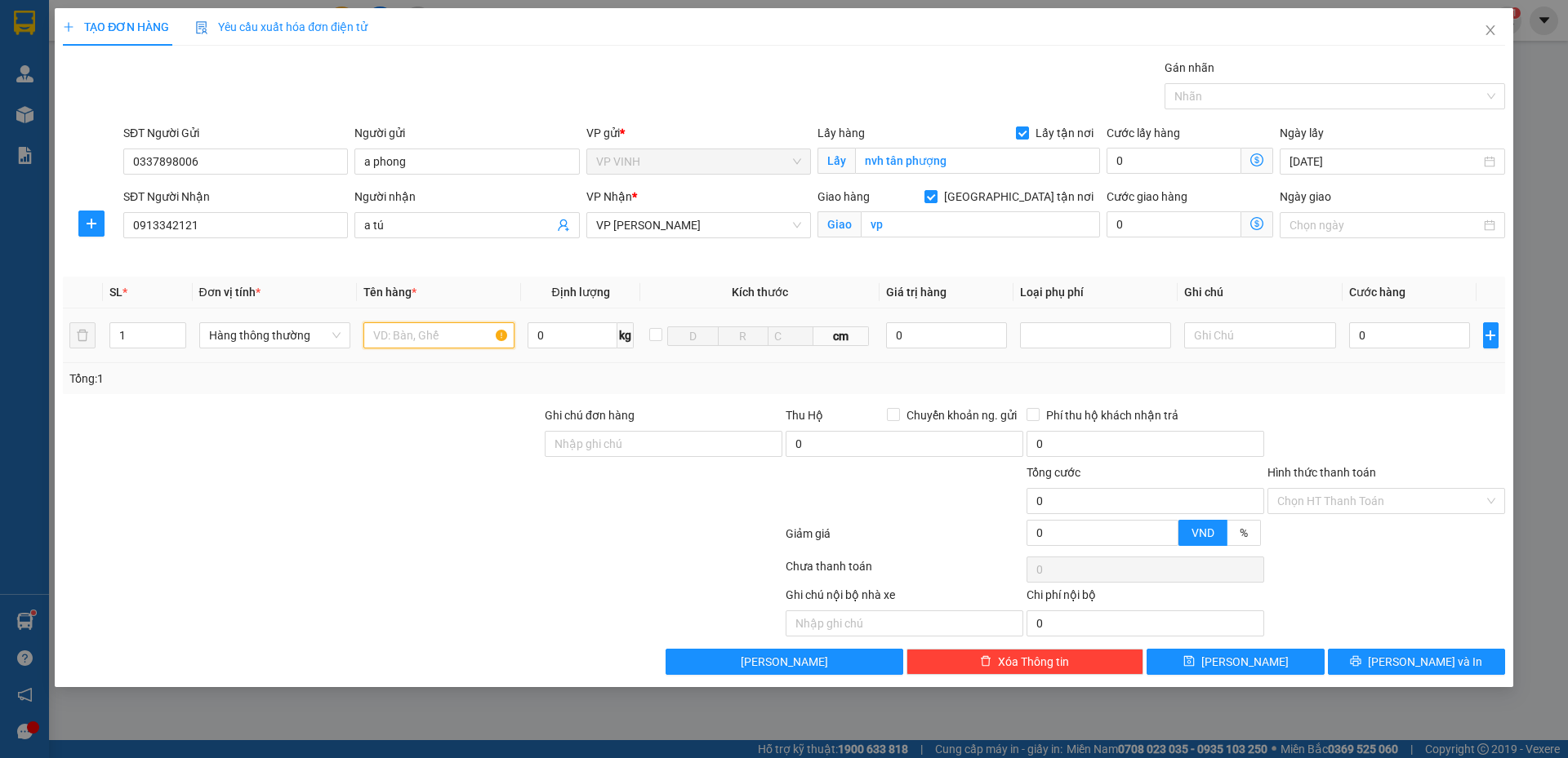
click at [410, 343] on input "text" at bounding box center [439, 335] width 151 height 26
type input "d"
type input "đò gia dụng"
click at [1439, 344] on input "0" at bounding box center [1409, 335] width 121 height 26
type input "7"
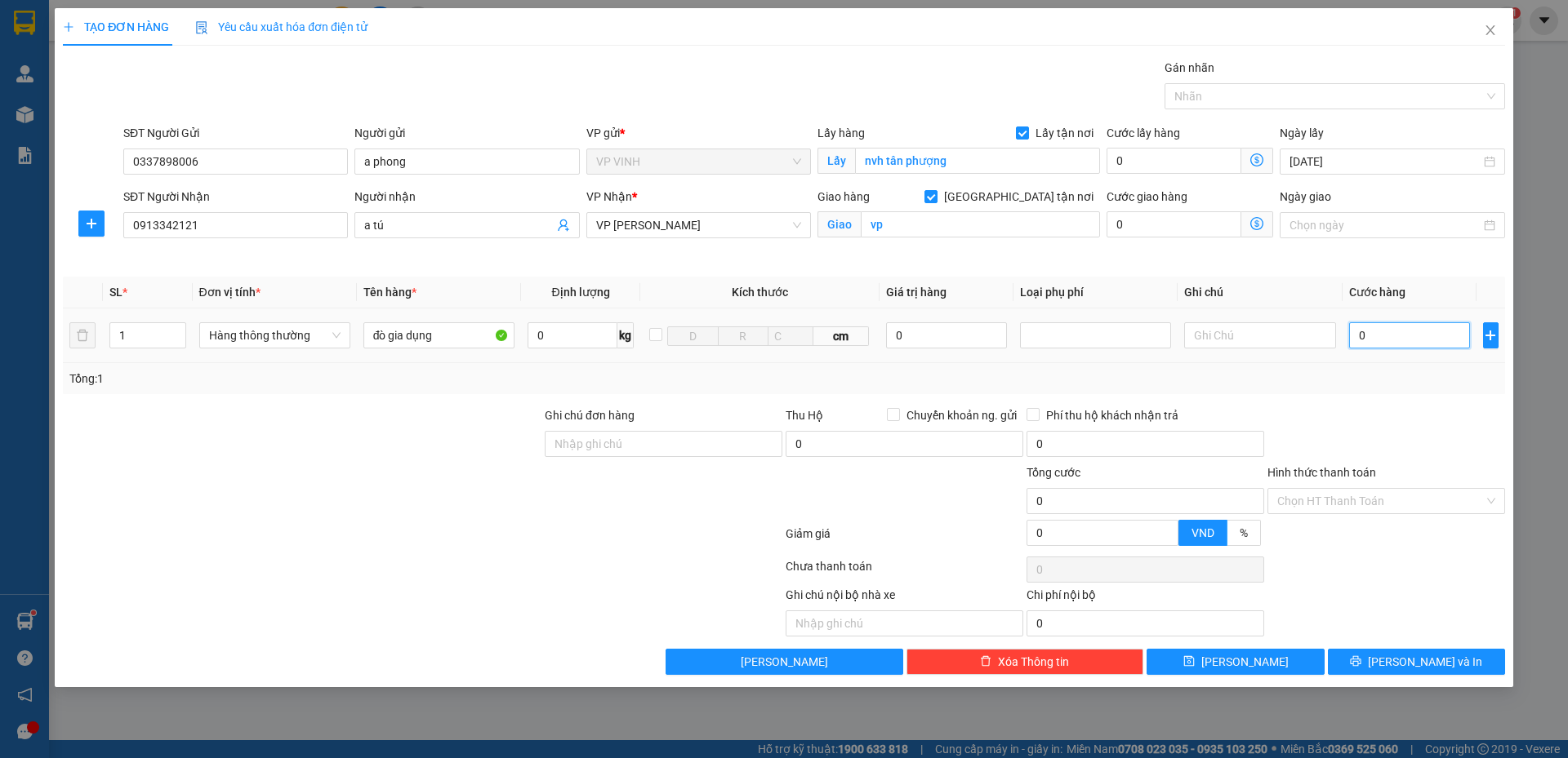
type input "7"
type input "70"
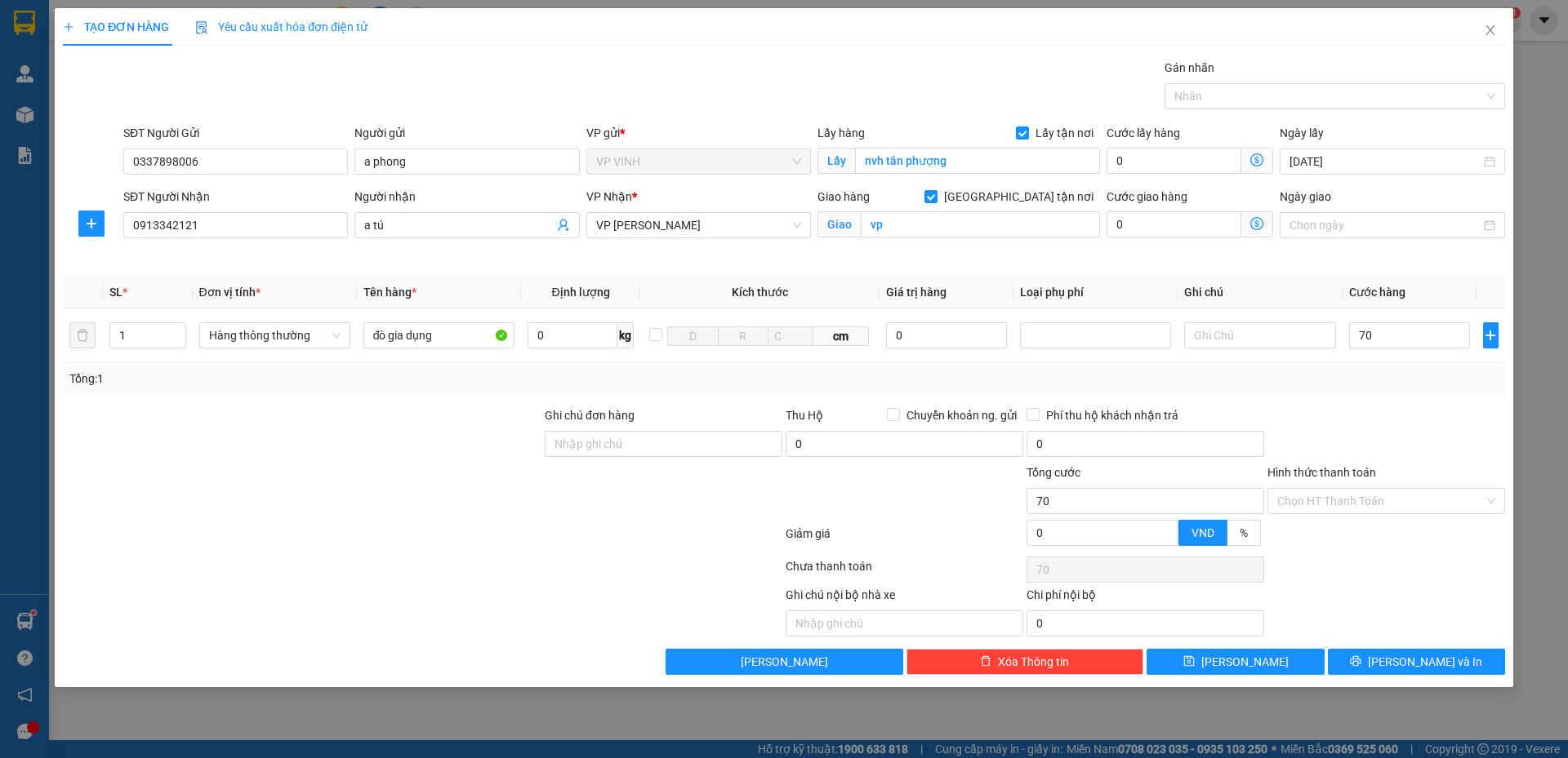
type input "70.000"
click at [1424, 383] on div "Tổng: 1" at bounding box center [784, 378] width 1429 height 18
drag, startPoint x: 1323, startPoint y: 481, endPoint x: 1337, endPoint y: 493, distance: 18.4
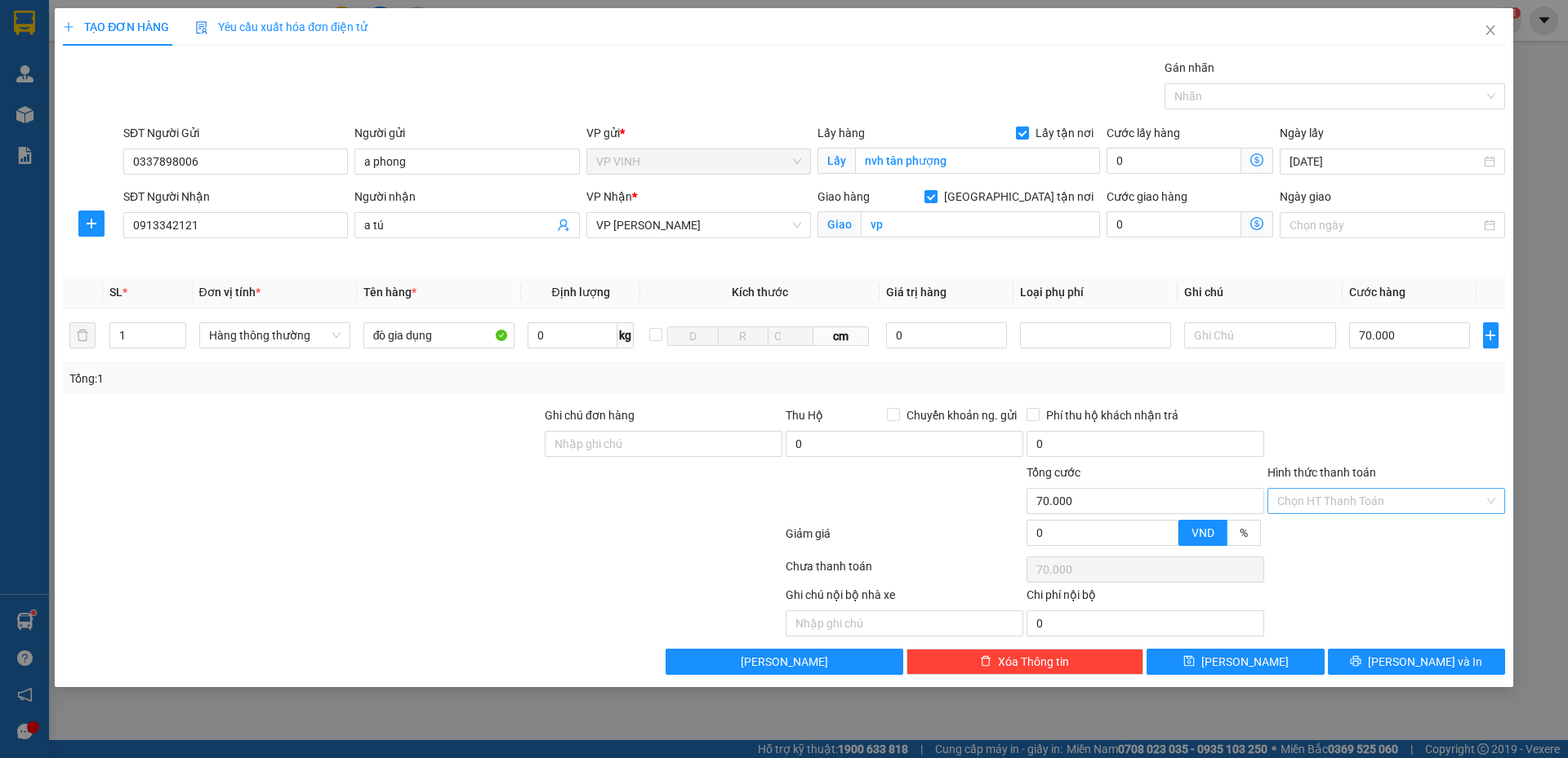
click at [1329, 486] on div "Hình thức thanh toán" at bounding box center [1386, 476] width 238 height 24
click at [1349, 421] on div at bounding box center [1386, 435] width 241 height 57
click at [1366, 335] on input "70.000" at bounding box center [1409, 335] width 121 height 26
type input "6"
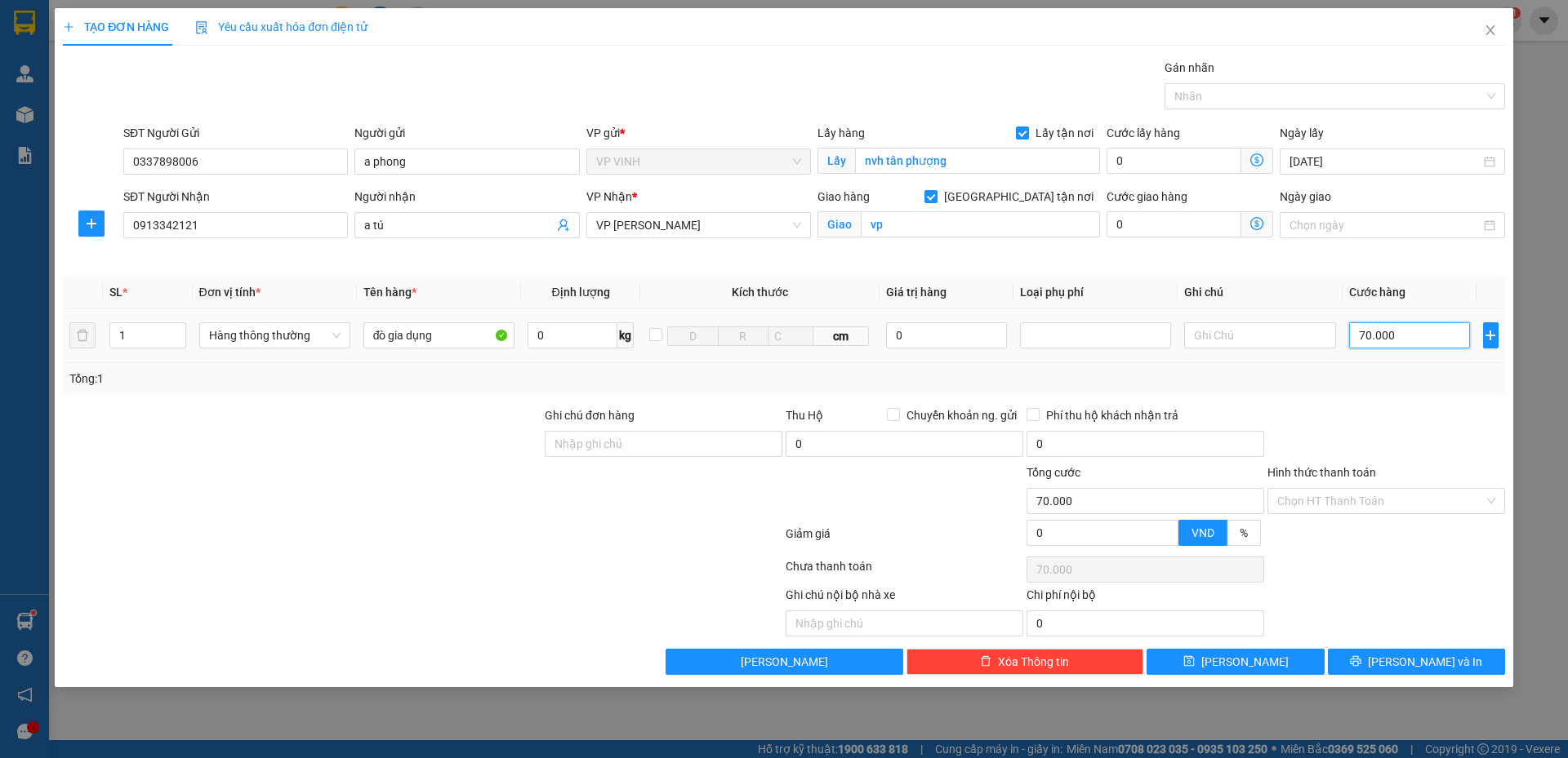
type input "6"
type input "60"
type input "60.000"
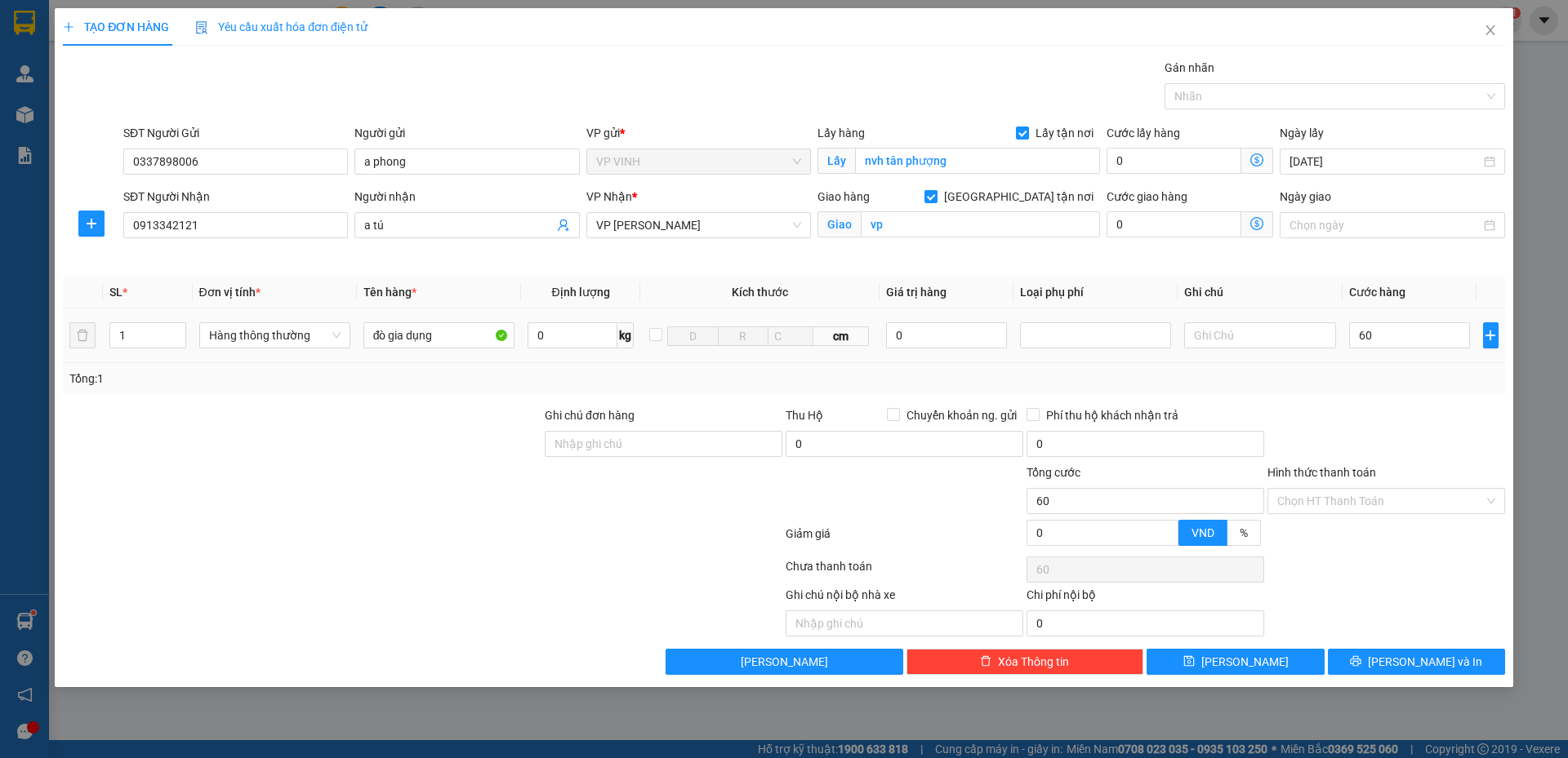
type input "60.000"
click at [1389, 422] on div at bounding box center [1386, 435] width 241 height 57
click at [1419, 661] on span "[PERSON_NAME] và In" at bounding box center [1425, 662] width 114 height 18
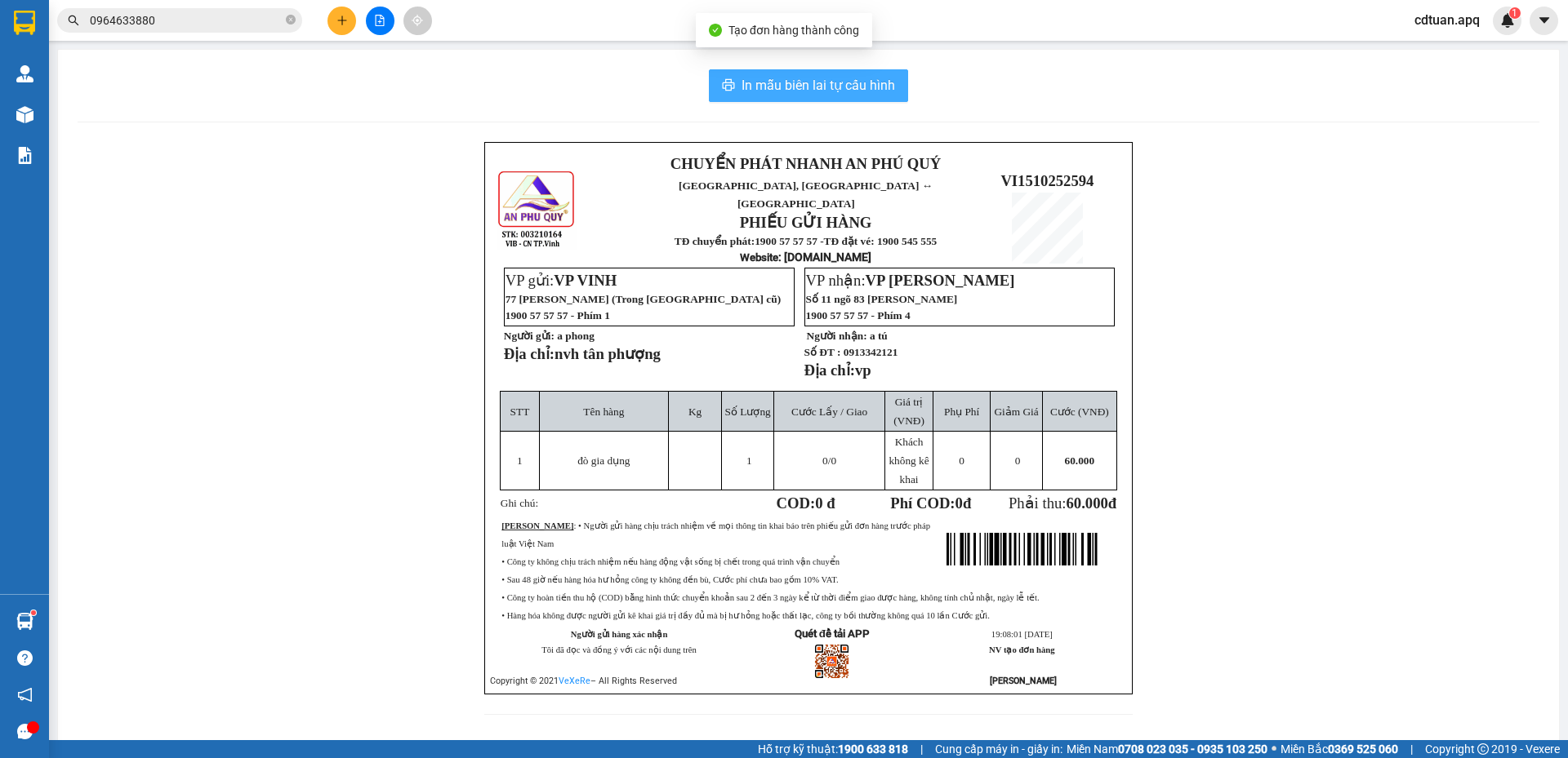
click at [822, 74] on button "In mẫu biên lai tự cấu hình" at bounding box center [808, 85] width 199 height 32
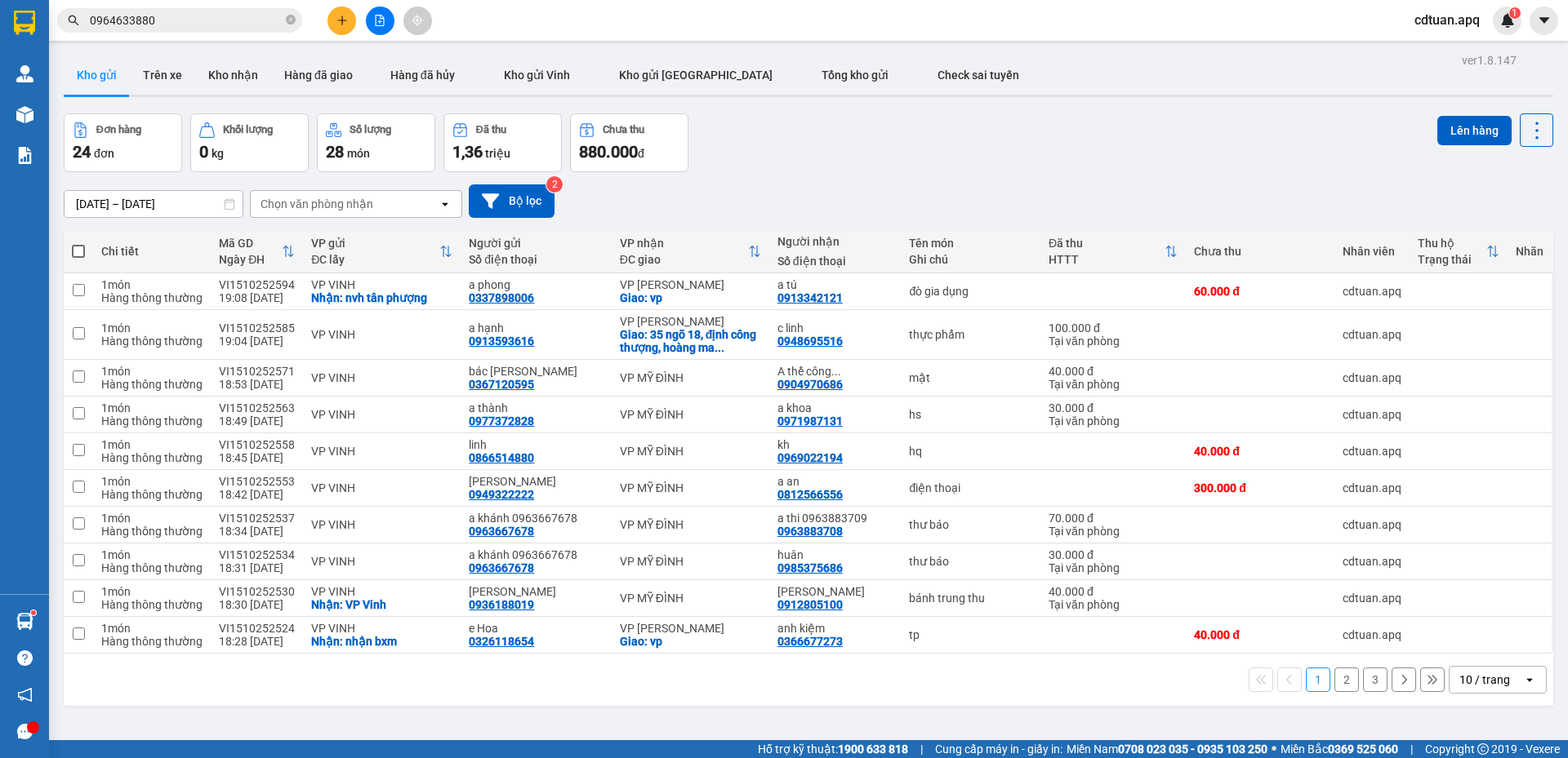
click at [852, 181] on div "[DATE] – [DATE] Press the down arrow key to interact with the calendar and sele…" at bounding box center [808, 201] width 1489 height 58
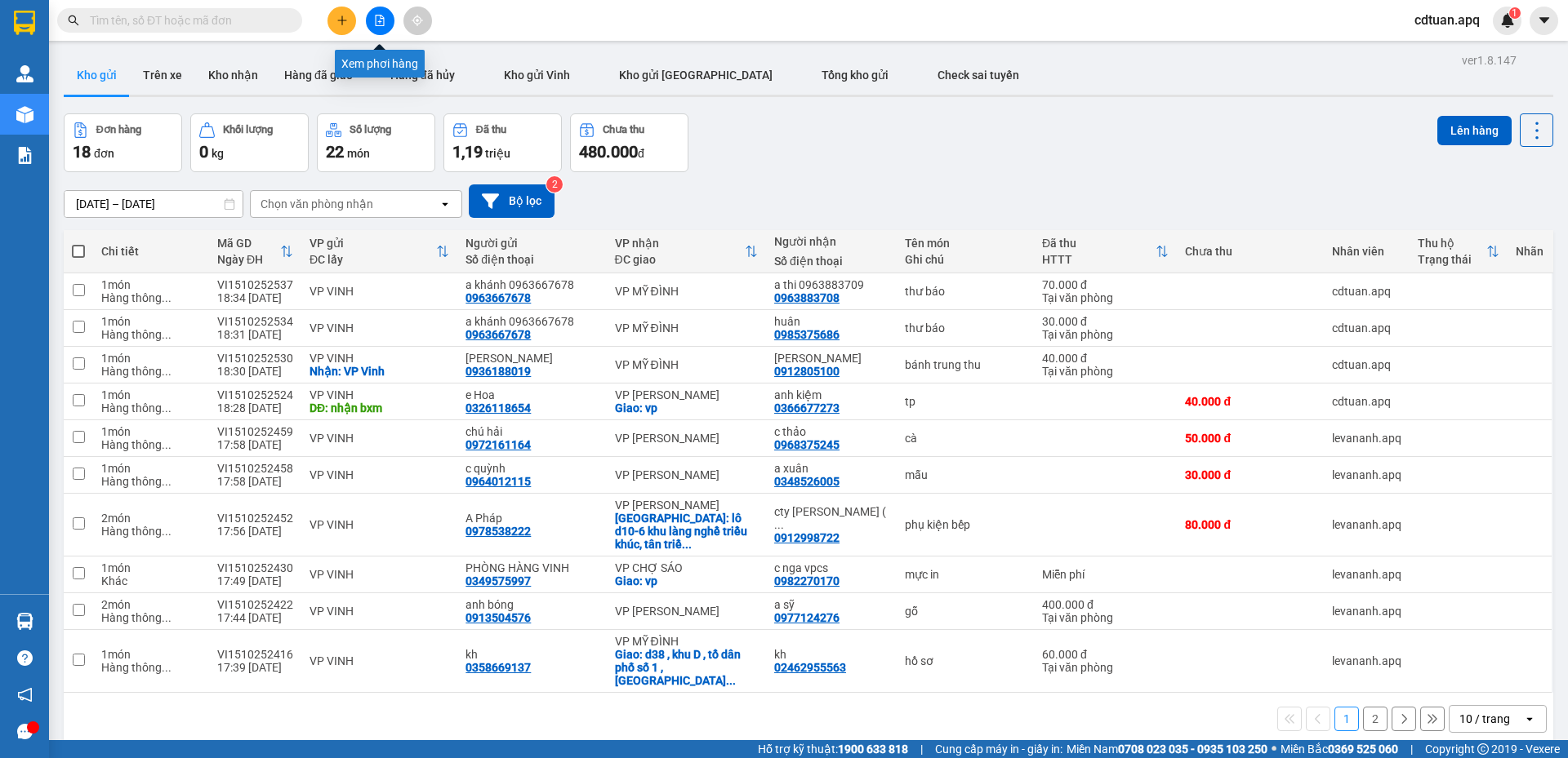
click at [384, 27] on button at bounding box center [380, 20] width 29 height 29
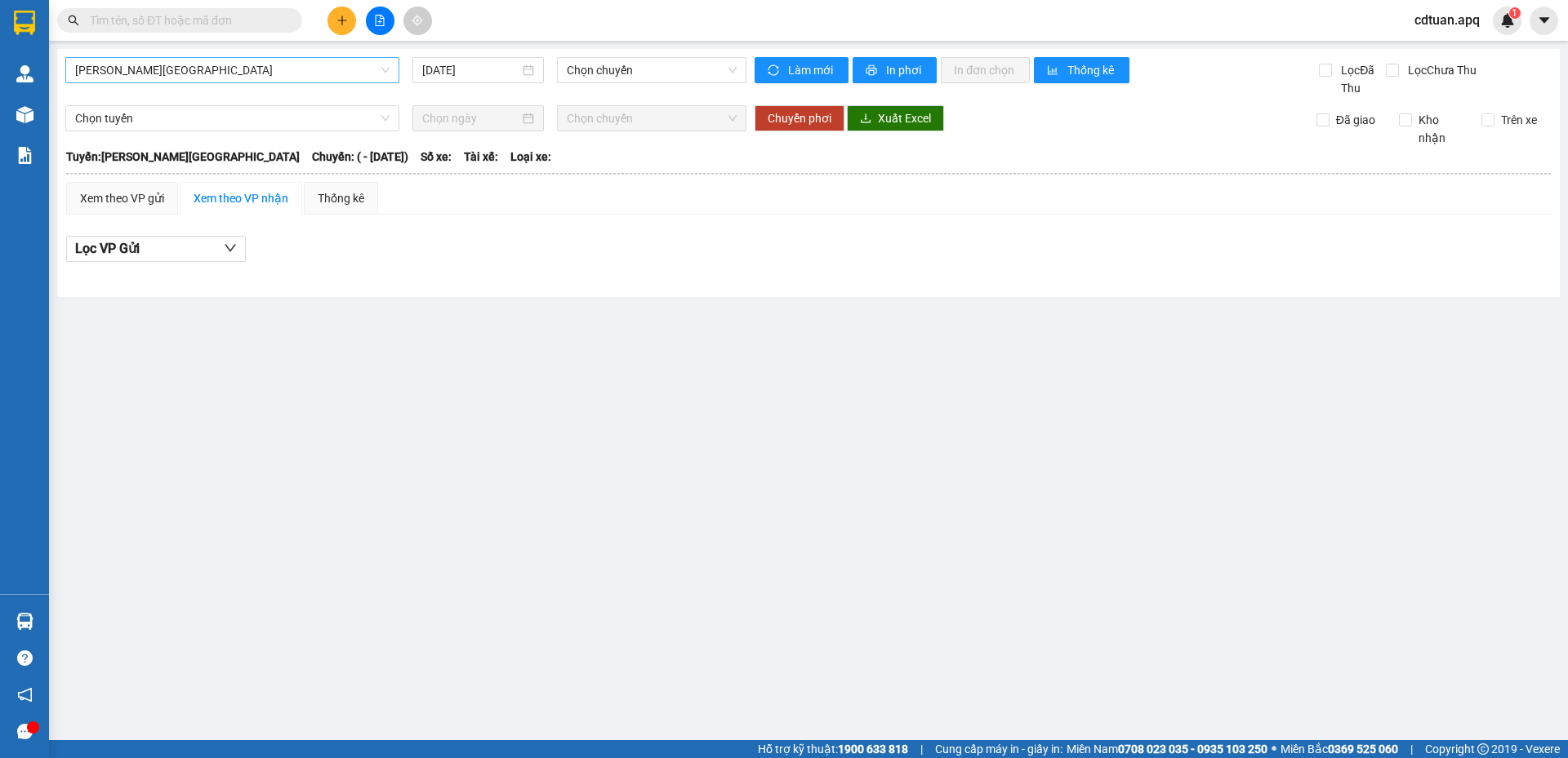
click at [269, 69] on span "Gia Lâm - Mỹ Đình" at bounding box center [232, 70] width 314 height 24
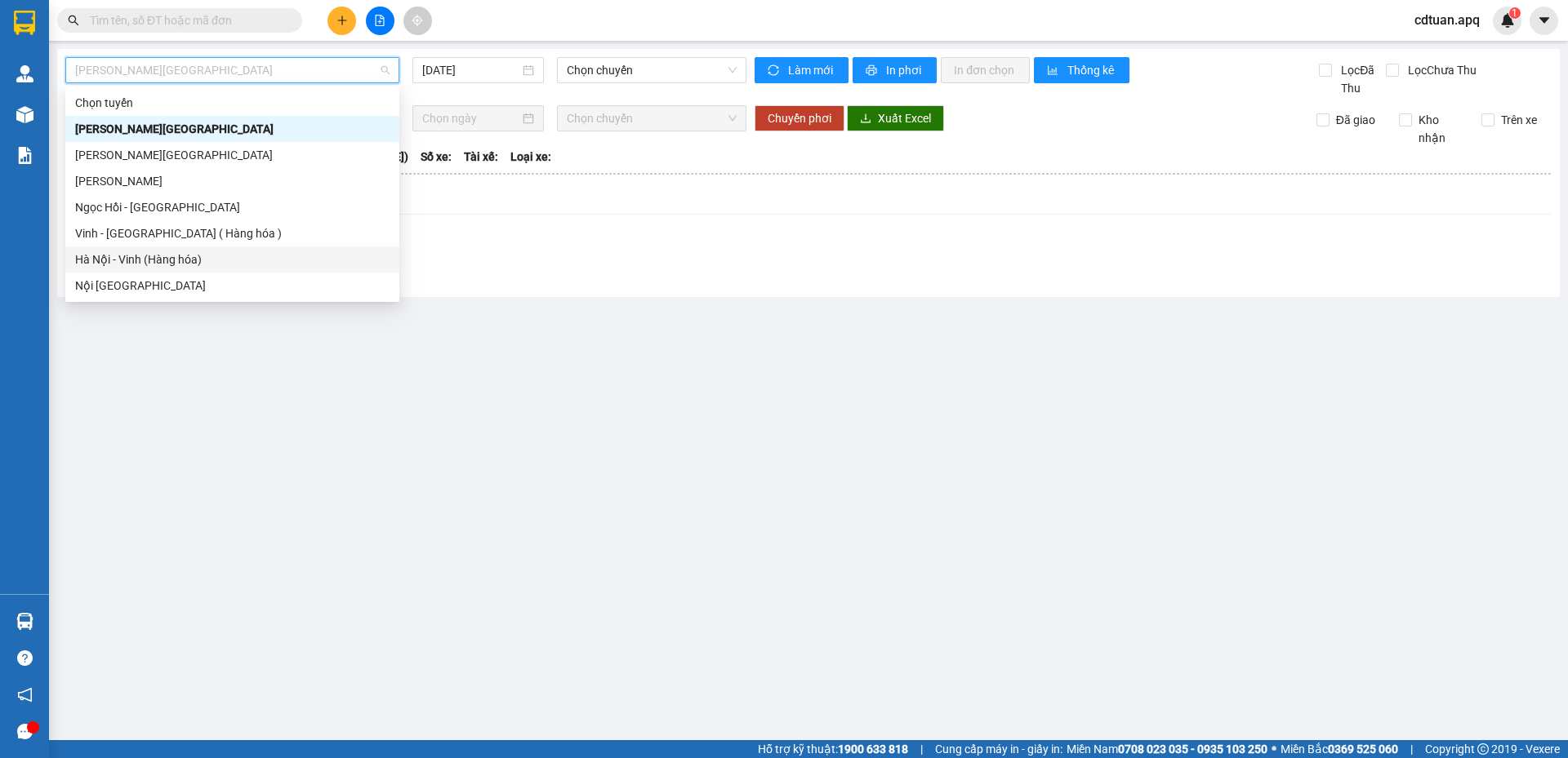
click at [128, 258] on div "Hà Nội - Vinh (Hàng hóa)" at bounding box center [232, 259] width 314 height 18
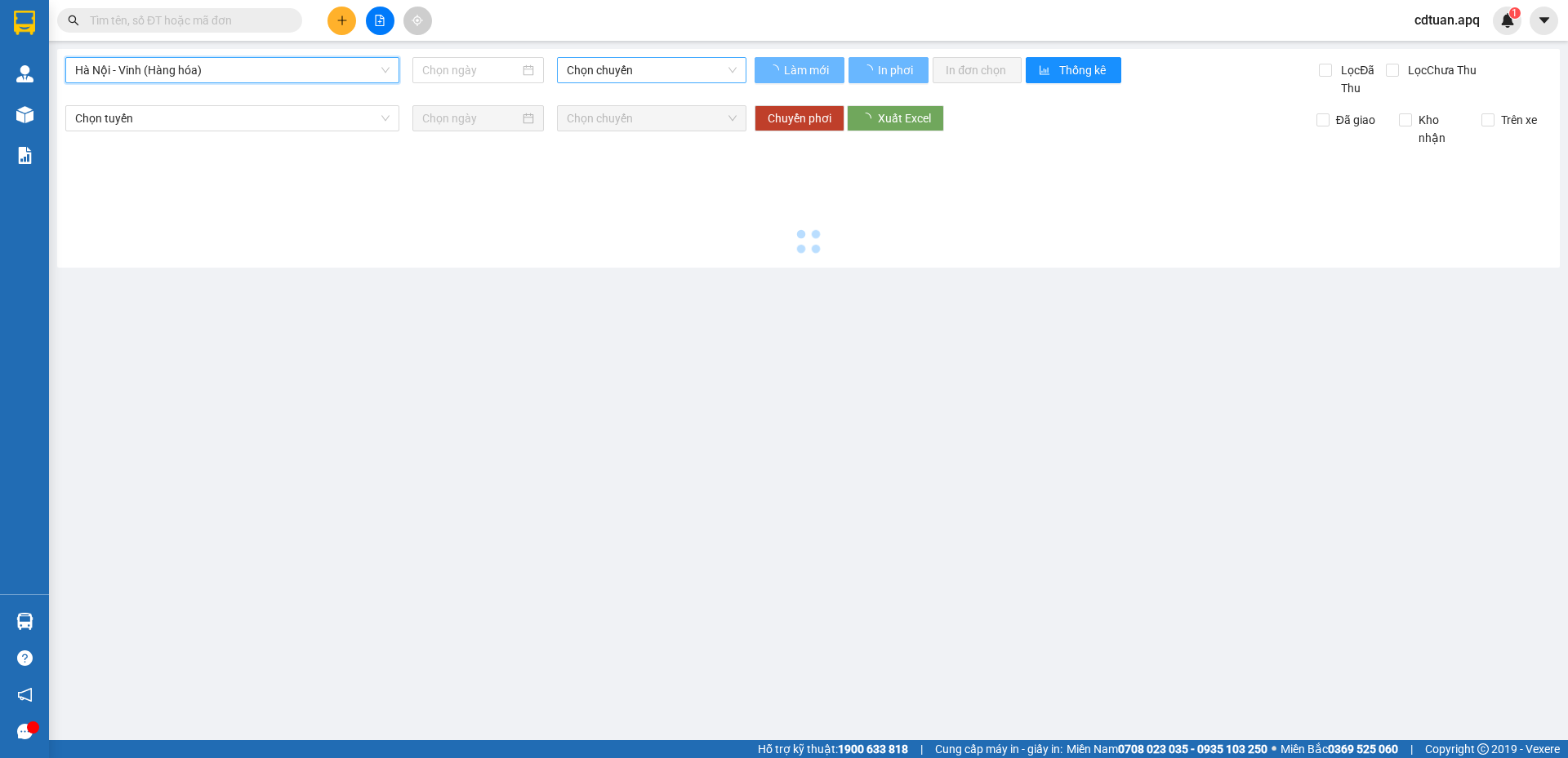
type input "[DATE]"
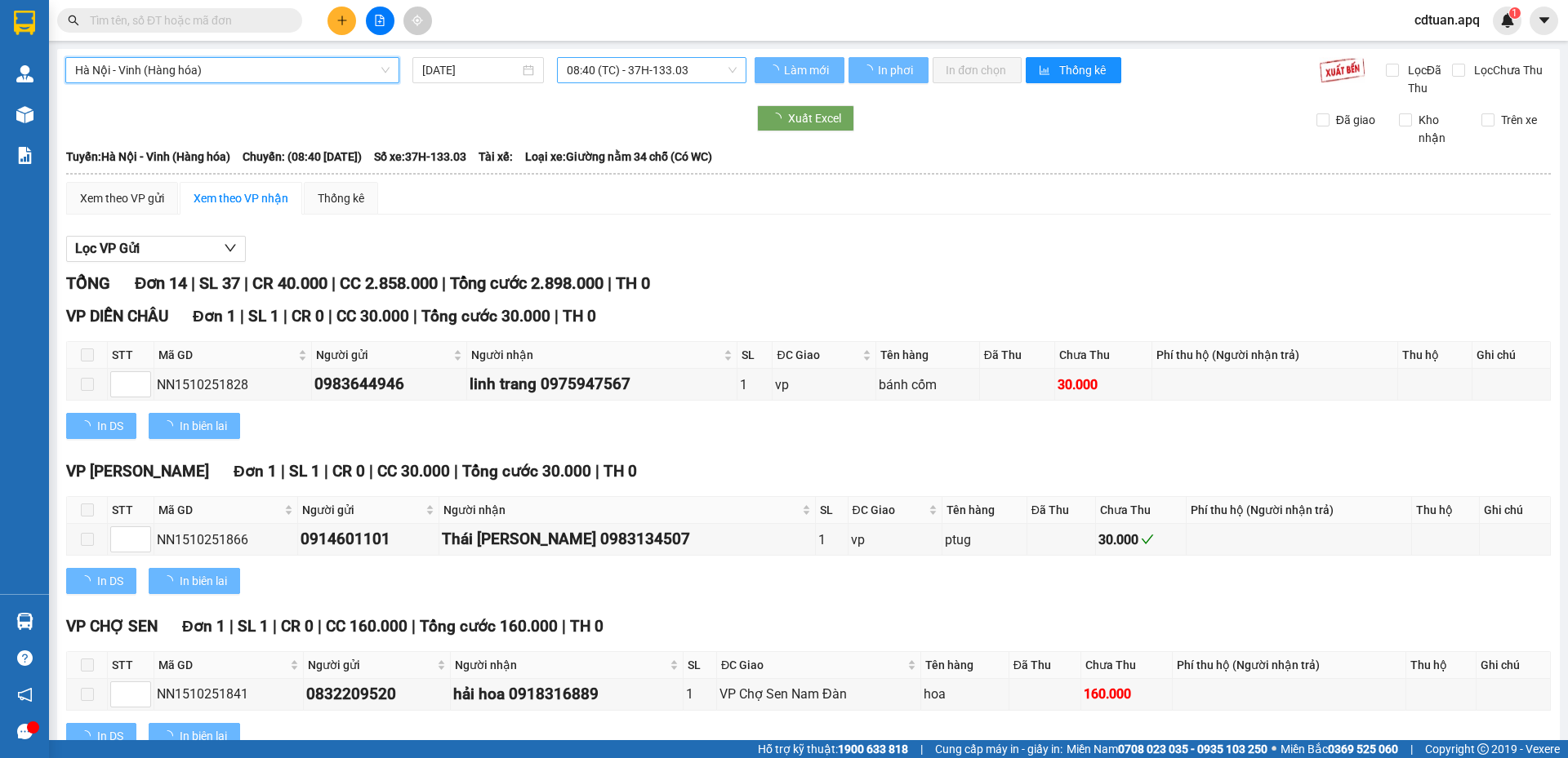
click at [620, 67] on span "08:40 (TC) - 37H-133.03" at bounding box center [652, 70] width 169 height 24
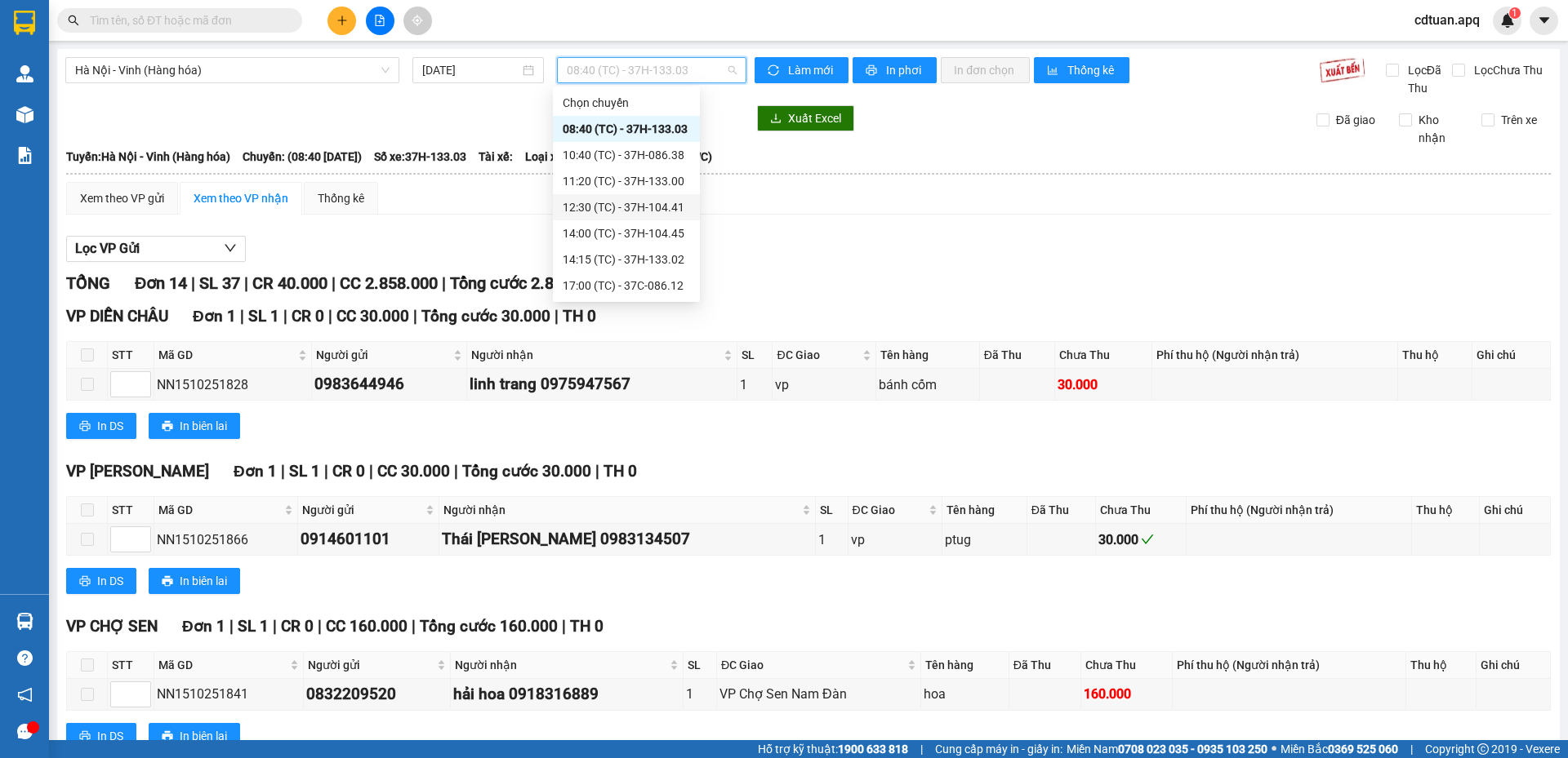
click at [619, 206] on div "12:30 (TC) - 37H-104.41" at bounding box center [626, 207] width 128 height 18
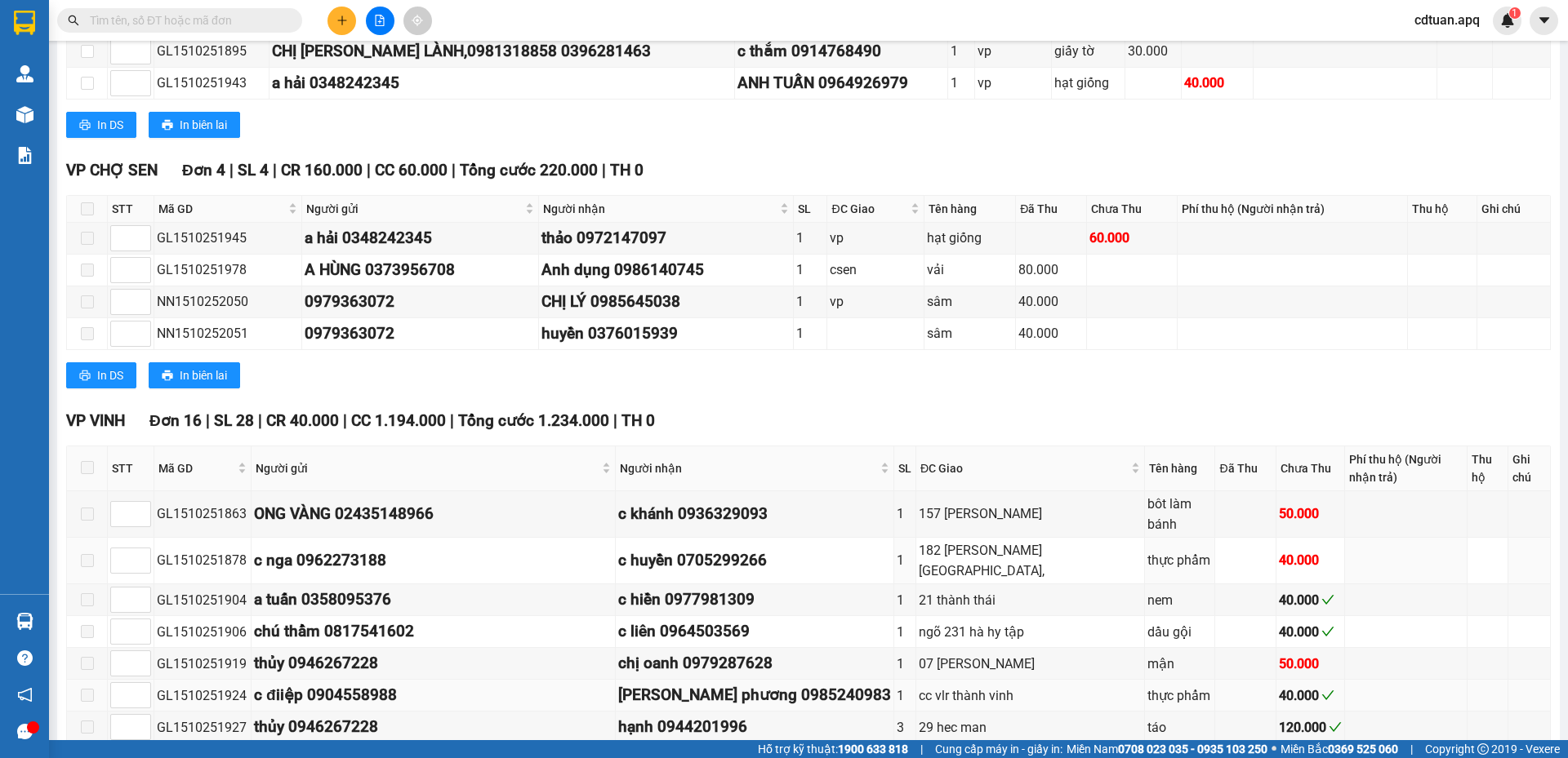
scroll to position [1224, 0]
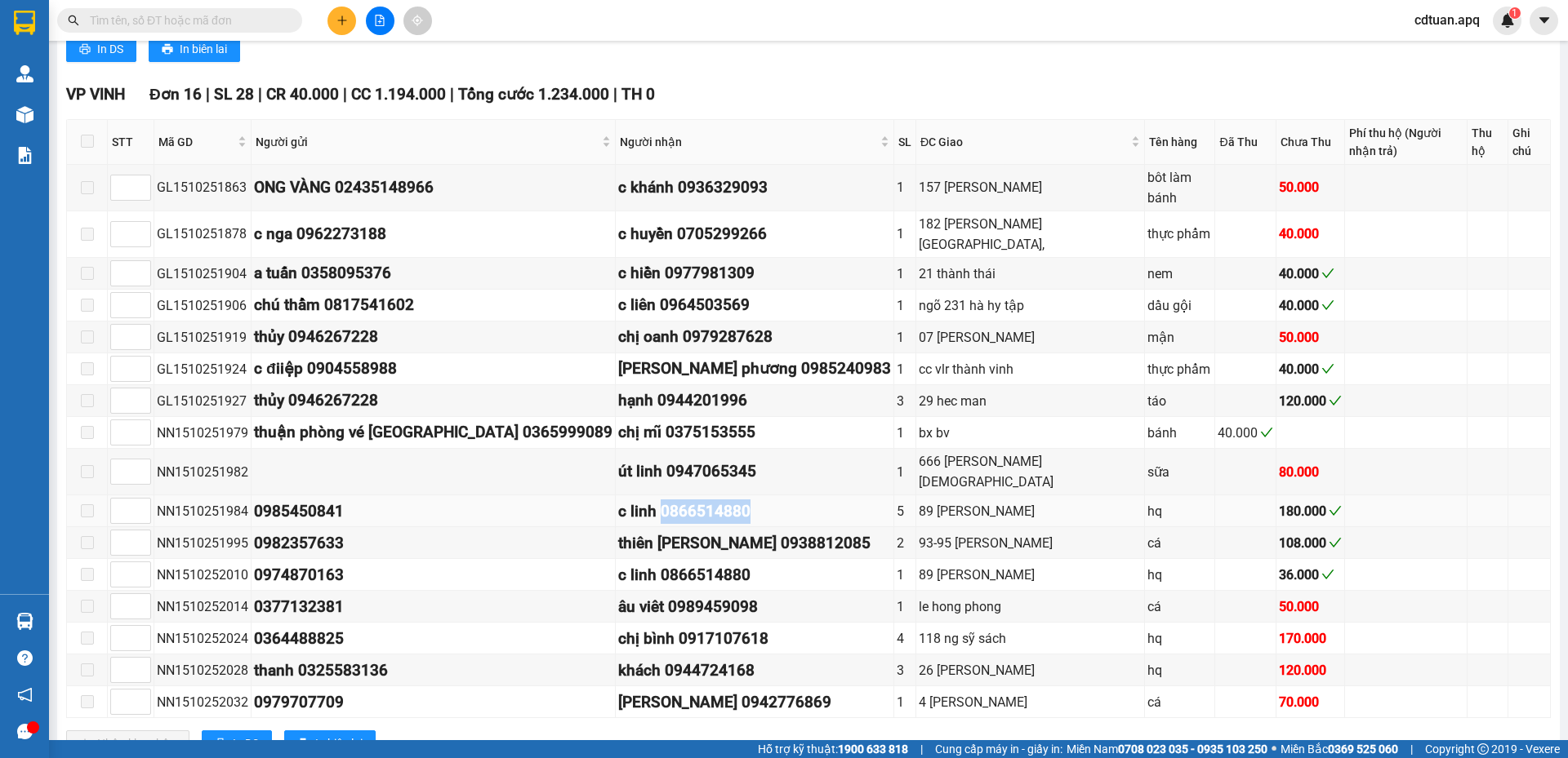
drag, startPoint x: 696, startPoint y: 451, endPoint x: 600, endPoint y: 449, distance: 96.0
click at [618, 500] on div "c linh 0866514880" at bounding box center [755, 512] width 273 height 24
click at [342, 23] on icon "plus" at bounding box center [342, 20] width 1 height 9
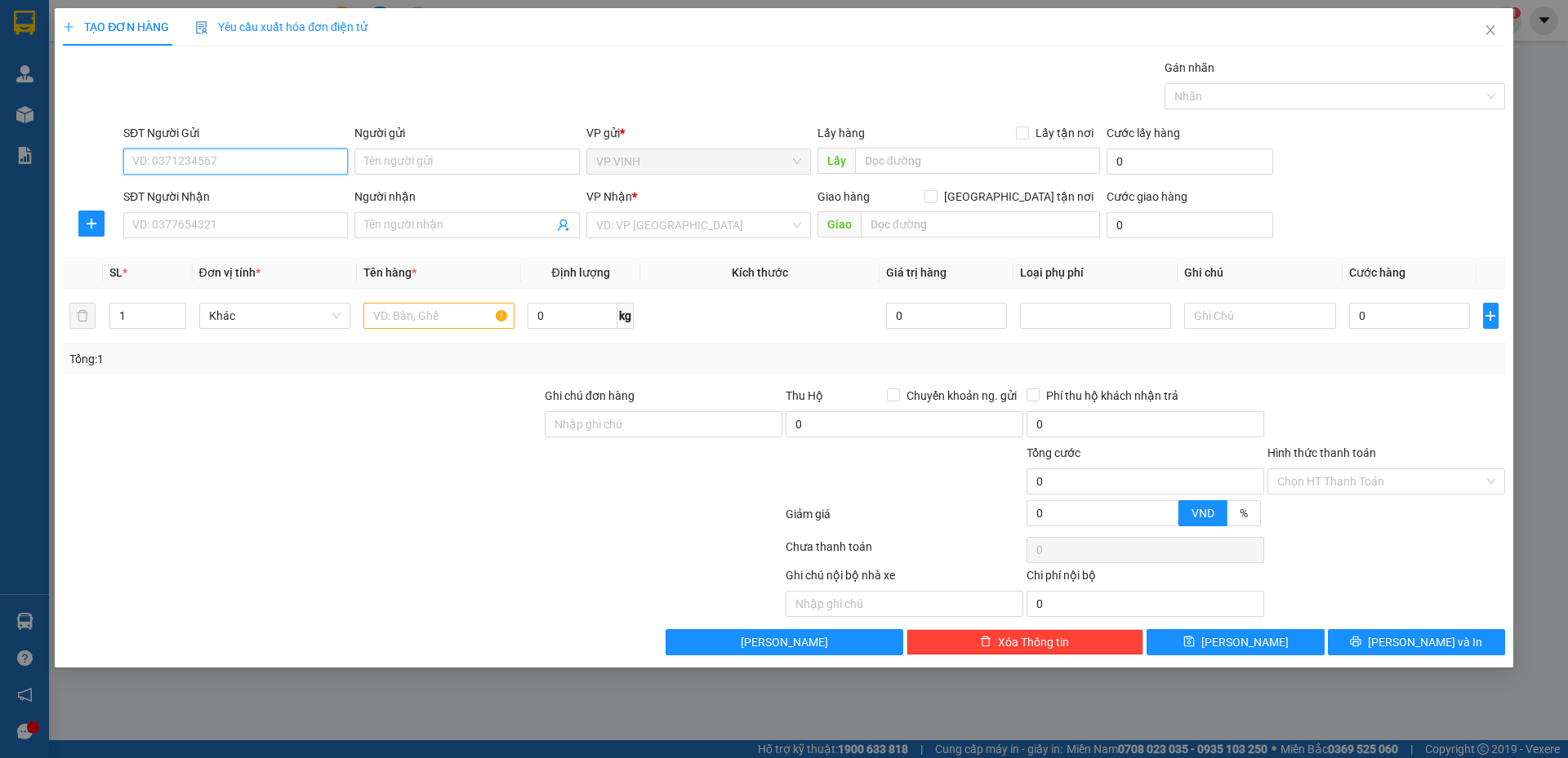
click at [292, 158] on input "SĐT Người Gửi" at bounding box center [235, 162] width 224 height 26
type input "0949322222"
click at [282, 195] on div "0949322222 - thanh sơn" at bounding box center [235, 194] width 205 height 18
type input "[PERSON_NAME]"
type input "0949322222"
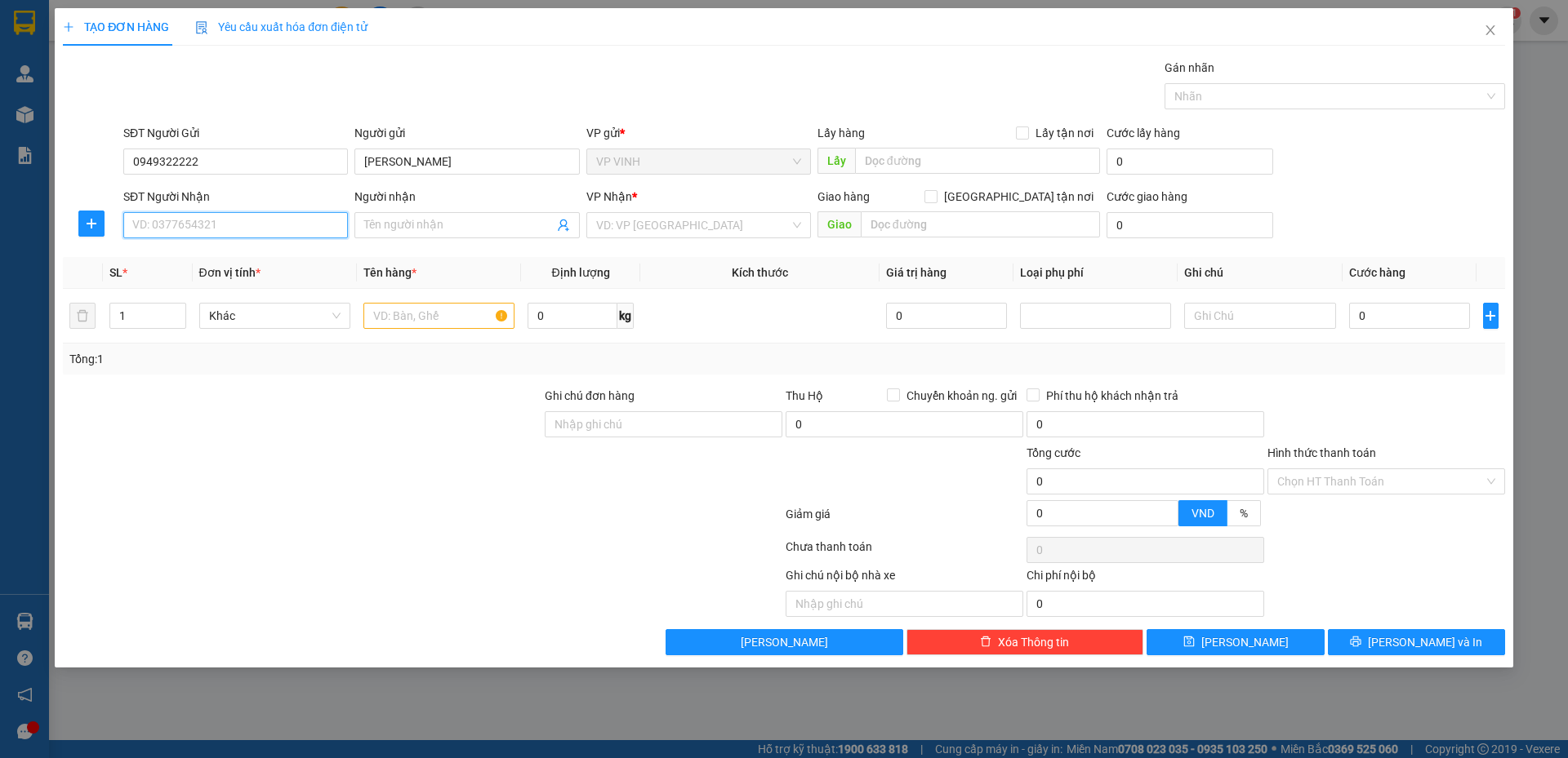
click at [225, 223] on input "SĐT Người Nhận" at bounding box center [235, 225] width 224 height 26
click at [315, 227] on input "0812566556" at bounding box center [235, 225] width 224 height 26
type input "0812566556"
click at [315, 252] on div "Transit Pickup Surcharge Ids Transit Deliver Surcharge Ids Transit Deliver Surc…" at bounding box center [784, 356] width 1442 height 596
click at [418, 223] on input "Người nhận" at bounding box center [459, 225] width 189 height 18
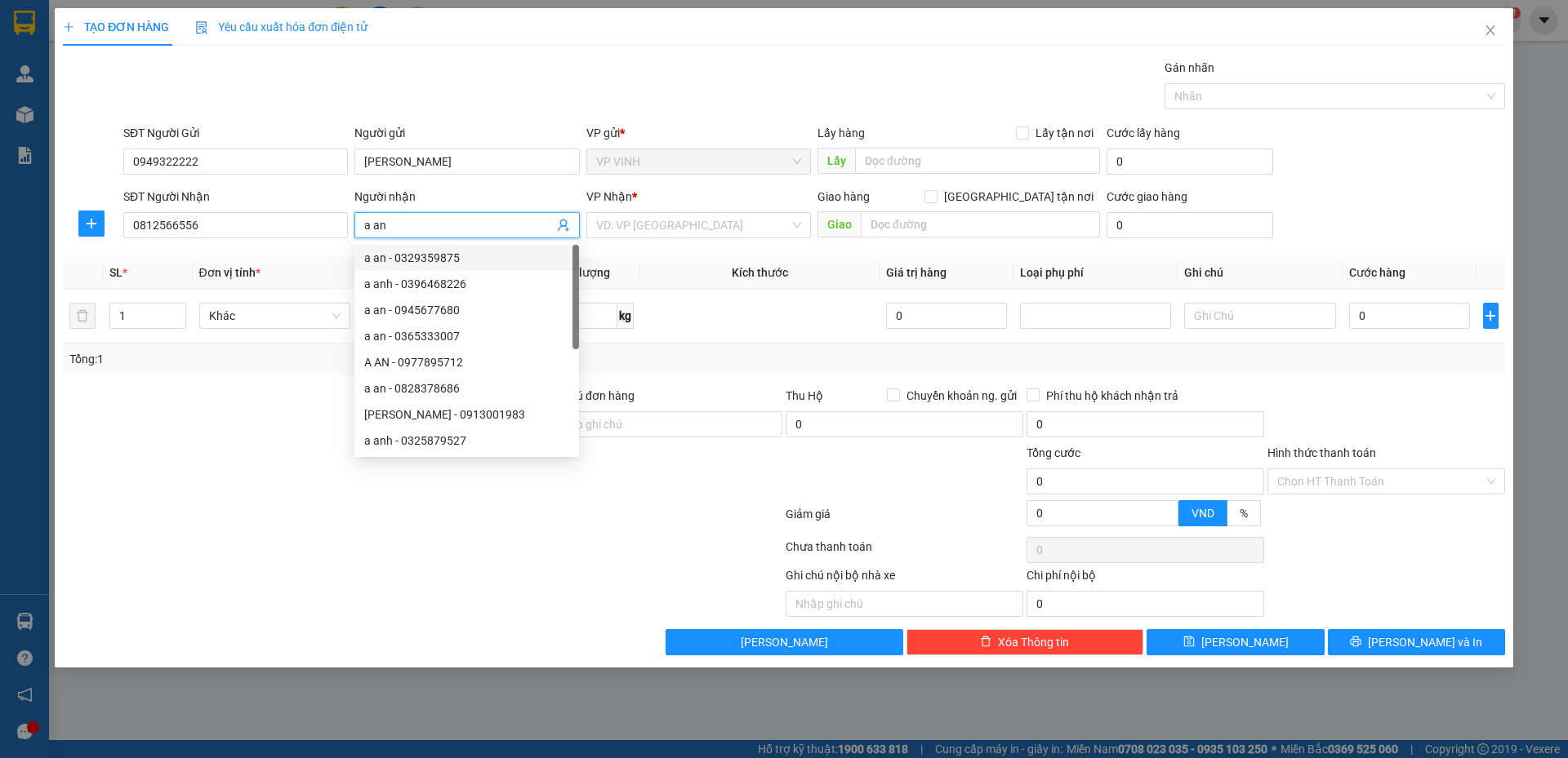
type input "a an"
click at [641, 252] on div "Transit Pickup Surcharge Ids Transit Deliver Surcharge Ids Transit Deliver Surc…" at bounding box center [784, 356] width 1442 height 596
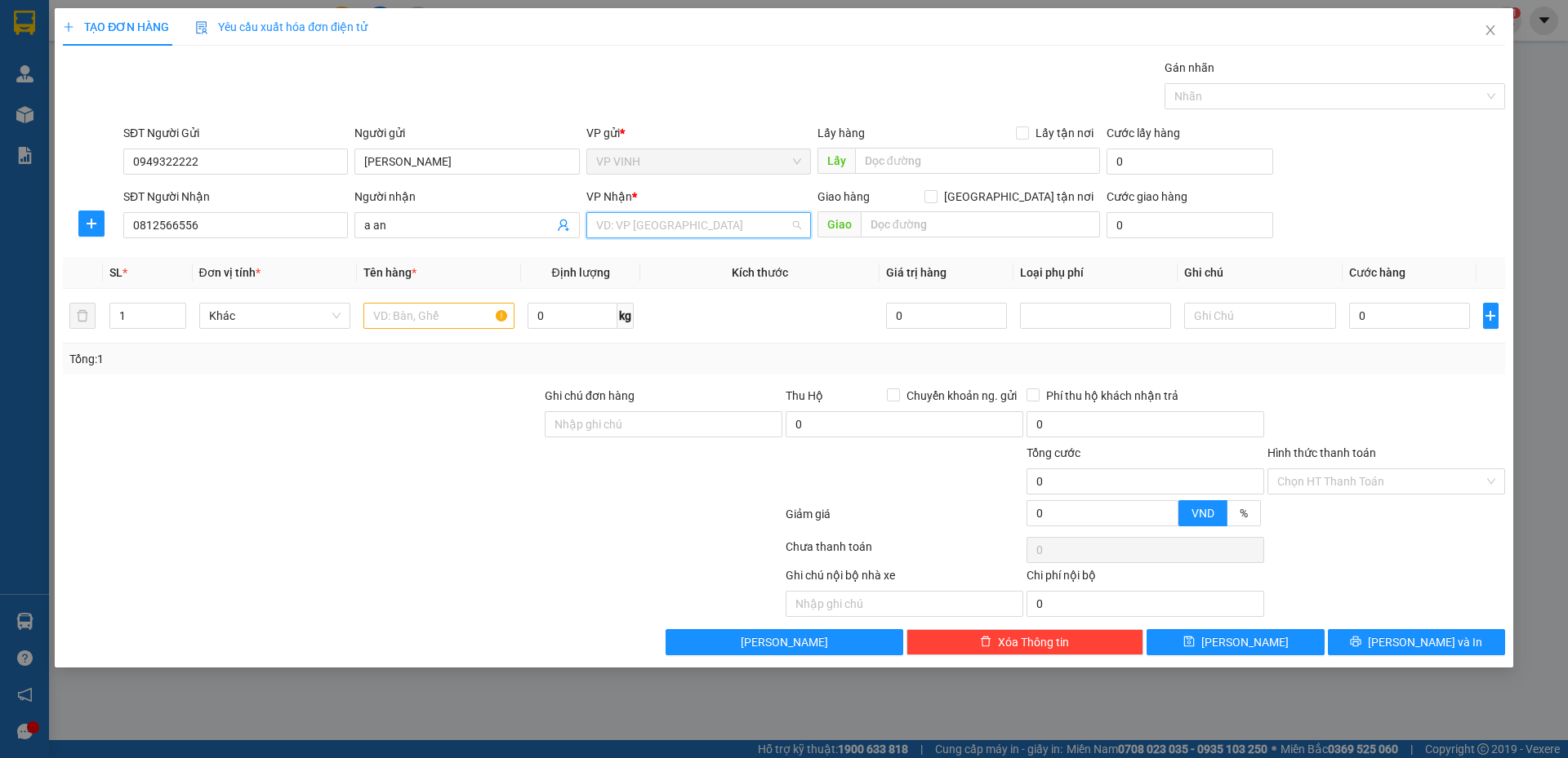
click at [668, 228] on input "search" at bounding box center [693, 225] width 194 height 24
click at [876, 227] on input "text" at bounding box center [980, 224] width 239 height 26
type input "cầu giấy"
click at [936, 194] on input "[GEOGRAPHIC_DATA] tận nơi" at bounding box center [929, 196] width 11 height 11
checkbox input "true"
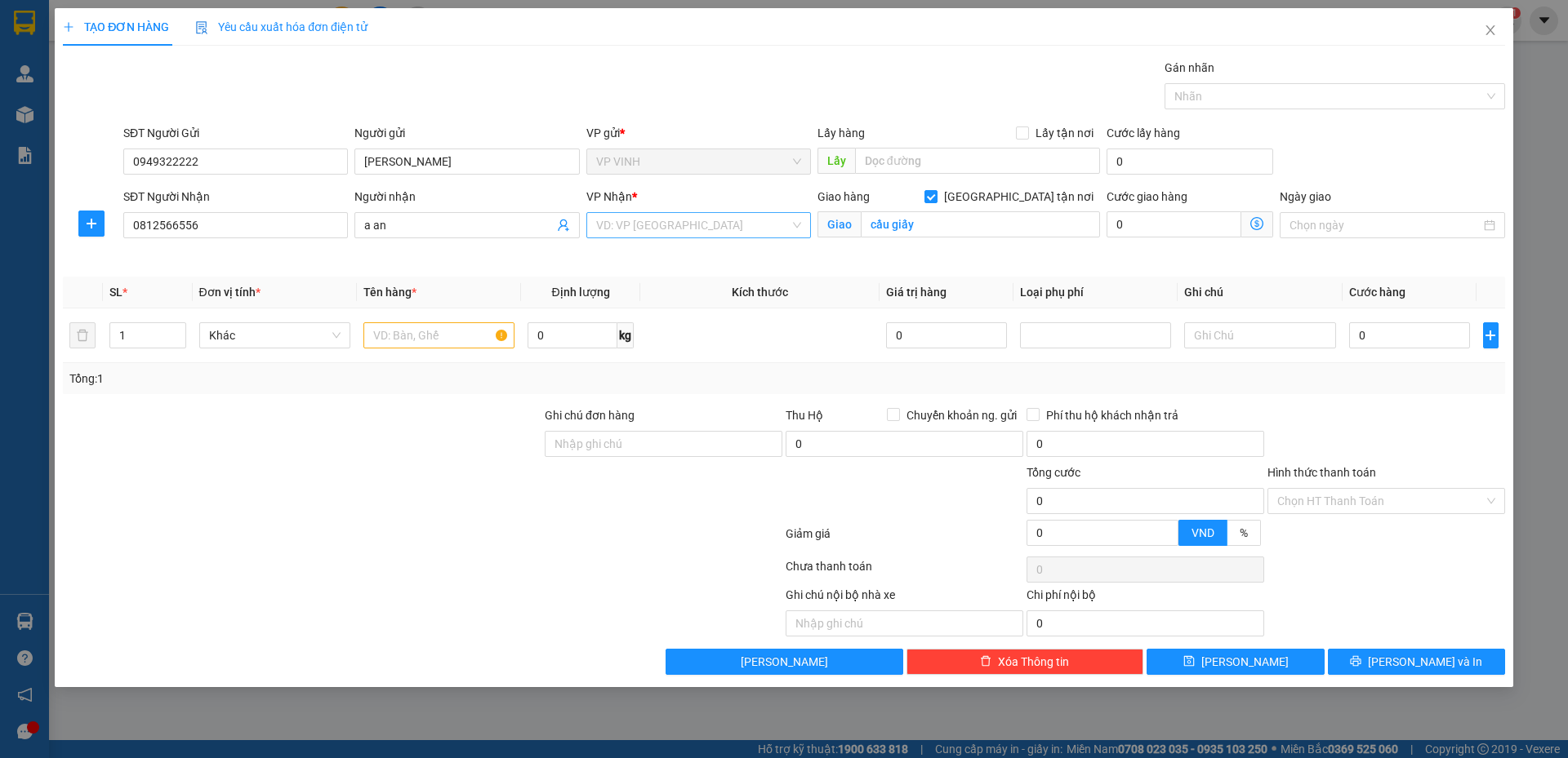
click at [738, 233] on input "search" at bounding box center [693, 225] width 194 height 24
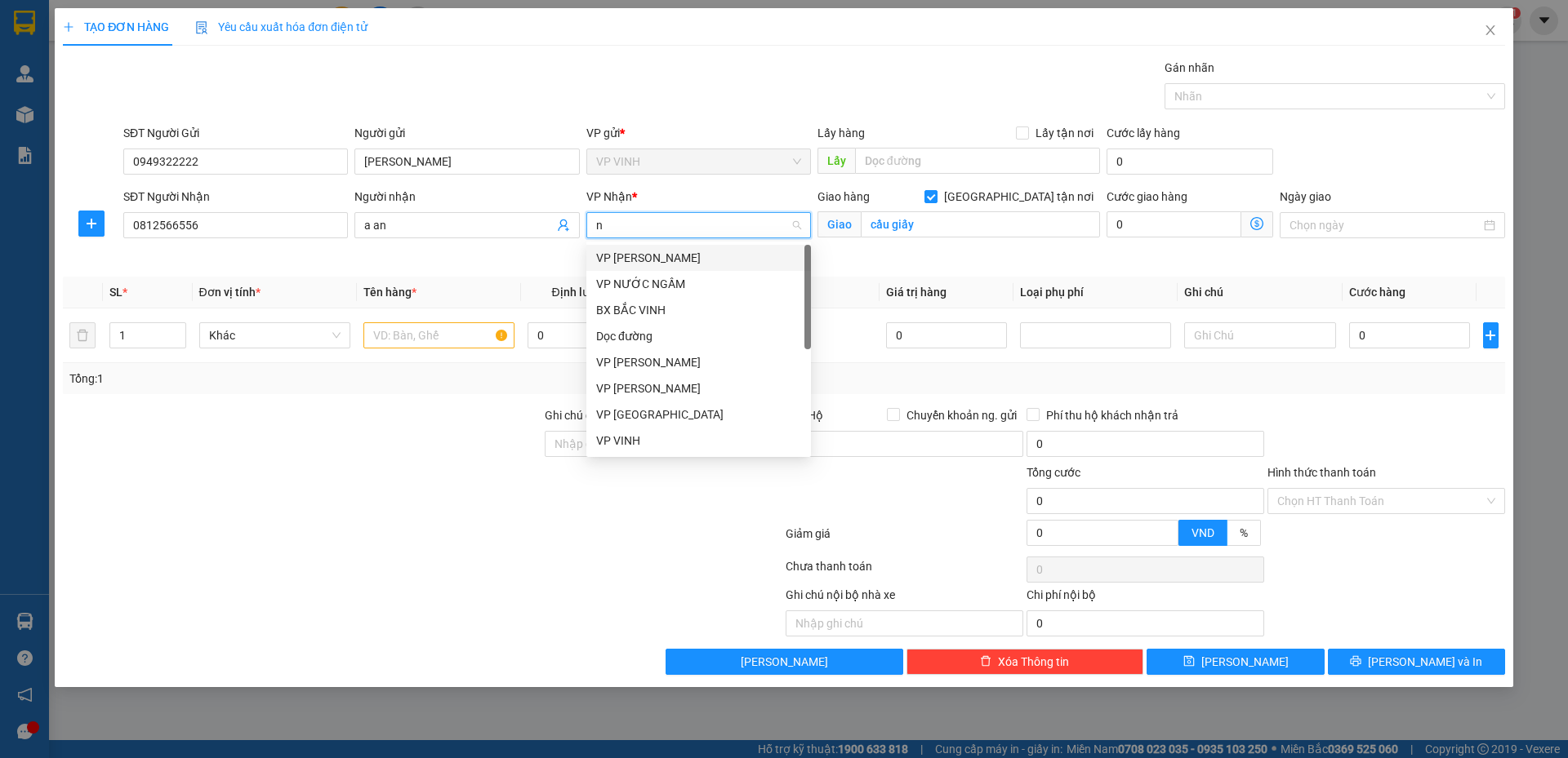
type input "ng"
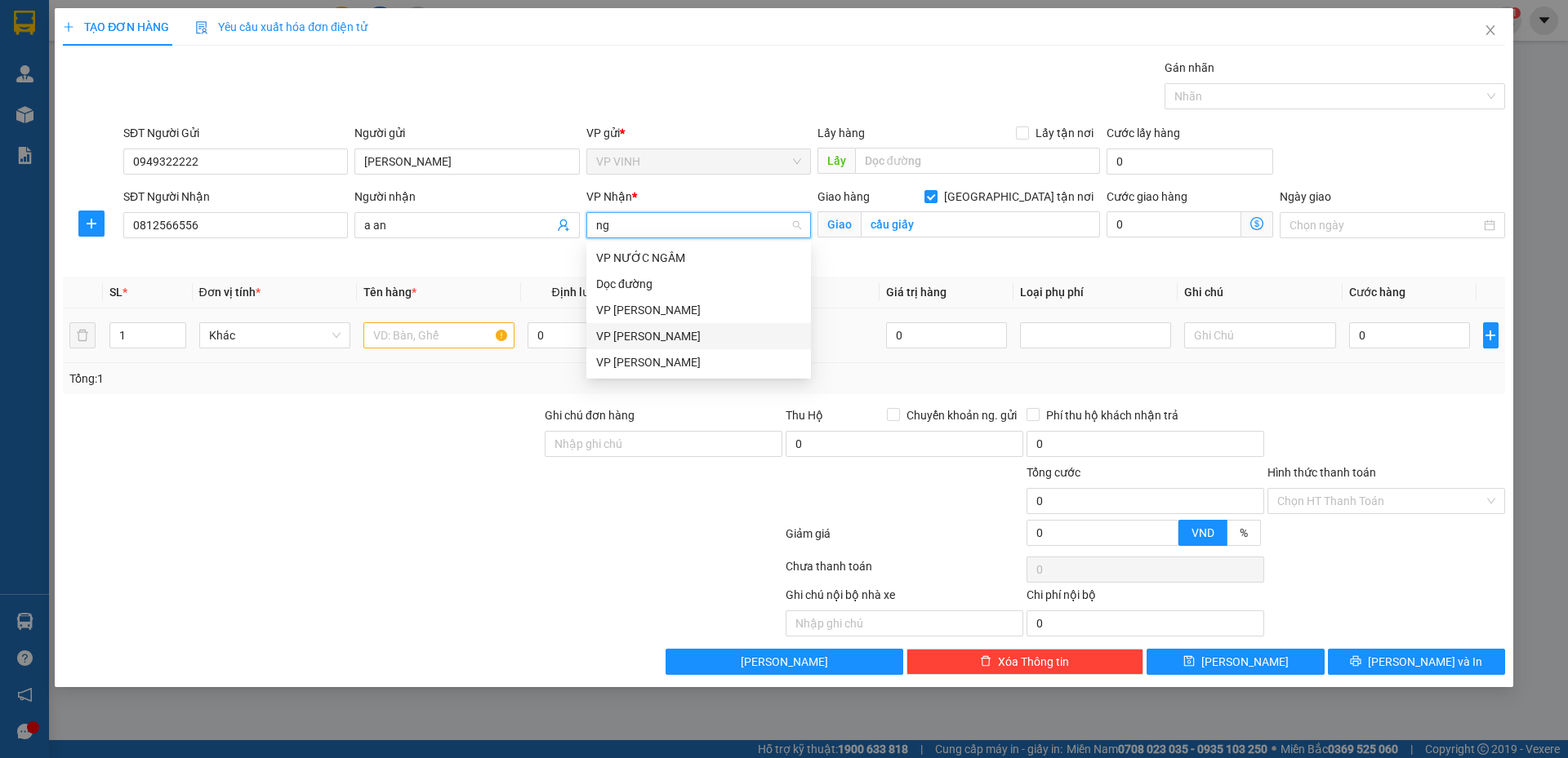
click at [680, 328] on div "VP [PERSON_NAME]" at bounding box center [698, 336] width 224 height 26
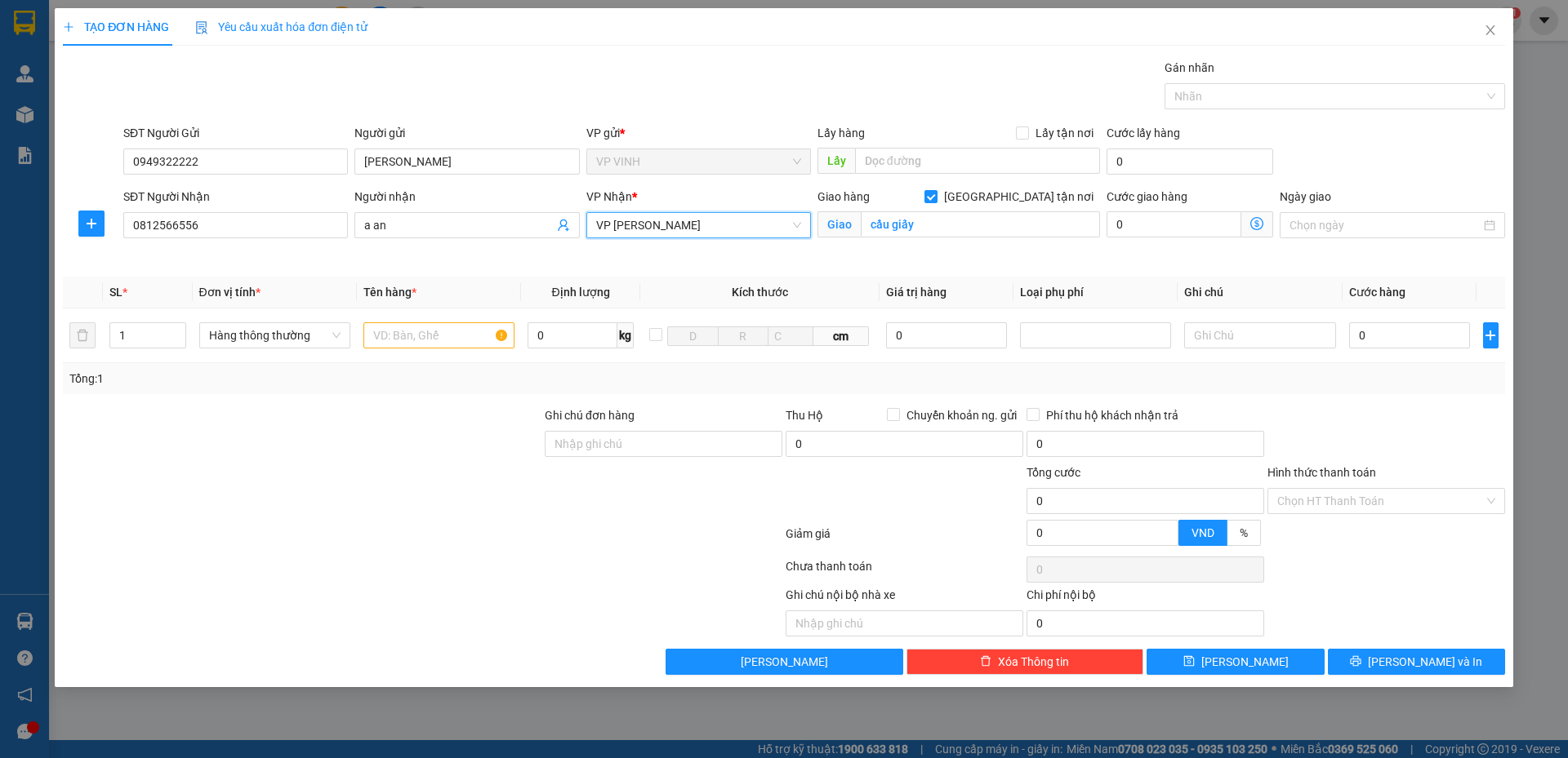
click at [1257, 222] on icon "dollar-circle" at bounding box center [1256, 224] width 13 height 13
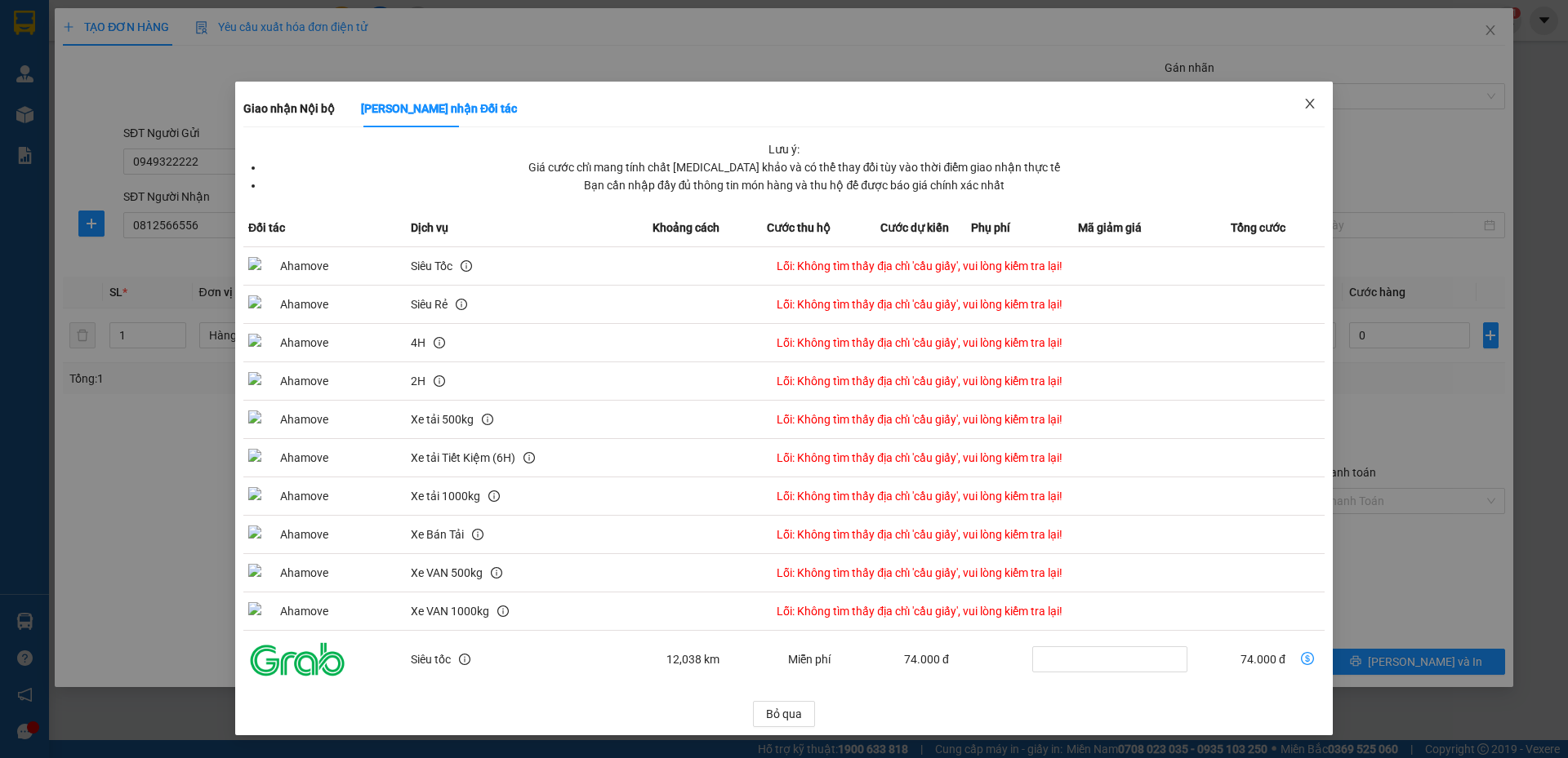
click at [1309, 104] on icon "close" at bounding box center [1309, 103] width 13 height 13
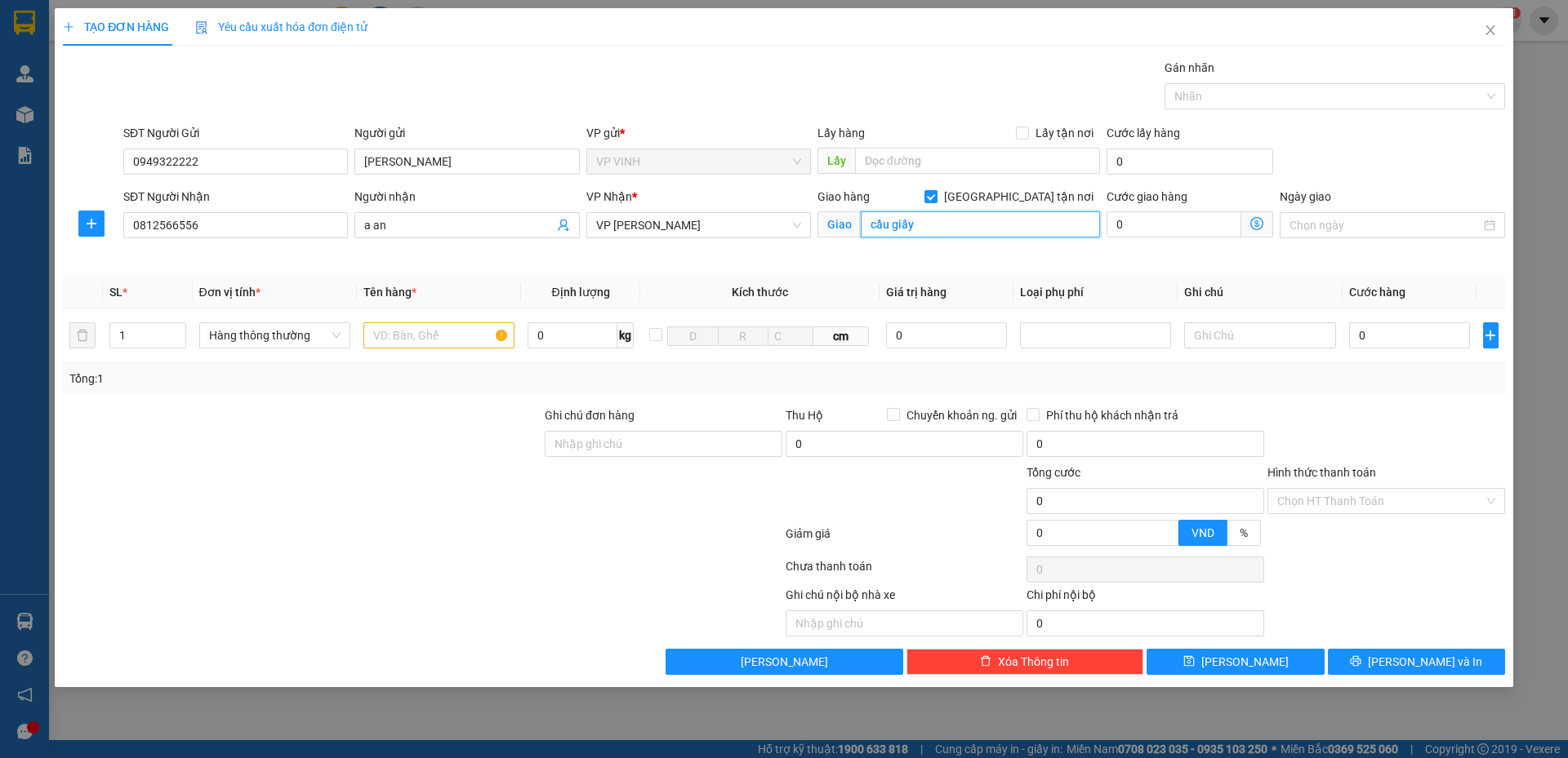
click at [872, 224] on input "cầu giấy" at bounding box center [980, 224] width 239 height 26
type input "nghĩa đô, cầu giấy"
click at [1249, 221] on span "Giao nhận Nội bộ Giao nhận Đối tác Lưu ý: Giá cước chỉ mang tính chất tham khảo…" at bounding box center [1257, 224] width 31 height 26
click at [1258, 226] on icon "dollar-circle" at bounding box center [1256, 224] width 13 height 13
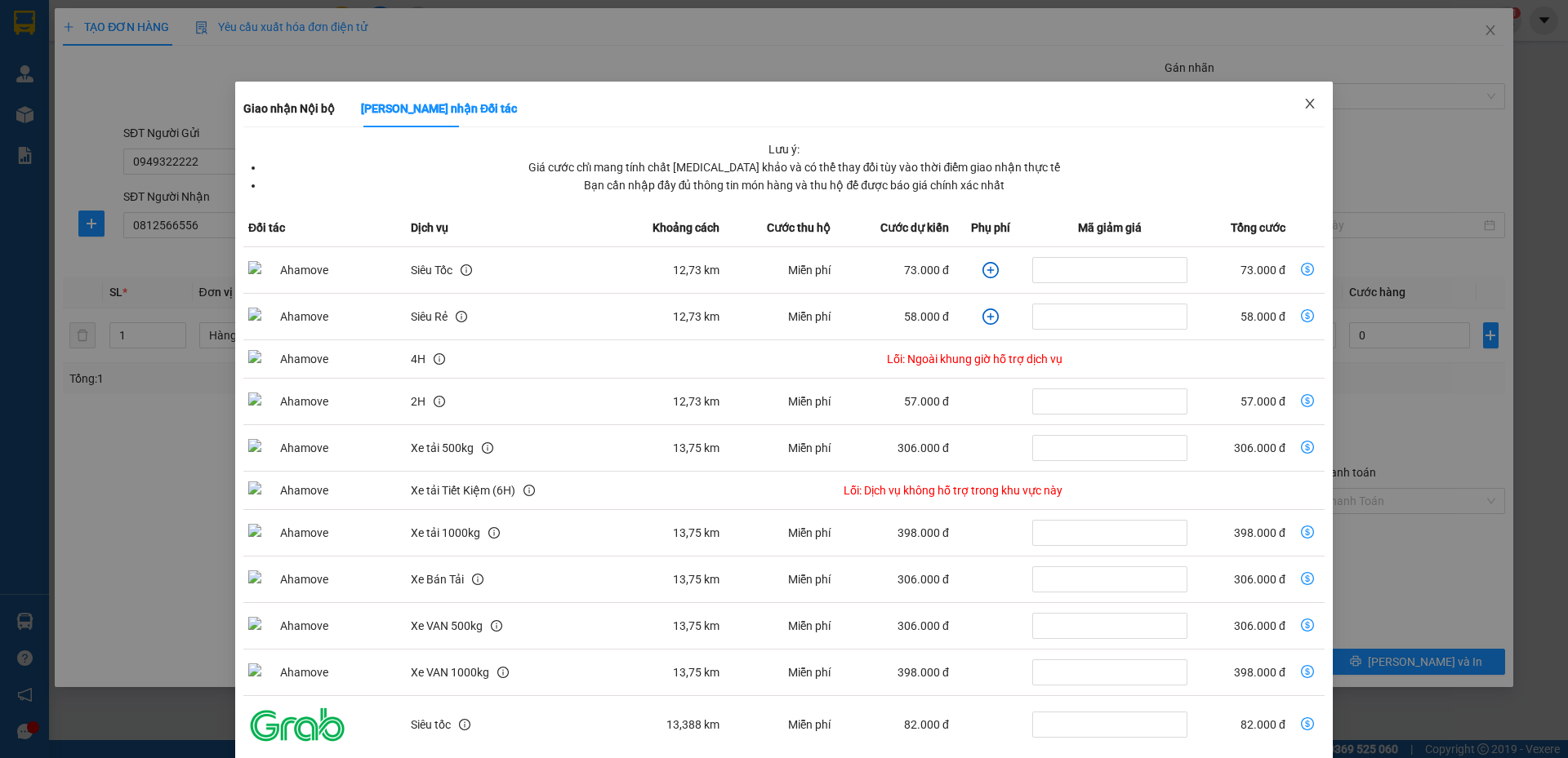
click at [1303, 103] on icon "close" at bounding box center [1309, 103] width 13 height 13
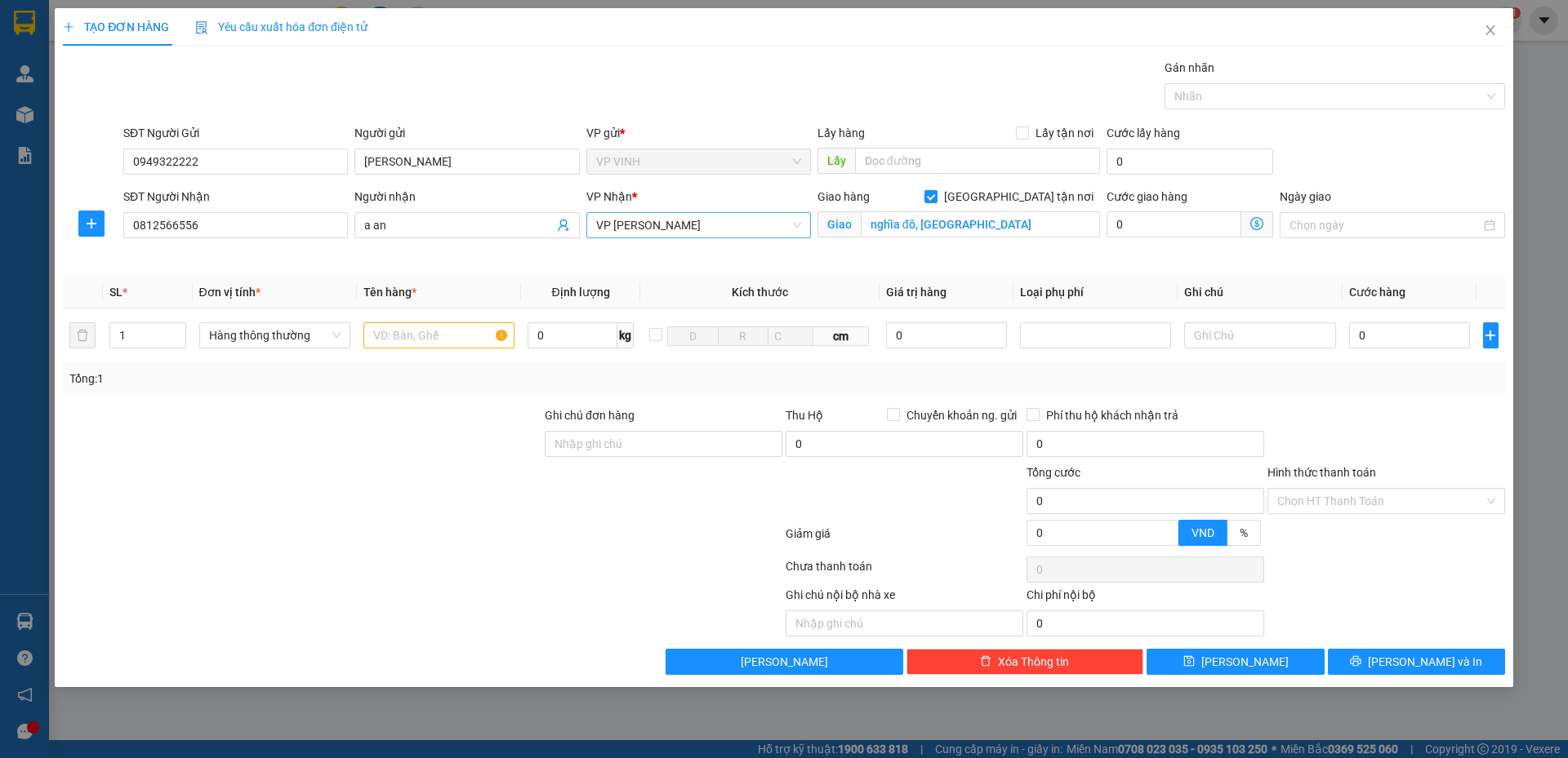
click at [774, 232] on span "VP [PERSON_NAME]" at bounding box center [698, 225] width 205 height 24
type input "my"
click at [715, 255] on div "VP MỸ ĐÌNH" at bounding box center [698, 258] width 205 height 18
click at [1254, 224] on icon "dollar-circle" at bounding box center [1256, 224] width 13 height 13
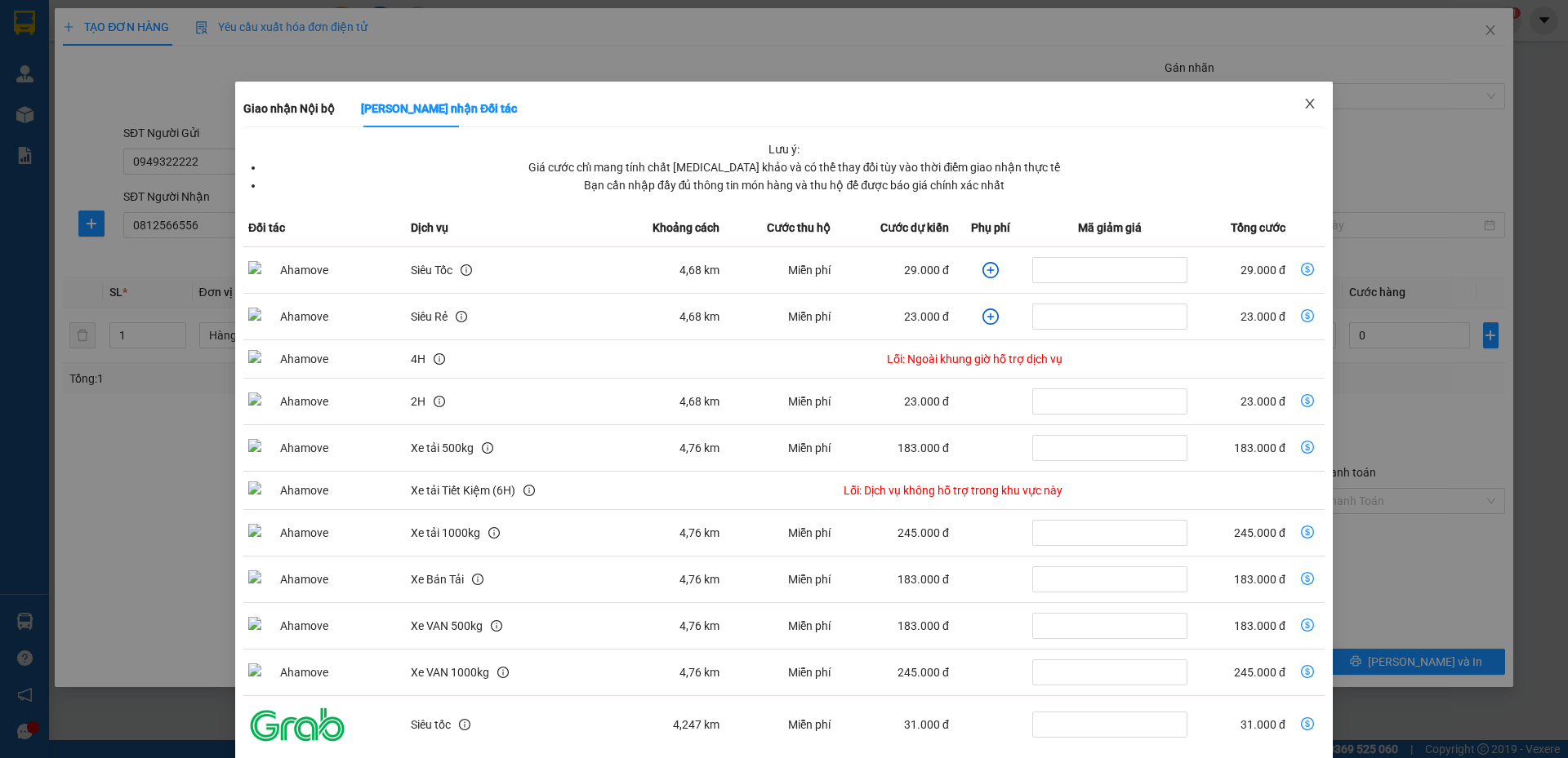
click at [1303, 100] on icon "close" at bounding box center [1309, 103] width 13 height 13
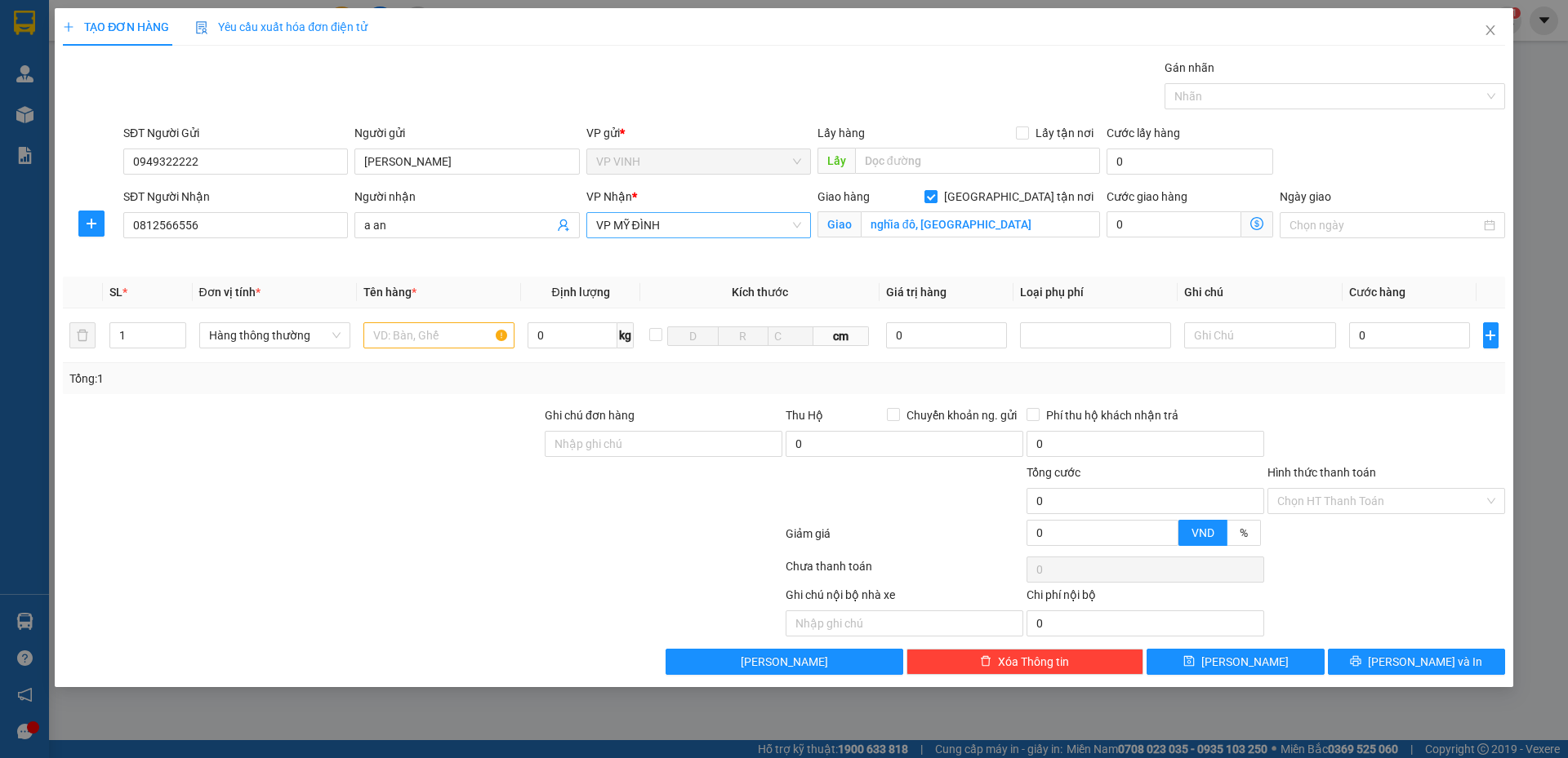
click at [715, 227] on span "VP MỸ ĐÌNH" at bounding box center [698, 225] width 205 height 24
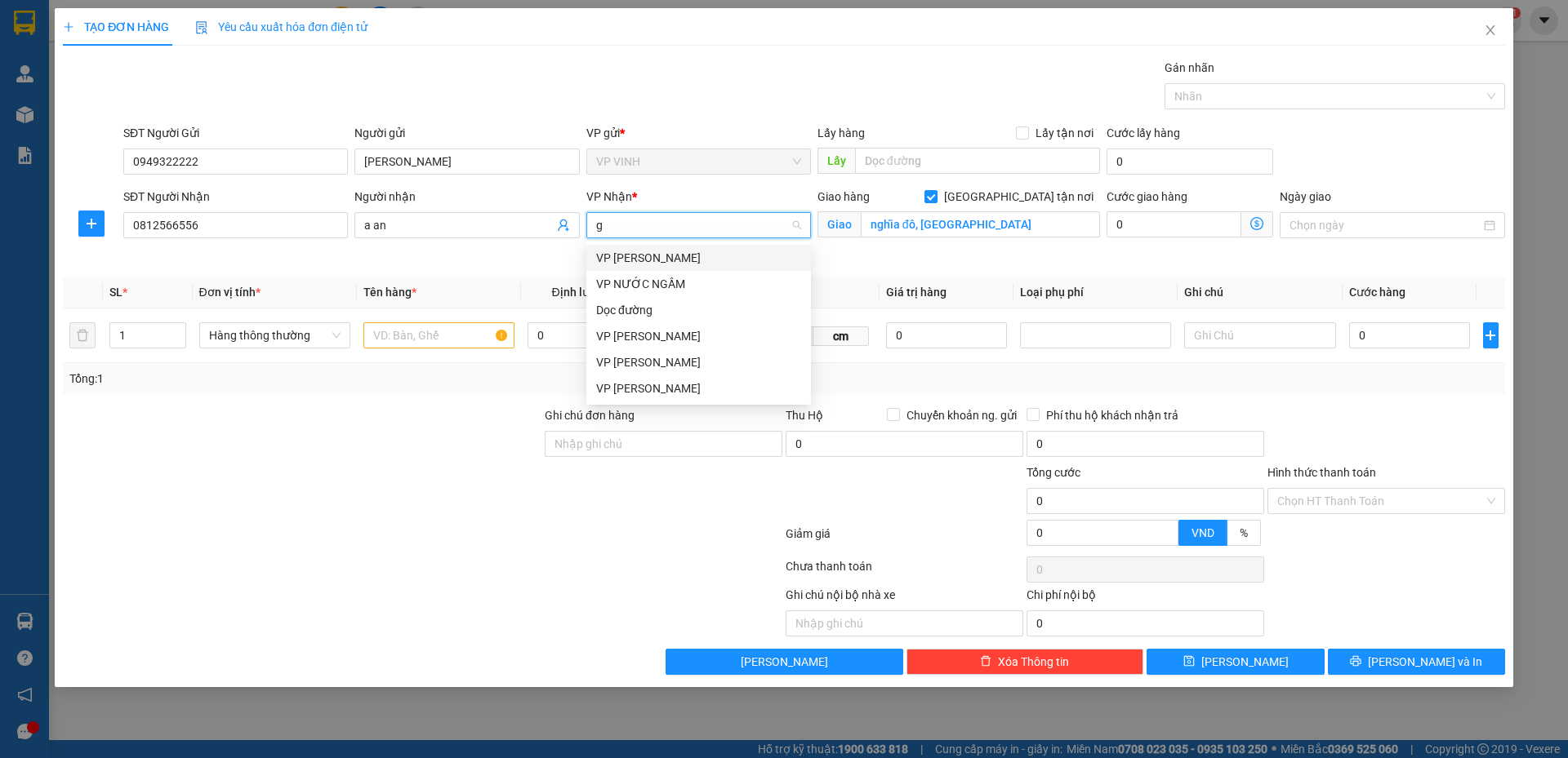
type input "gl"
click at [704, 261] on div "VP GIA LÂM" at bounding box center [698, 258] width 205 height 18
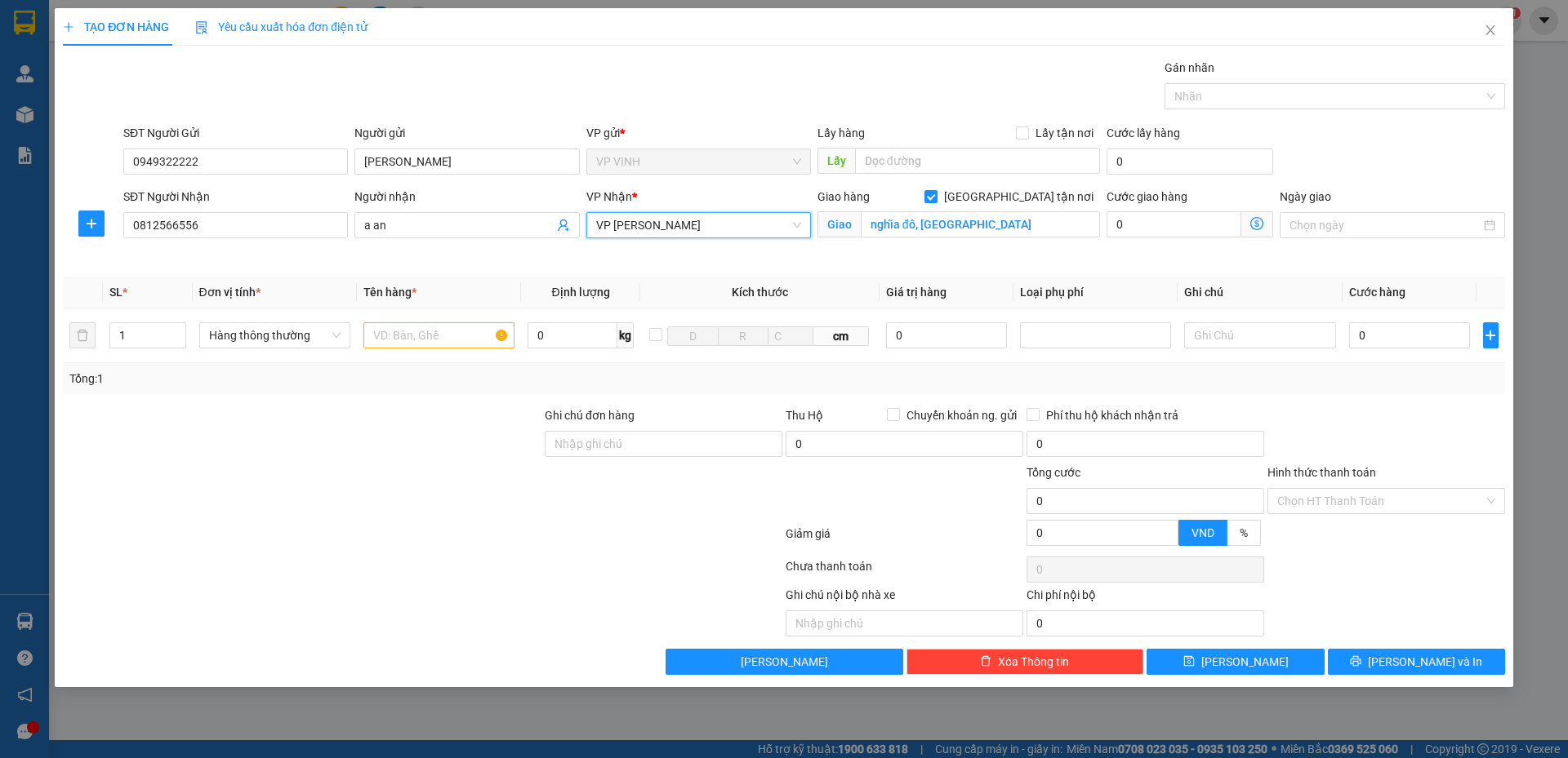
click at [1254, 221] on icon "dollar-circle" at bounding box center [1256, 224] width 13 height 13
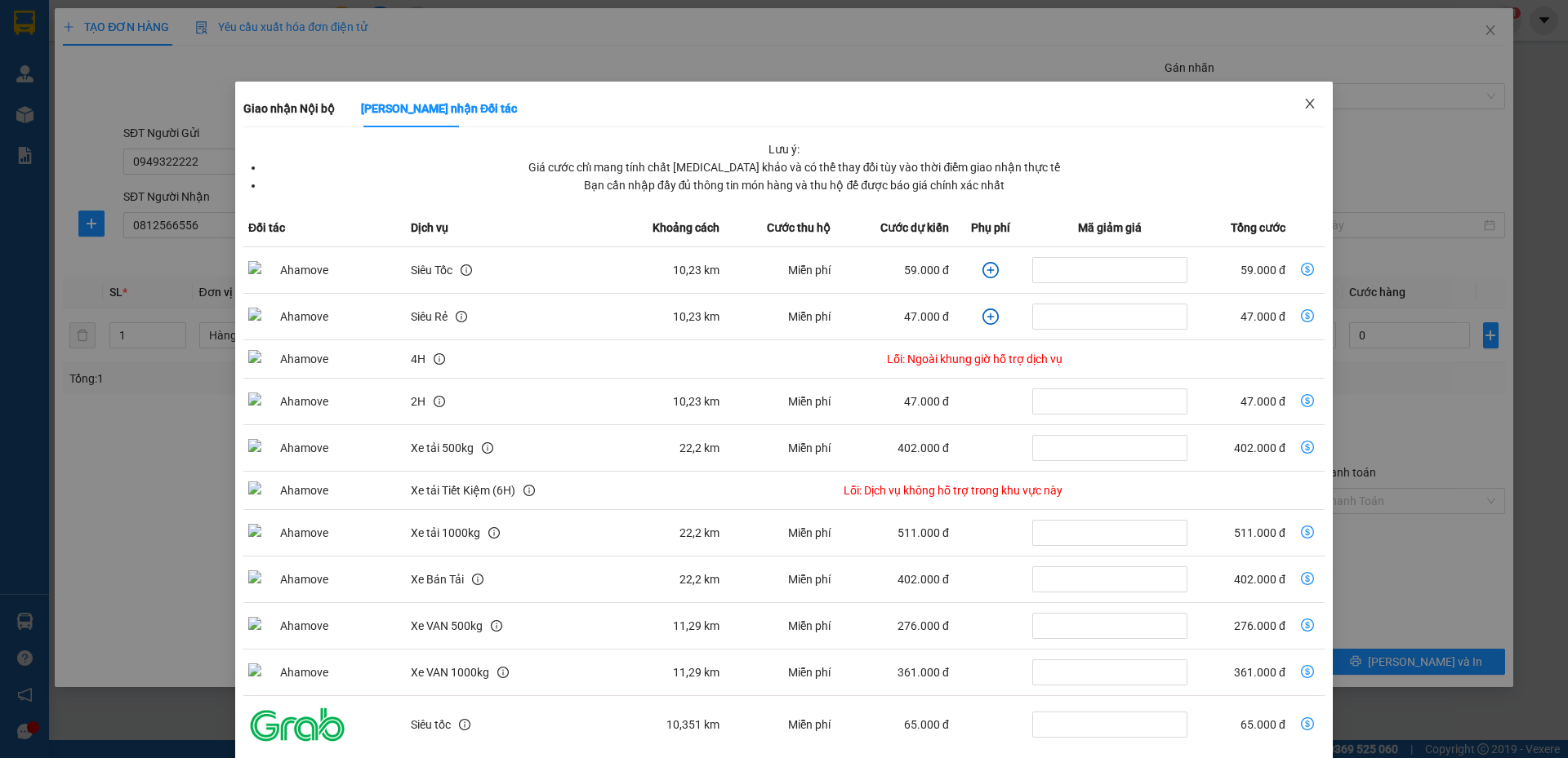
click at [1314, 102] on span "Close" at bounding box center [1309, 104] width 45 height 45
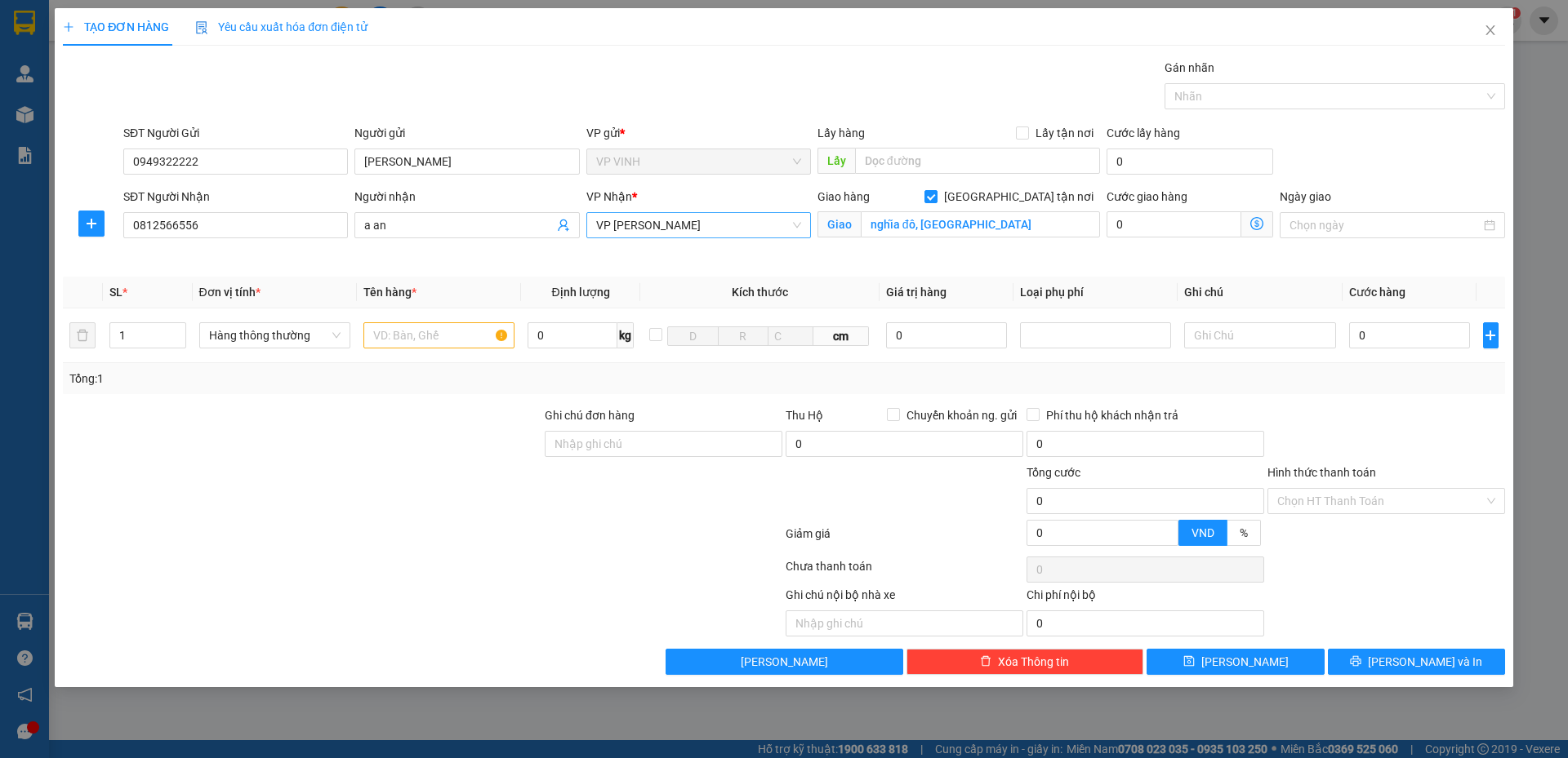
click at [708, 223] on span "VP GIA LÂM" at bounding box center [698, 225] width 205 height 24
type input "my"
click at [692, 257] on div "VP MỸ ĐÌNH" at bounding box center [698, 258] width 205 height 18
click at [466, 332] on input "text" at bounding box center [439, 335] width 151 height 26
click at [459, 379] on div "Tổng: 1" at bounding box center [336, 378] width 535 height 18
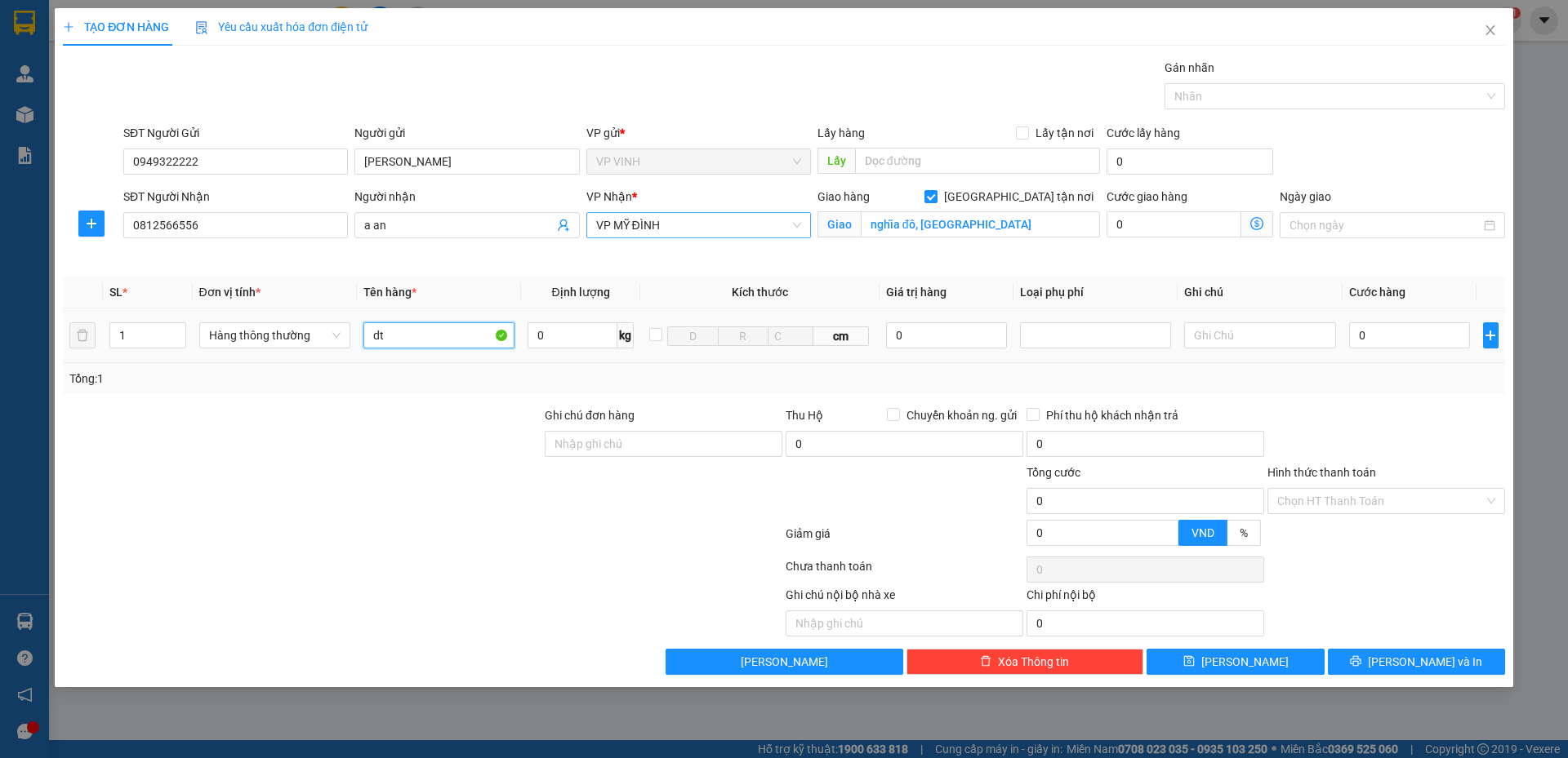
click at [439, 333] on input "dt" at bounding box center [439, 335] width 151 height 26
click at [411, 336] on input "dieenjd thoại" at bounding box center [439, 335] width 151 height 26
type input "điện thoại"
click at [936, 196] on input "[GEOGRAPHIC_DATA] tận nơi" at bounding box center [929, 196] width 11 height 11
checkbox input "false"
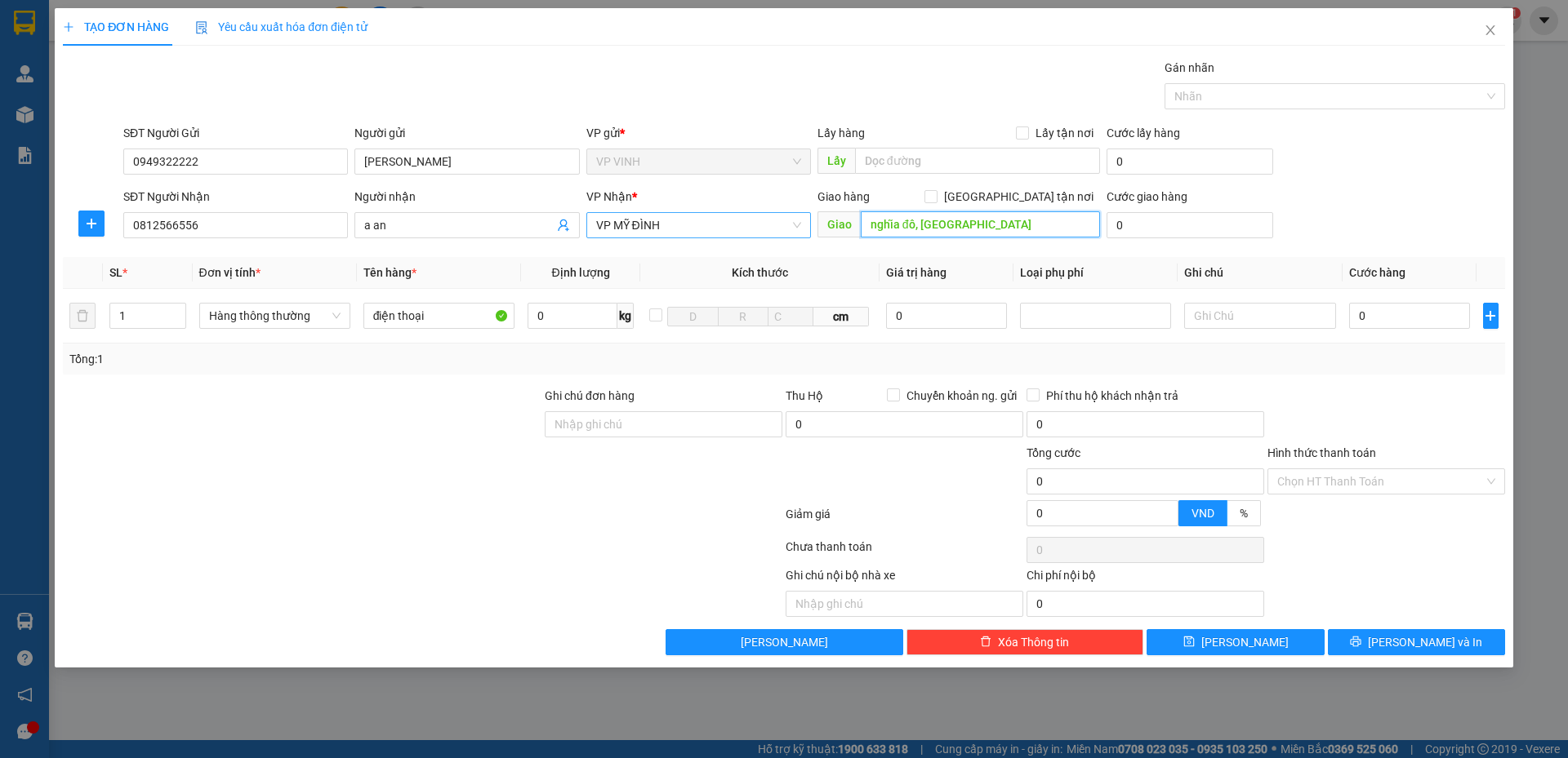
click at [994, 230] on input "nghĩa đô, cầu giấy" at bounding box center [980, 224] width 239 height 26
click at [1084, 314] on div at bounding box center [1095, 316] width 143 height 19
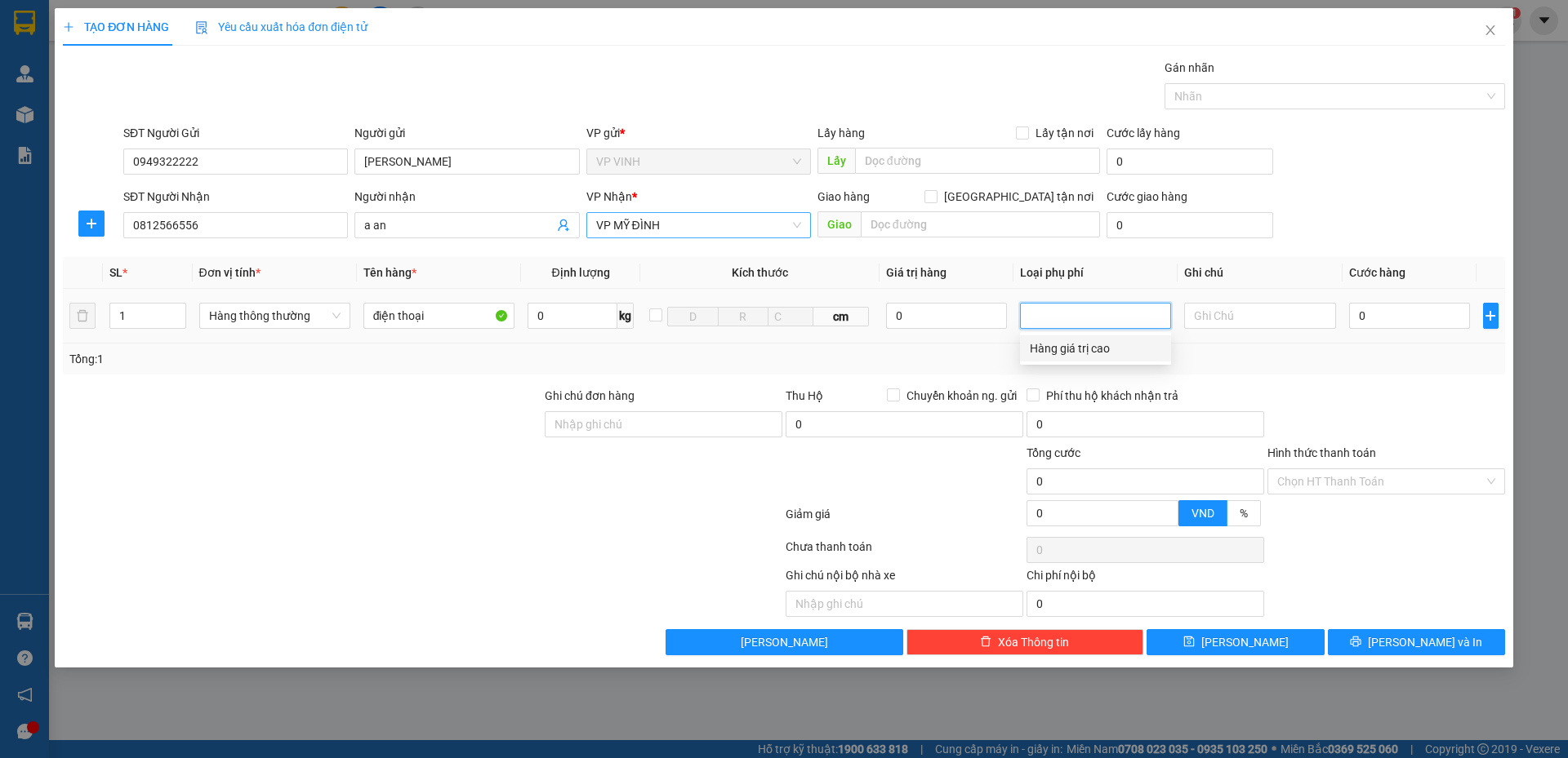
click at [1061, 350] on div "Hàng giá trị cao" at bounding box center [1095, 348] width 131 height 18
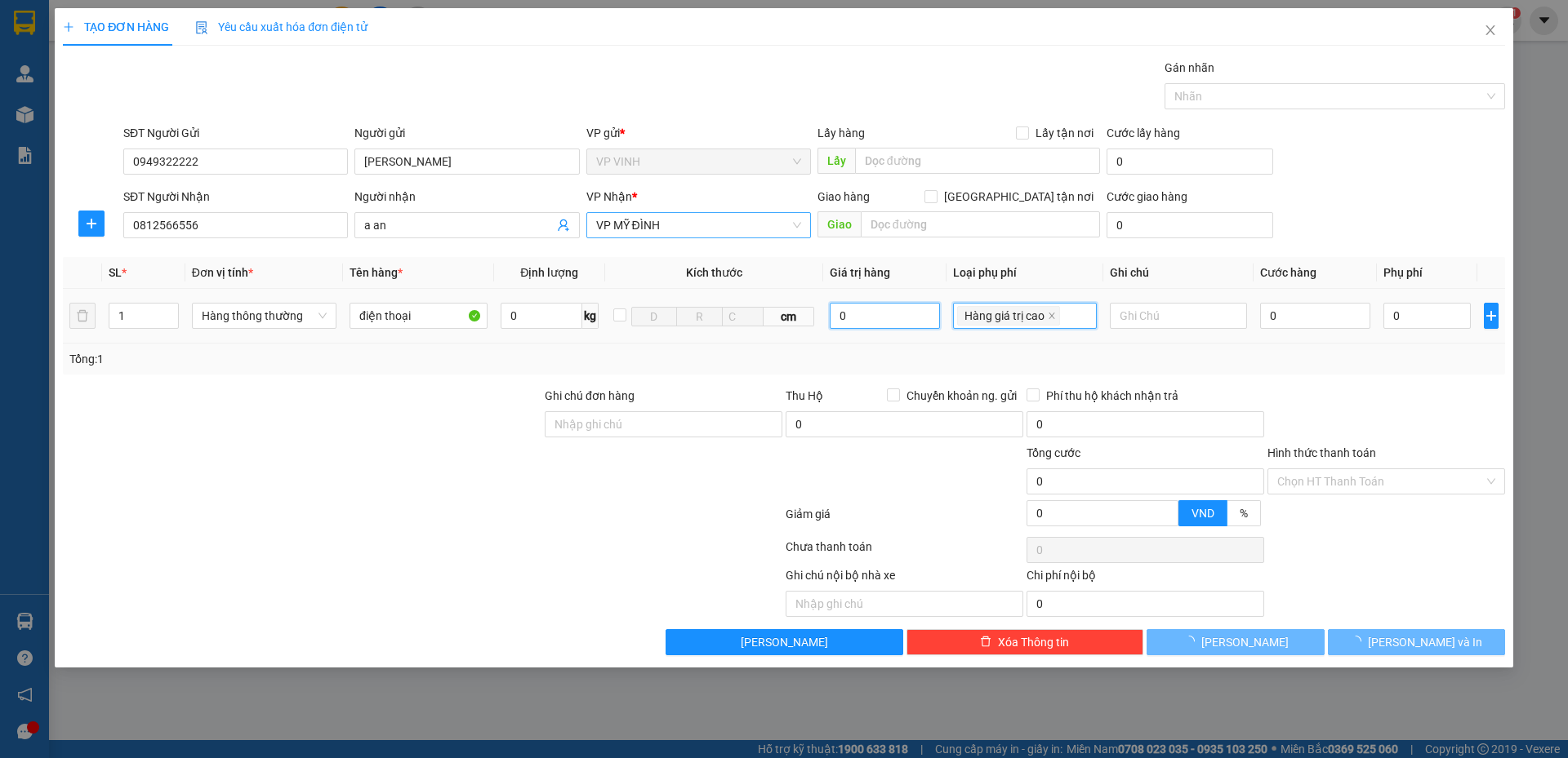
click at [901, 315] on input "0" at bounding box center [885, 316] width 110 height 26
drag, startPoint x: 879, startPoint y: 318, endPoint x: 820, endPoint y: 314, distance: 59.1
click at [820, 314] on tr "1 Hàng thông thường điện thoại 0 kg cm 0 Hàng giá trị cao 0 0" at bounding box center [784, 316] width 1442 height 55
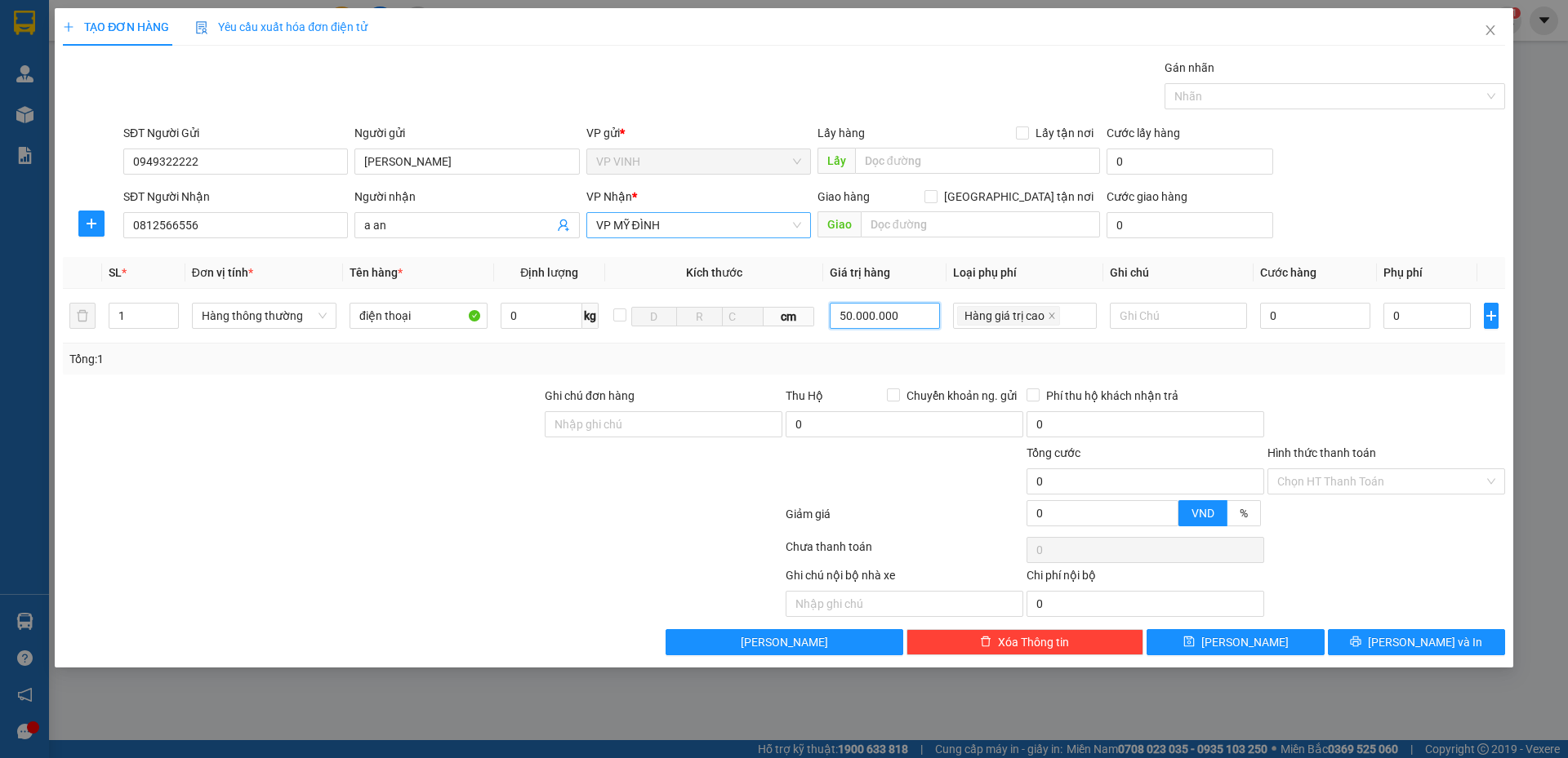
type input "50.000.000"
click at [881, 352] on div "Tổng: 1" at bounding box center [784, 359] width 1429 height 18
type input "250.000"
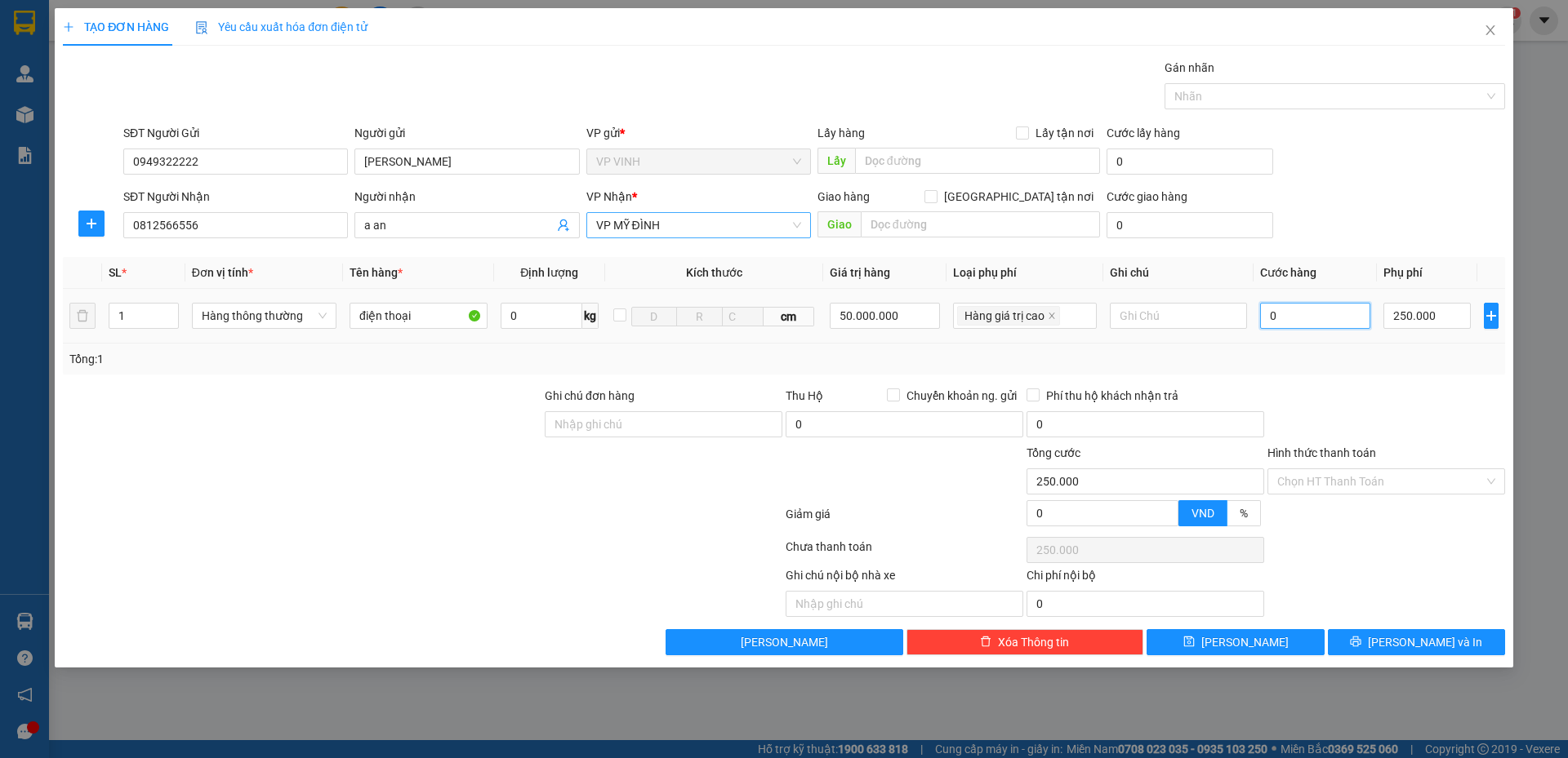
click at [1316, 315] on input "0" at bounding box center [1315, 316] width 111 height 26
type input "5"
type input "250.005"
type input "50"
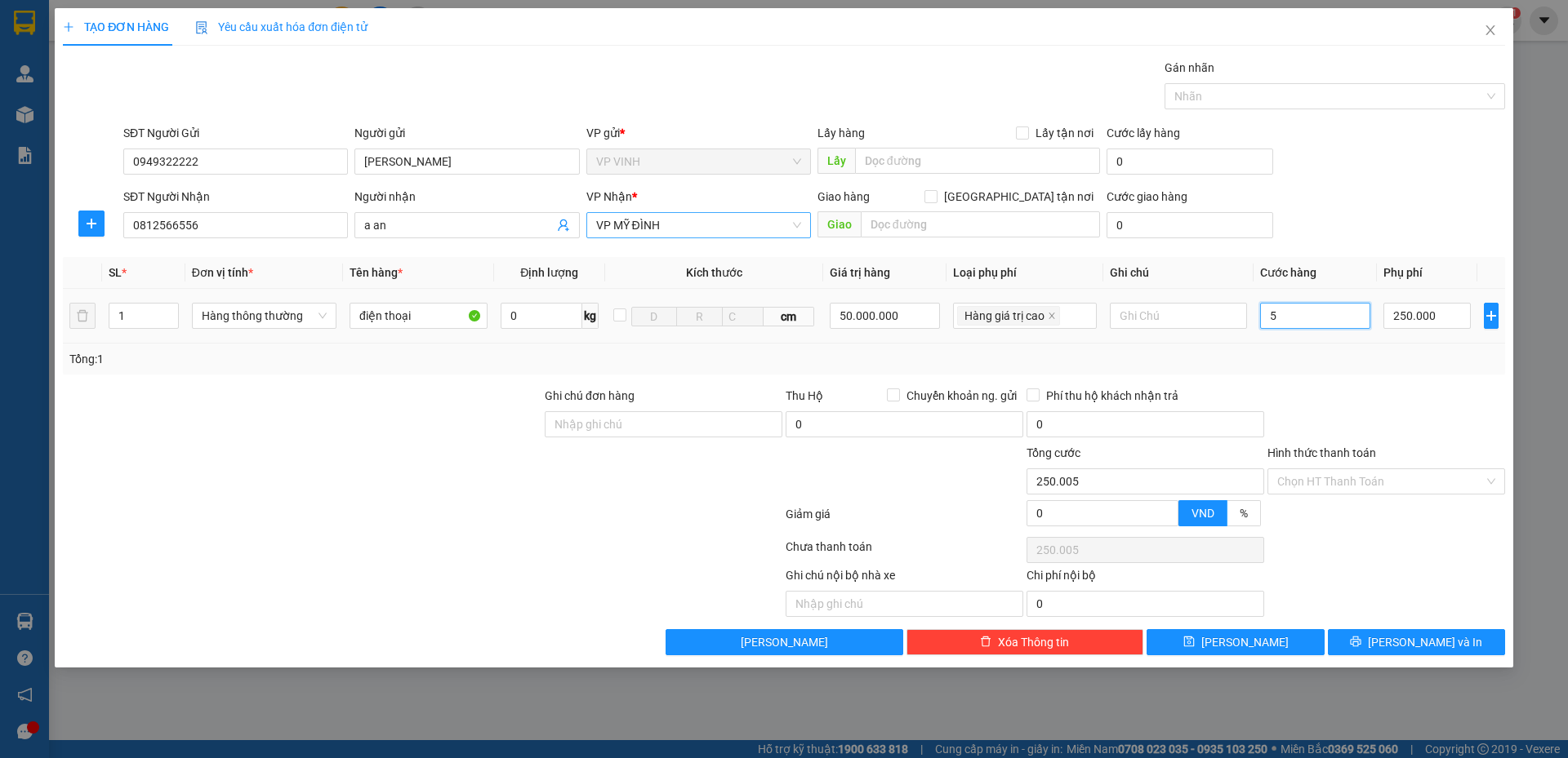
type input "250.050"
type input "50.000"
type input "300.000"
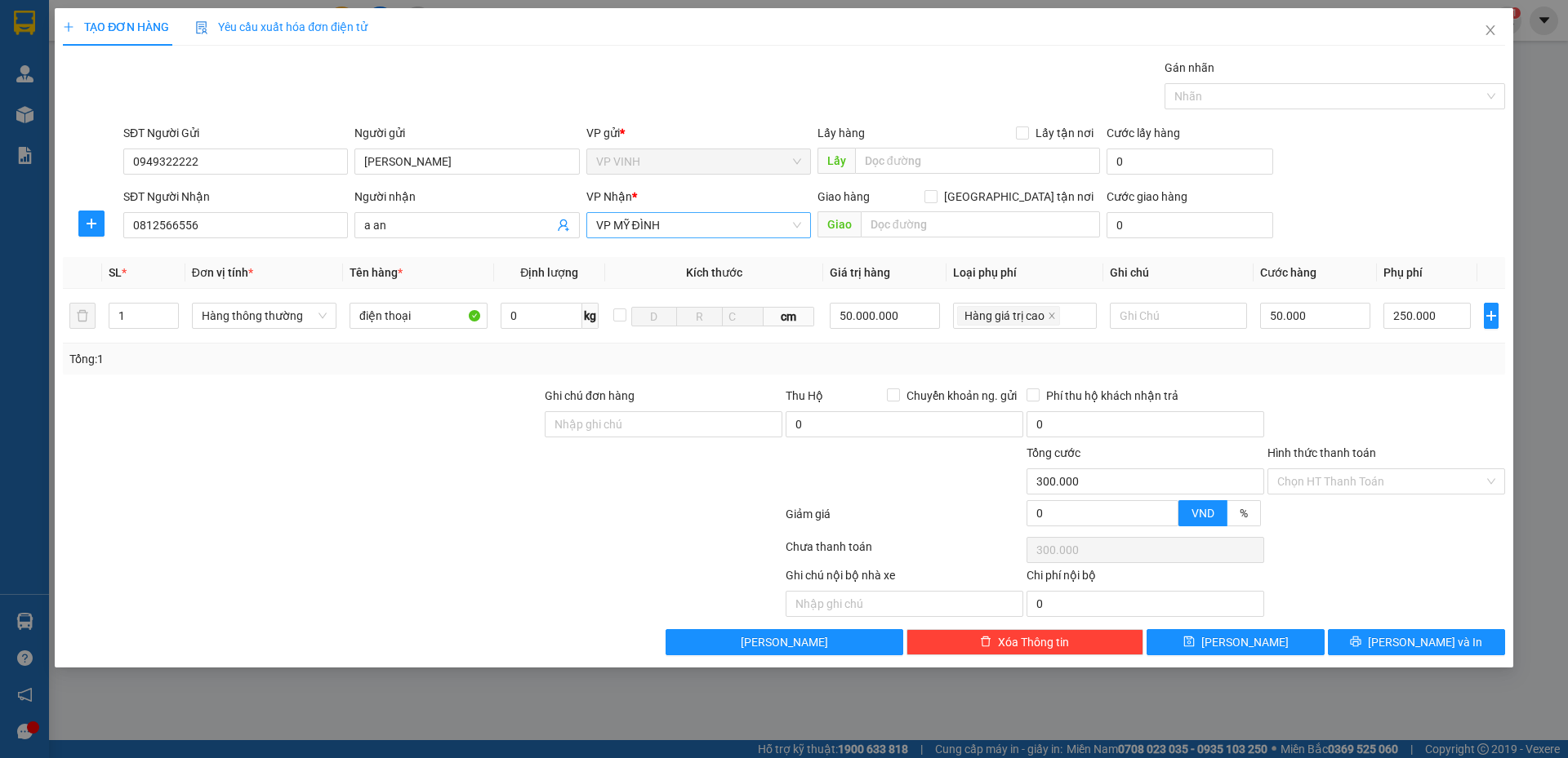
click at [1299, 379] on div "Transit Pickup Surcharge Ids Transit Deliver Surcharge Ids Transit Deliver Surc…" at bounding box center [784, 356] width 1442 height 596
click at [1371, 642] on button "[PERSON_NAME] và In" at bounding box center [1416, 643] width 177 height 26
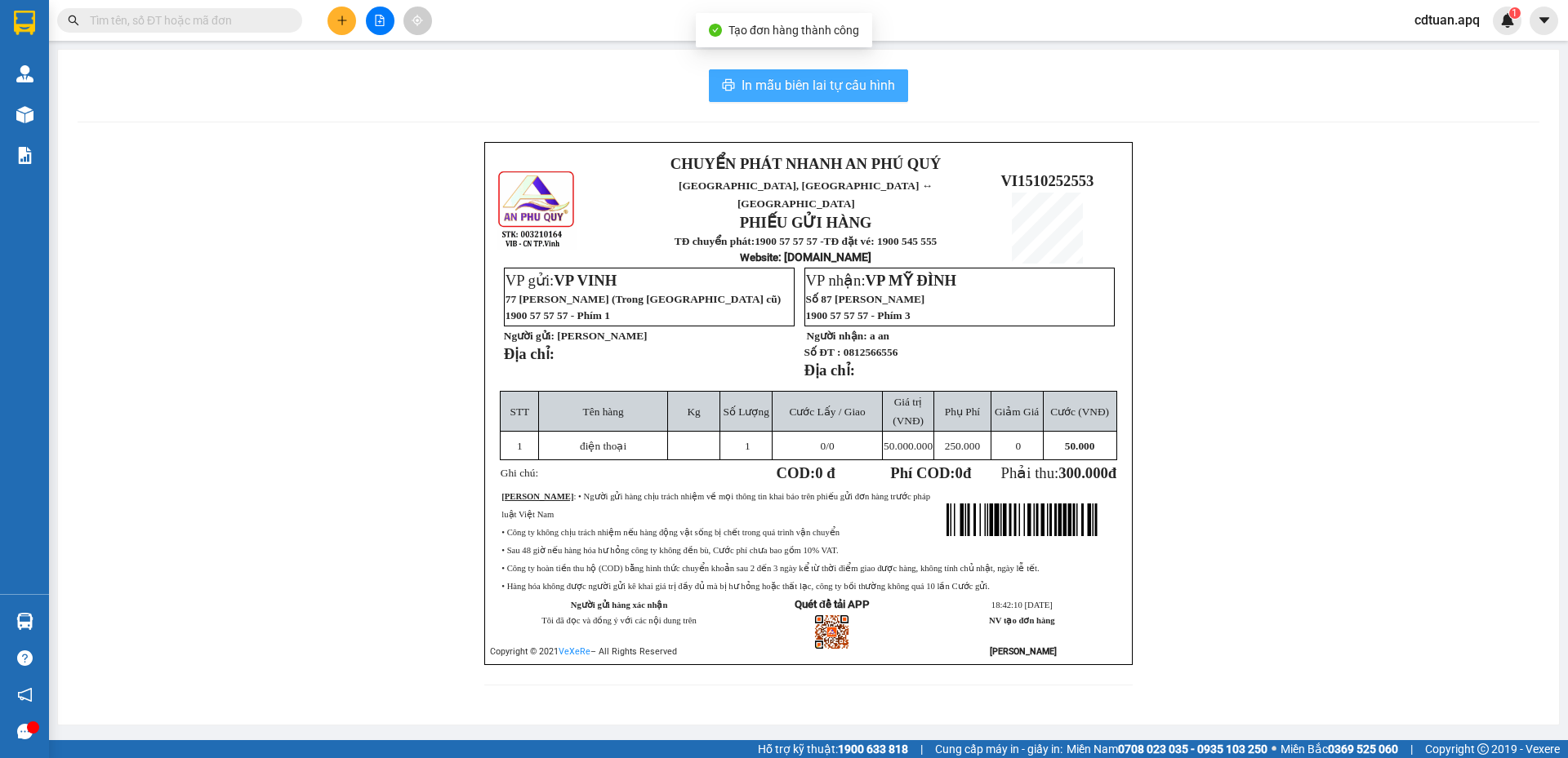
click at [845, 86] on span "In mẫu biên lai tự cấu hình" at bounding box center [819, 85] width 154 height 20
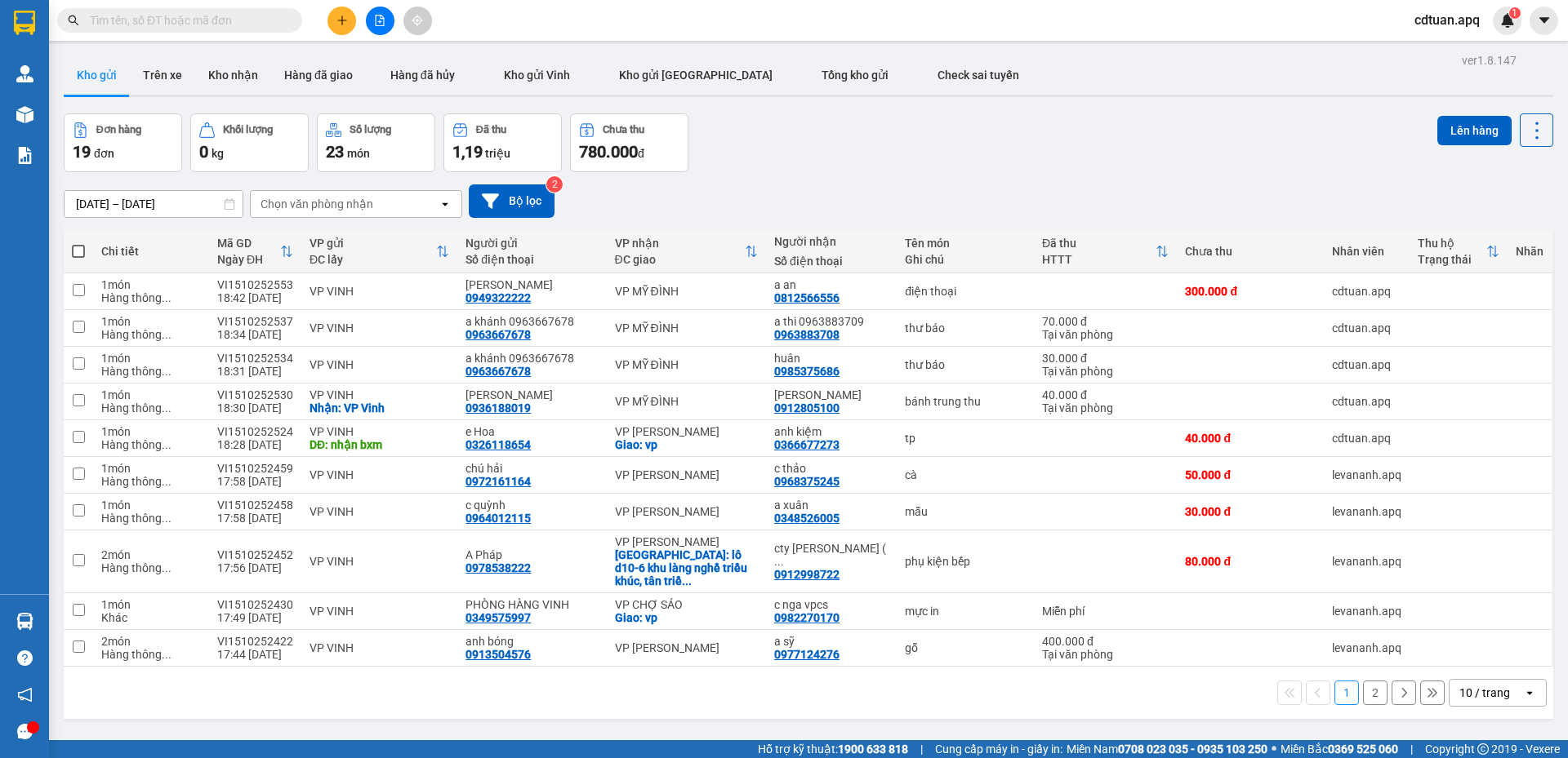
click at [253, 22] on input "text" at bounding box center [186, 20] width 193 height 18
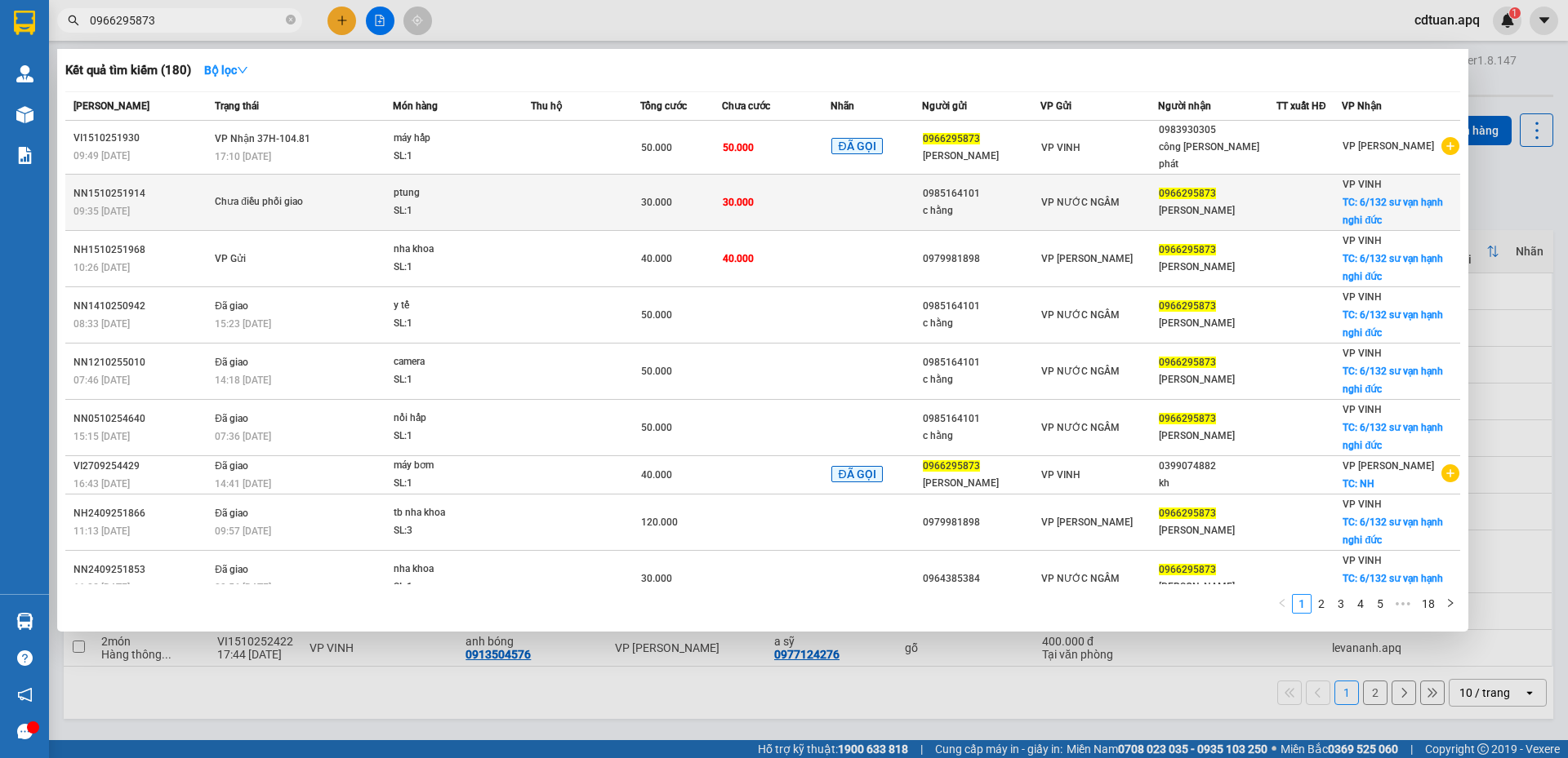
type input "0966295873"
click at [831, 189] on td at bounding box center [876, 203] width 91 height 56
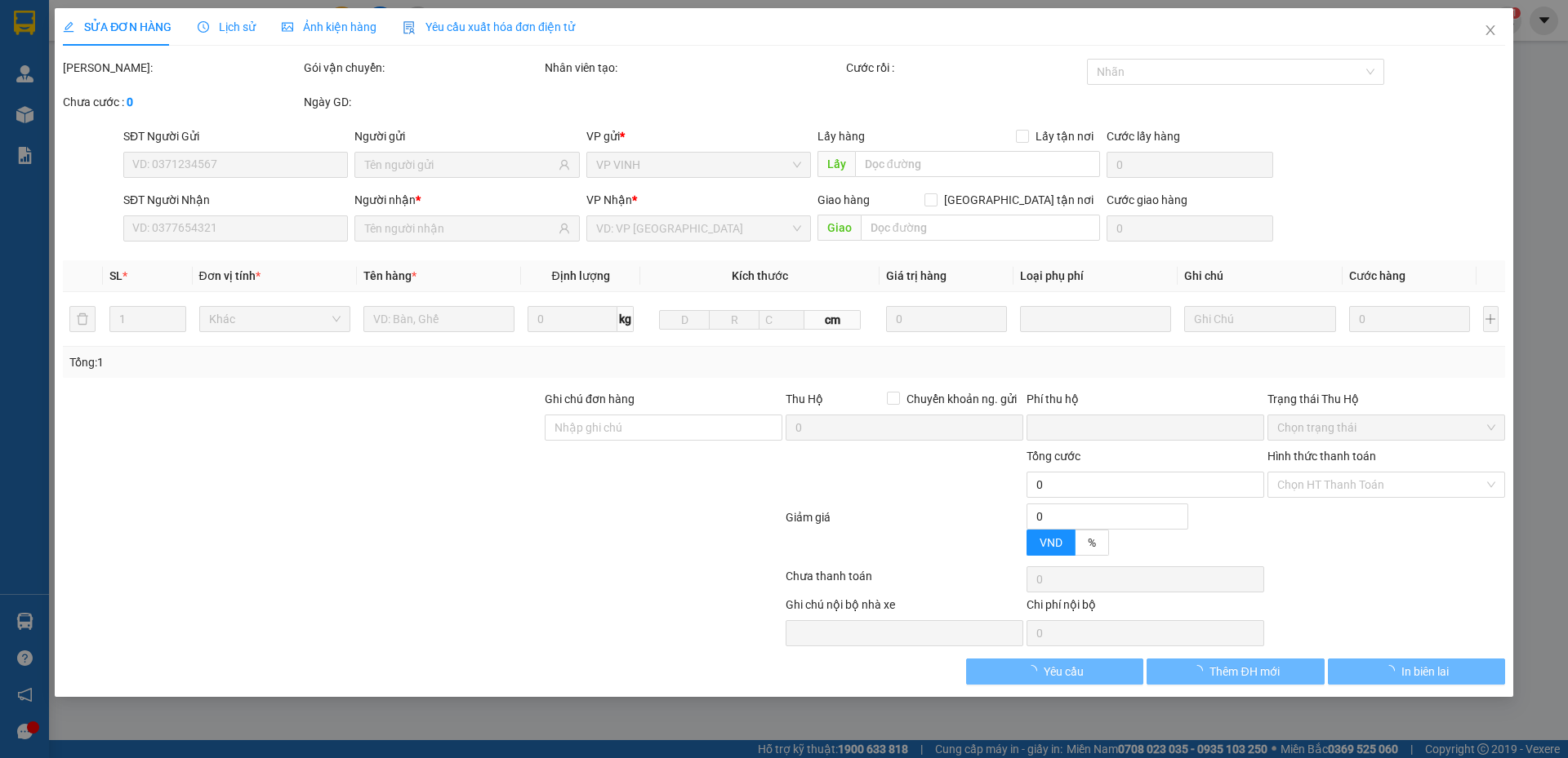
type input "0985164101"
type input "c hằng"
type input "0966295873"
type input "ngô huế"
checkbox input "true"
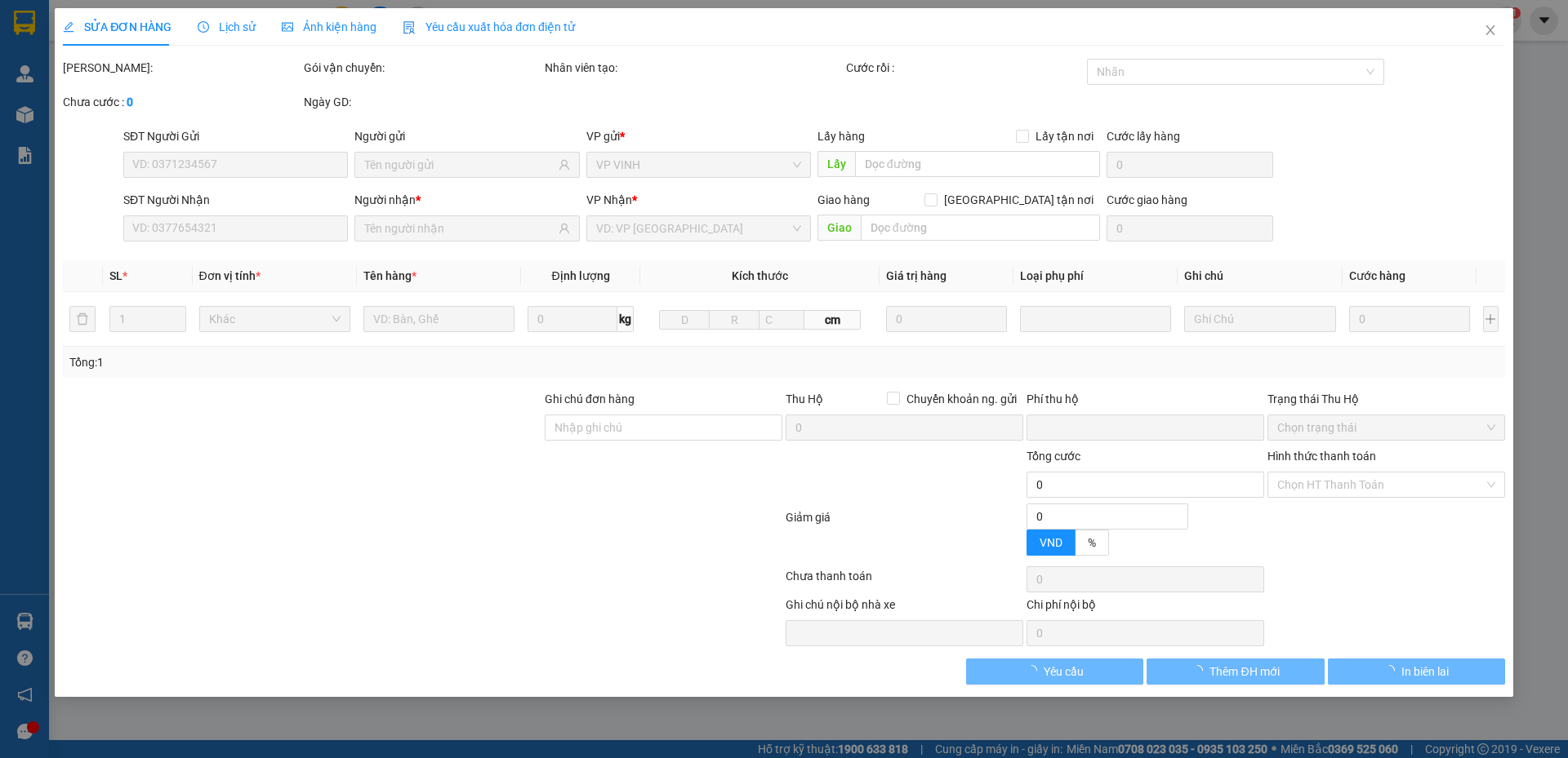
type input "6/132 sư vạn hạnh nghi đức"
type input "0"
type input "30.000"
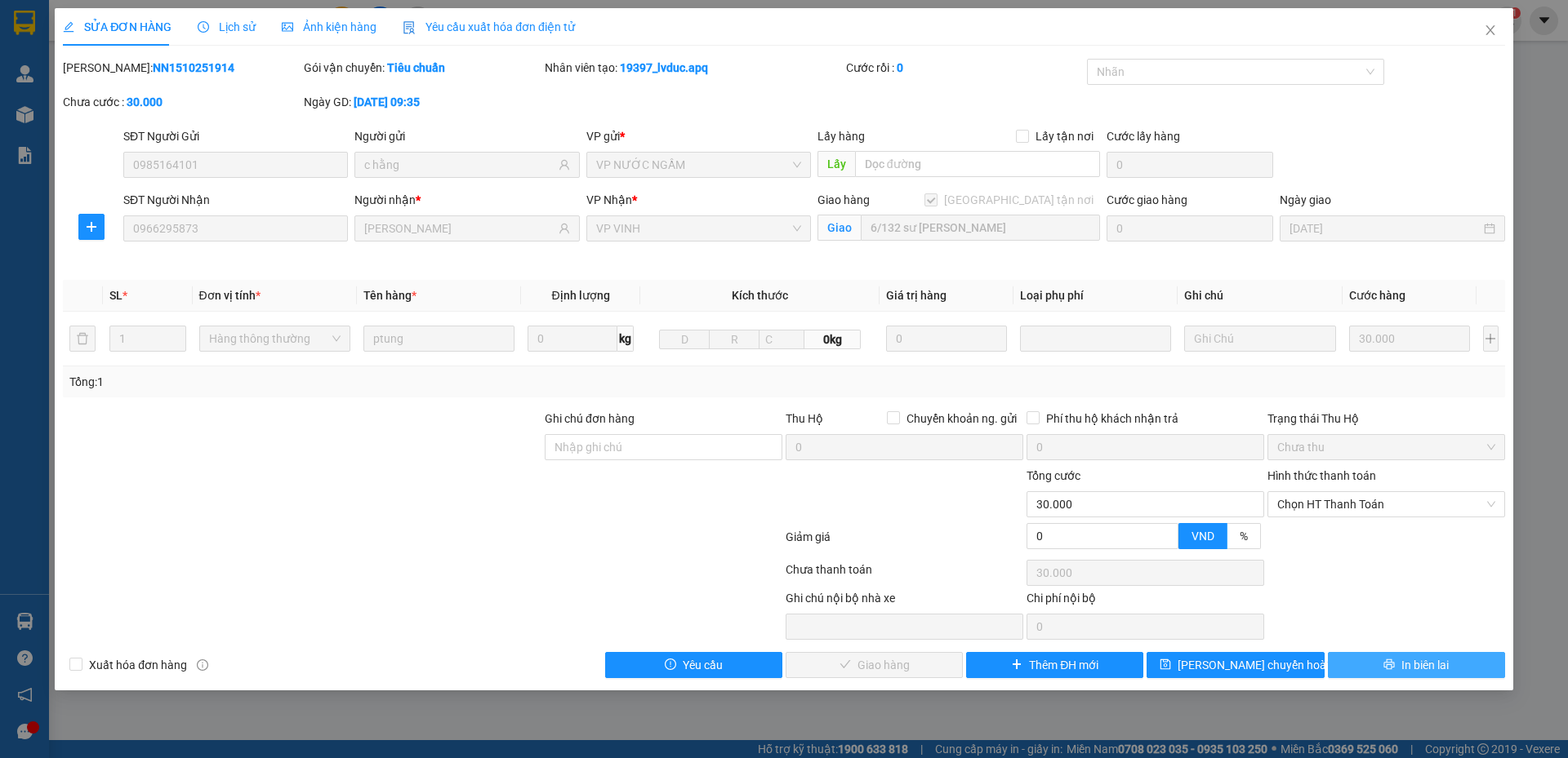
click at [1367, 668] on button "In biên lai" at bounding box center [1416, 665] width 177 height 26
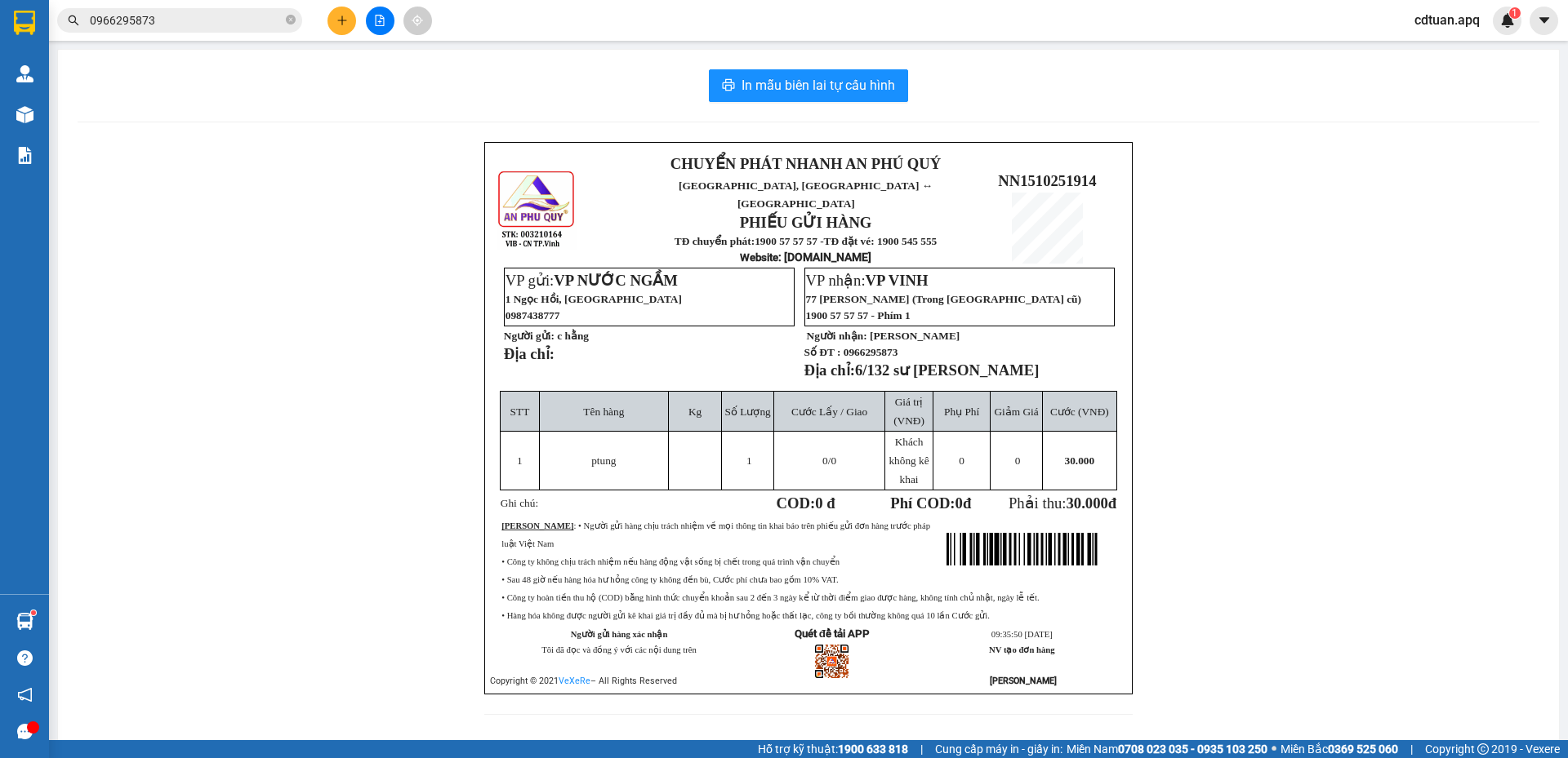
click at [1288, 207] on div "CHUYỂN PHÁT NHANH AN PHÚ QUÝ NGHỆ AN, HÀ TĨNH ↔ HÀ NỘI PHIẾU GỬI HÀNG TĐ chuyển…" at bounding box center [808, 438] width 1461 height 593
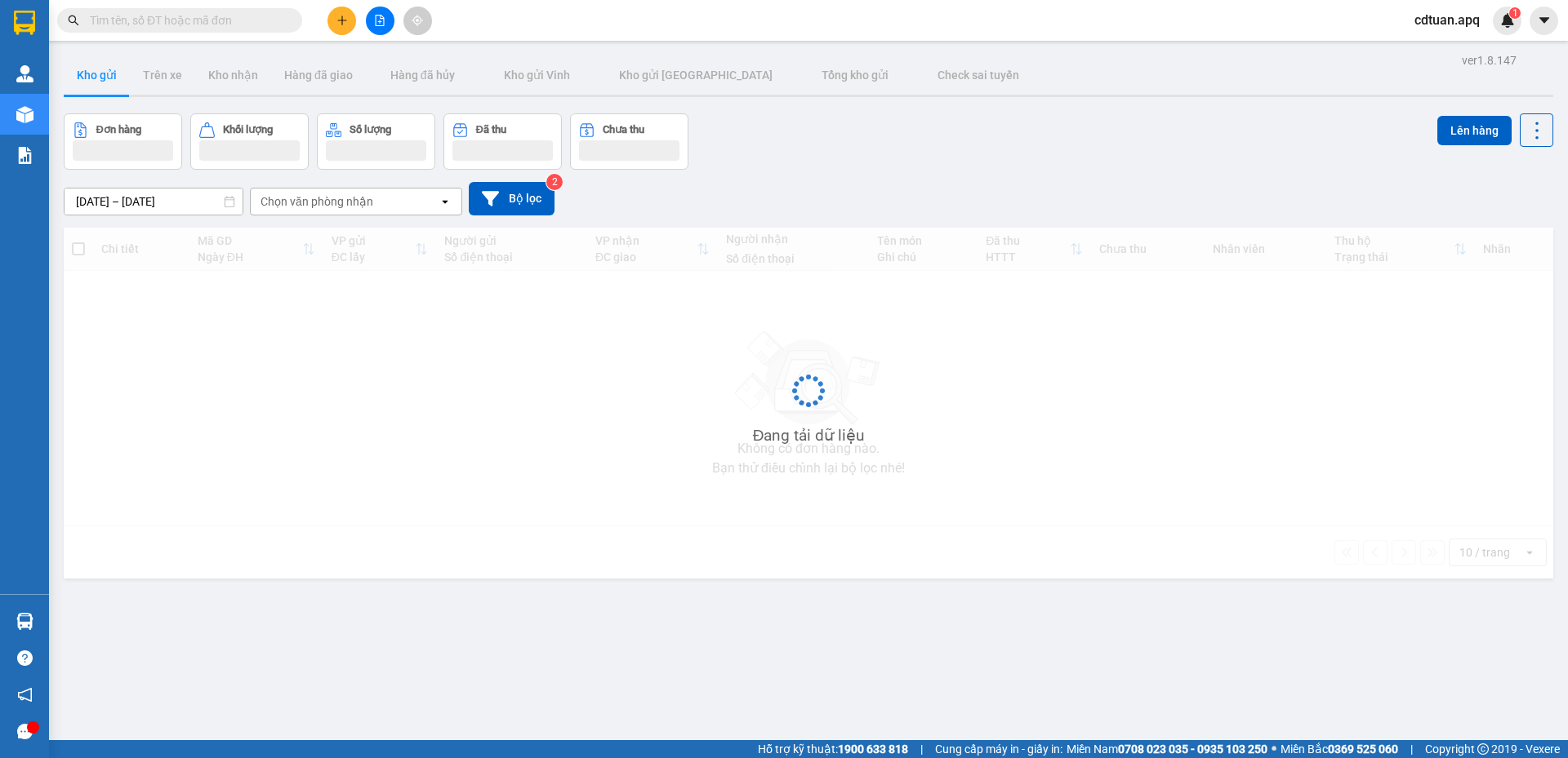
click at [204, 29] on input "text" at bounding box center [186, 20] width 193 height 18
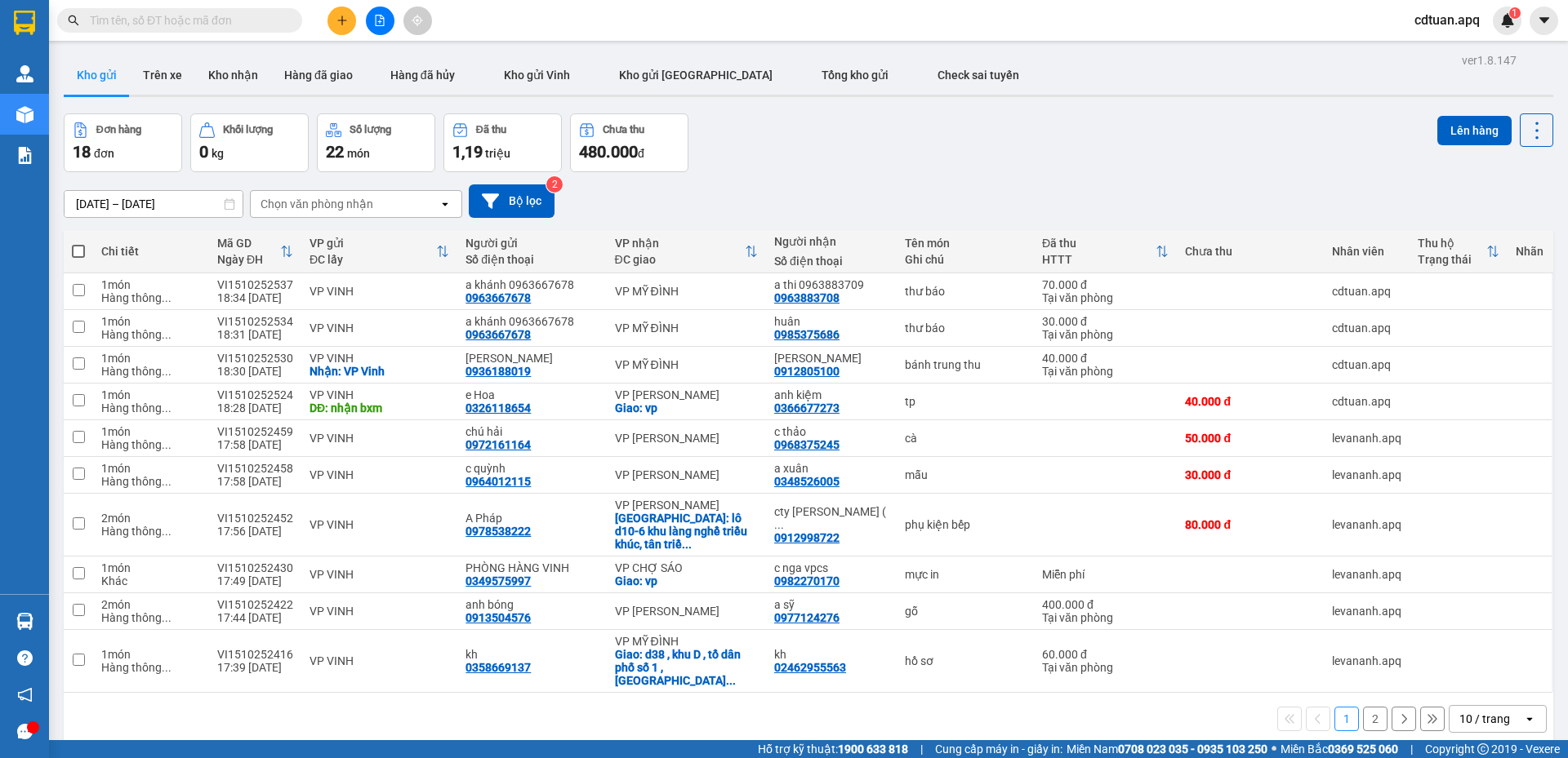
paste input "0969022194"
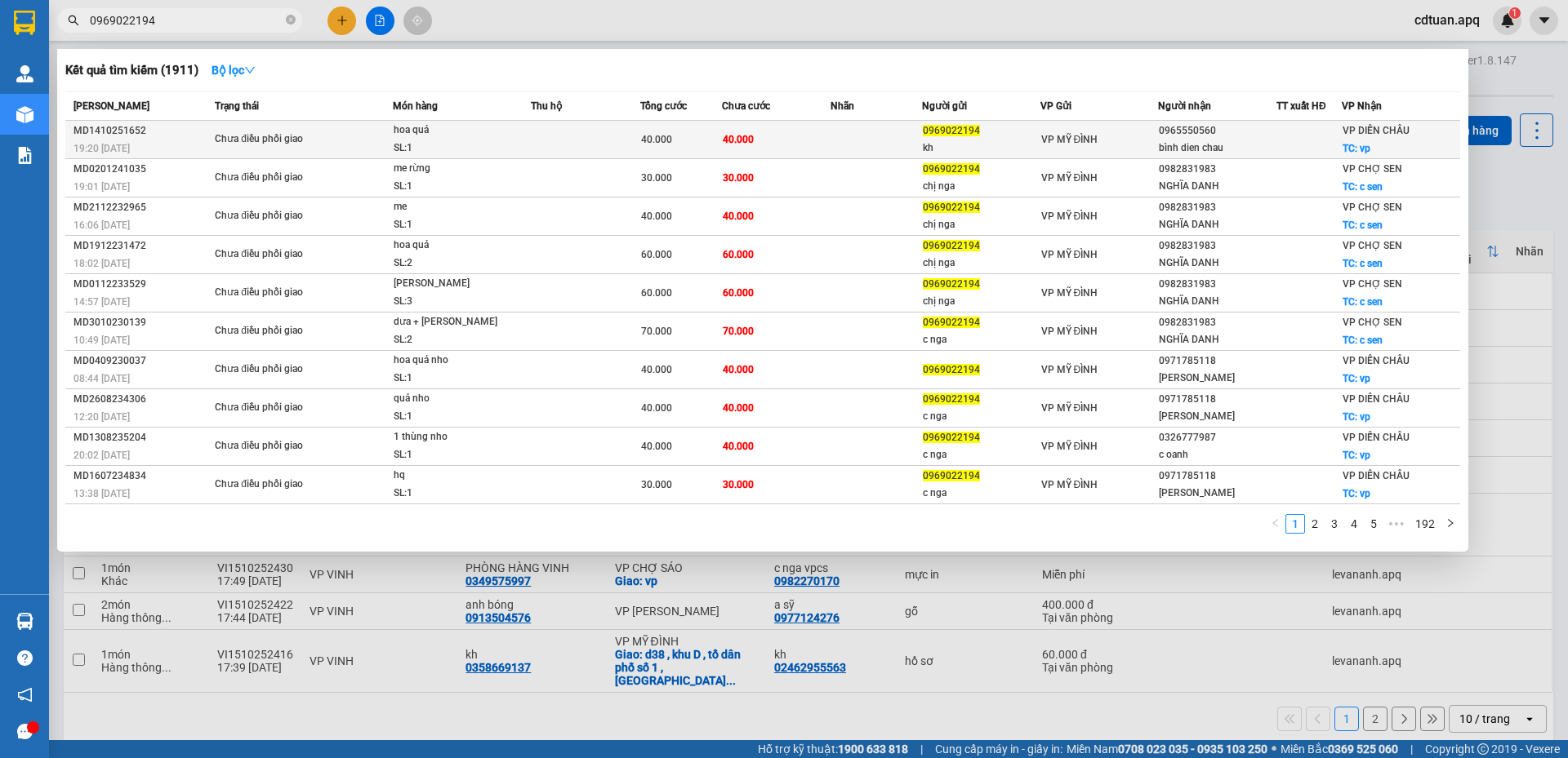
type input "0969022194"
click at [820, 137] on td "40.000" at bounding box center [776, 140] width 109 height 38
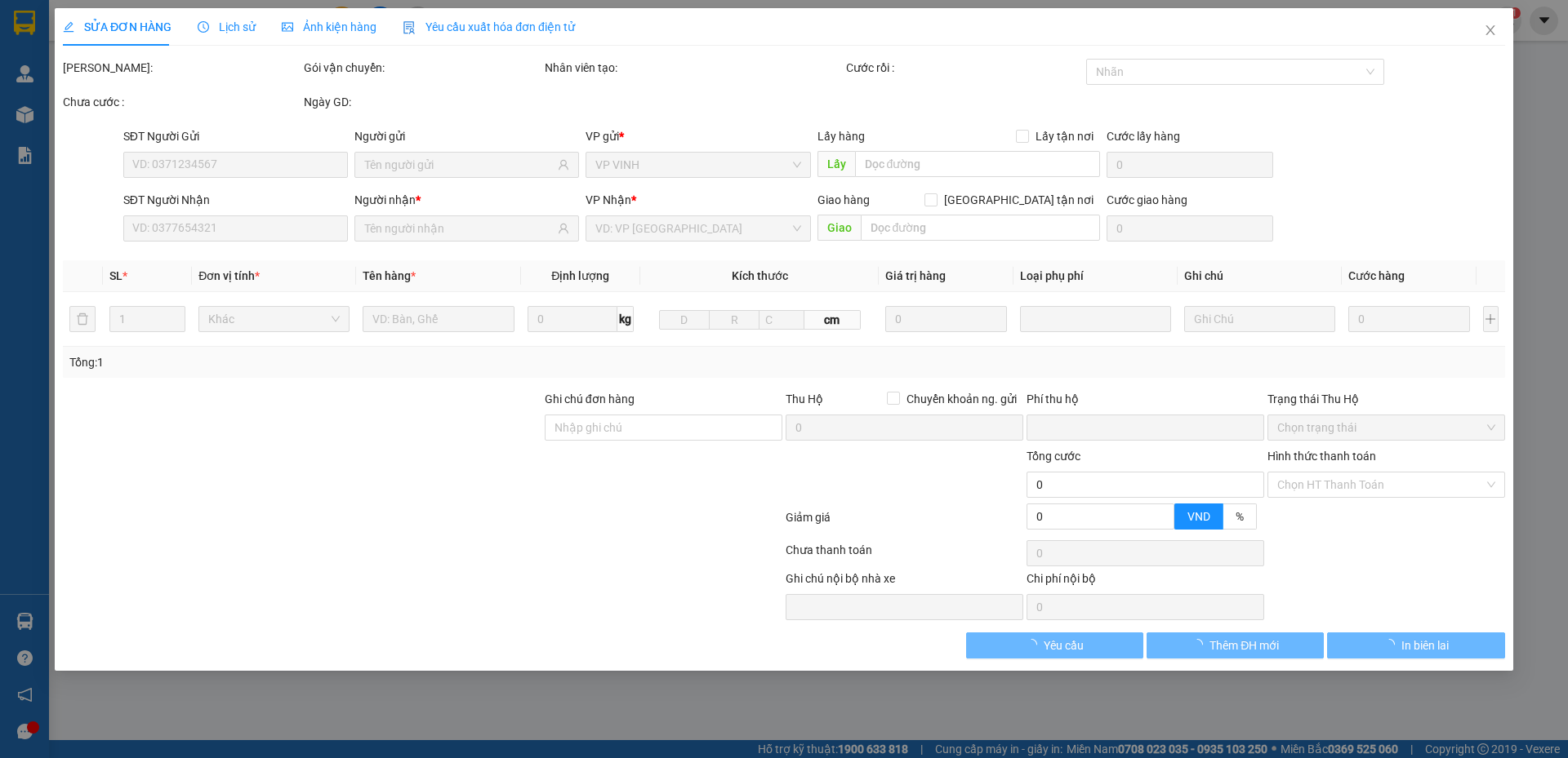
type input "0969022194"
type input "kh"
type input "0965550560"
type input "bình dien chau"
checkbox input "true"
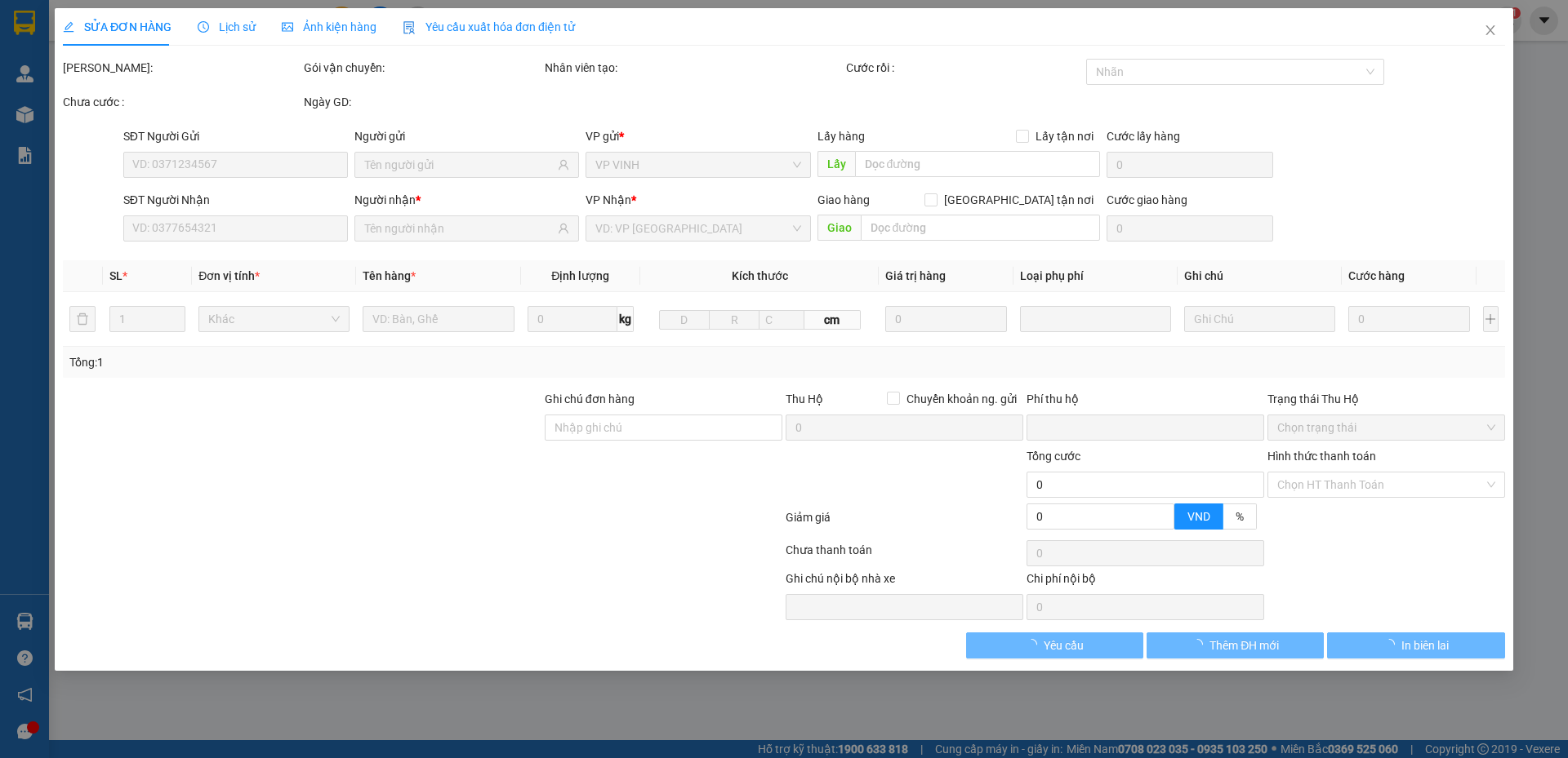
type input "vp"
type input "0"
type input "40.000"
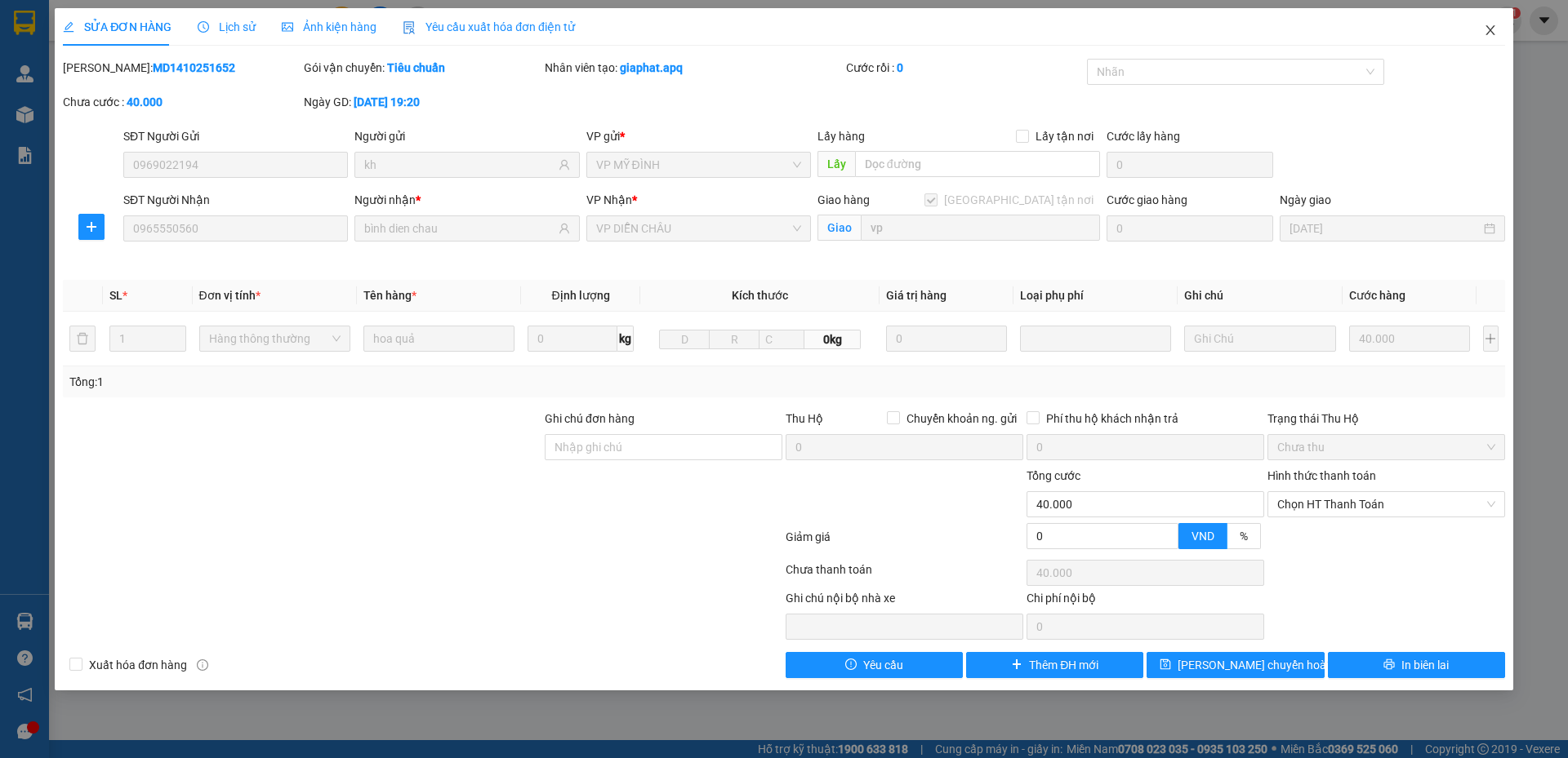
click at [1495, 28] on icon "close" at bounding box center [1489, 30] width 13 height 13
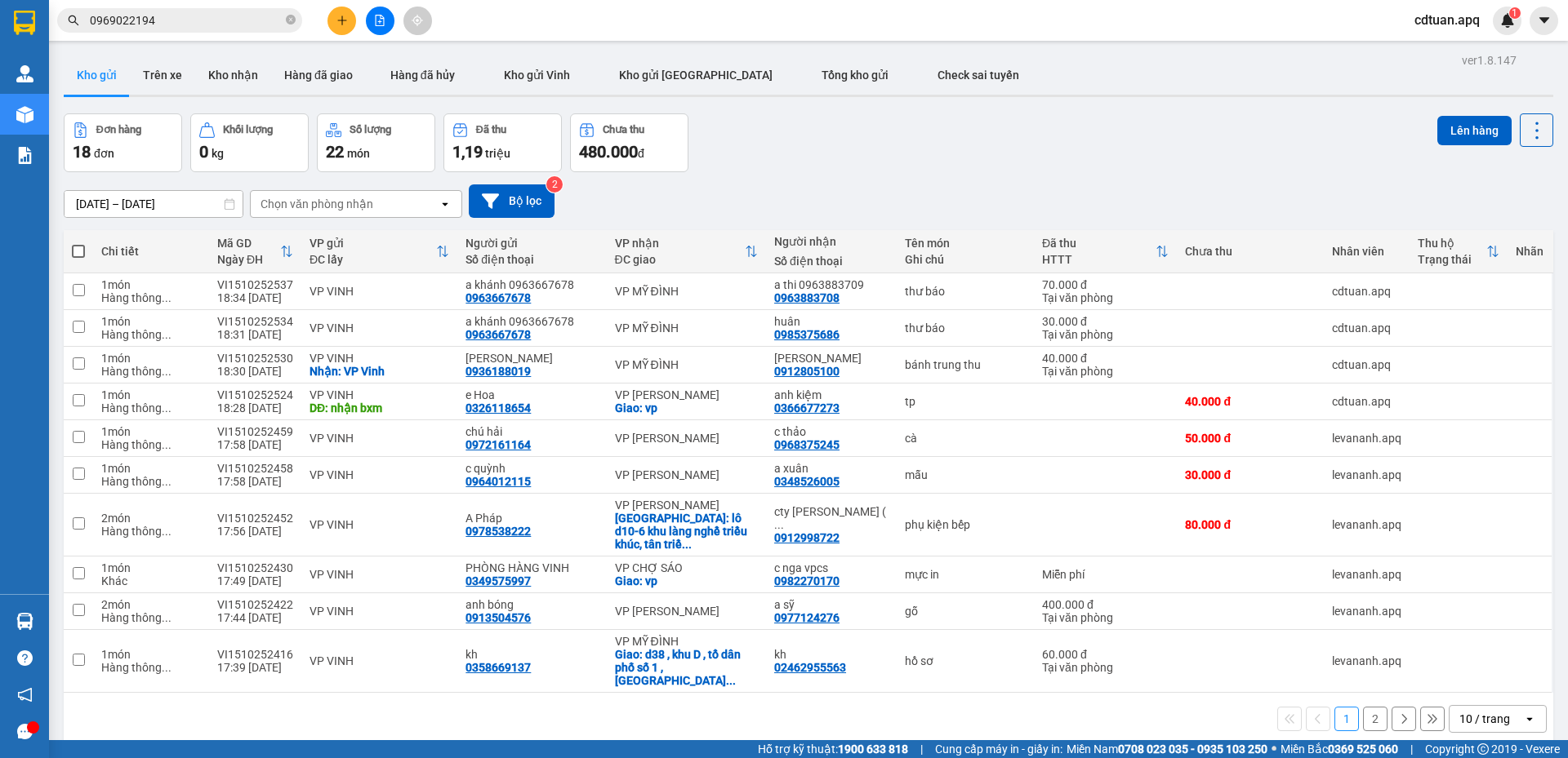
click at [853, 135] on div "Đơn hàng 18 đơn Khối lượng 0 kg Số lượng 22 món Đã thu 1,19 triệu Chưa thu 480.…" at bounding box center [808, 142] width 1489 height 59
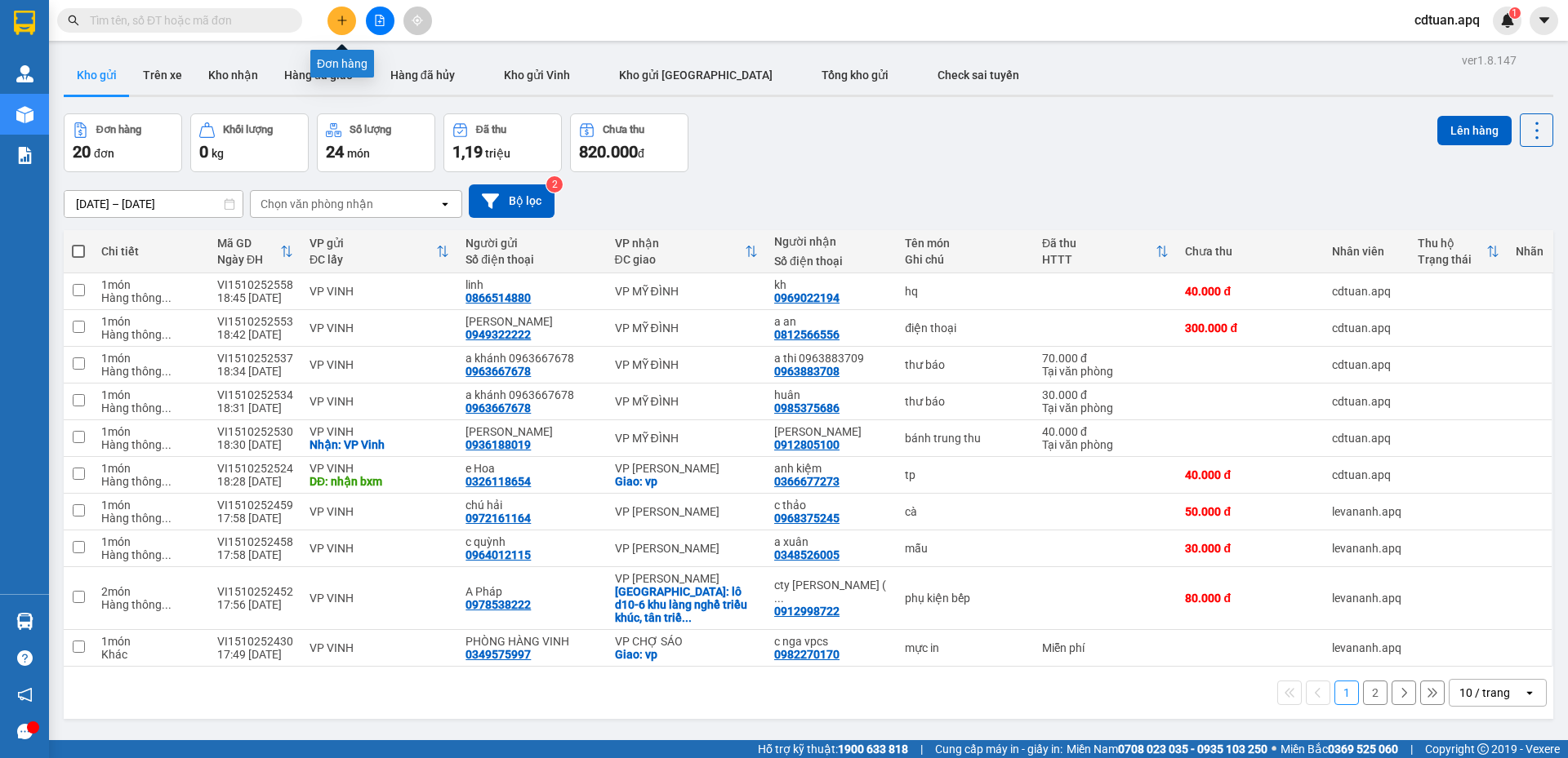
click at [335, 18] on button at bounding box center [342, 20] width 29 height 29
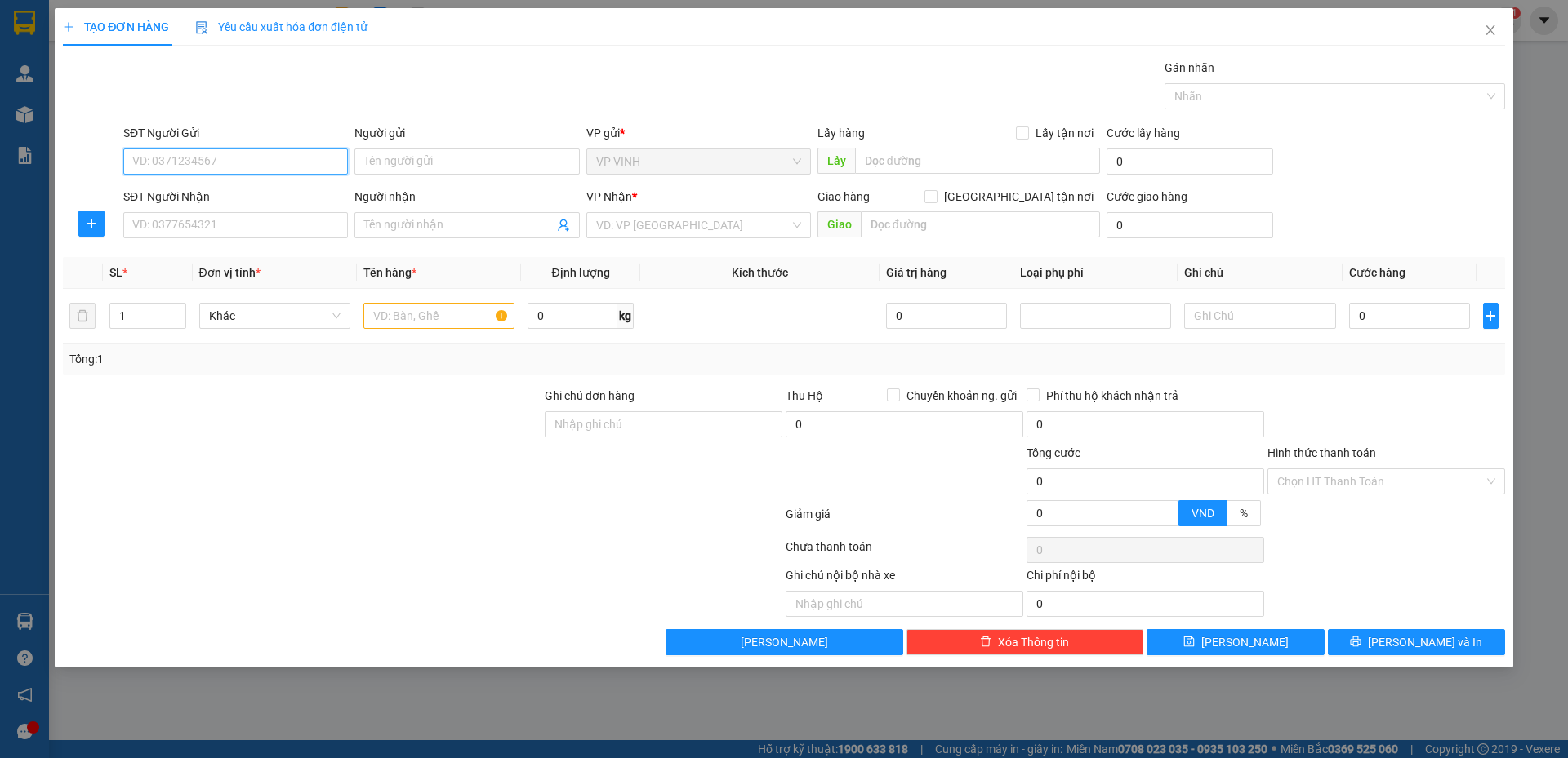
click at [335, 160] on input "SĐT Người Gửi" at bounding box center [235, 162] width 224 height 26
type input "0977372828"
click at [532, 163] on input "Người gửi" at bounding box center [466, 162] width 224 height 26
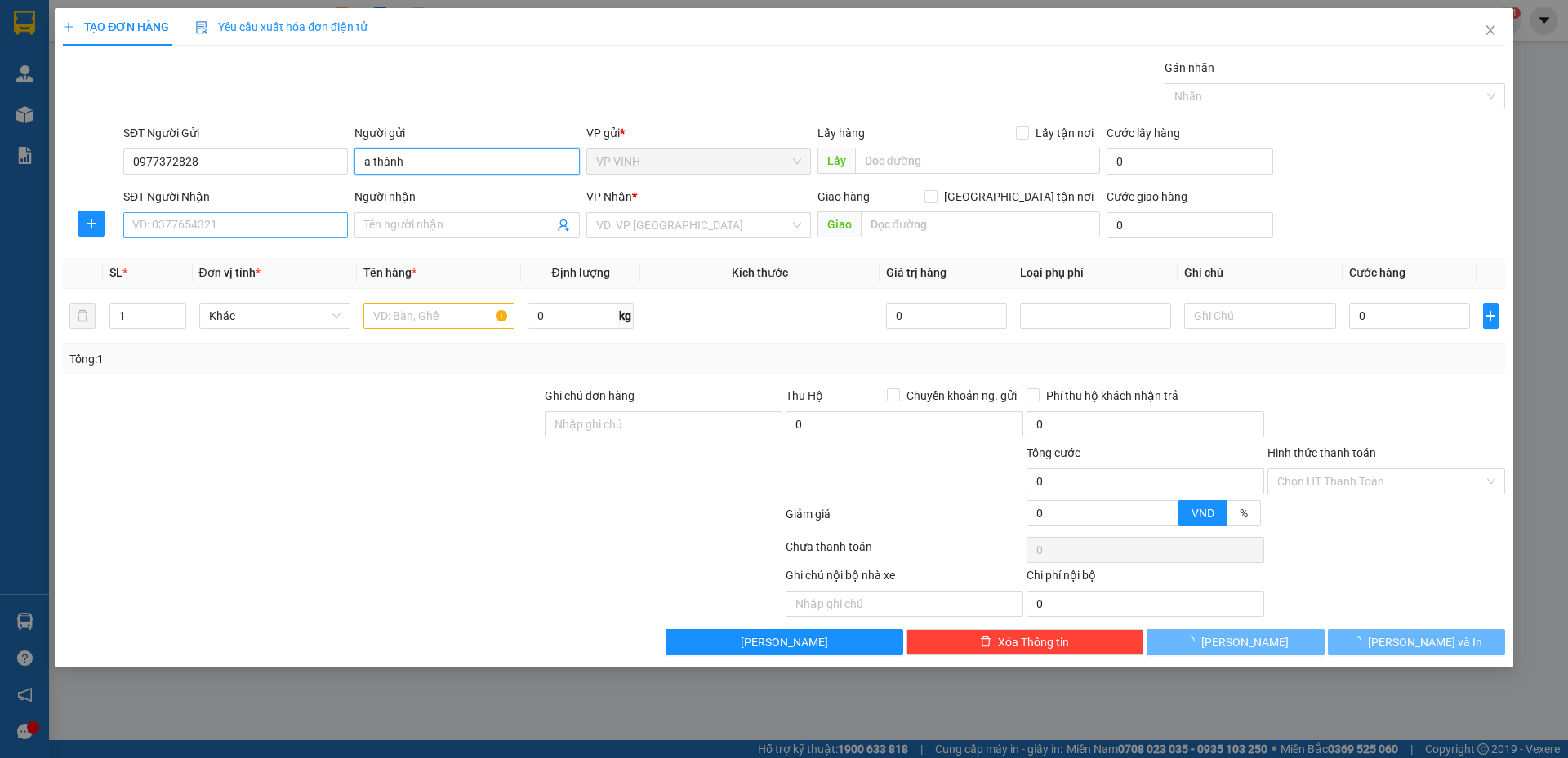
type input "a thành"
click at [290, 223] on input "SĐT Người Nhận" at bounding box center [235, 225] width 224 height 26
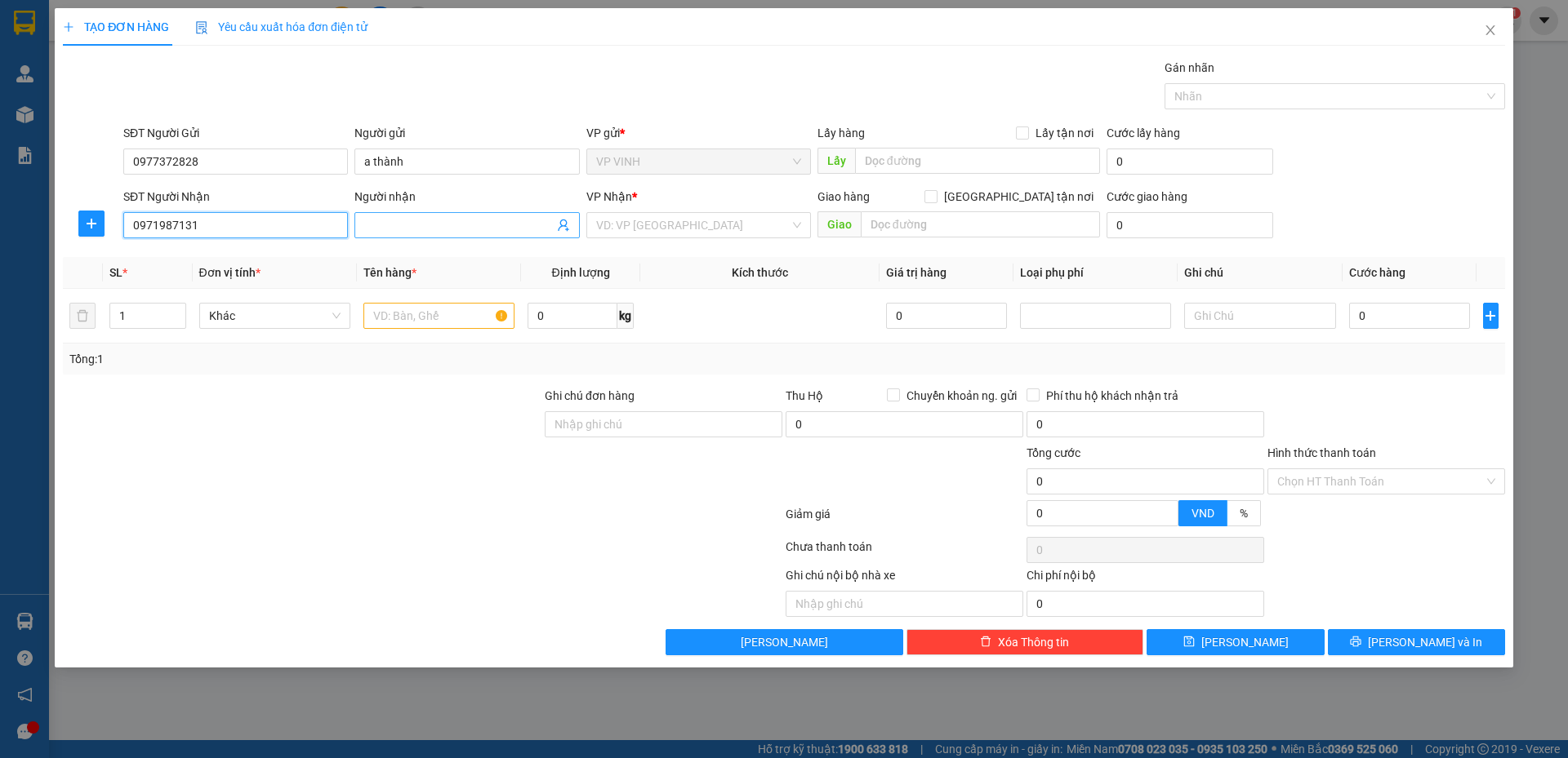
type input "0971987131"
click at [432, 223] on input "Người nhận" at bounding box center [459, 225] width 189 height 18
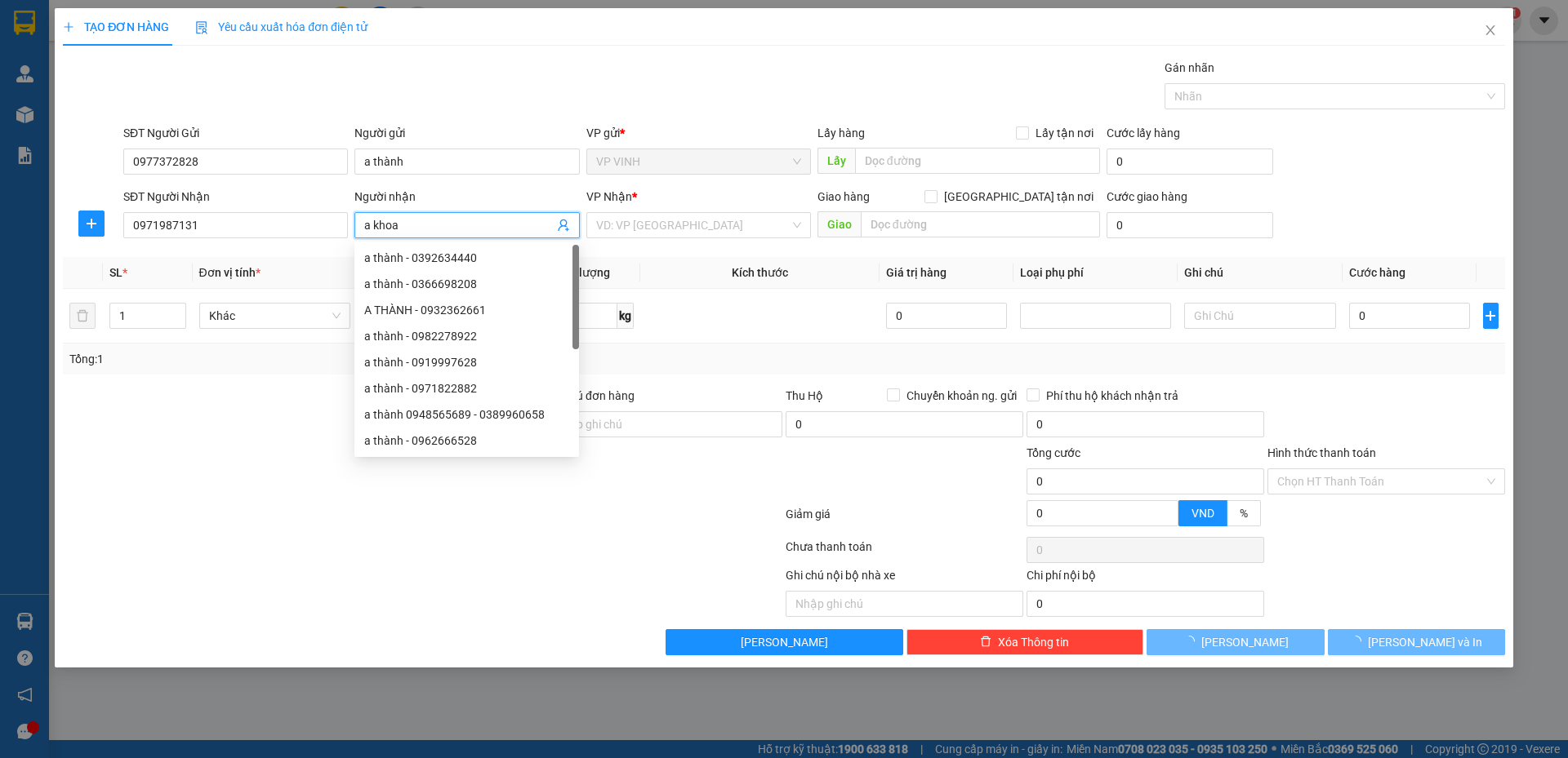
type input "a khoa"
click at [491, 79] on div "Gói vận chuyển * Tiêu chuẩn Gán nhãn Nhãn" at bounding box center [813, 86] width 1388 height 57
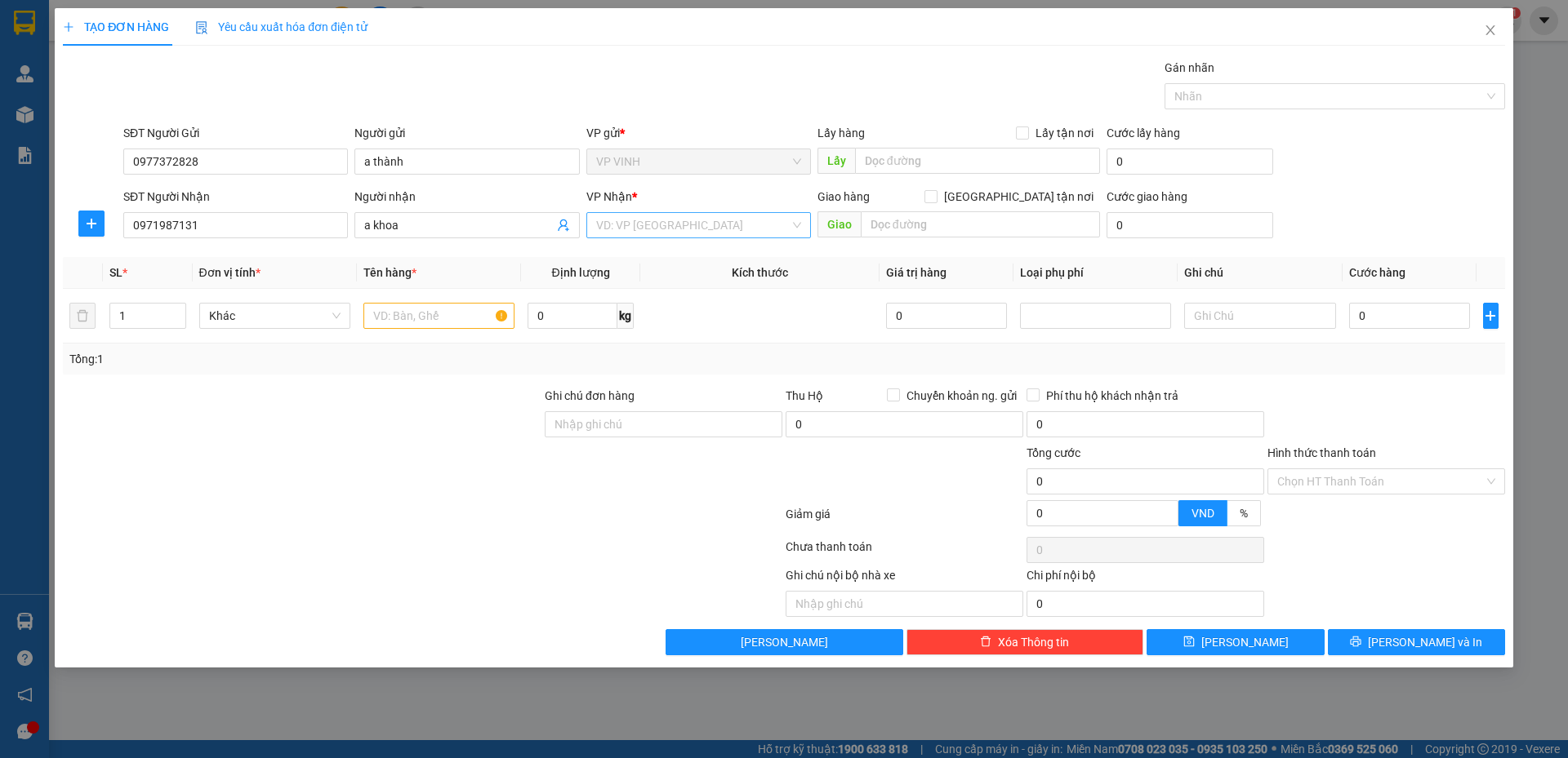
click at [622, 231] on input "search" at bounding box center [693, 225] width 194 height 24
type input "my"
click at [631, 263] on div "VP MỸ ĐÌNH" at bounding box center [698, 258] width 205 height 18
click at [429, 319] on input "text" at bounding box center [439, 316] width 151 height 26
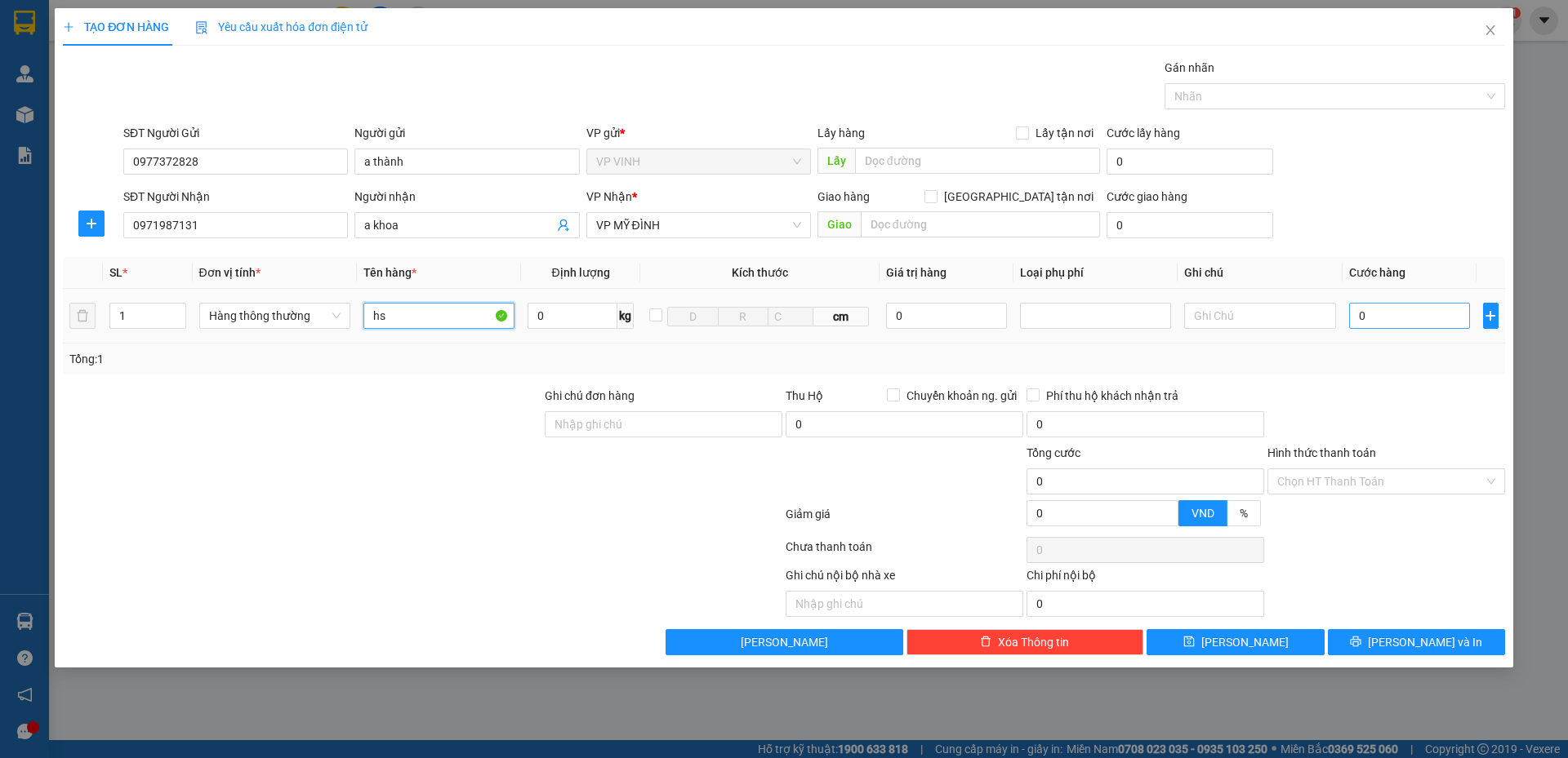
type input "hs"
click at [1407, 321] on input "0" at bounding box center [1409, 316] width 121 height 26
type input "3"
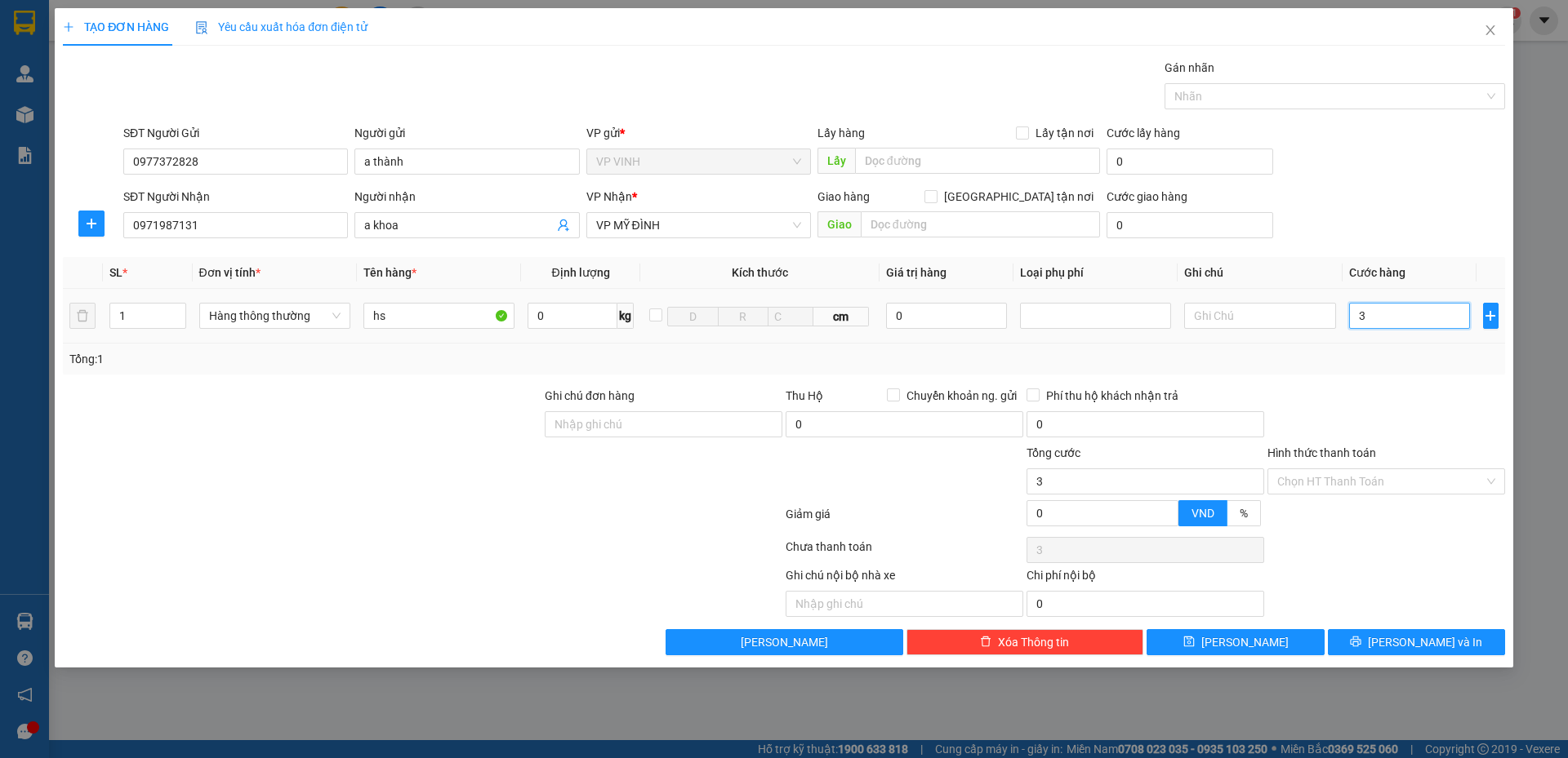
type input "30"
type input "30.000"
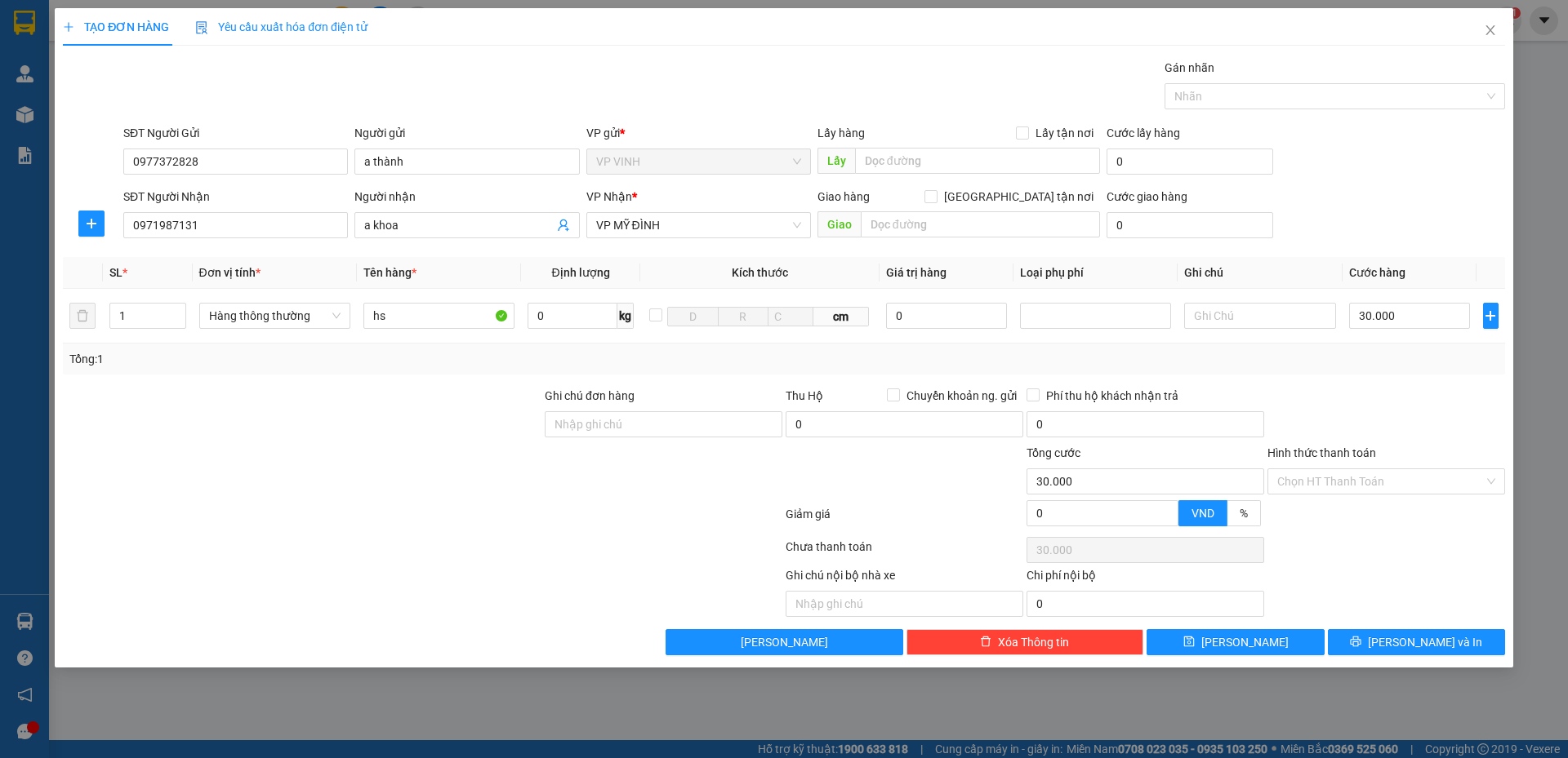
click at [1395, 373] on div "Tổng: 1" at bounding box center [784, 360] width 1442 height 31
click at [1371, 475] on input "Hình thức thanh toán" at bounding box center [1380, 481] width 206 height 24
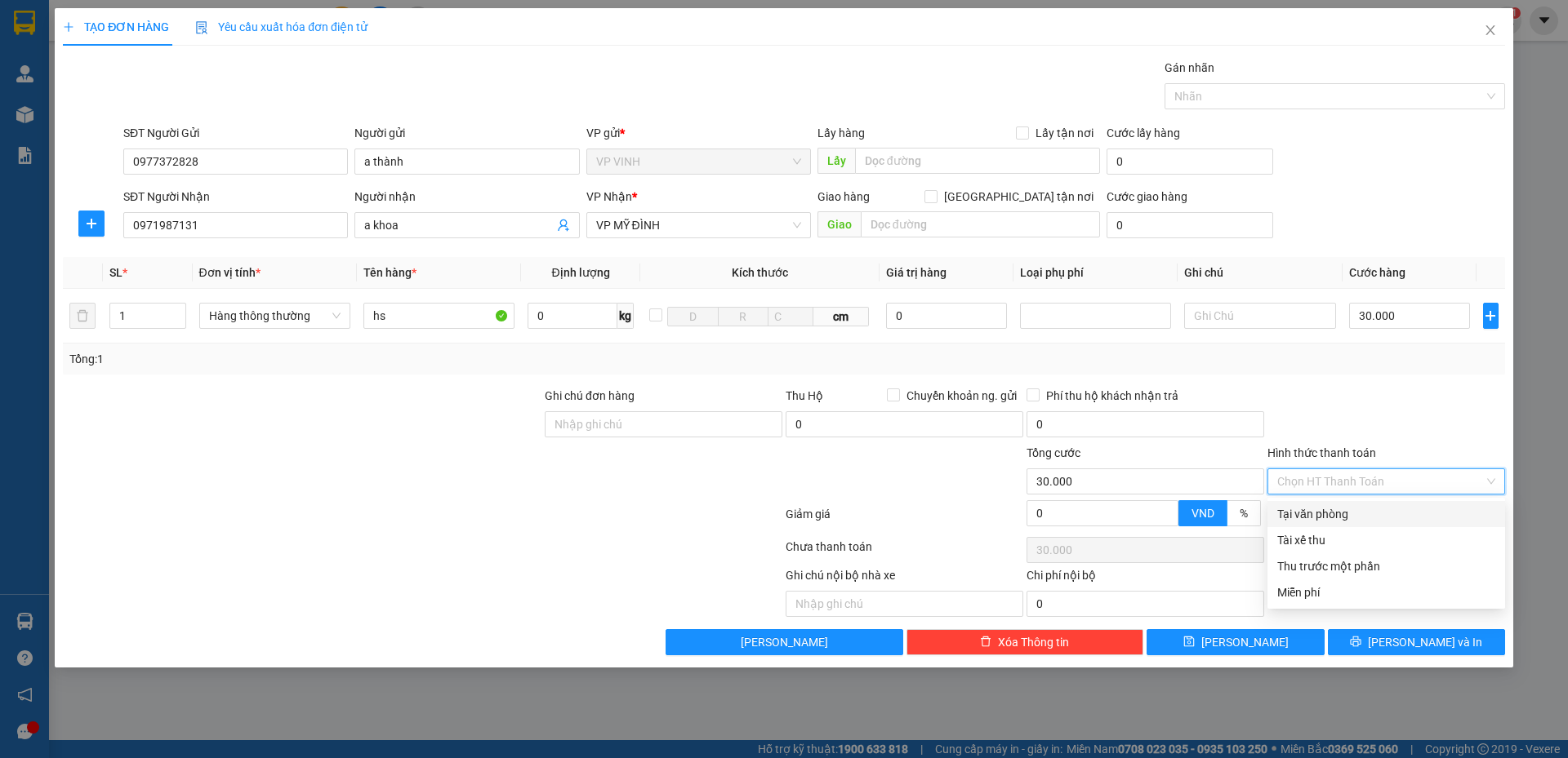
click at [1358, 516] on div "Tại văn phòng" at bounding box center [1386, 514] width 218 height 18
type input "0"
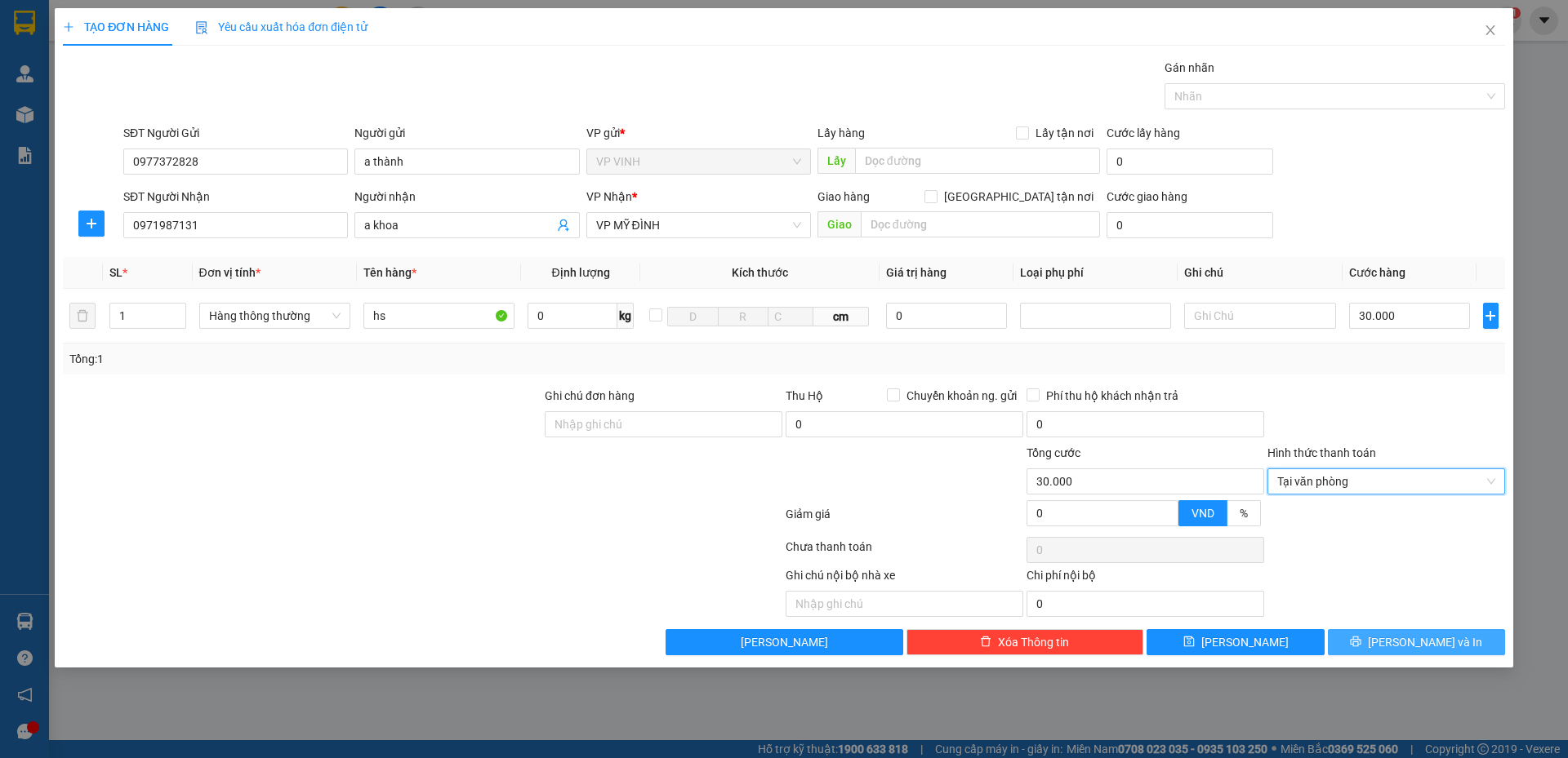
click at [1430, 644] on span "[PERSON_NAME] và In" at bounding box center [1425, 642] width 114 height 18
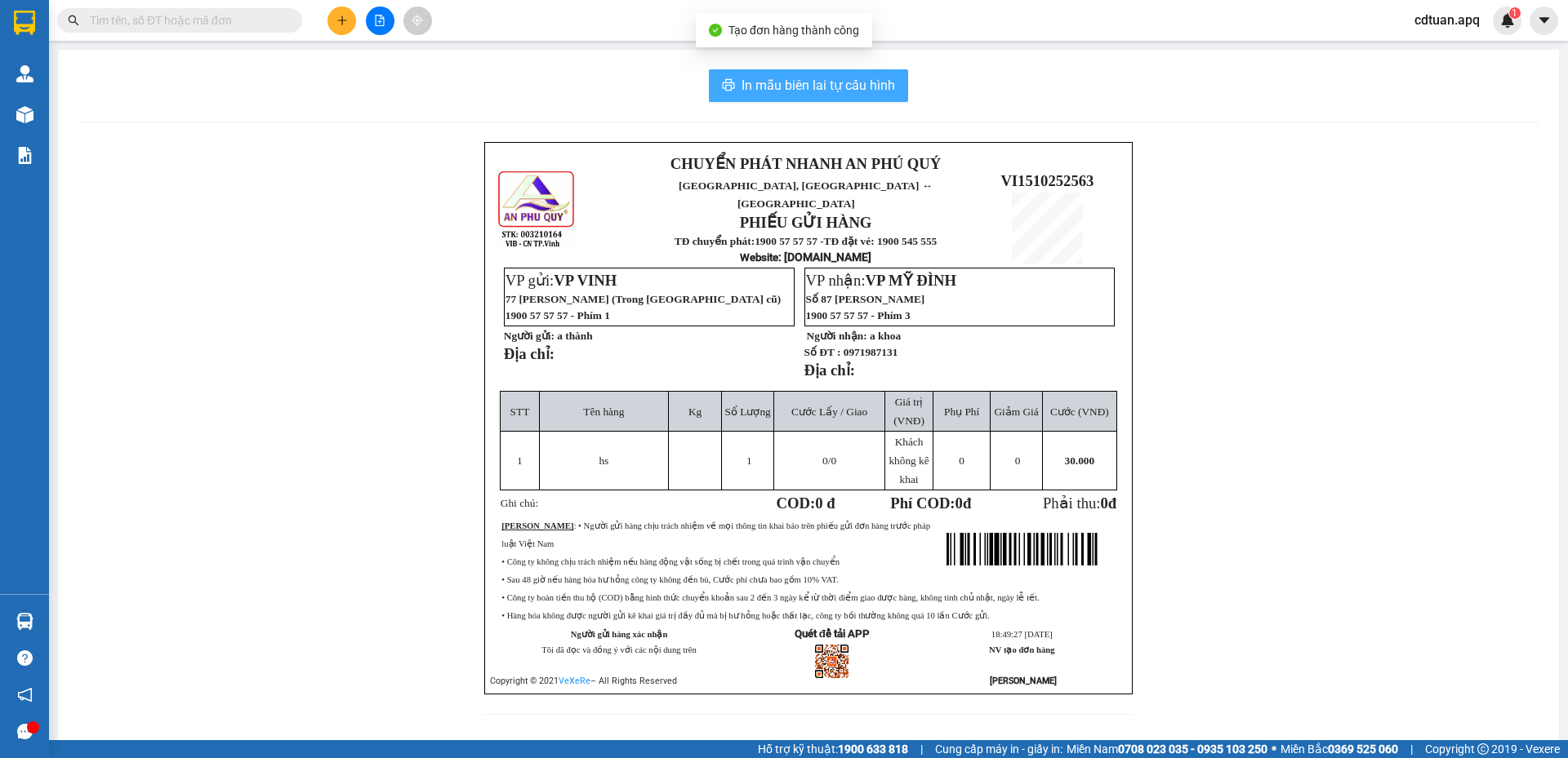
click at [756, 70] on button "In mẫu biên lai tự cấu hình" at bounding box center [808, 85] width 199 height 32
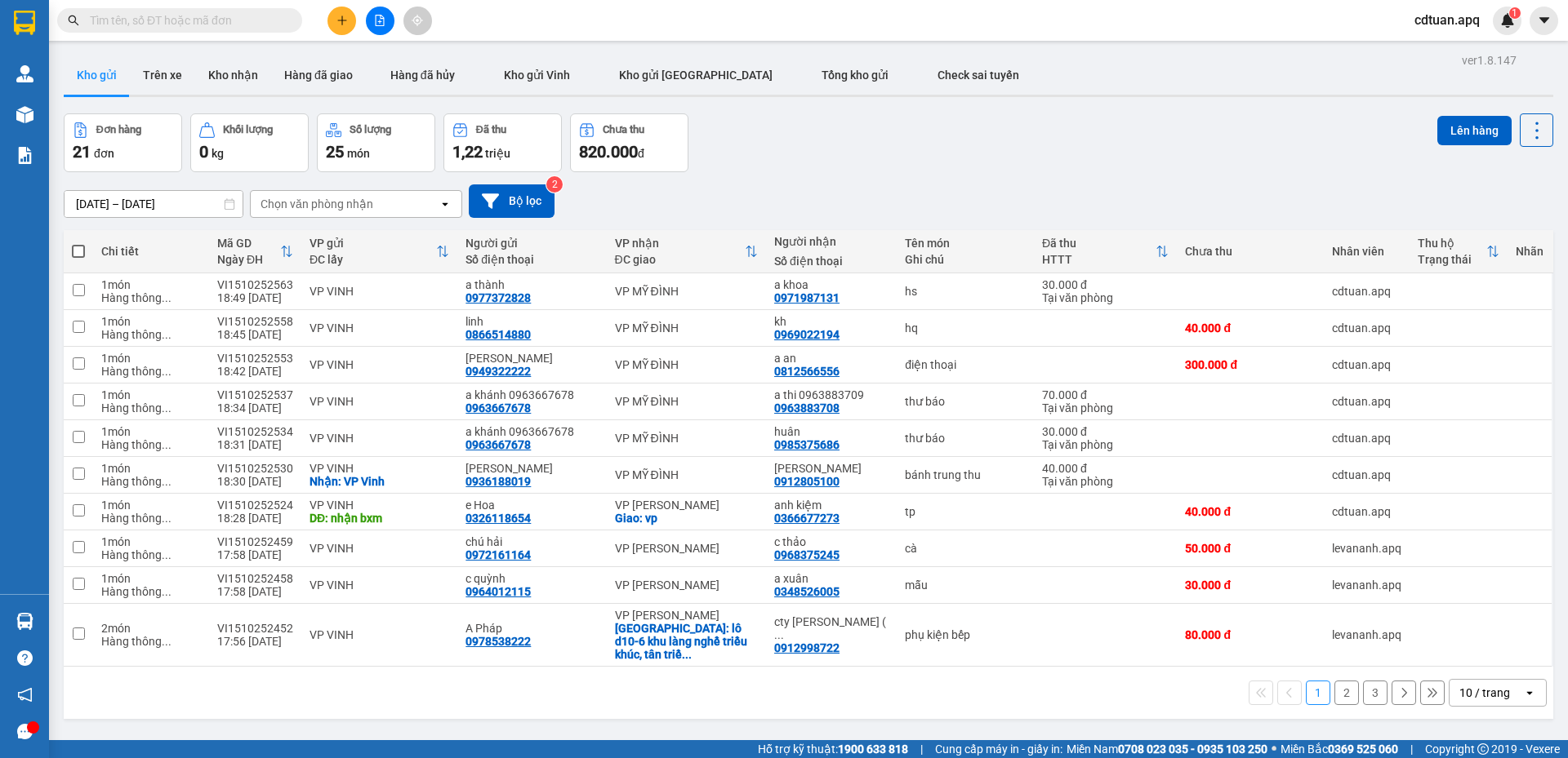
click at [344, 19] on icon "plus" at bounding box center [342, 20] width 11 height 11
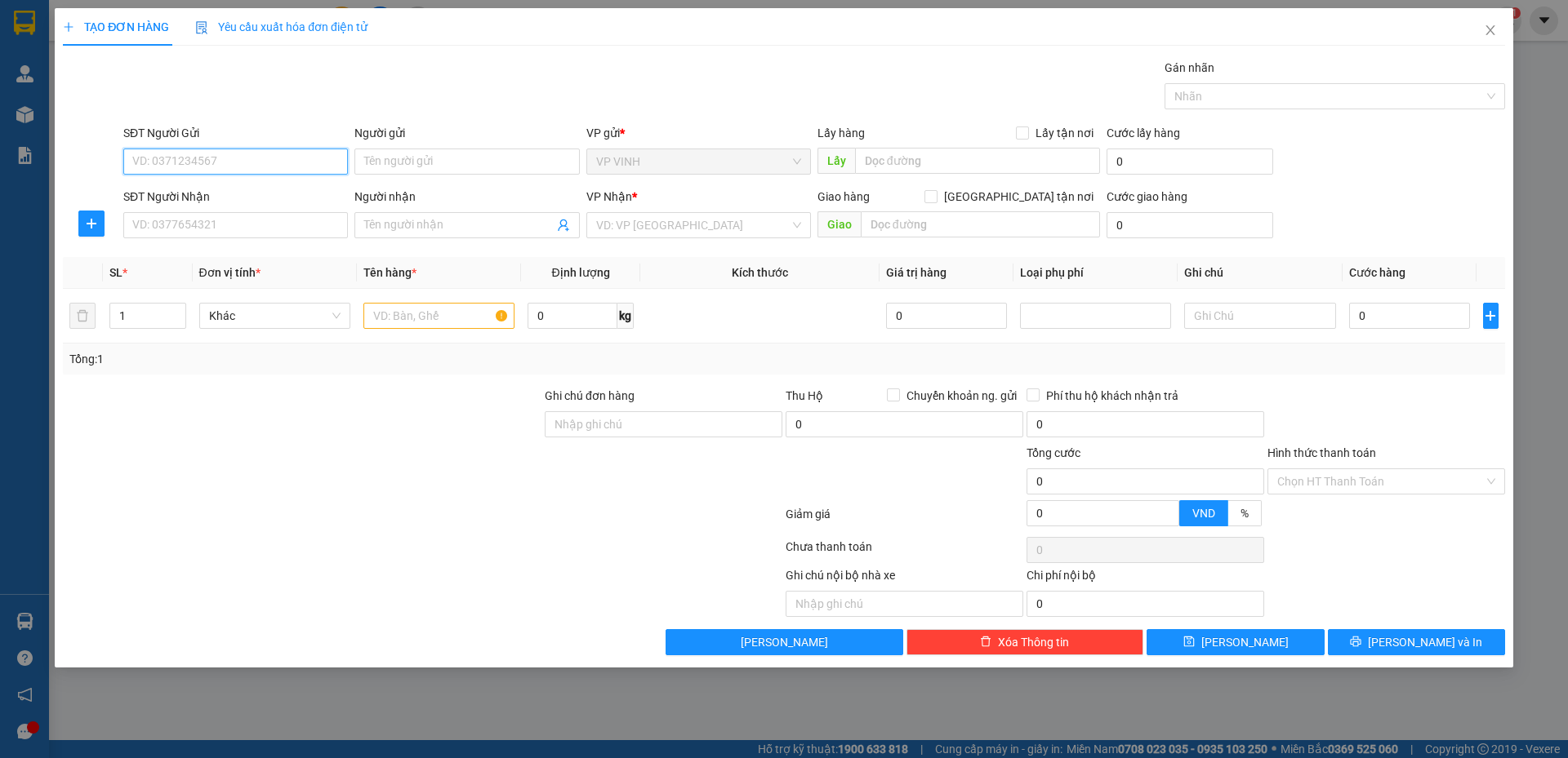
click at [249, 168] on input "SĐT Người Gửi" at bounding box center [235, 162] width 224 height 26
type input "0367120595"
click at [249, 168] on input "0367120595" at bounding box center [235, 162] width 224 height 26
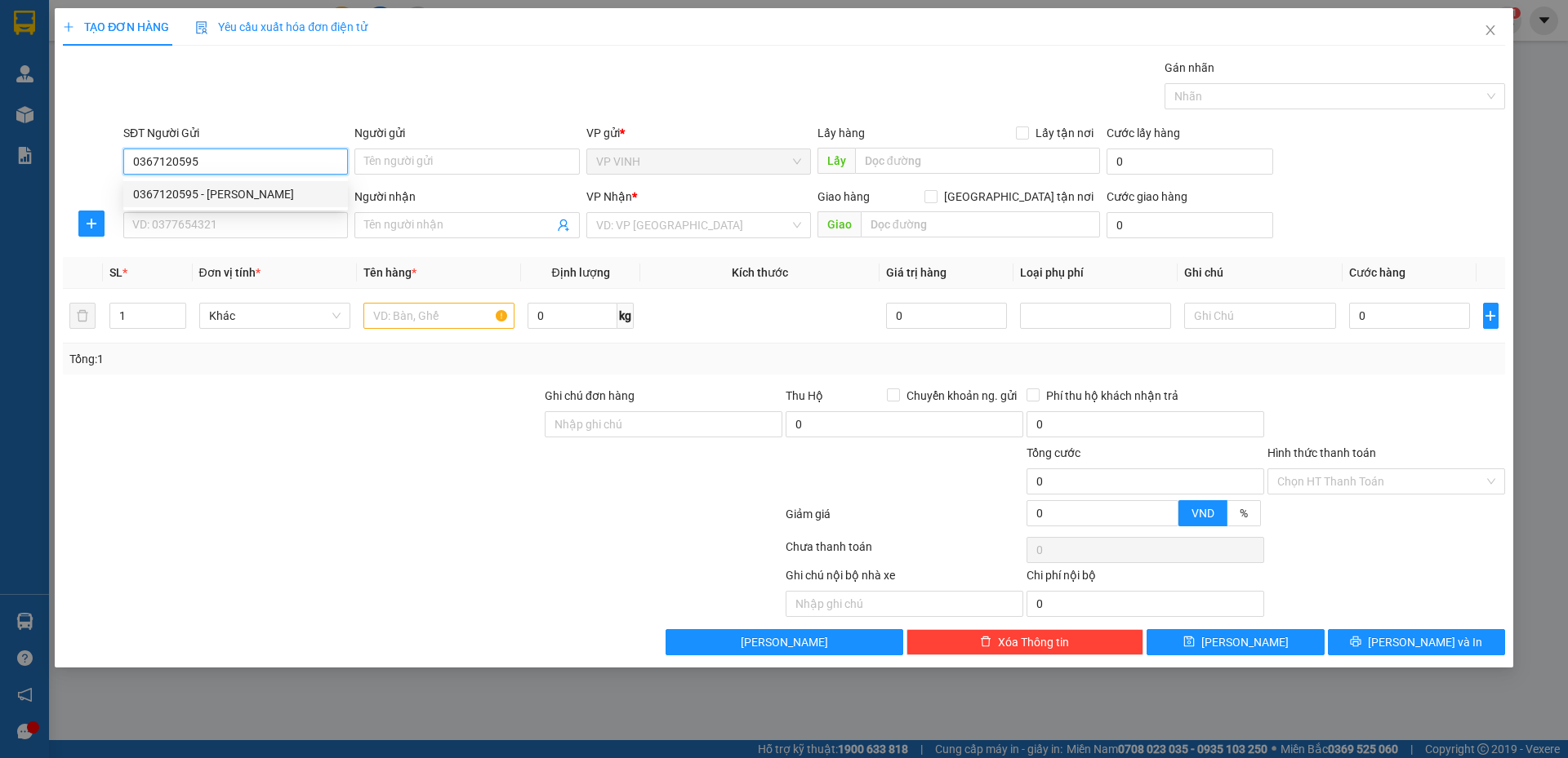
click at [250, 192] on div "0367120595 - bác thái khắc sỹ" at bounding box center [235, 194] width 205 height 18
type input "bác [PERSON_NAME]"
type input "0367120595"
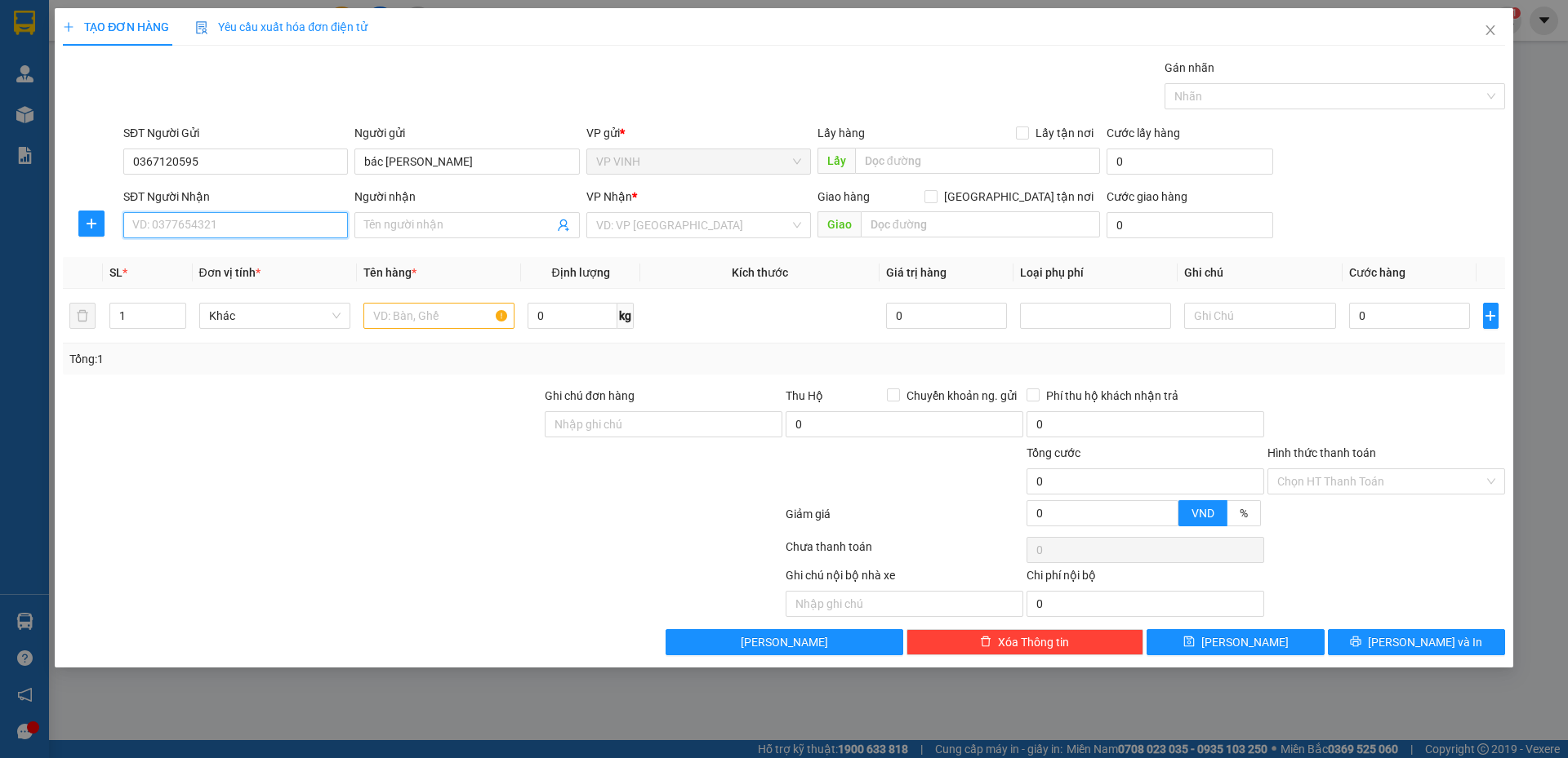
click at [251, 220] on input "SĐT Người Nhận" at bounding box center [235, 225] width 224 height 26
click at [256, 252] on div "0904970686 - A thế công 0335642268" at bounding box center [235, 258] width 205 height 18
type input "0904970686"
type input "A thế công 0335642268"
checkbox input "true"
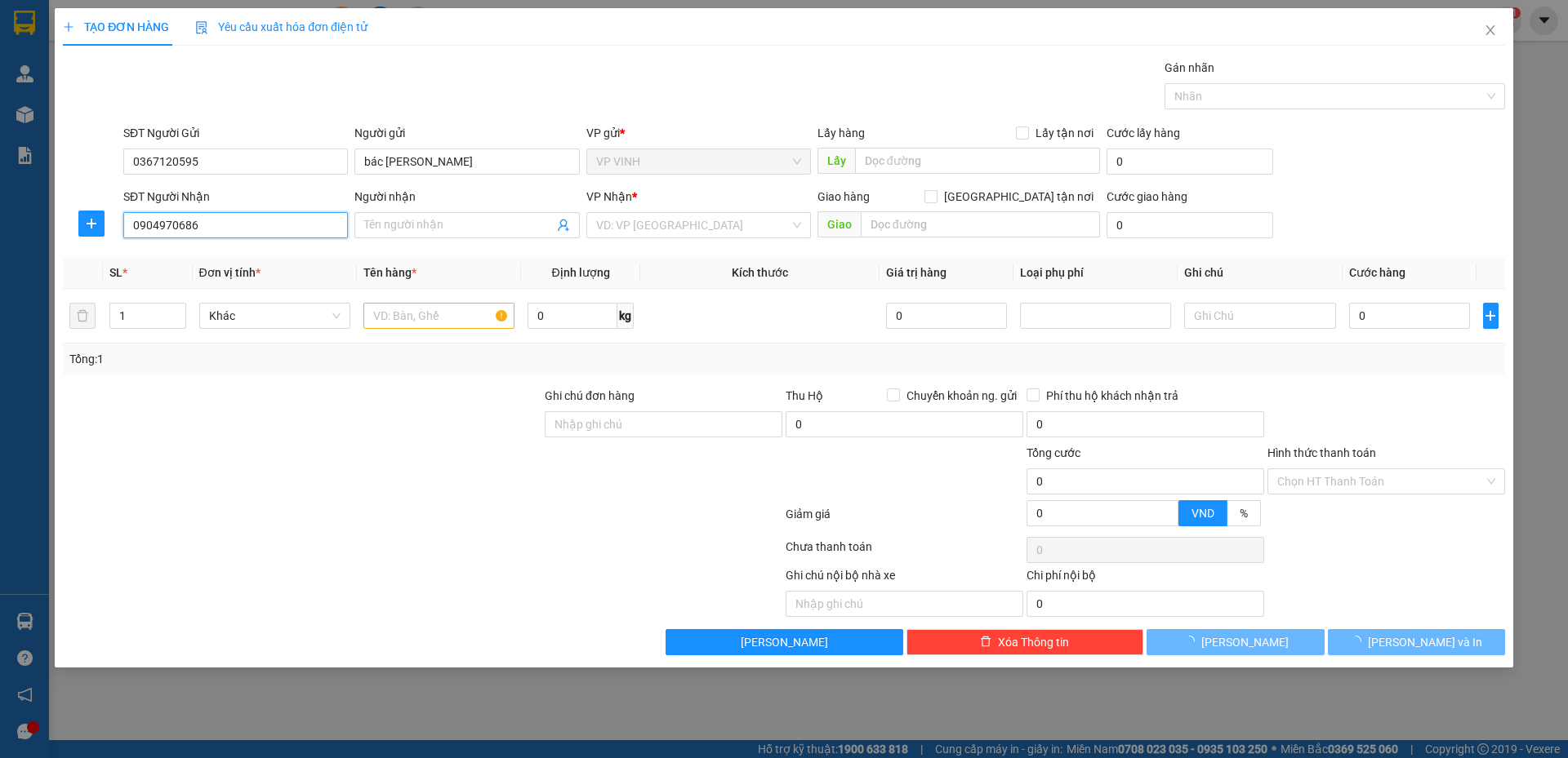
type input "vp"
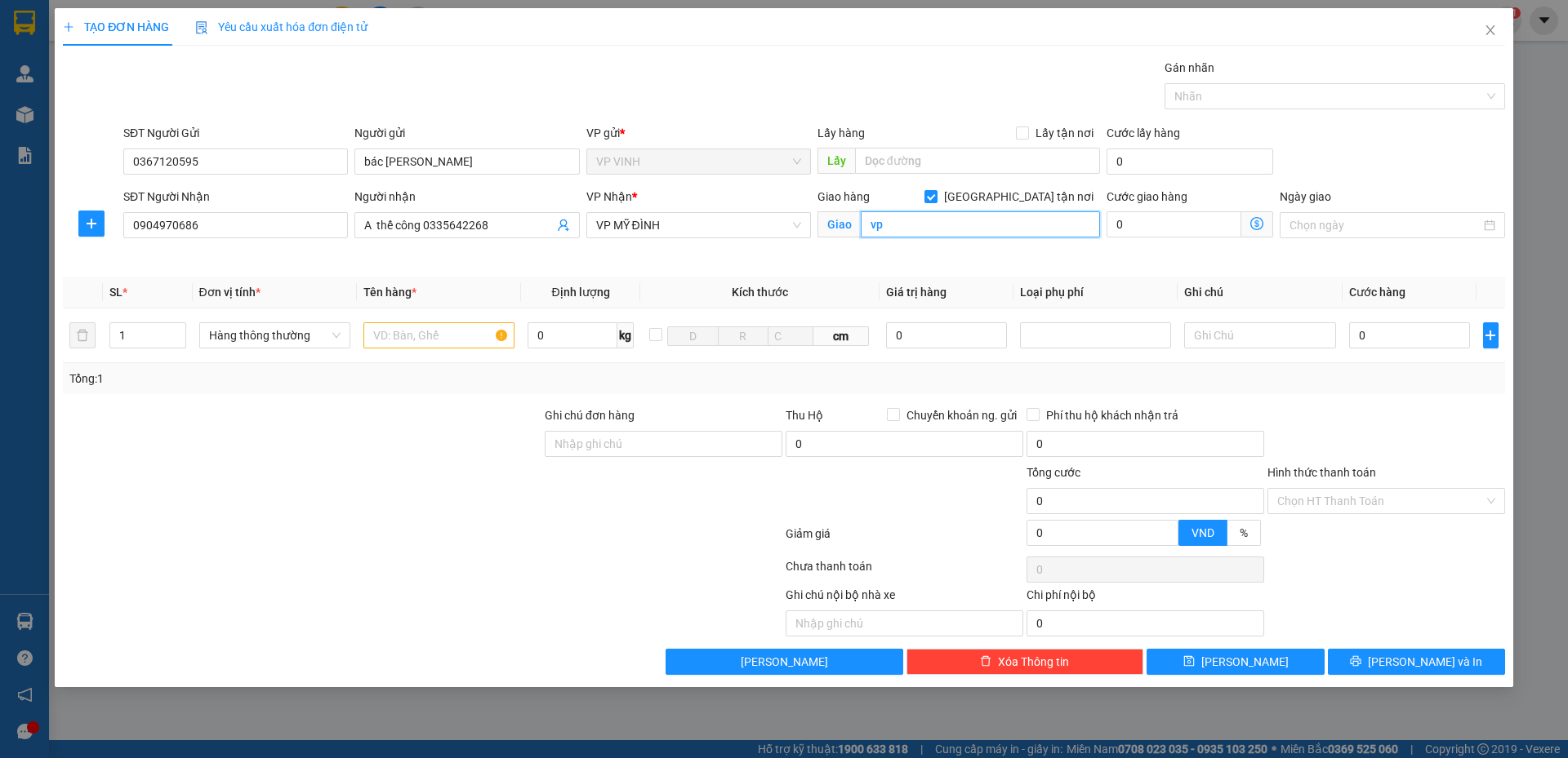
click at [884, 231] on input "vp" at bounding box center [980, 224] width 239 height 26
click at [936, 198] on input "[GEOGRAPHIC_DATA] tận nơi" at bounding box center [929, 196] width 11 height 11
checkbox input "false"
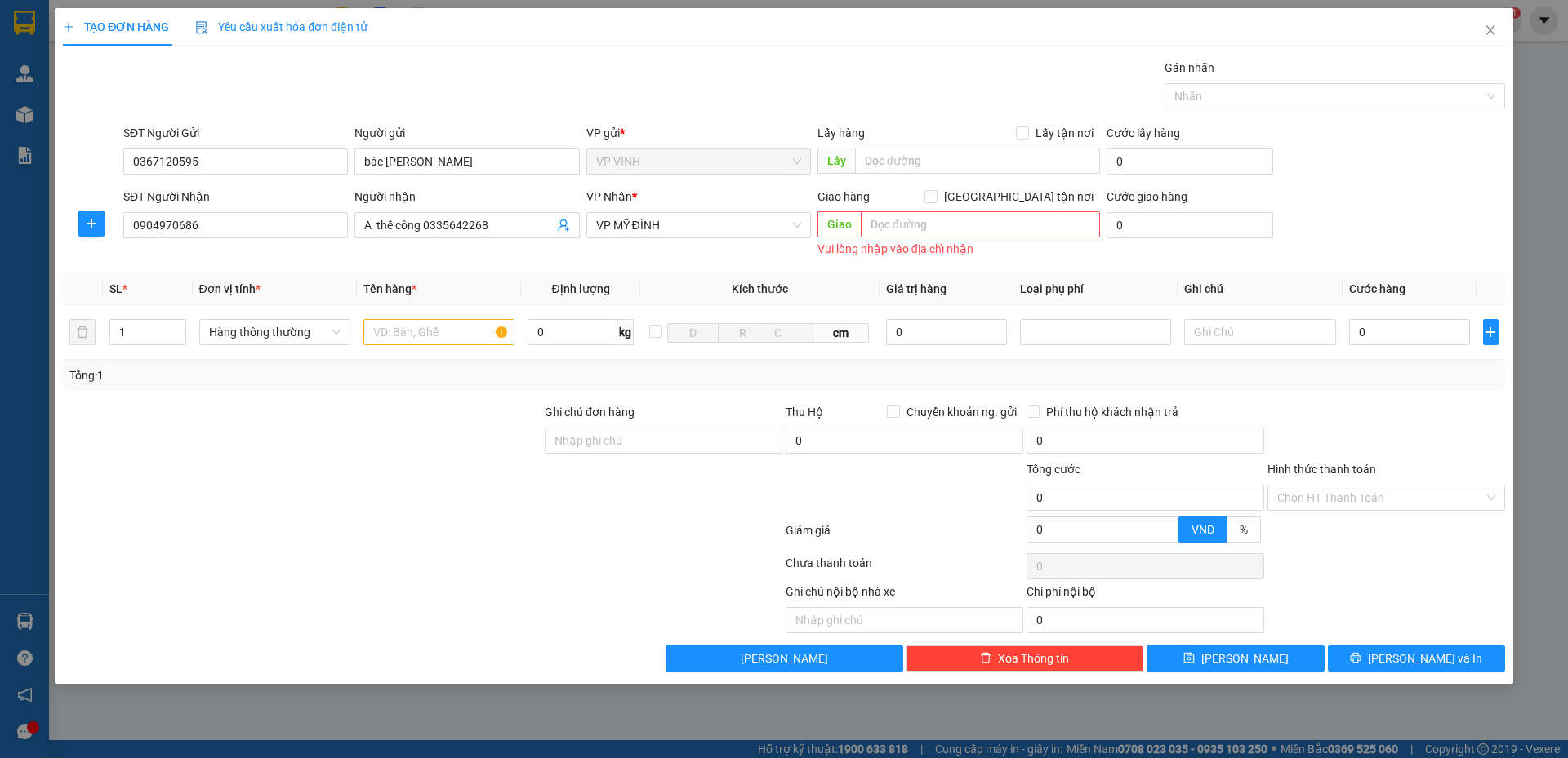
click at [731, 264] on div "Transit Pickup Surcharge Ids Transit Deliver Surcharge Ids Transit Deliver Surc…" at bounding box center [784, 365] width 1442 height 613
click at [567, 250] on div "Người nhận A thế công 0335642268" at bounding box center [466, 224] width 231 height 73
click at [429, 331] on input "text" at bounding box center [439, 332] width 151 height 26
type input "t"
type input "mật"
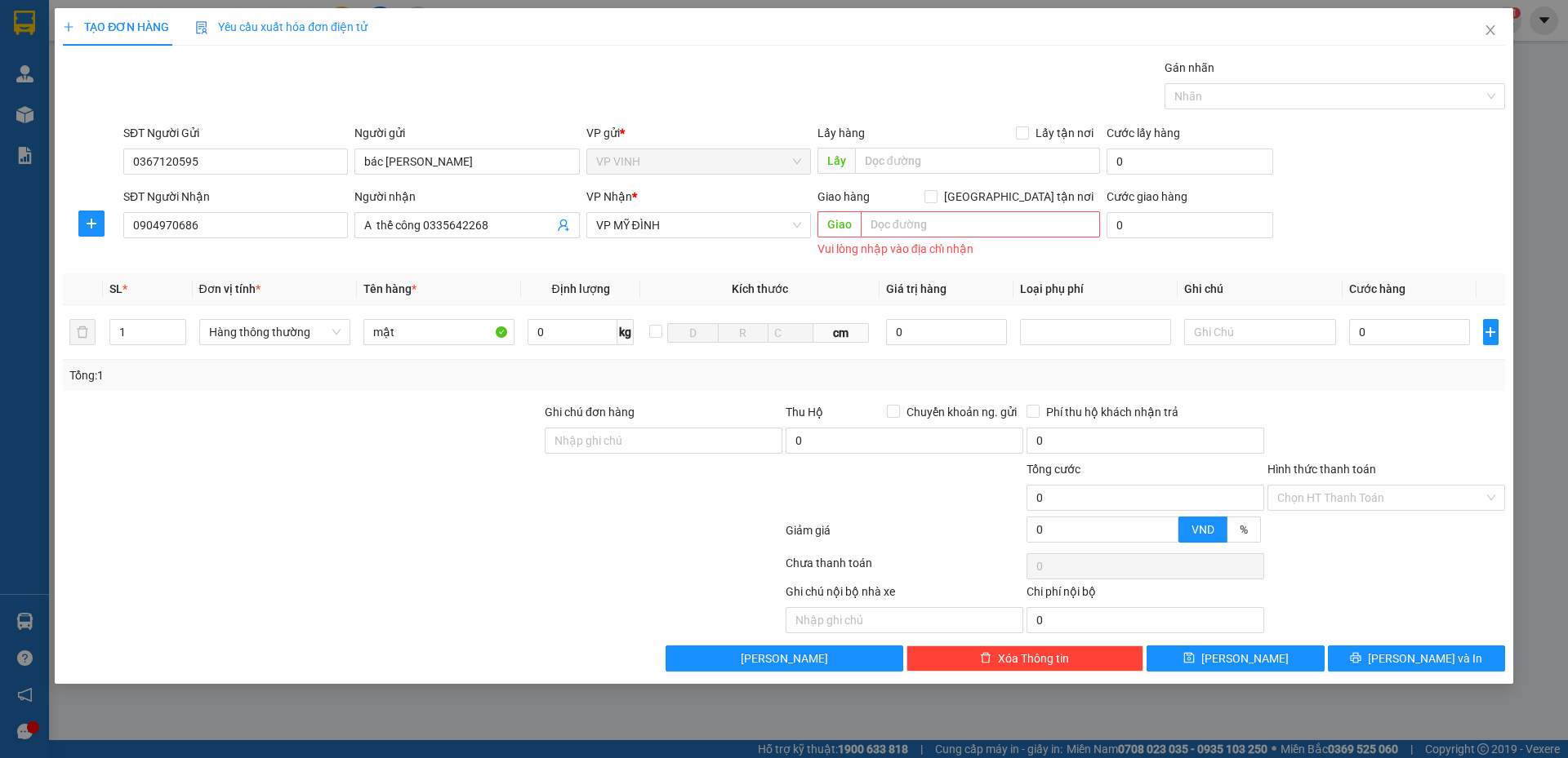
click at [440, 397] on div "Transit Pickup Surcharge Ids Transit Deliver Surcharge Ids Transit Deliver Surc…" at bounding box center [784, 365] width 1442 height 613
click at [1376, 342] on input "0" at bounding box center [1409, 332] width 121 height 26
type input "4"
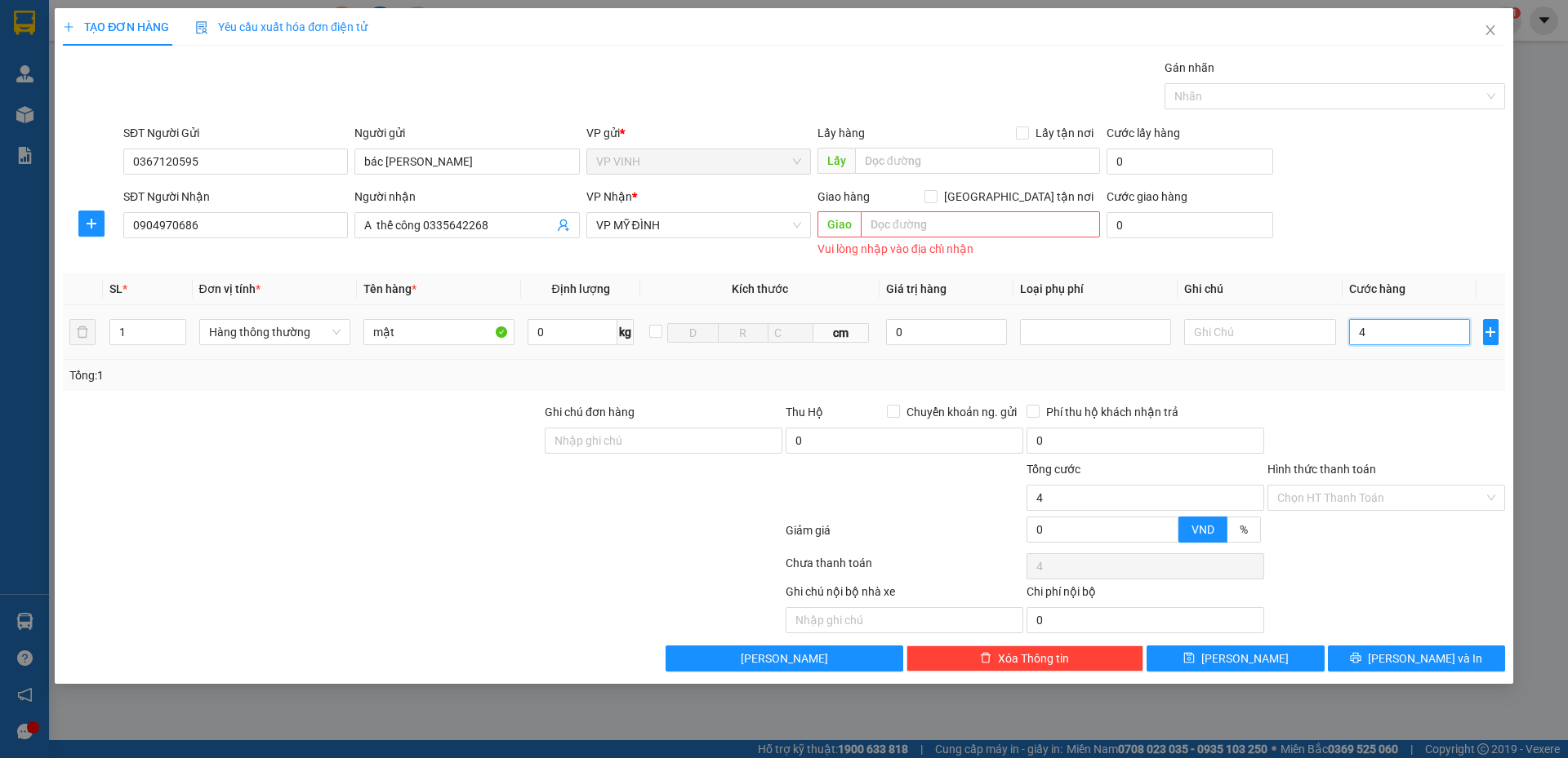
type input "40"
type input "40.000"
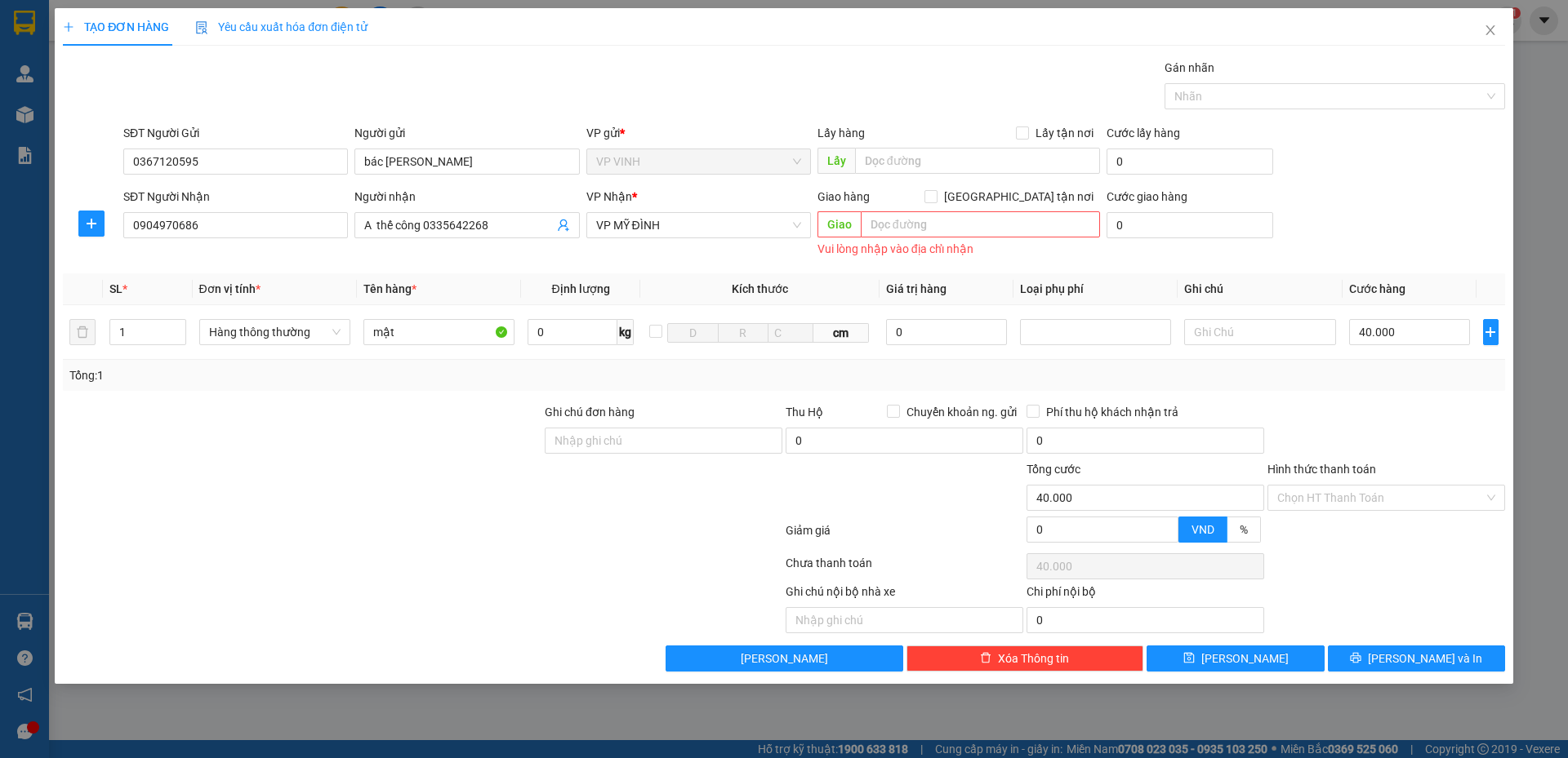
click at [1395, 389] on div "Tổng: 1" at bounding box center [784, 376] width 1442 height 31
click at [1323, 506] on input "Hình thức thanh toán" at bounding box center [1380, 498] width 206 height 24
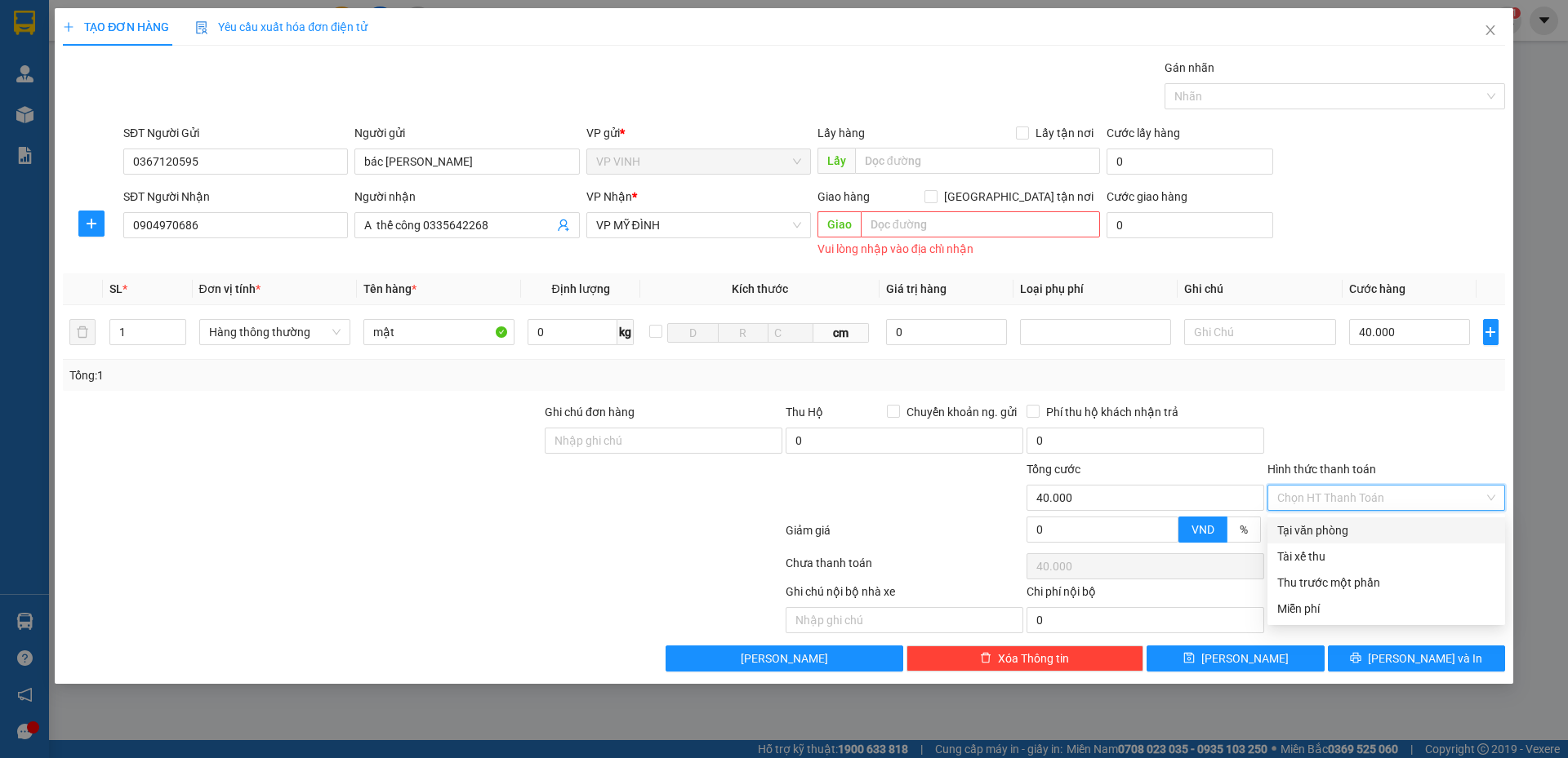
click at [1318, 527] on div "Tại văn phòng" at bounding box center [1386, 530] width 218 height 18
type input "0"
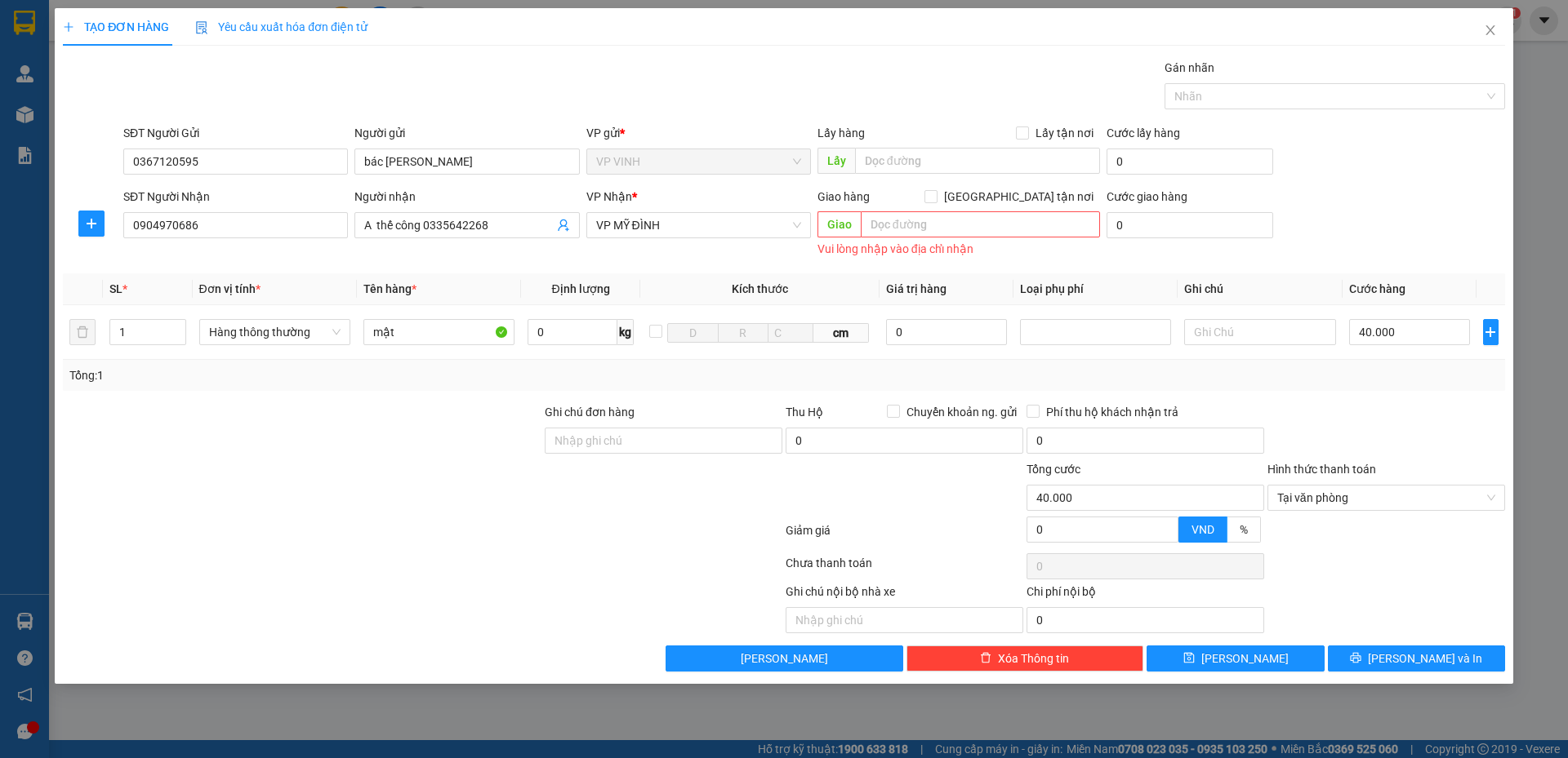
click at [995, 257] on div "Vui lòng nhập vào địa chỉ nhận" at bounding box center [958, 249] width 282 height 18
click at [1371, 658] on button "[PERSON_NAME] và In" at bounding box center [1416, 658] width 177 height 26
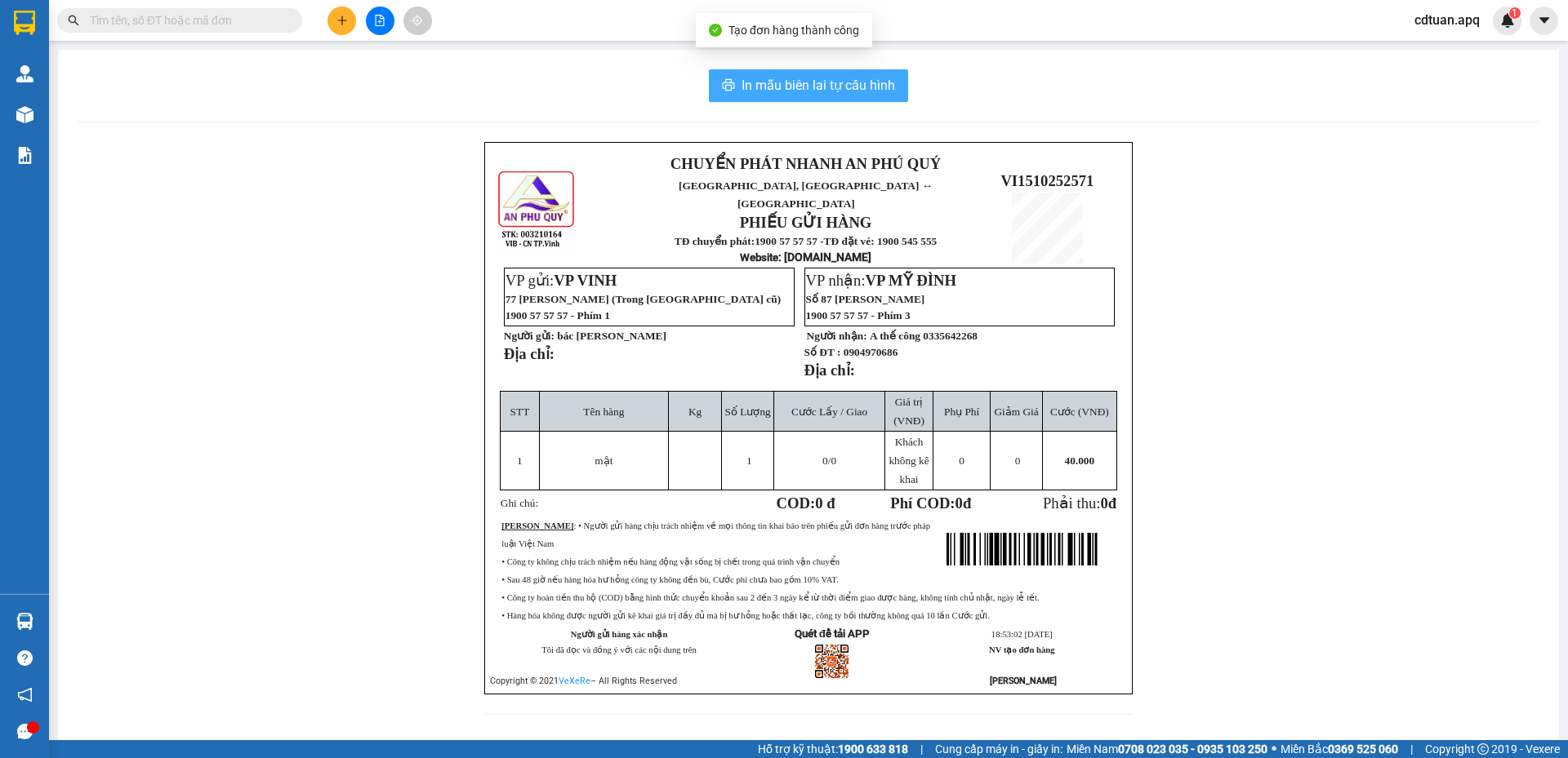
click at [810, 85] on span "In mẫu biên lai tự cấu hình" at bounding box center [819, 85] width 154 height 20
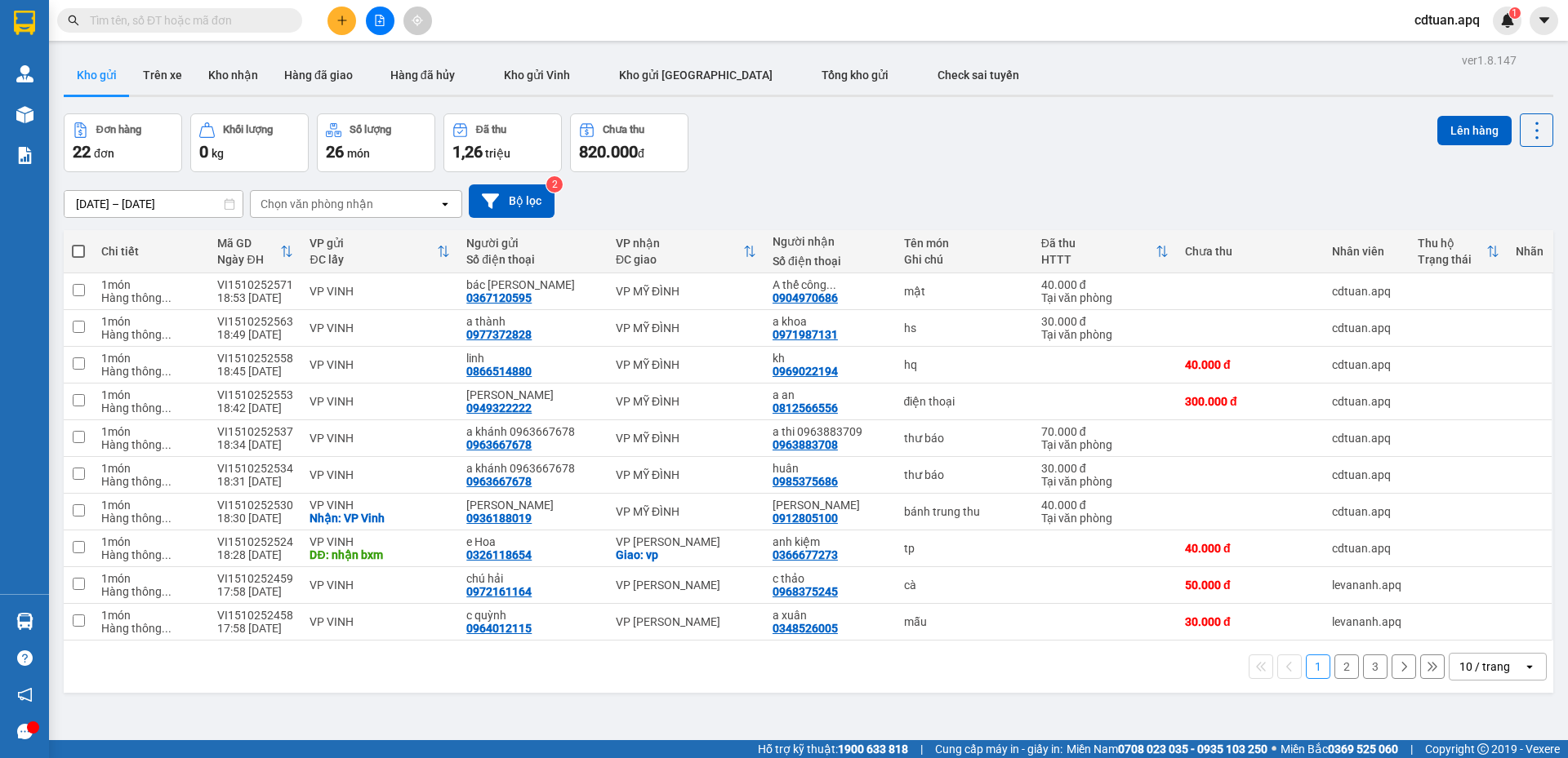
click at [801, 115] on div "Đơn hàng 22 đơn Khối lượng 0 kg Số lượng 26 món Đã thu 1,26 triệu Chưa thu 820.…" at bounding box center [808, 142] width 1489 height 59
click at [864, 156] on div "Đơn hàng 22 đơn Khối lượng 0 kg Số lượng 26 món Đã thu 1,26 triệu Chưa thu 820.…" at bounding box center [808, 142] width 1489 height 59
click at [1150, 160] on div "Đơn hàng 22 đơn Khối lượng 0 kg Số lượng 26 món Đã thu 1,26 triệu Chưa thu 820.…" at bounding box center [808, 142] width 1489 height 59
click at [820, 154] on div "Đơn hàng 22 đơn Khối lượng 0 kg Số lượng 26 món Đã thu 1,26 triệu Chưa thu 820.…" at bounding box center [808, 142] width 1489 height 59
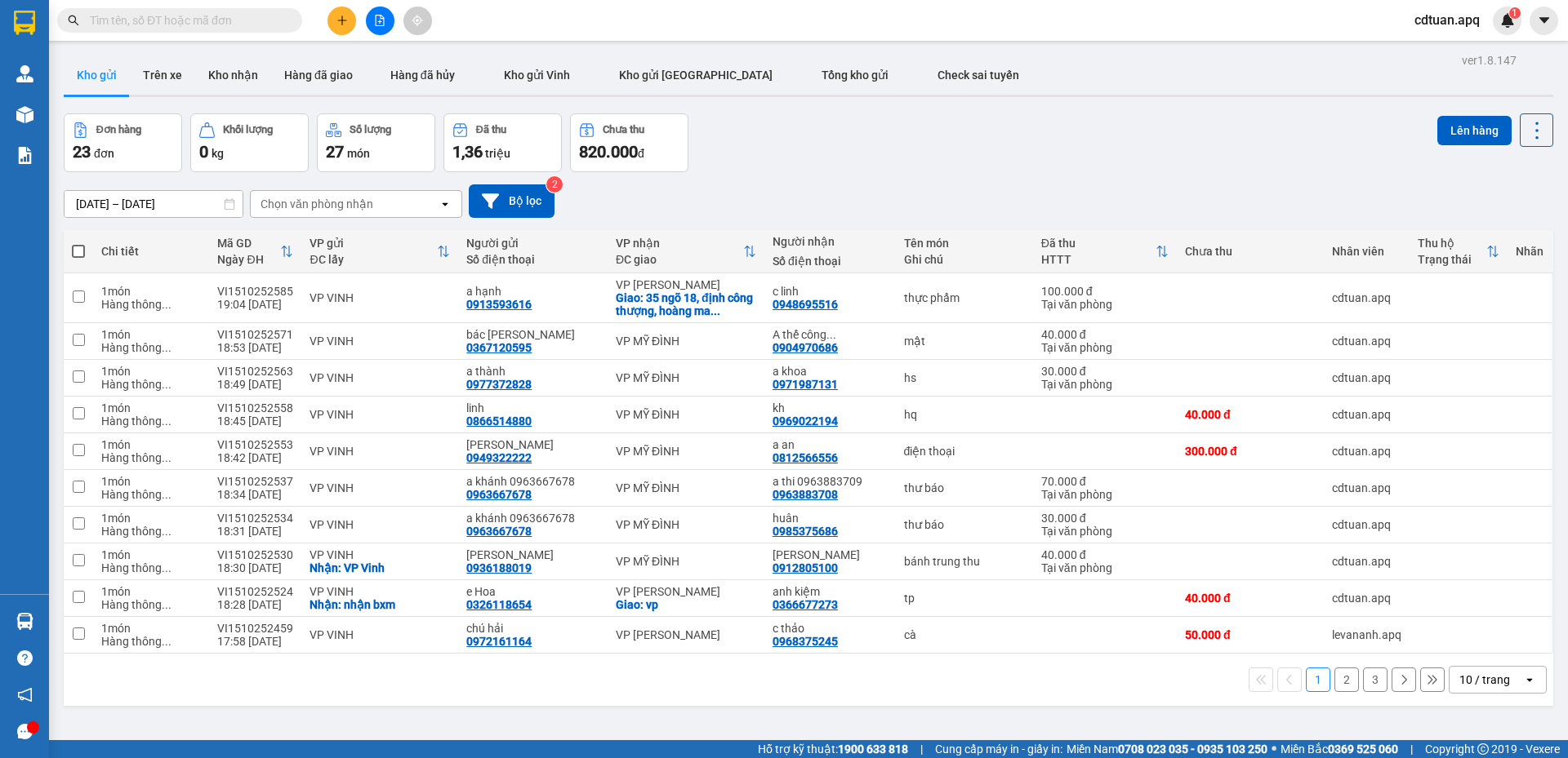
click at [801, 153] on div "Đơn hàng 23 đơn Khối lượng 0 kg Số lượng 27 món Đã thu 1,36 triệu Chưa thu 820.…" at bounding box center [808, 142] width 1489 height 59
click at [341, 21] on icon "plus" at bounding box center [342, 20] width 11 height 11
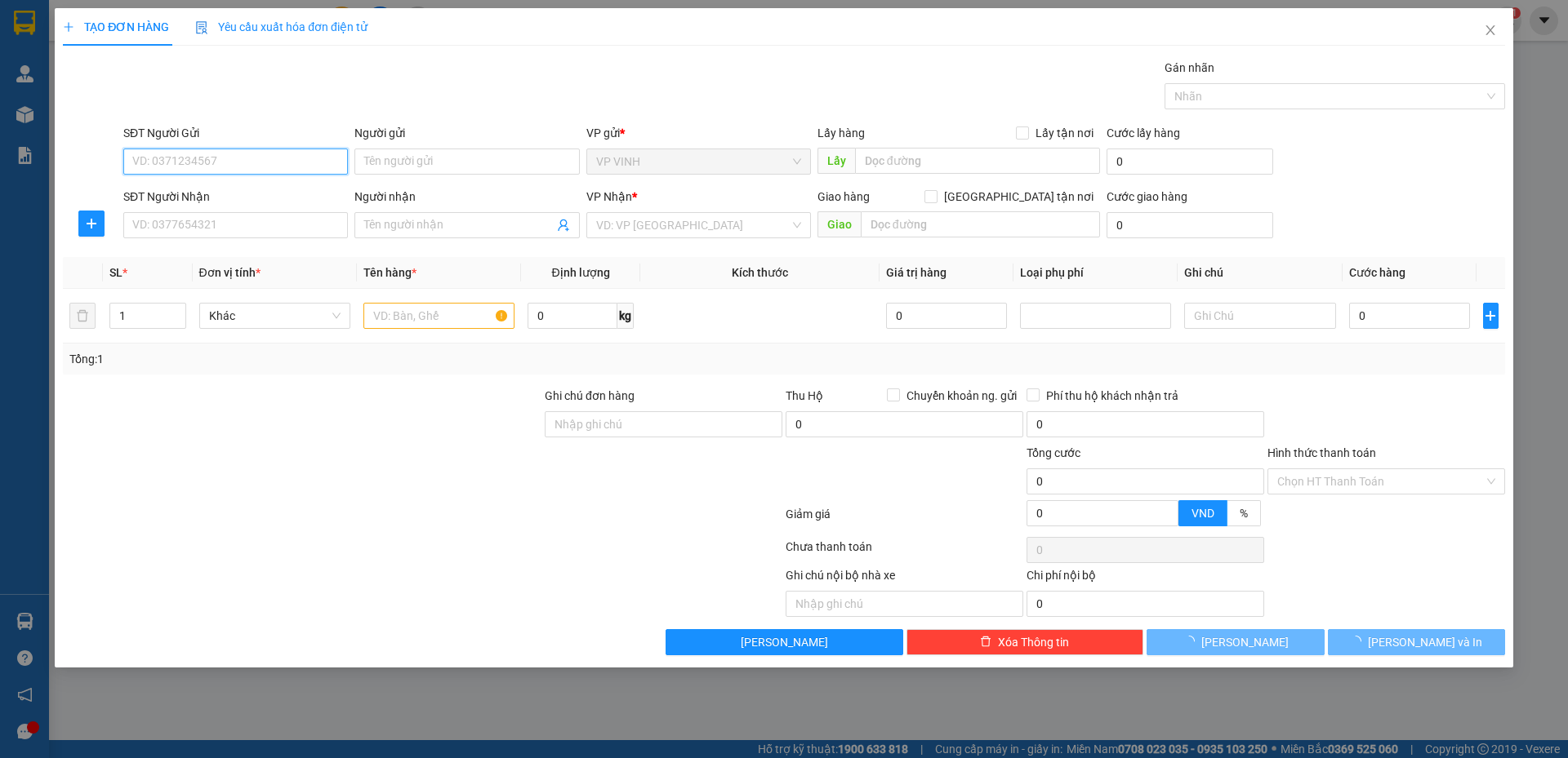
click at [225, 157] on input "SĐT Người Gửi" at bounding box center [235, 162] width 224 height 26
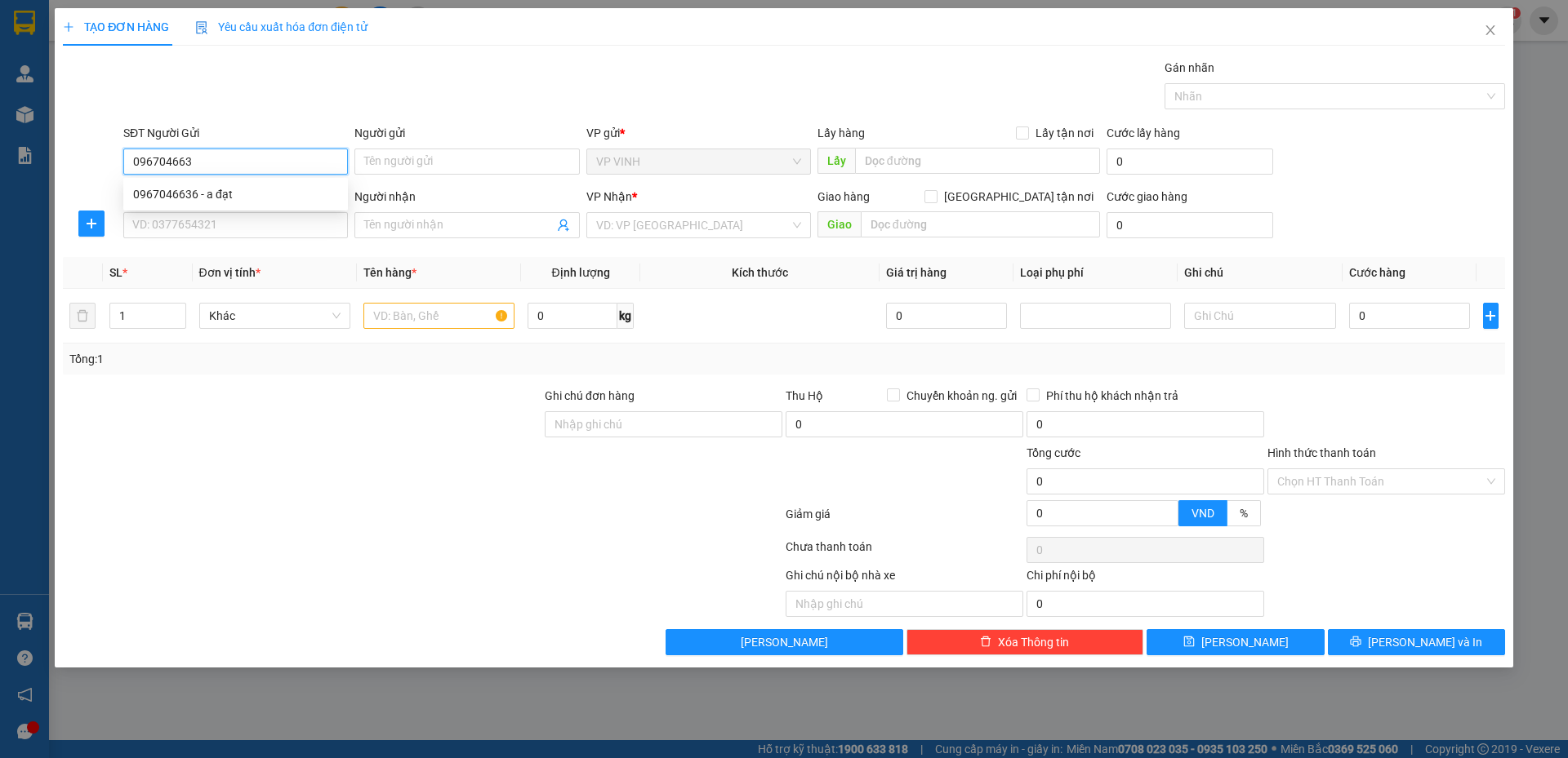
type input "0967046636"
click at [231, 190] on div "0967046636 - a đạt" at bounding box center [235, 194] width 205 height 18
type input "a đạt"
checkbox input "true"
type input "165 [PERSON_NAME]"
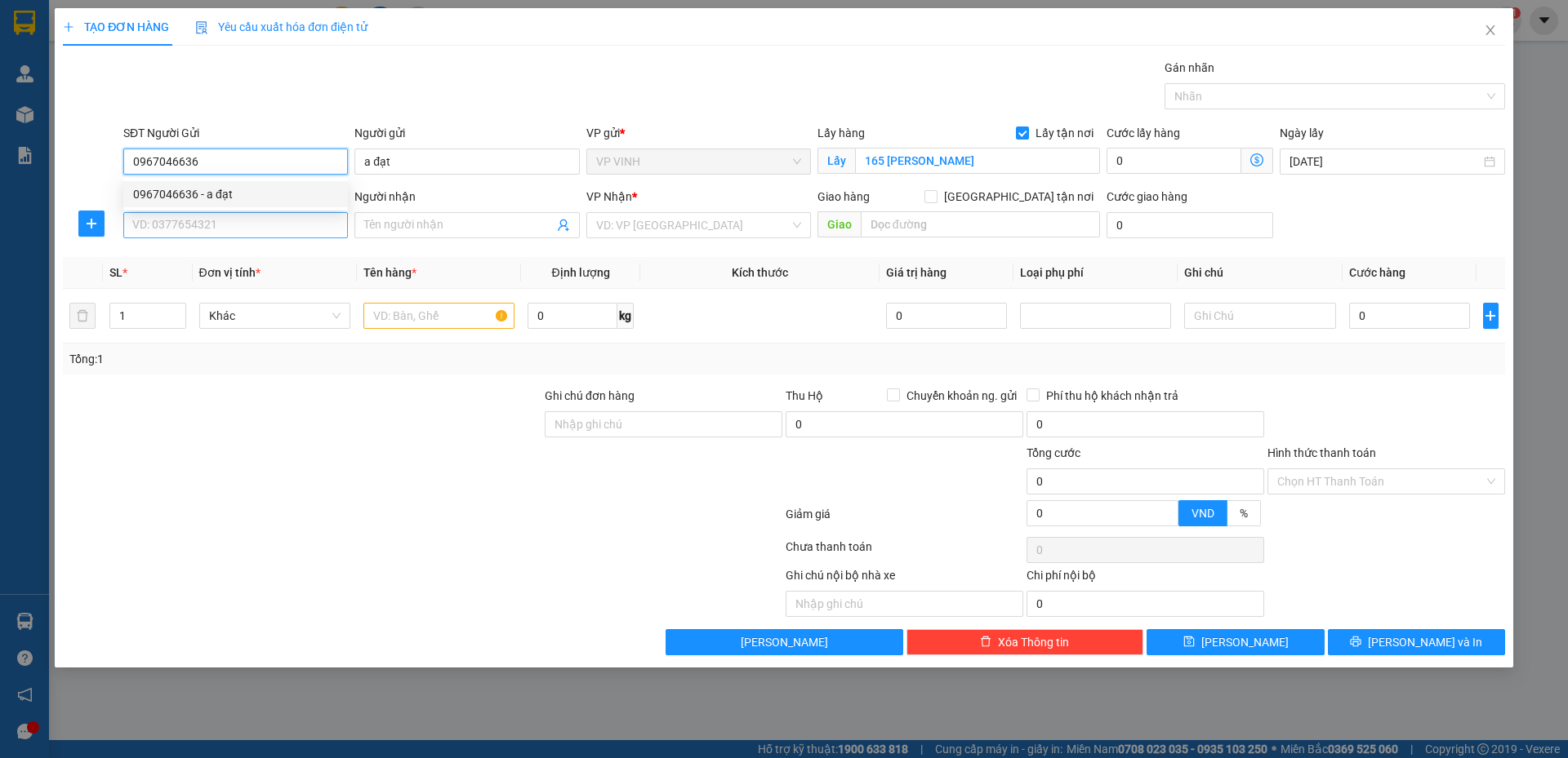
type input "0967046636"
click at [230, 226] on input "SĐT Người Nhận" at bounding box center [235, 225] width 224 height 26
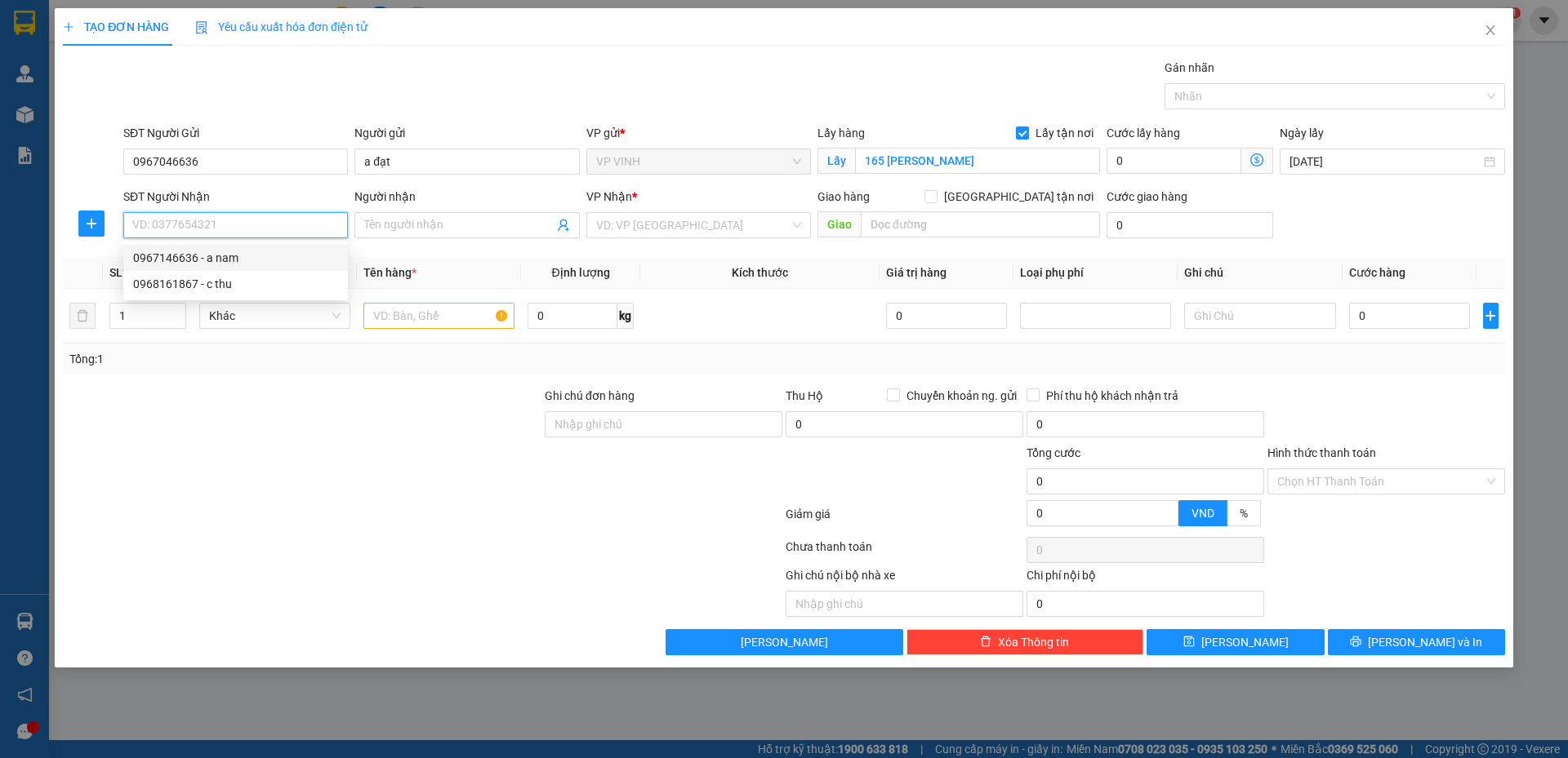
click at [231, 257] on div "0967146636 - a nam" at bounding box center [235, 258] width 205 height 18
type input "0967146636"
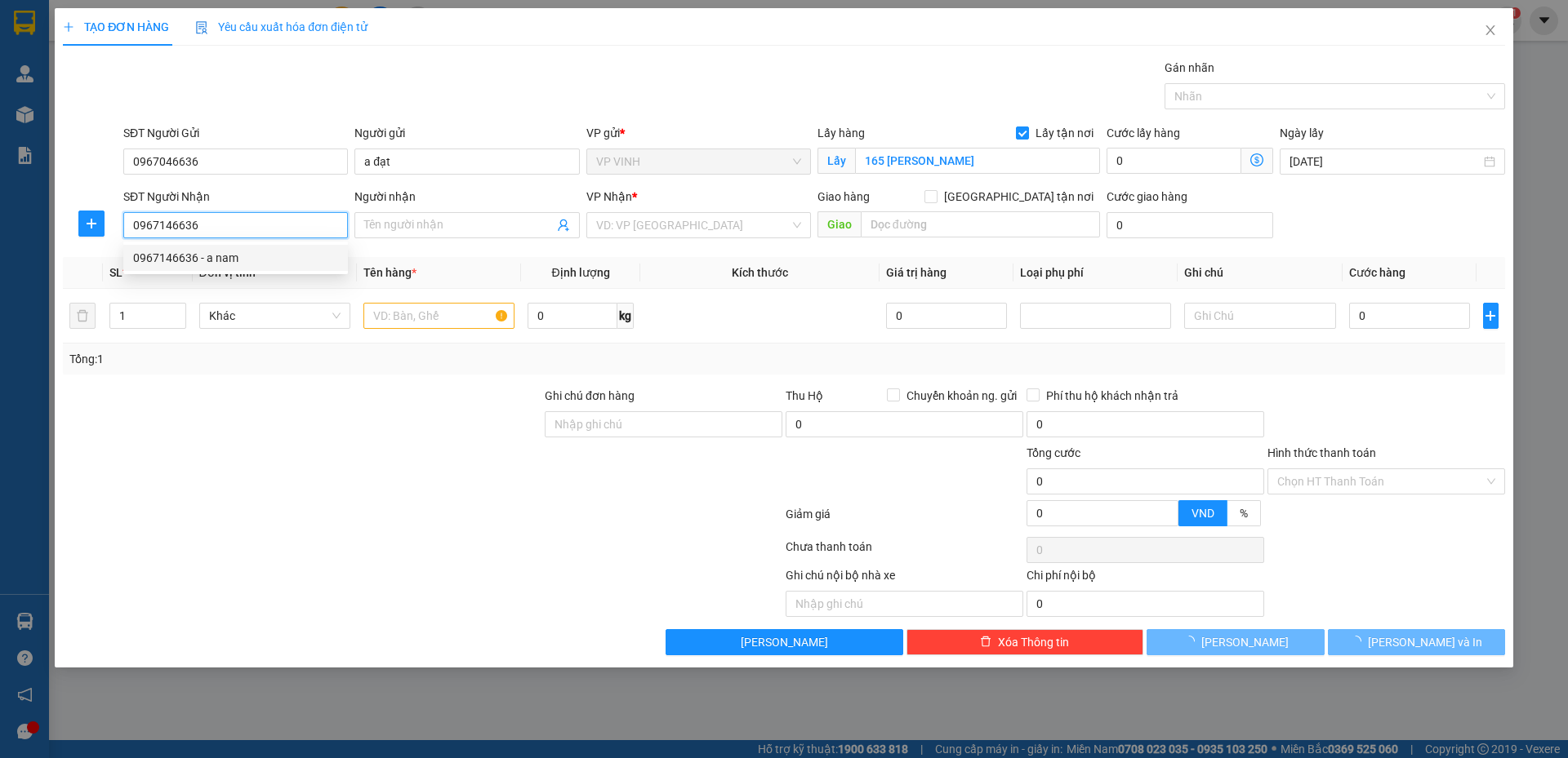
type input "a nam"
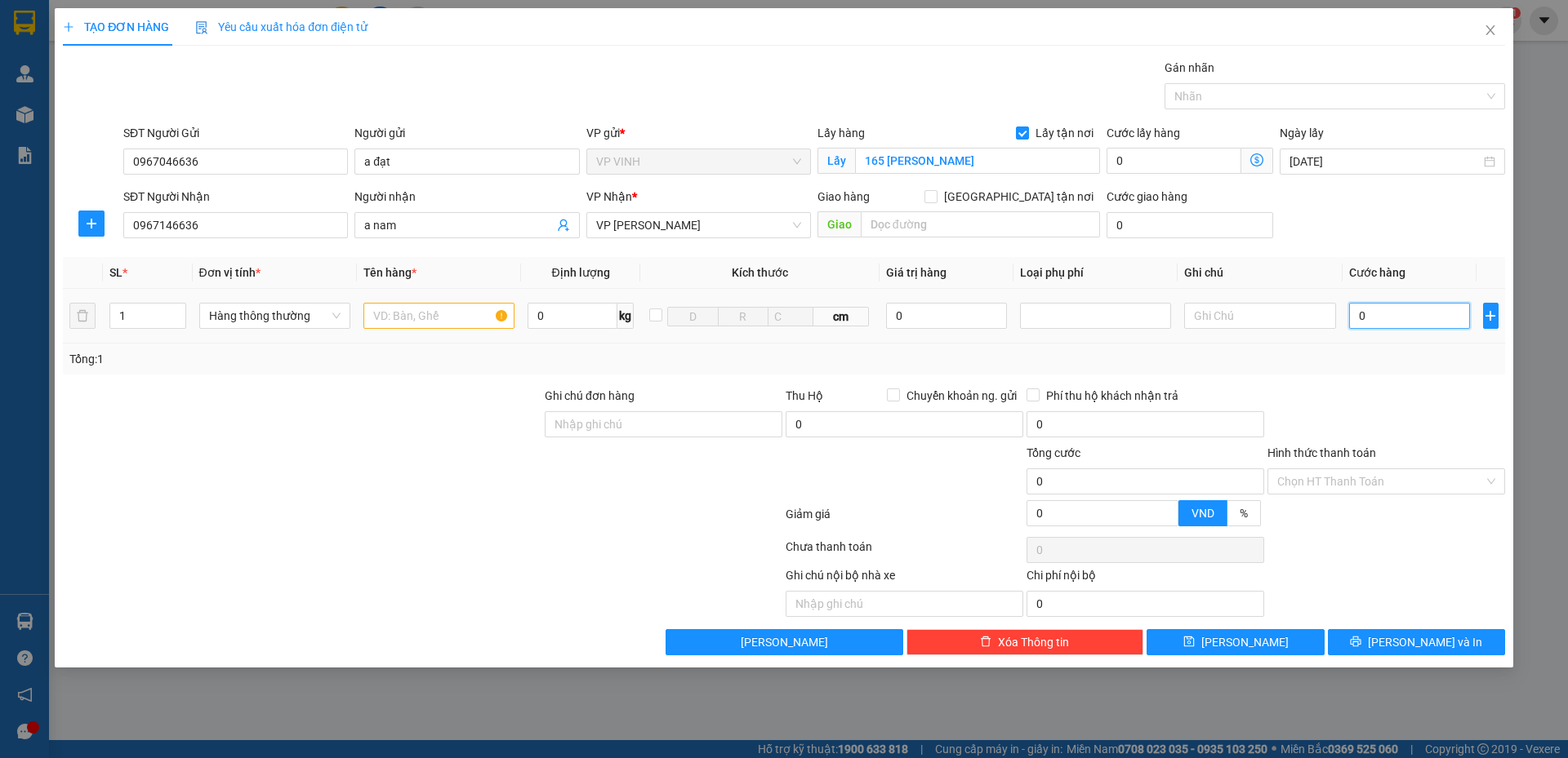
click at [1441, 315] on input "0" at bounding box center [1409, 316] width 121 height 26
type input "3"
type input "30"
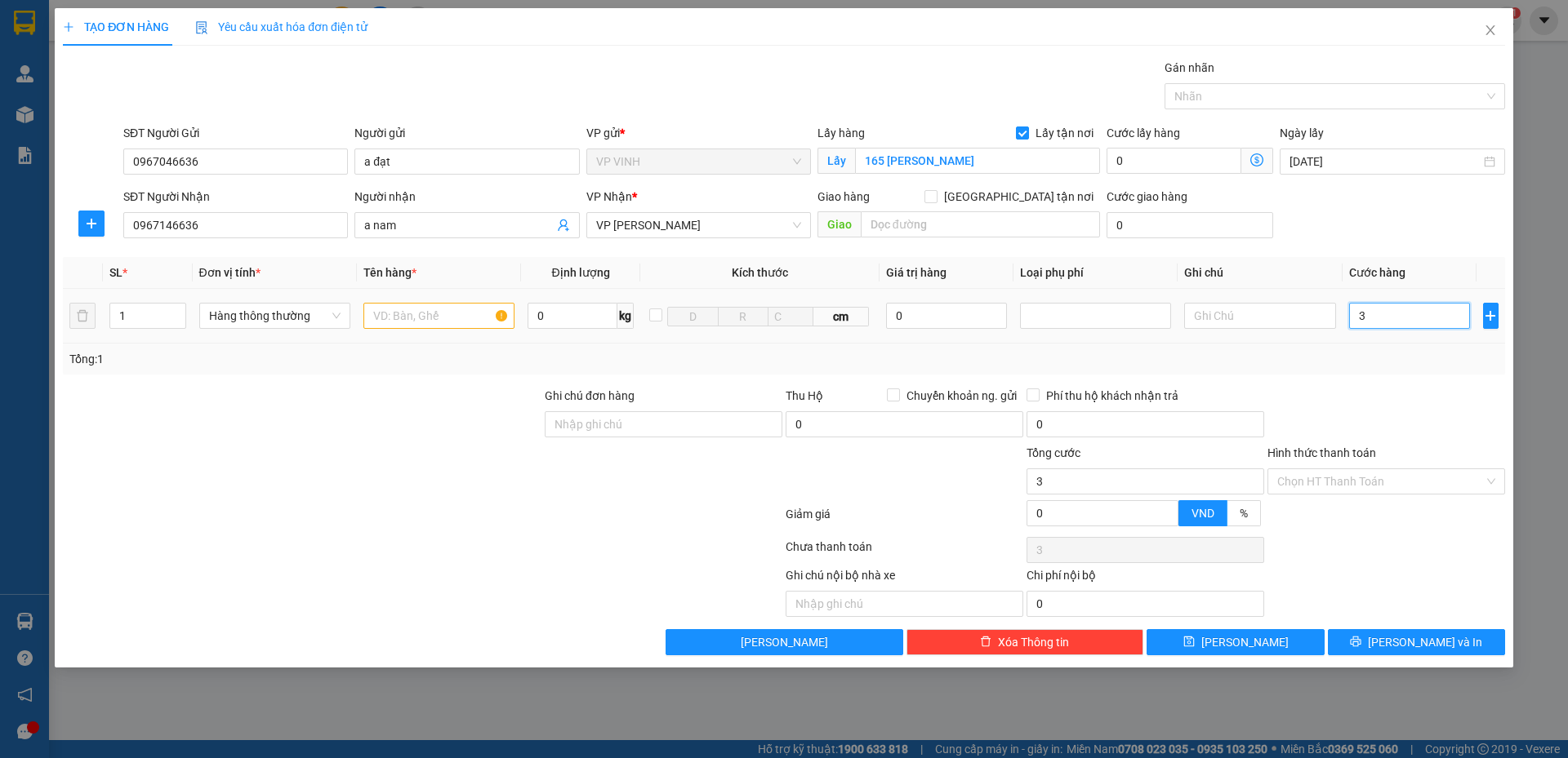
type input "30"
type input "30.000"
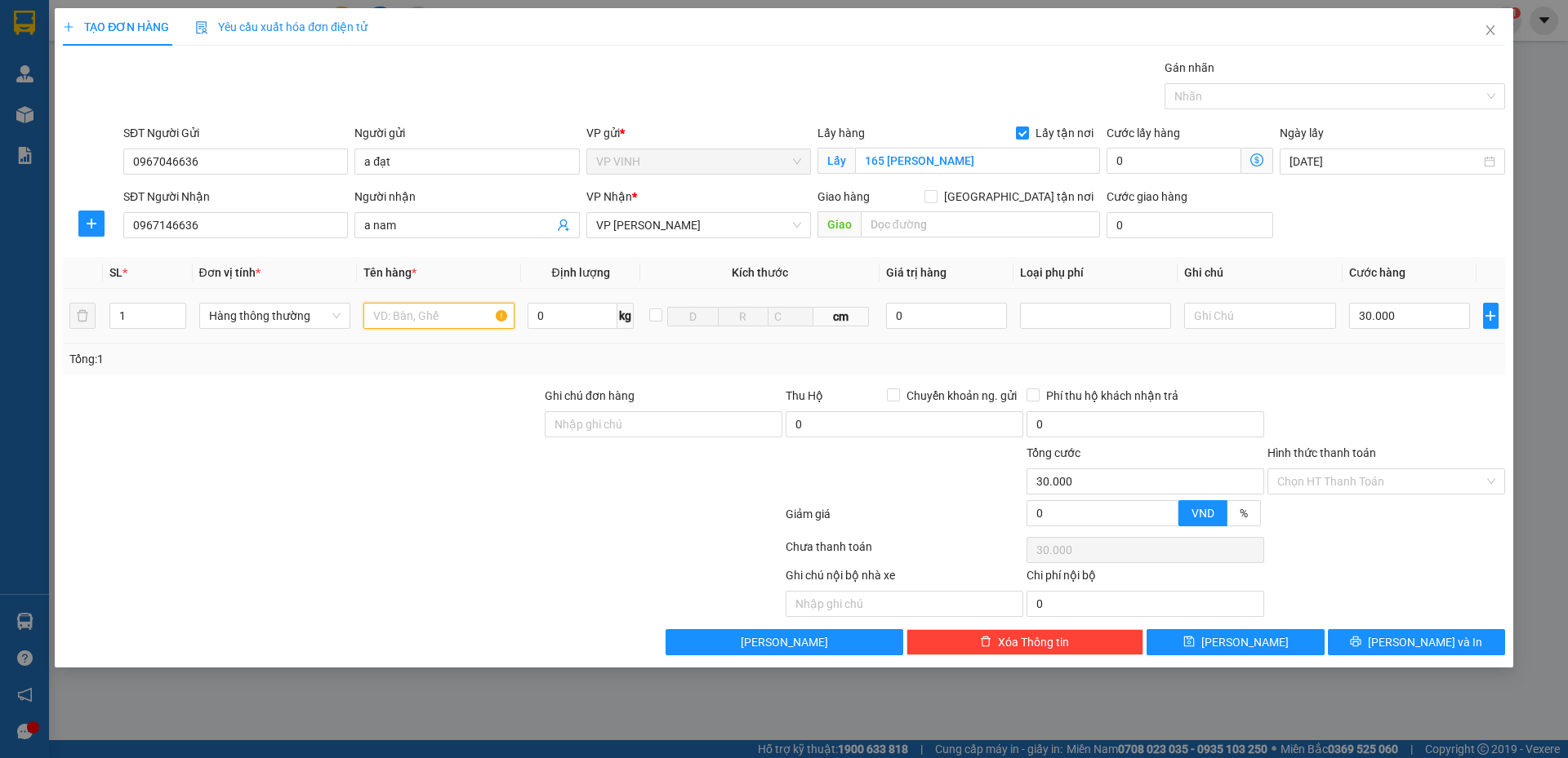
click at [389, 315] on input "text" at bounding box center [439, 316] width 151 height 26
type input "mẫu xn"
click at [1358, 482] on input "Hình thức thanh toán" at bounding box center [1380, 481] width 206 height 24
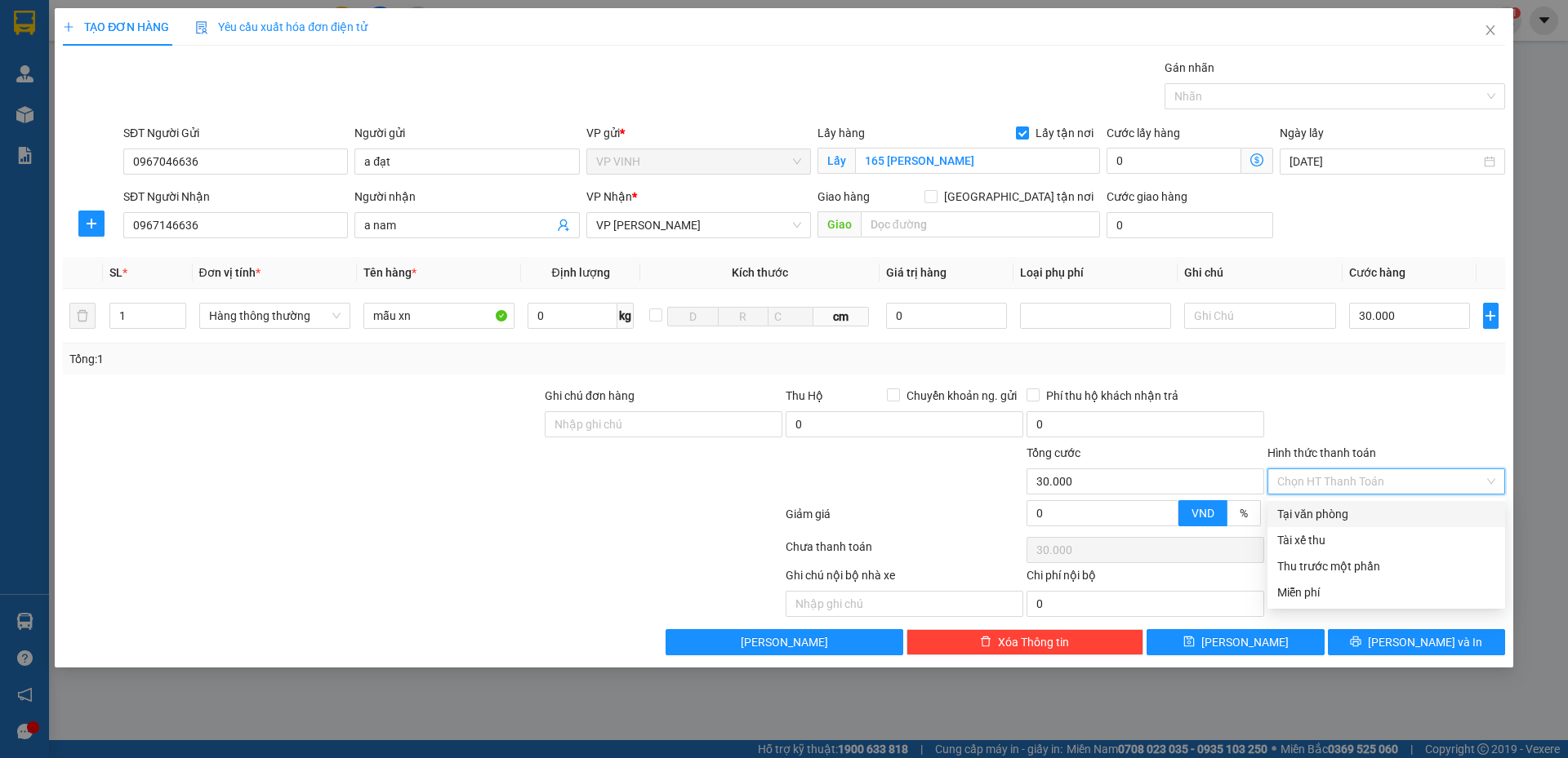
click at [1357, 518] on div "Tại văn phòng" at bounding box center [1386, 514] width 218 height 18
type input "0"
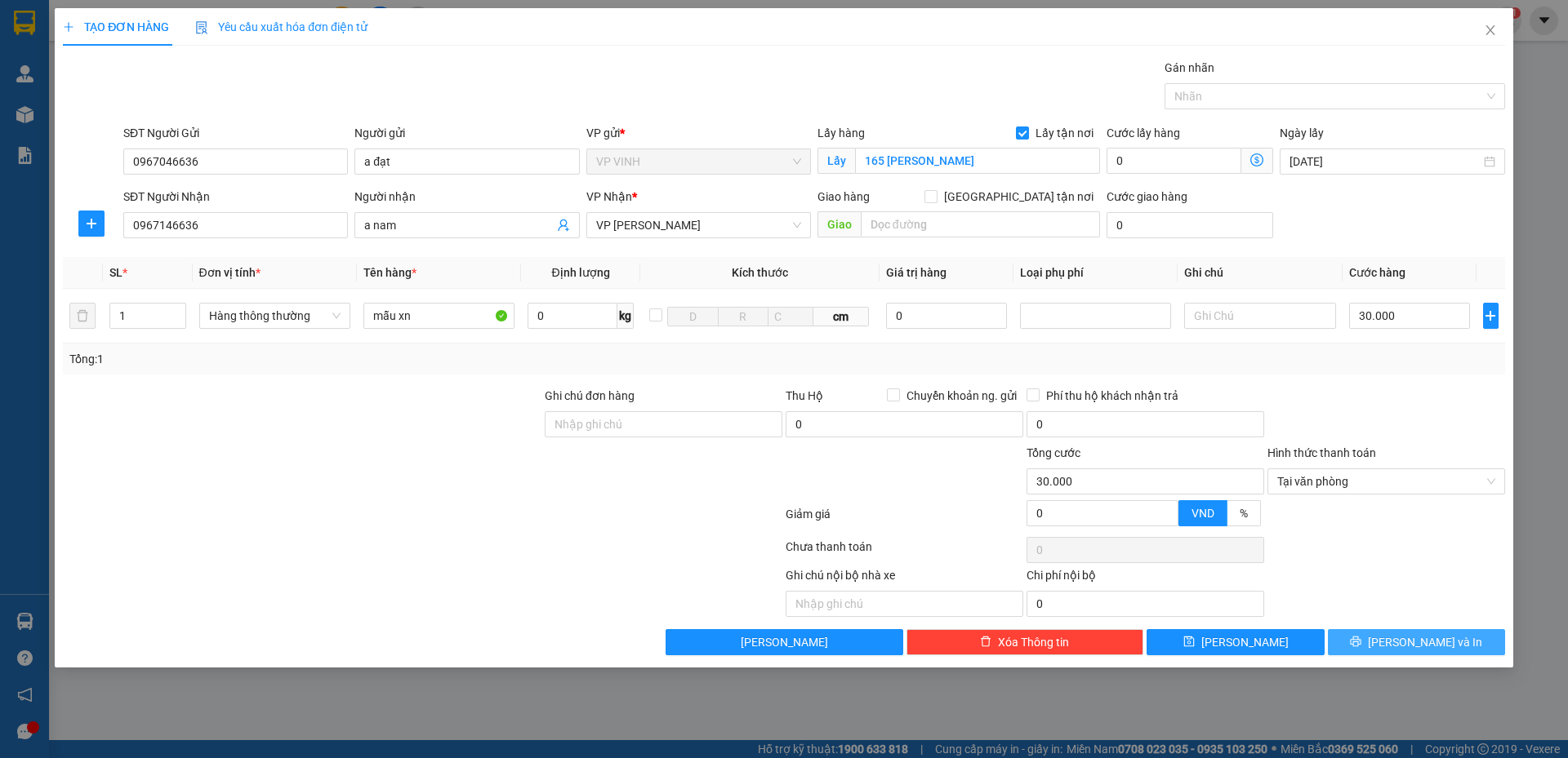
click at [1365, 645] on button "[PERSON_NAME] và In" at bounding box center [1416, 643] width 177 height 26
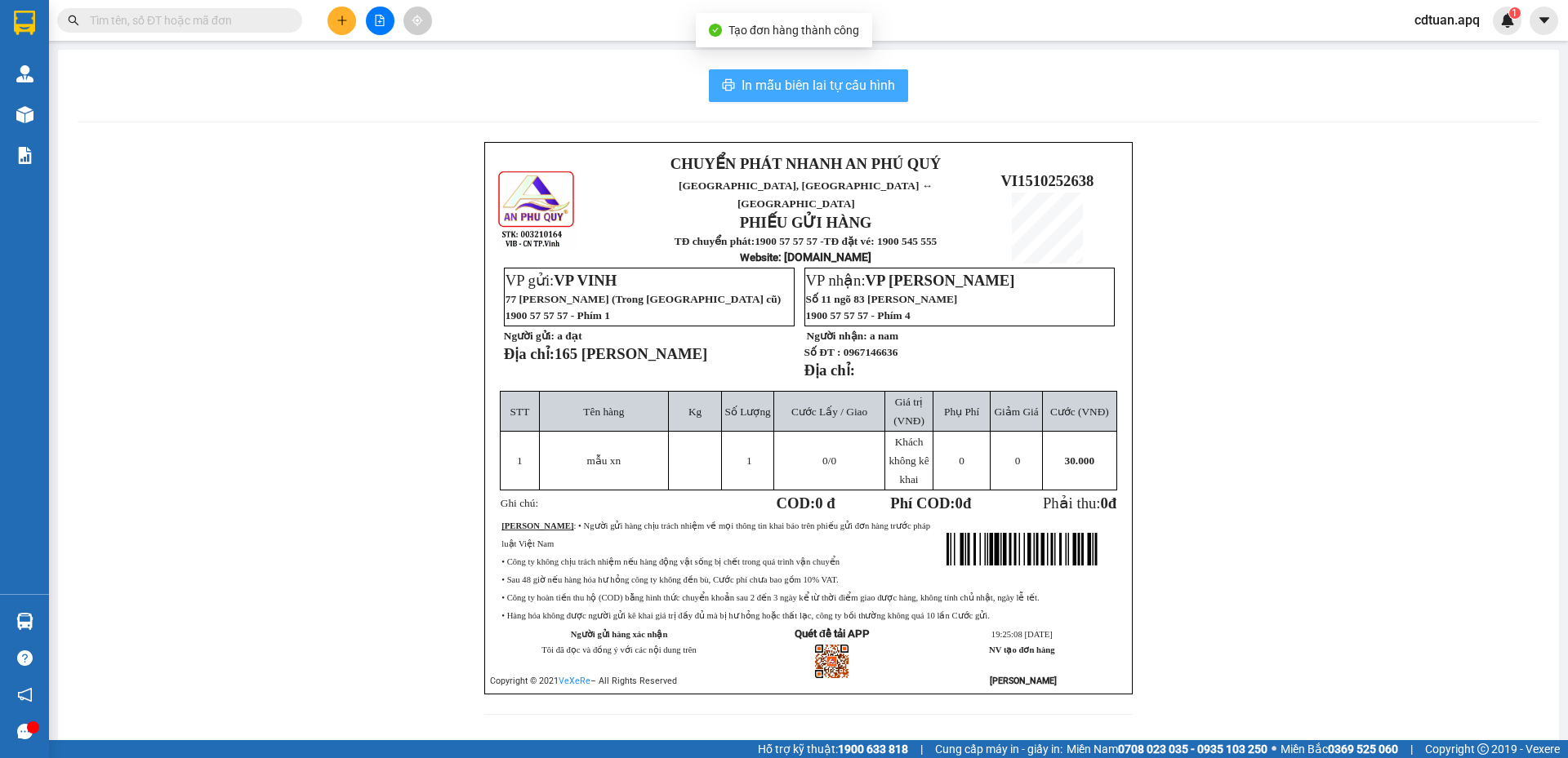
click at [800, 89] on span "In mẫu biên lai tự cấu hình" at bounding box center [819, 85] width 154 height 20
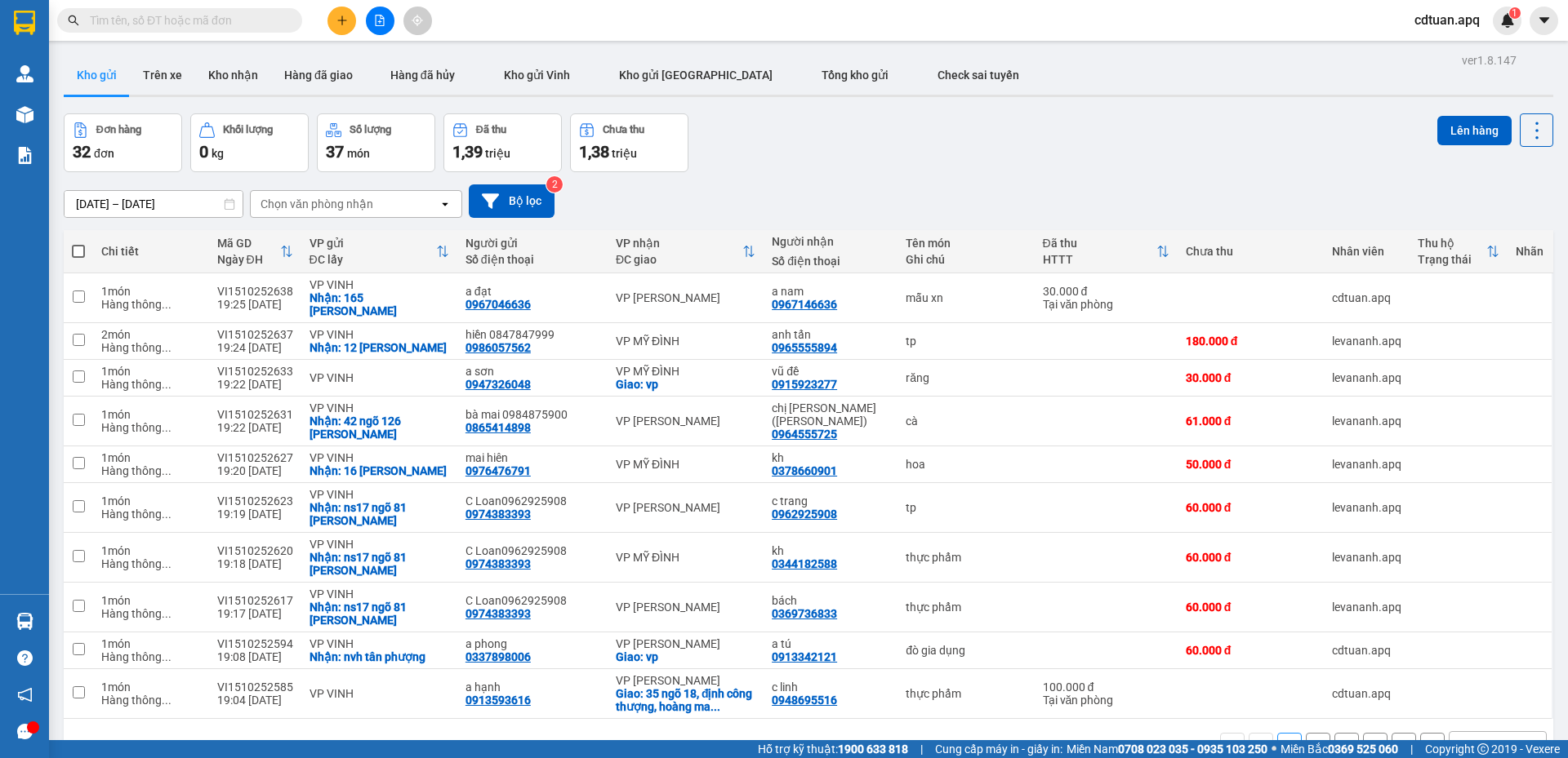
click at [1059, 152] on div "Đơn hàng 32 đơn Khối lượng 0 kg Số lượng 37 món Đã thu 1,39 triệu Chưa thu 1,38…" at bounding box center [808, 142] width 1489 height 59
click at [349, 18] on button at bounding box center [342, 20] width 29 height 29
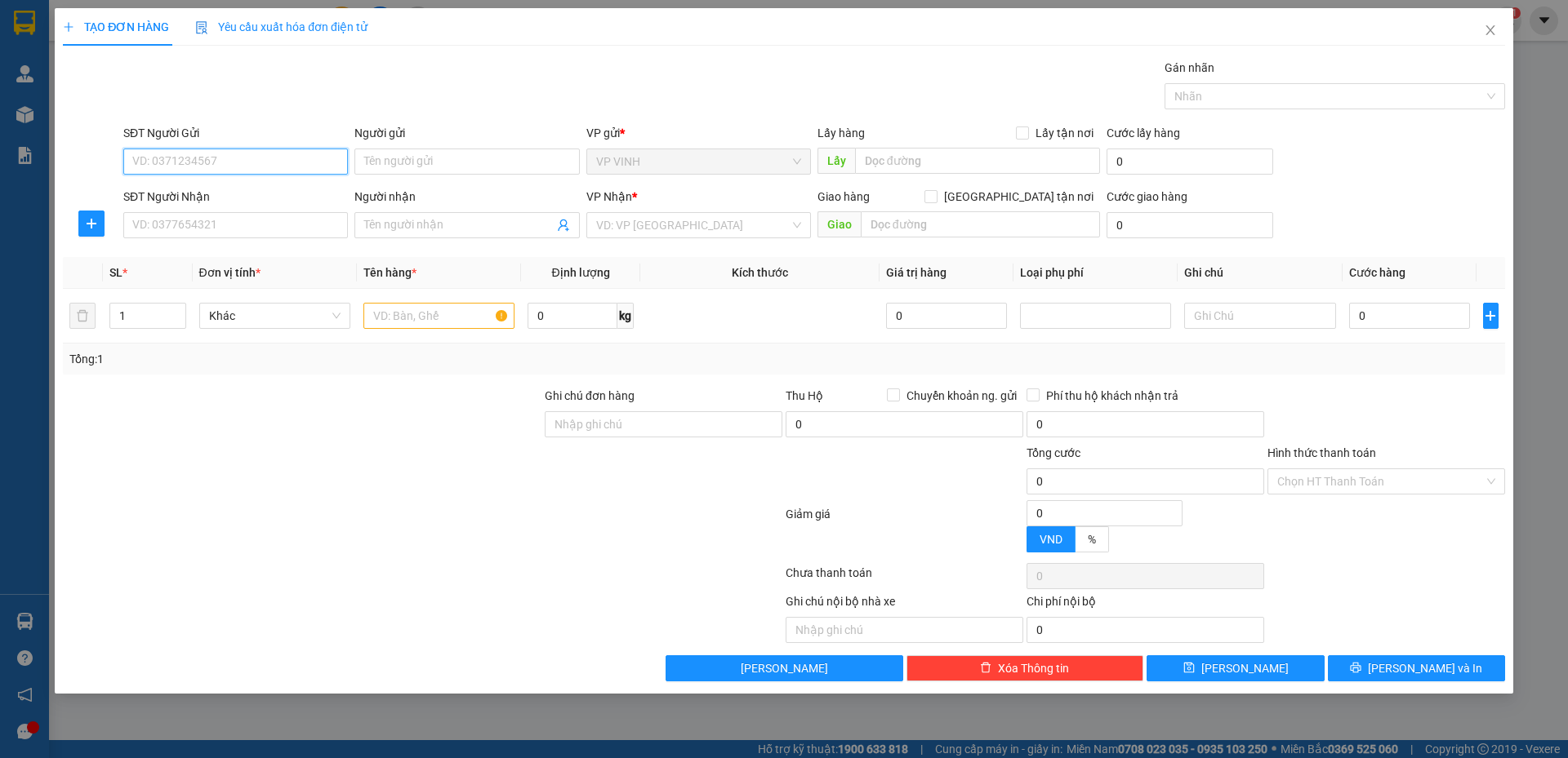
click at [254, 169] on input "SĐT Người Gửi" at bounding box center [235, 162] width 224 height 26
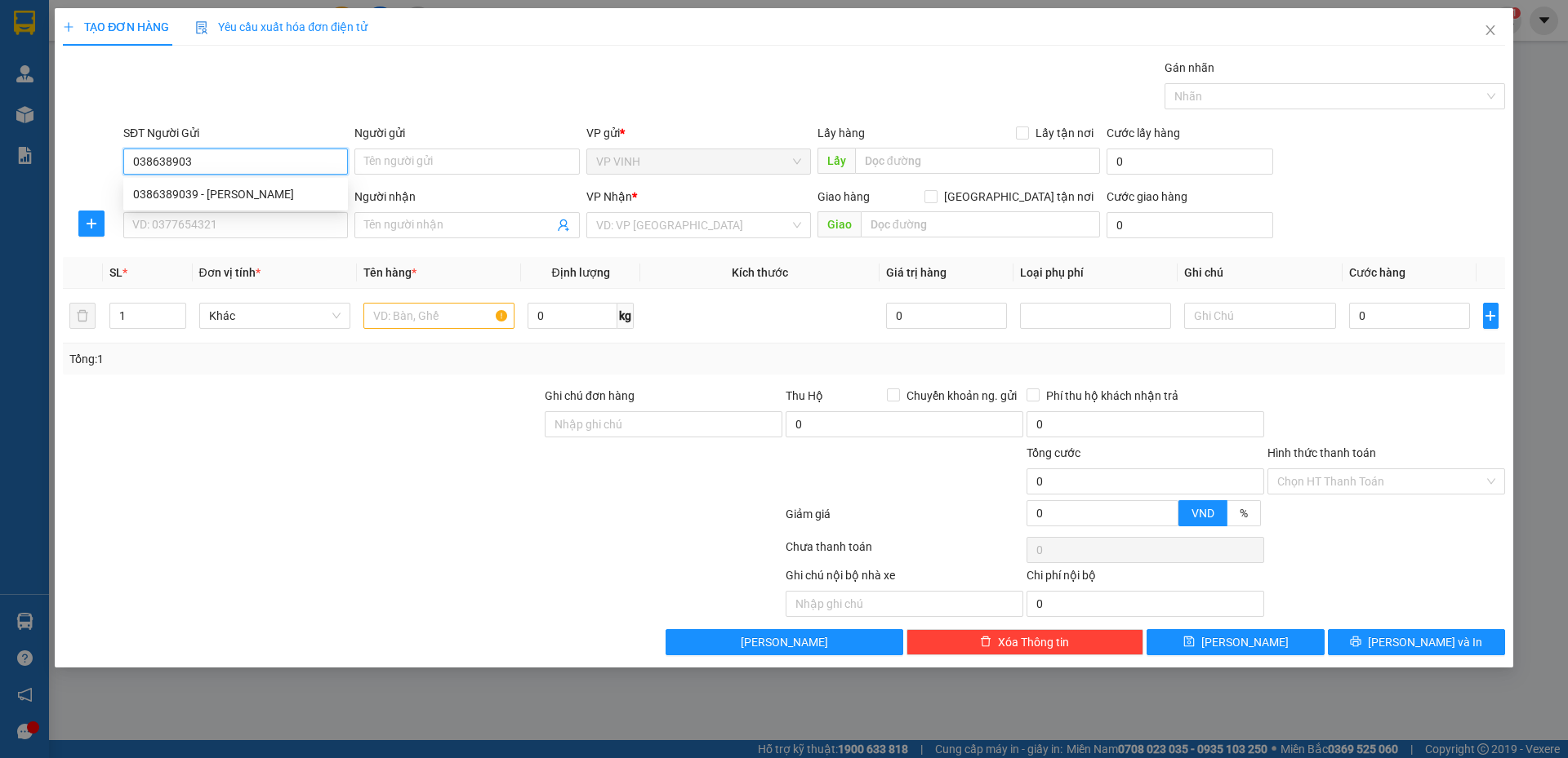
type input "0386389039"
click at [253, 194] on div "0386389039 - [PERSON_NAME]" at bounding box center [235, 194] width 205 height 18
type input "c chinh"
type input "0386389039"
click at [252, 231] on input "SĐT Người Nhận" at bounding box center [235, 225] width 224 height 26
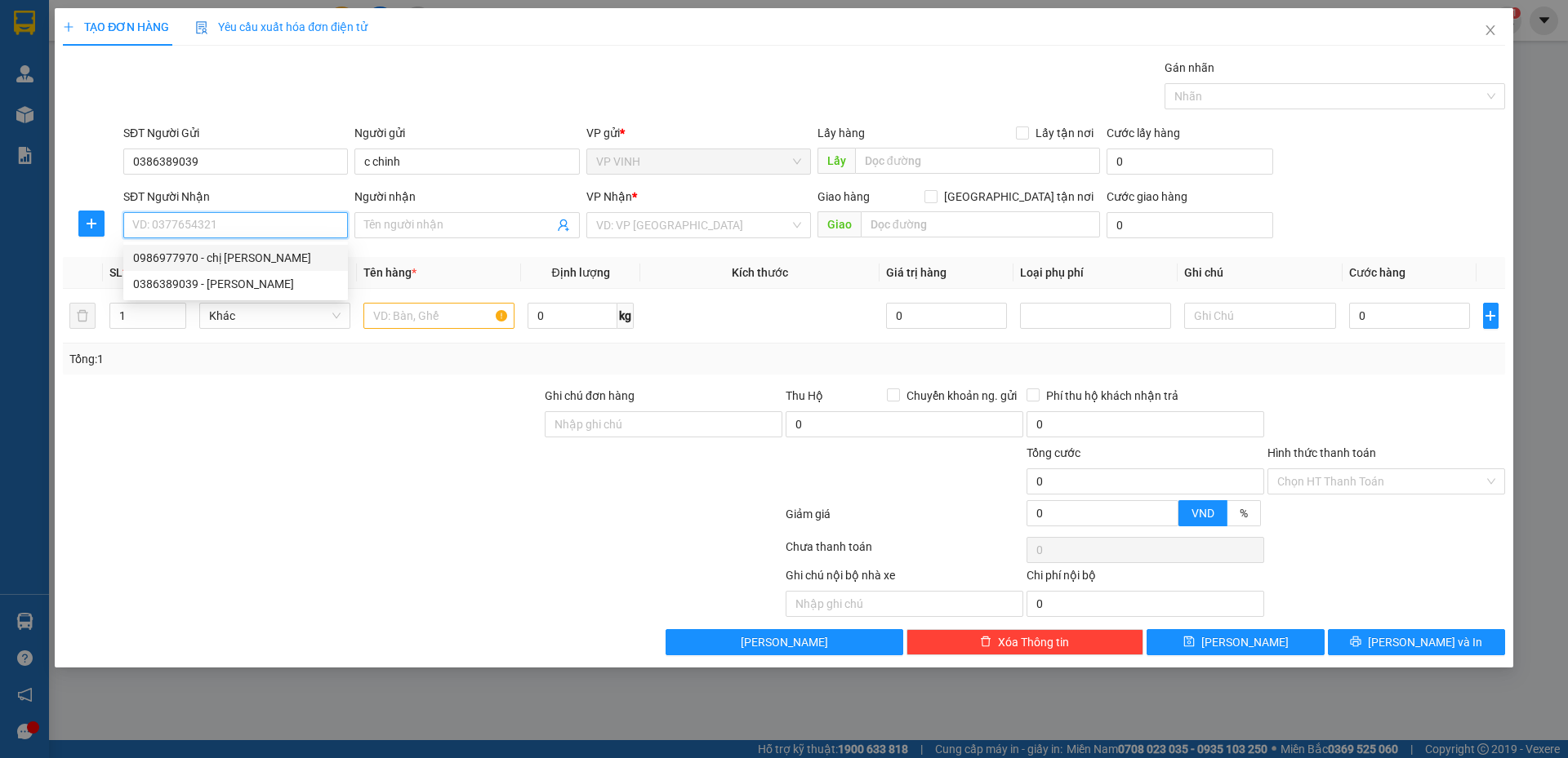
click at [245, 255] on div "0986977970 - chị [PERSON_NAME]" at bounding box center [235, 258] width 205 height 18
type input "0986977970"
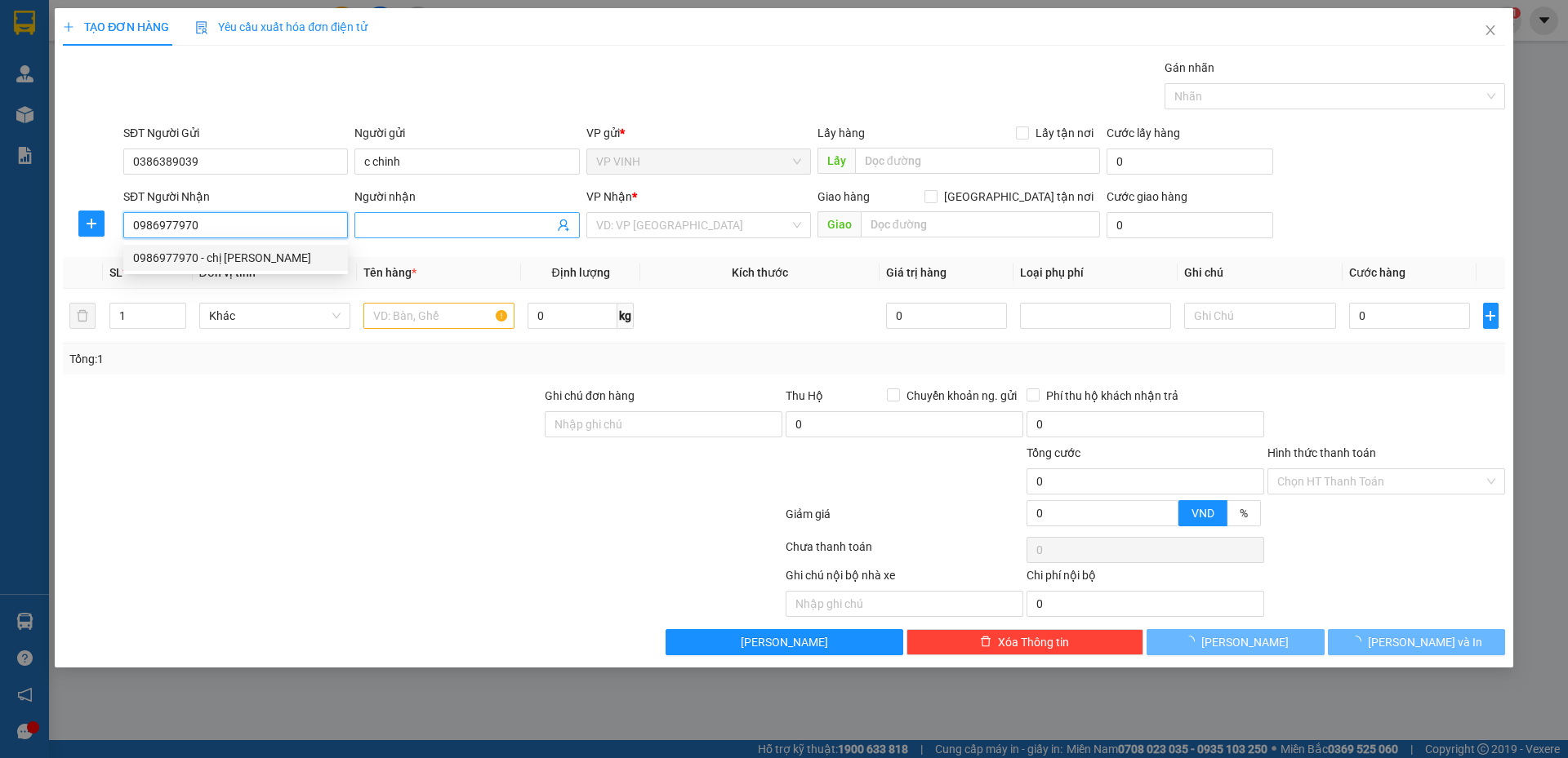
type input "chị [PERSON_NAME]"
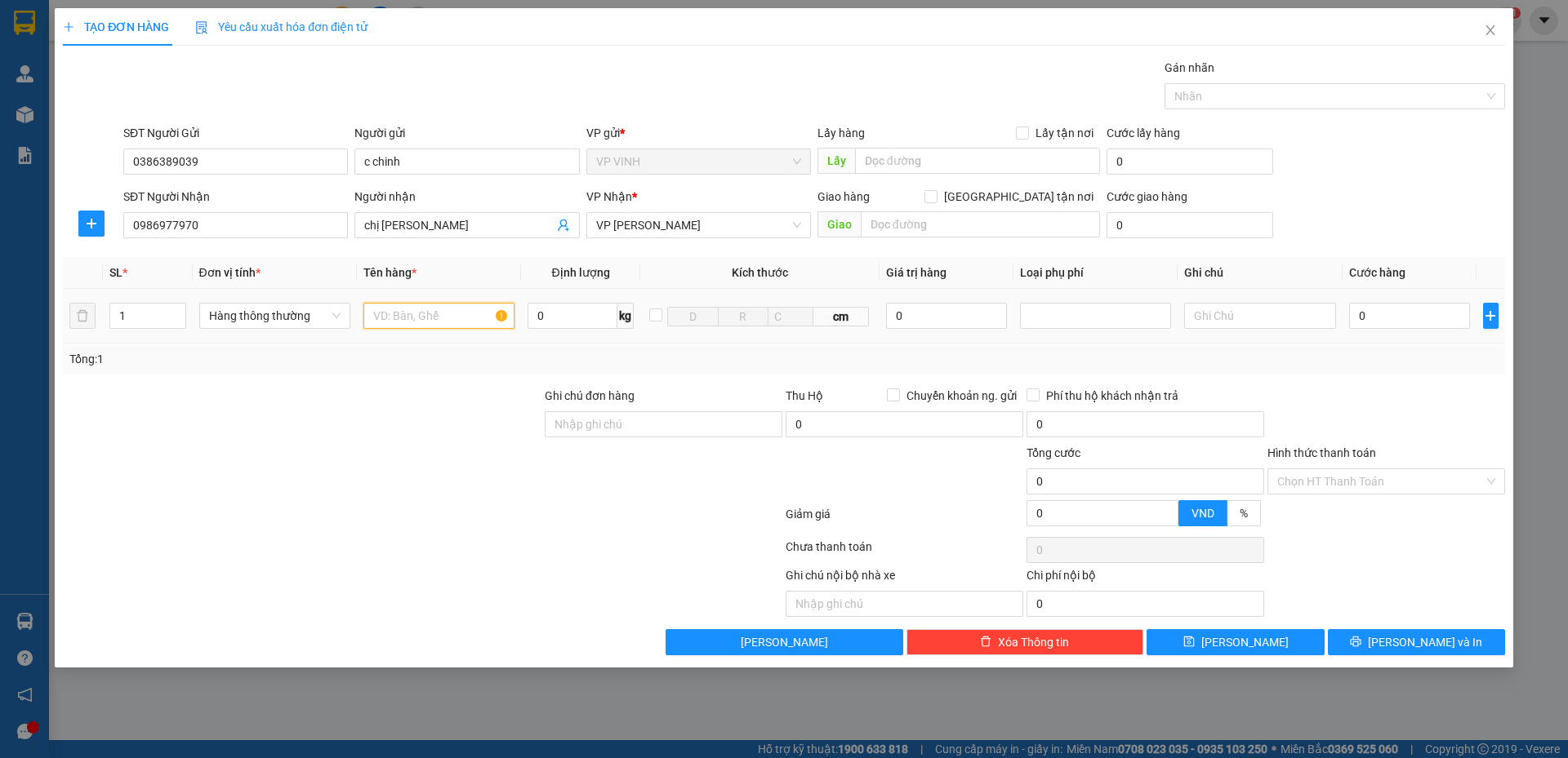
click at [439, 319] on input "text" at bounding box center [439, 316] width 151 height 26
type input "mẫu xn"
click at [478, 276] on th "Tên hàng *" at bounding box center [439, 272] width 164 height 31
click at [1405, 316] on input "0" at bounding box center [1409, 316] width 121 height 26
type input "3"
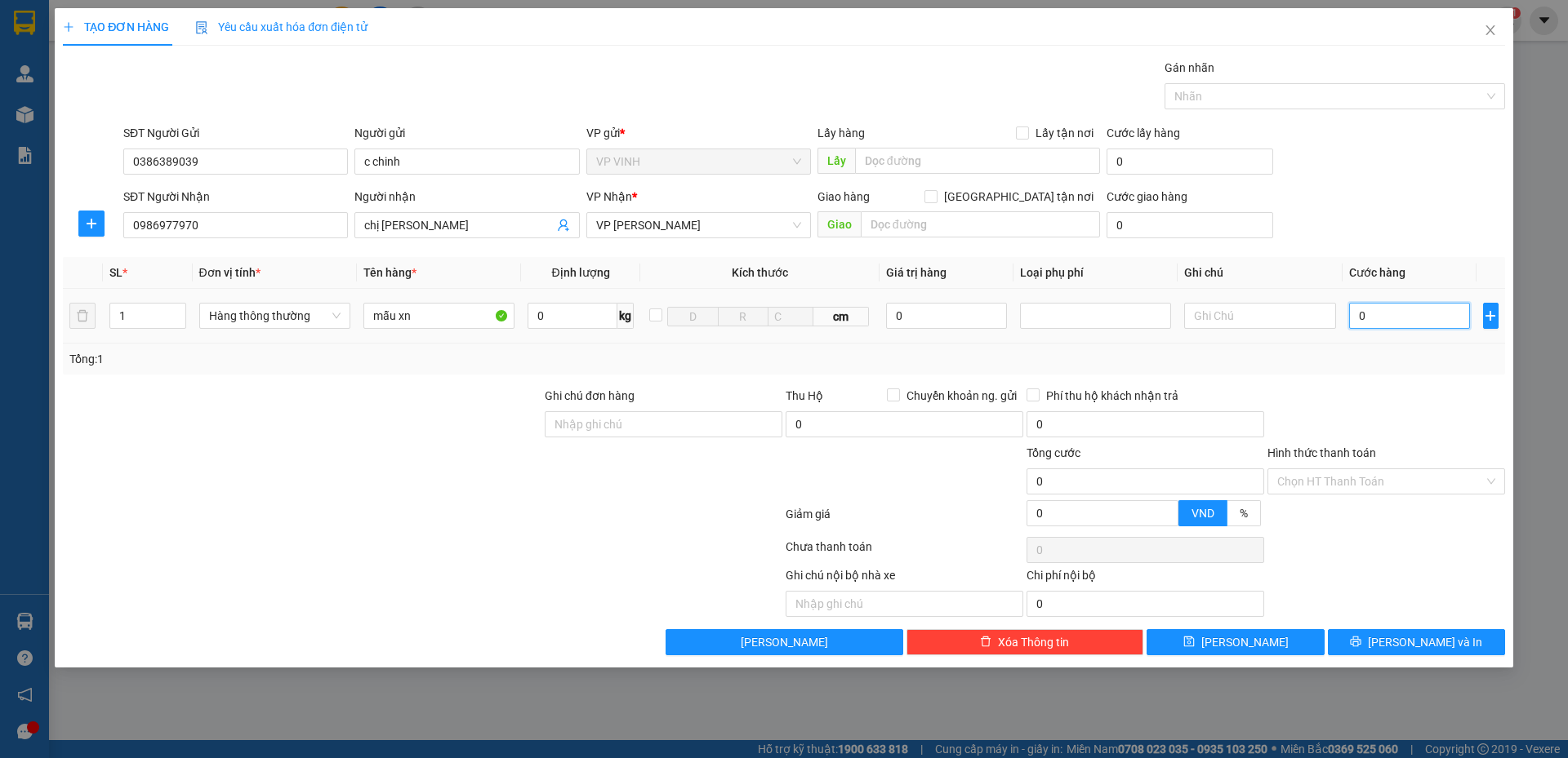
type input "3"
type input "30"
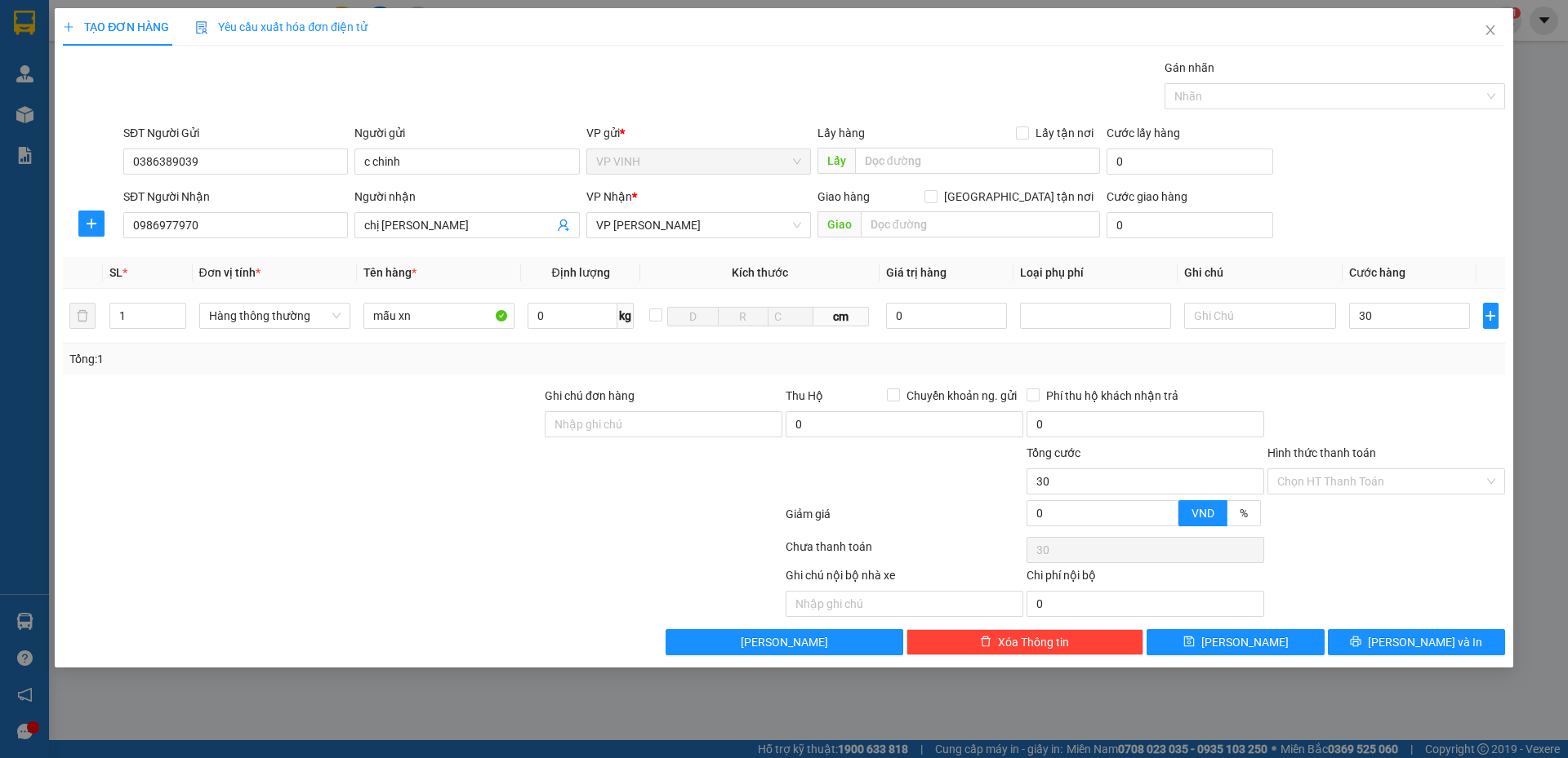
type input "30.000"
click at [1344, 376] on div "Transit Pickup Surcharge Ids Transit Deliver Surcharge Ids Transit Deliver Surc…" at bounding box center [784, 356] width 1442 height 596
click at [1397, 644] on button "[PERSON_NAME] và In" at bounding box center [1416, 643] width 177 height 26
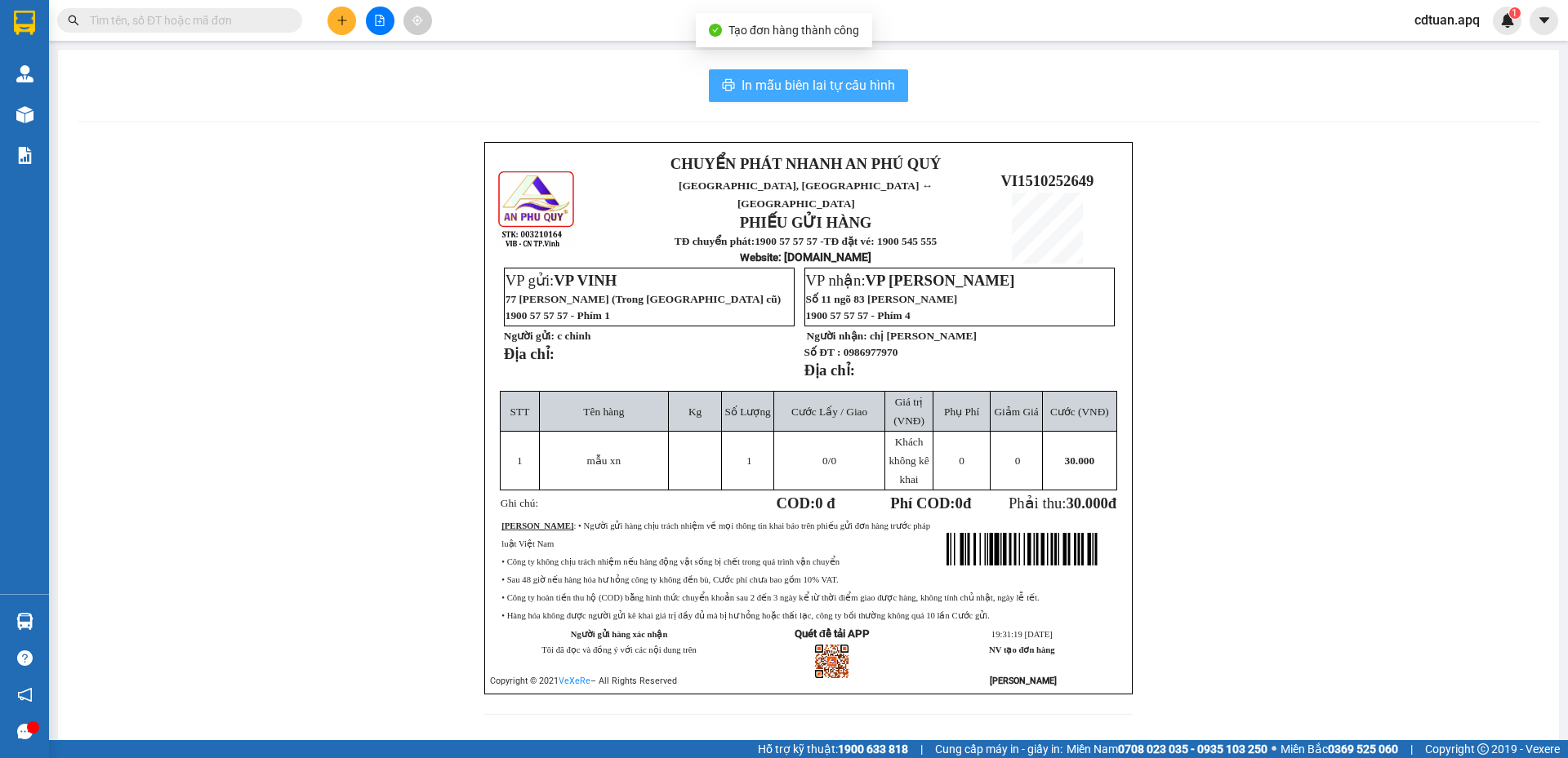
click at [826, 80] on span "In mẫu biên lai tự cấu hình" at bounding box center [819, 85] width 154 height 20
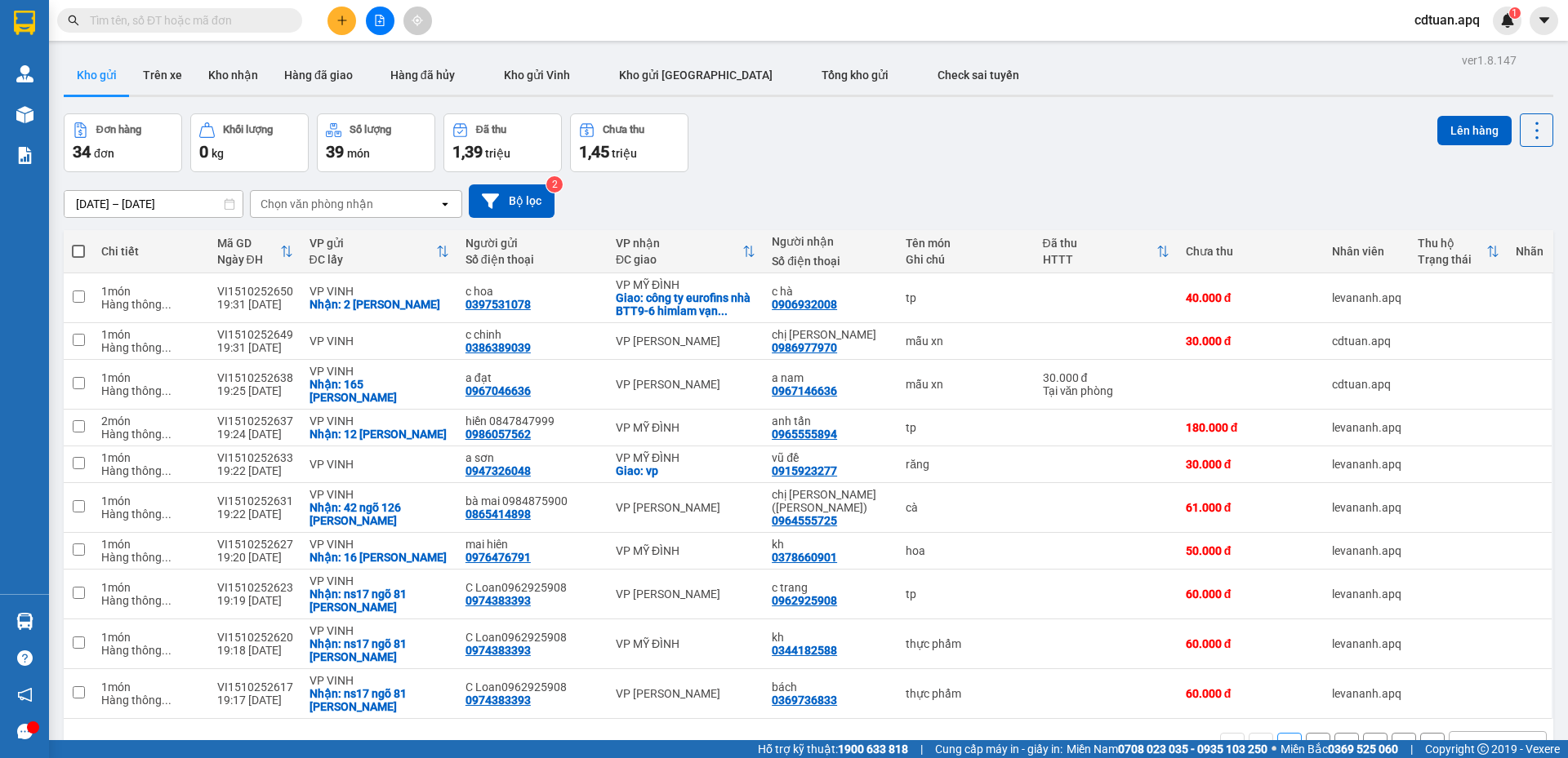
click at [797, 173] on div "[DATE] – [DATE] Press the down arrow key to interact with the calendar and sele…" at bounding box center [808, 201] width 1489 height 58
click at [1160, 165] on div "Đơn hàng 34 đơn Khối lượng 0 kg Số lượng 39 món Đã thu 1,39 triệu Chưa thu 1,45…" at bounding box center [808, 142] width 1489 height 59
click at [839, 175] on div "[DATE] – [DATE] Press the down arrow key to interact with the calendar and sele…" at bounding box center [808, 201] width 1489 height 58
click at [1219, 154] on div "Đơn hàng 34 đơn Khối lượng 0 kg Số lượng 39 món Đã thu 1,39 triệu Chưa thu 1,45…" at bounding box center [808, 142] width 1489 height 59
click at [1419, 379] on icon at bounding box center [1424, 384] width 11 height 11
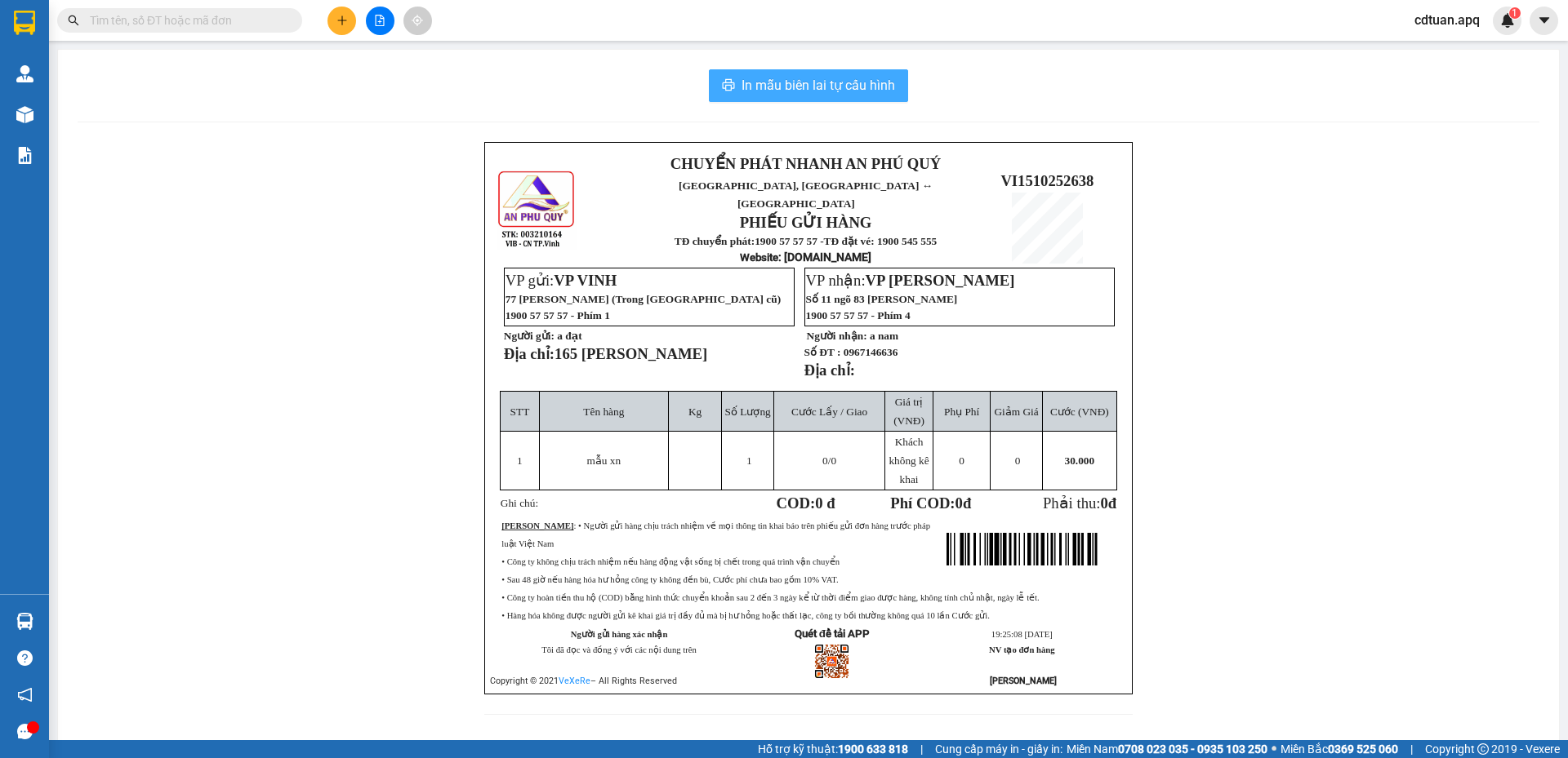
click at [796, 93] on span "In mẫu biên lai tự cấu hình" at bounding box center [819, 85] width 154 height 20
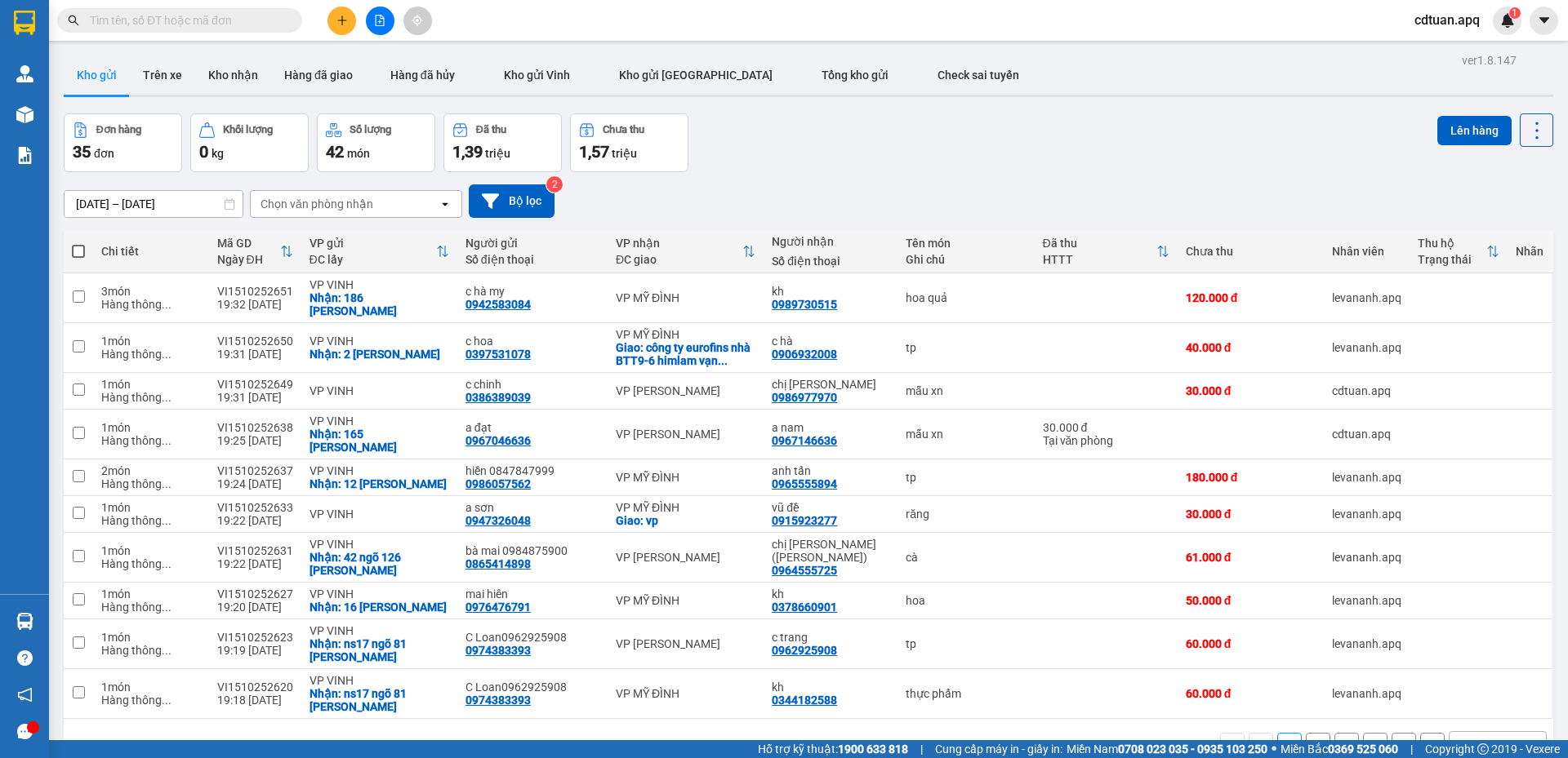
click at [1013, 173] on div "[DATE] – [DATE] Press the down arrow key to interact with the calendar and sele…" at bounding box center [808, 201] width 1489 height 58
click at [1418, 377] on button at bounding box center [1424, 391] width 23 height 29
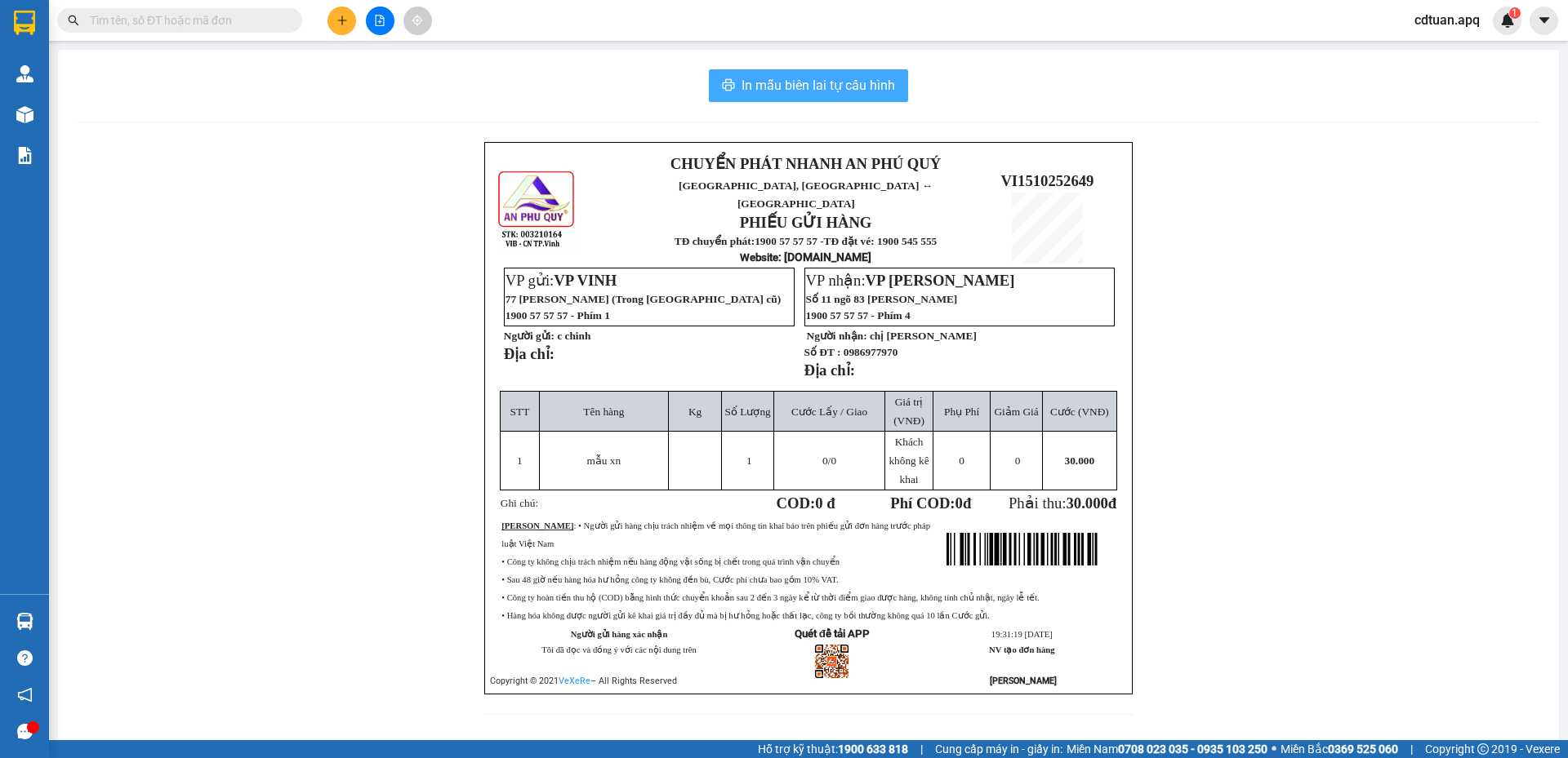
click at [793, 91] on span "In mẫu biên lai tự cấu hình" at bounding box center [819, 85] width 154 height 20
